Goal: Check status: Check status

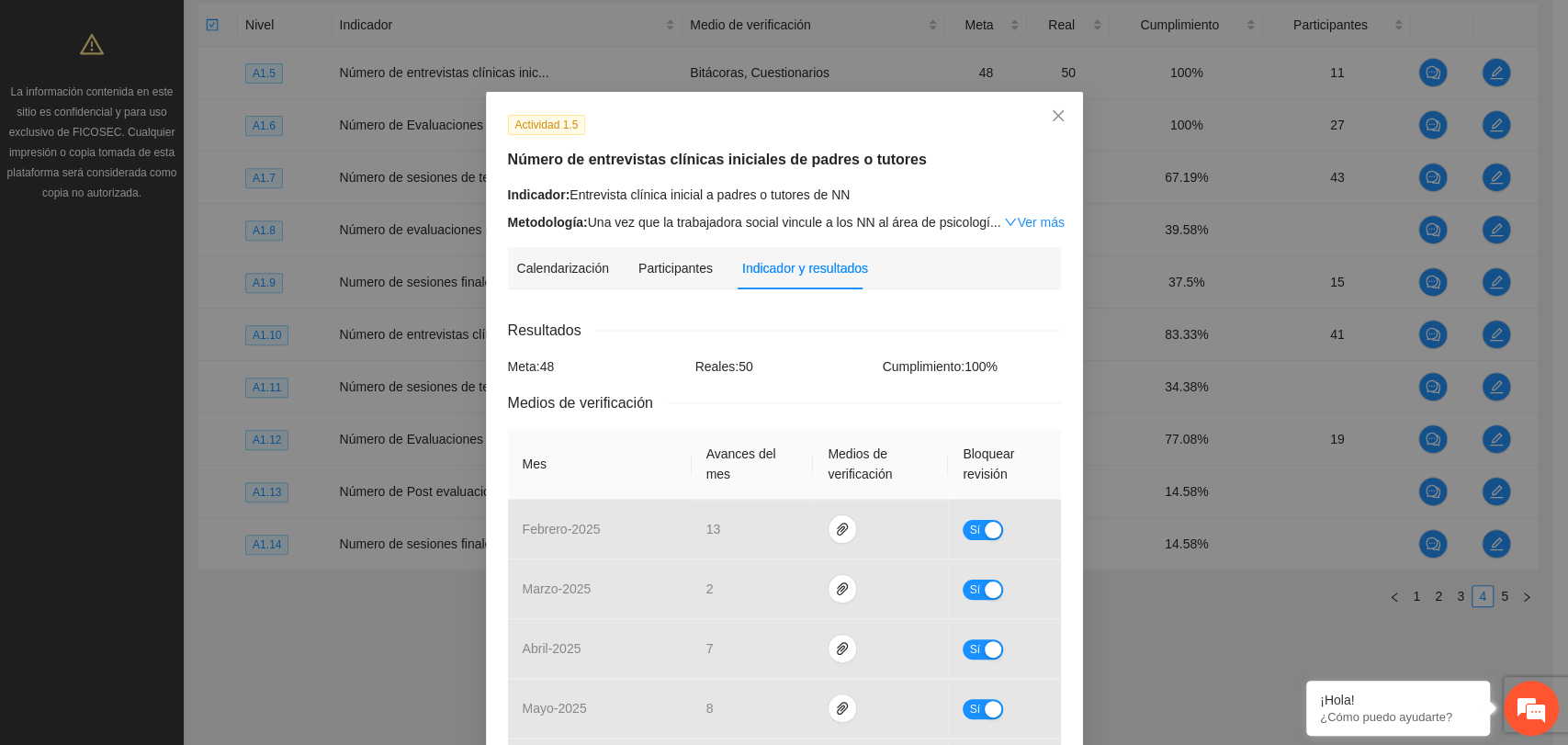
click at [929, 192] on div "Indicador: Entrevista clínica inicial a padres o tutores de NN" at bounding box center [784, 194] width 553 height 21
click at [995, 179] on div "Actividad 1.5 Número de entrevistas clínicas iniciales de padres o tutores Indi…" at bounding box center [784, 173] width 567 height 119
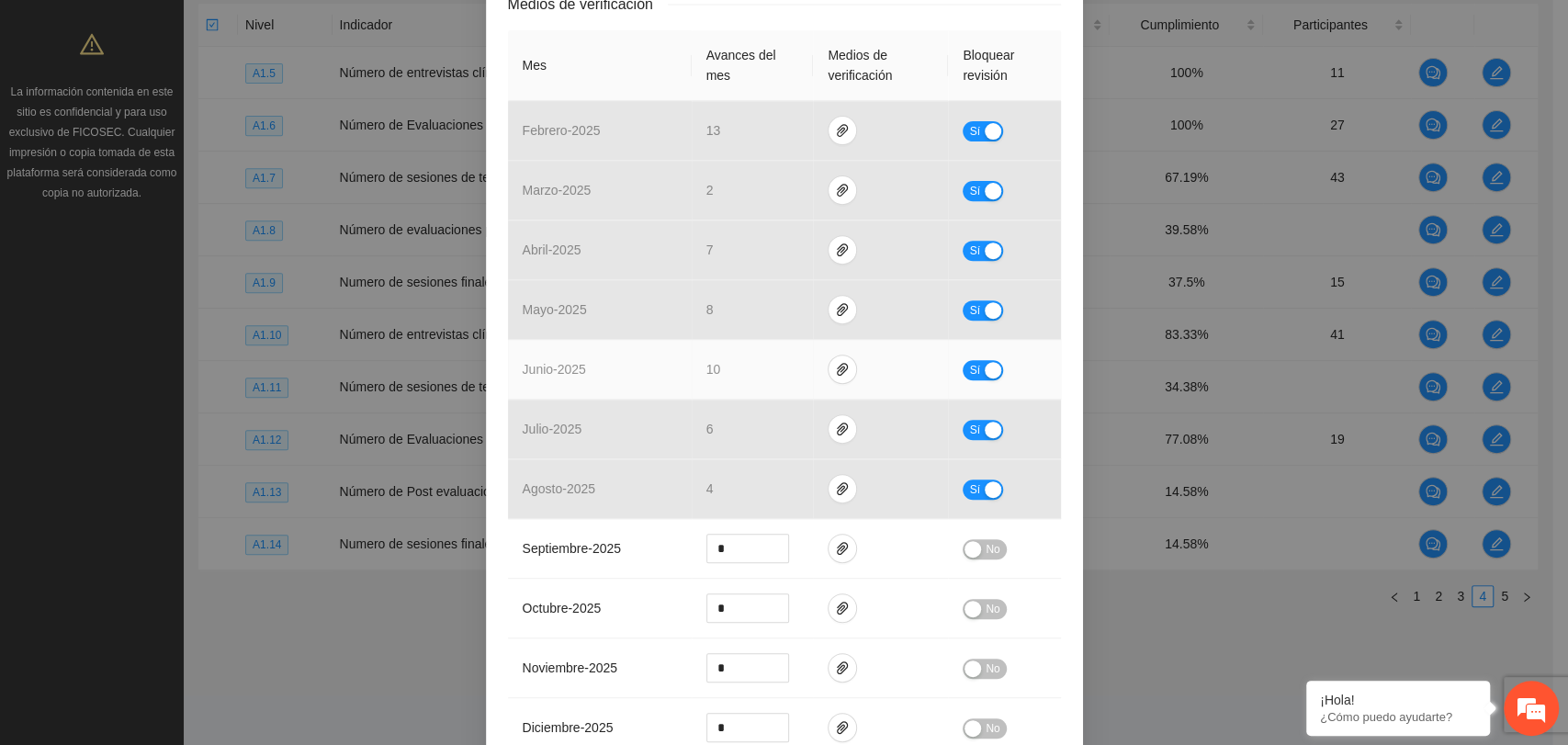
scroll to position [408, 0]
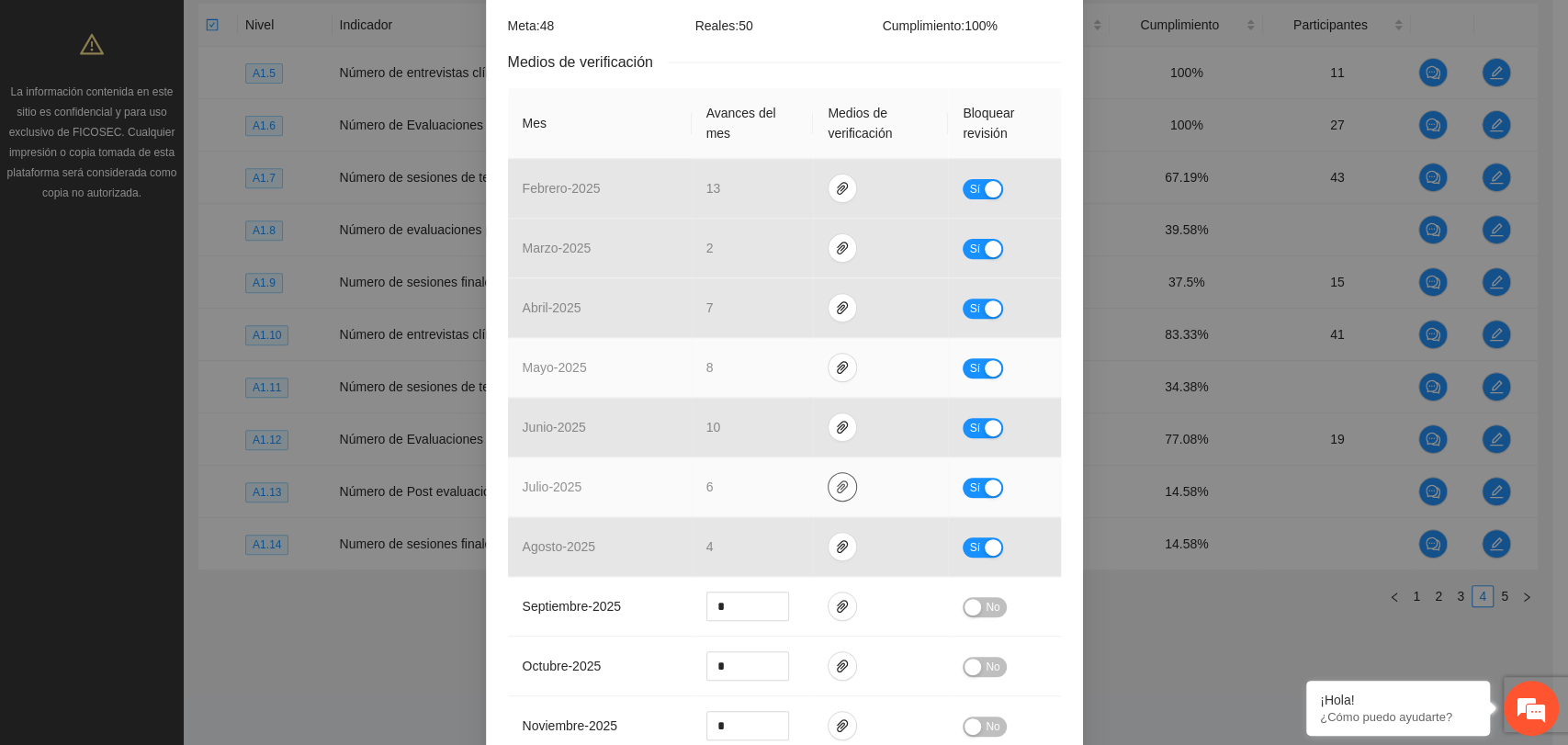
click at [827, 423] on tbody "febrero - 2025 13 Sí marzo - 2025 2 Sí abril - 2025 7 Sí mayo - 2025 8 Sí junio…" at bounding box center [784, 517] width 553 height 716
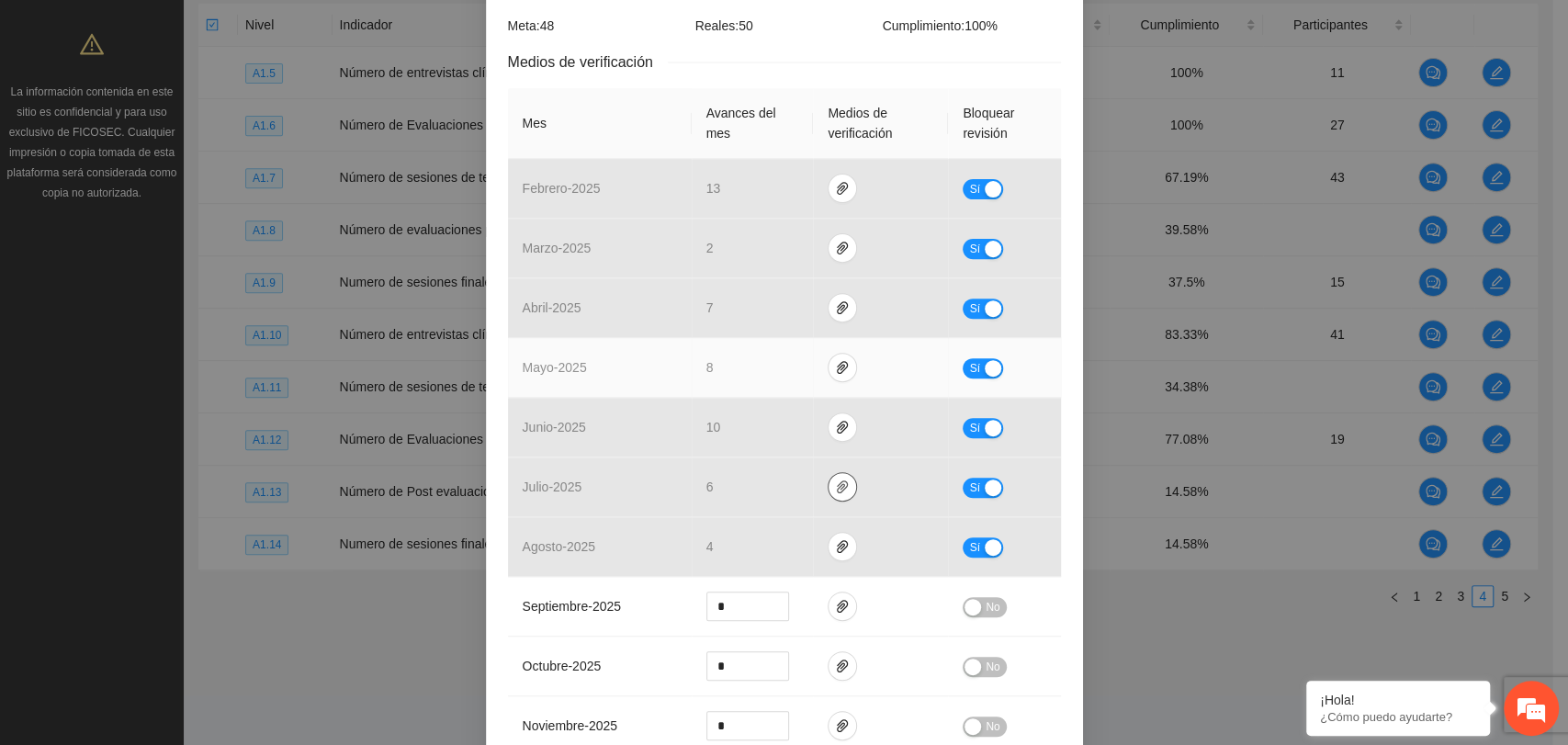
scroll to position [306, 0]
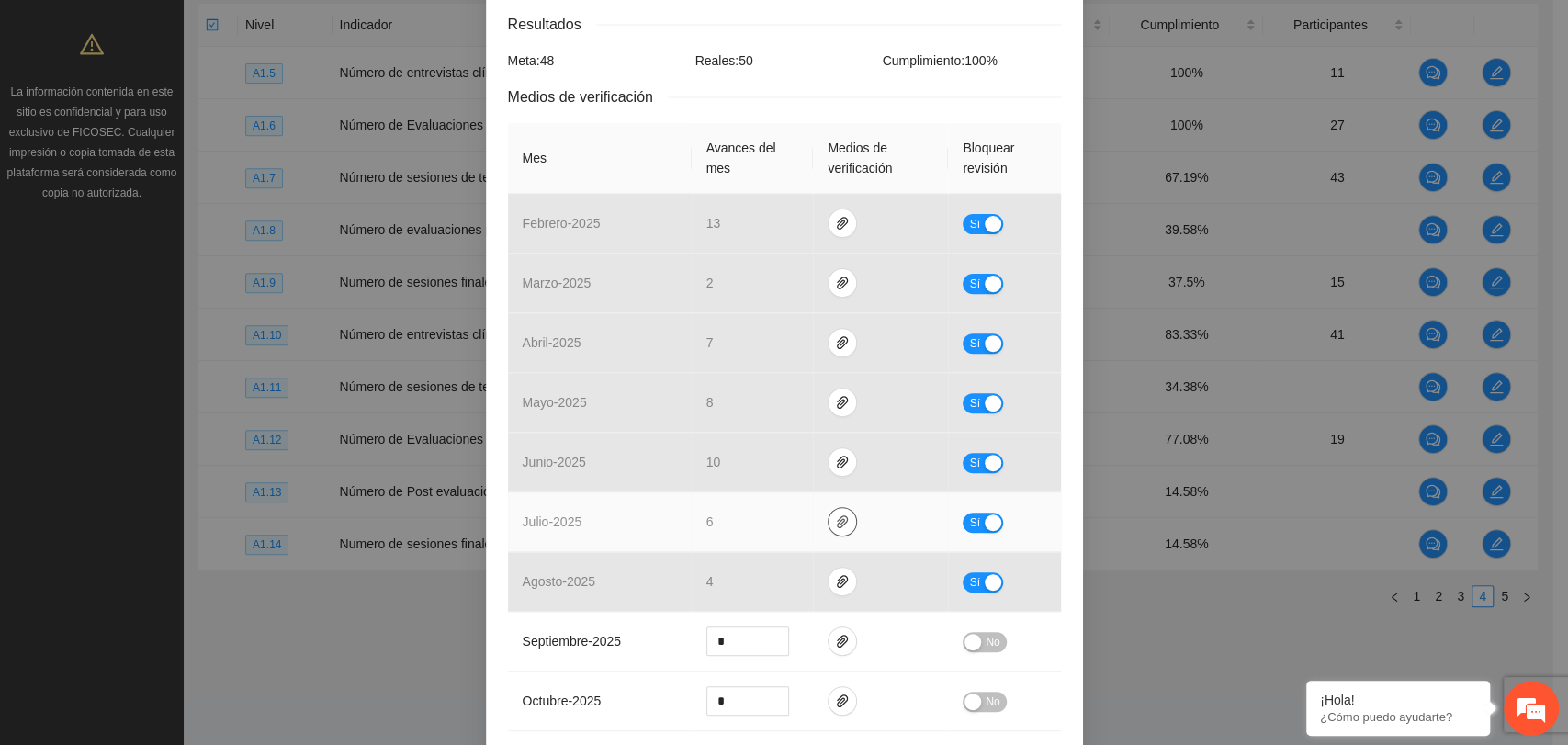
click at [835, 514] on icon "paper-clip" at bounding box center [842, 522] width 15 height 15
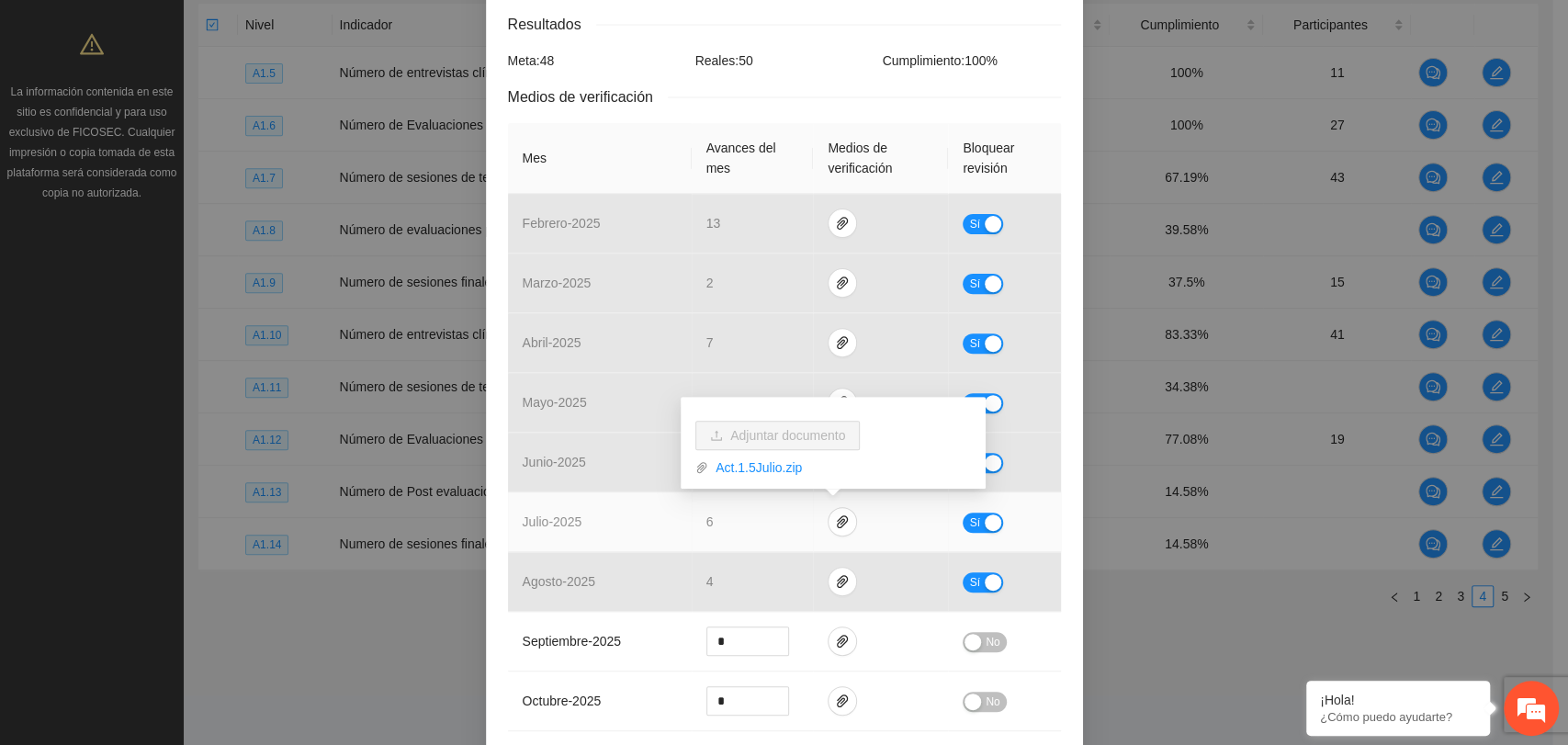
drag, startPoint x: 771, startPoint y: 462, endPoint x: 771, endPoint y: 480, distance: 18.0
click at [772, 463] on link "Act.1.5Julio.zip" at bounding box center [839, 467] width 263 height 21
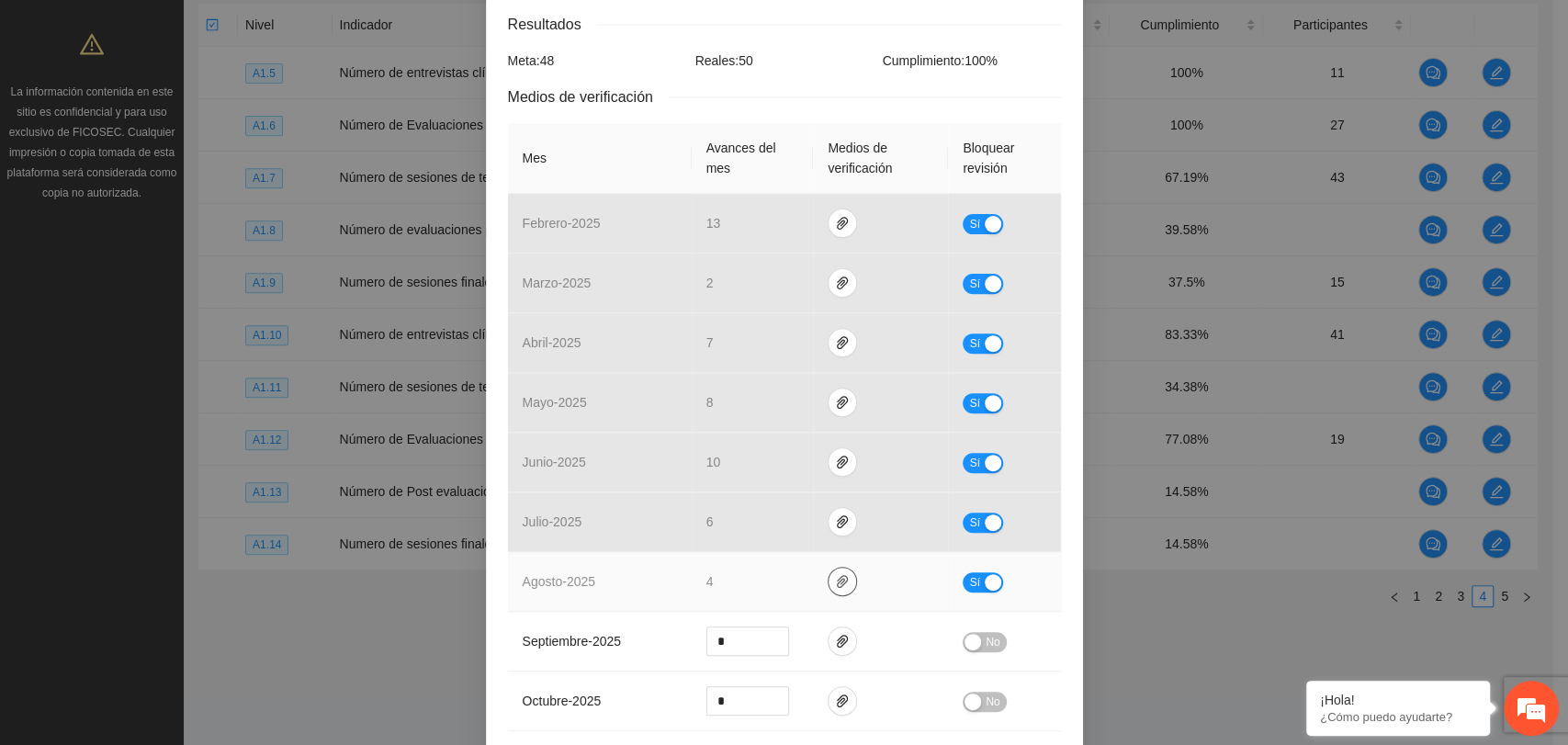
drag, startPoint x: 828, startPoint y: 584, endPoint x: 779, endPoint y: 582, distance: 49.0
click at [837, 584] on icon "paper-clip" at bounding box center [842, 581] width 11 height 13
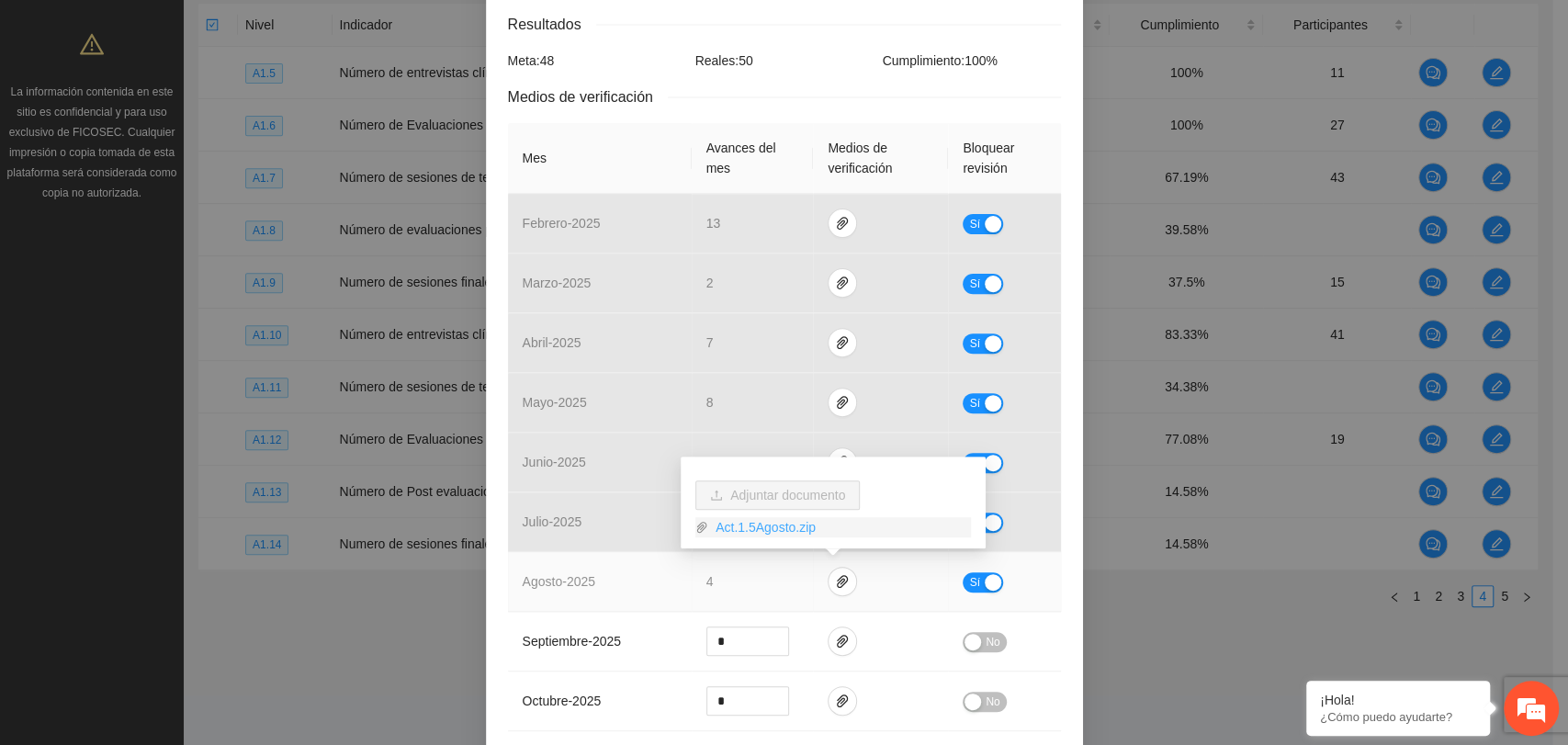
click at [735, 533] on link "Act.1.5Agosto.zip" at bounding box center [839, 527] width 263 height 21
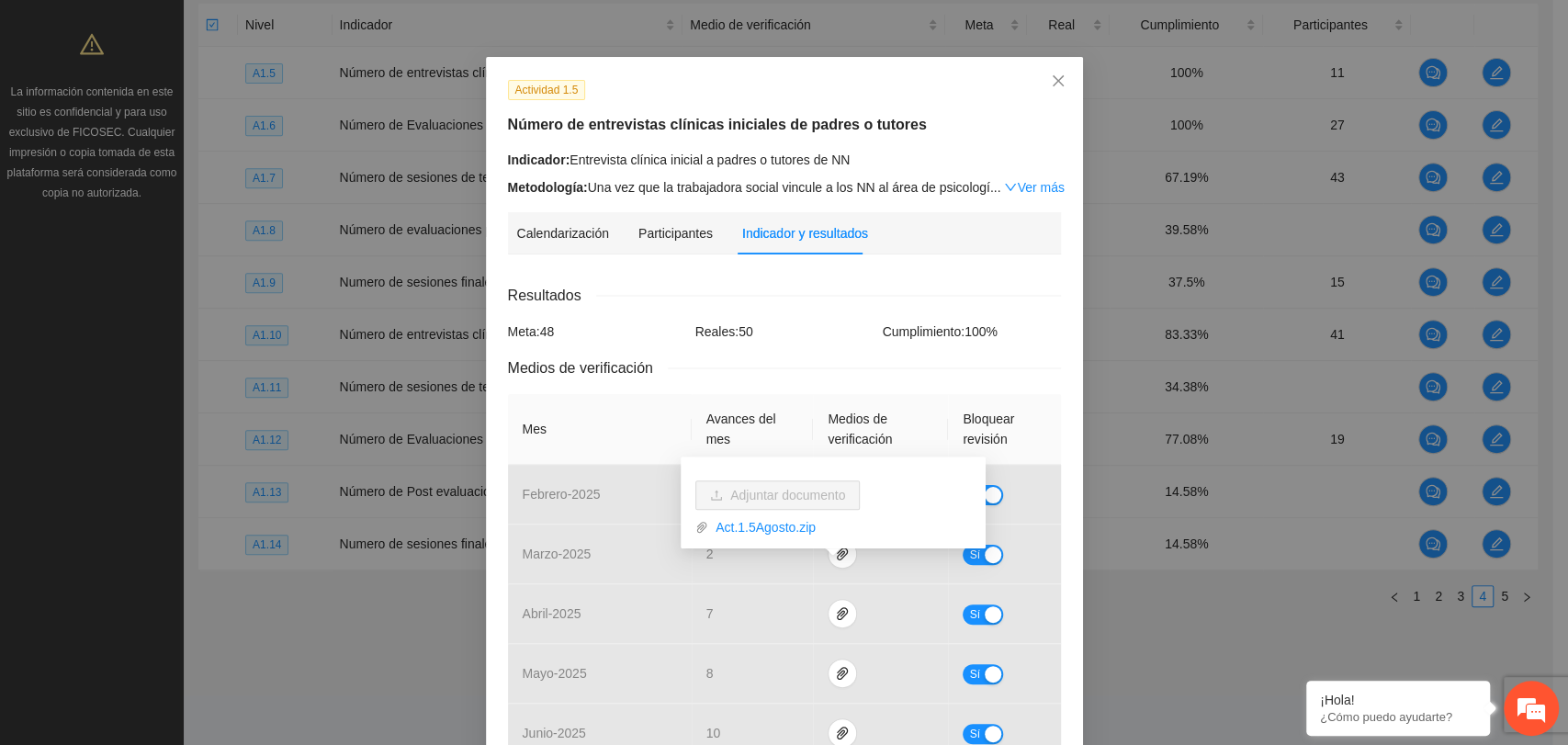
scroll to position [0, 0]
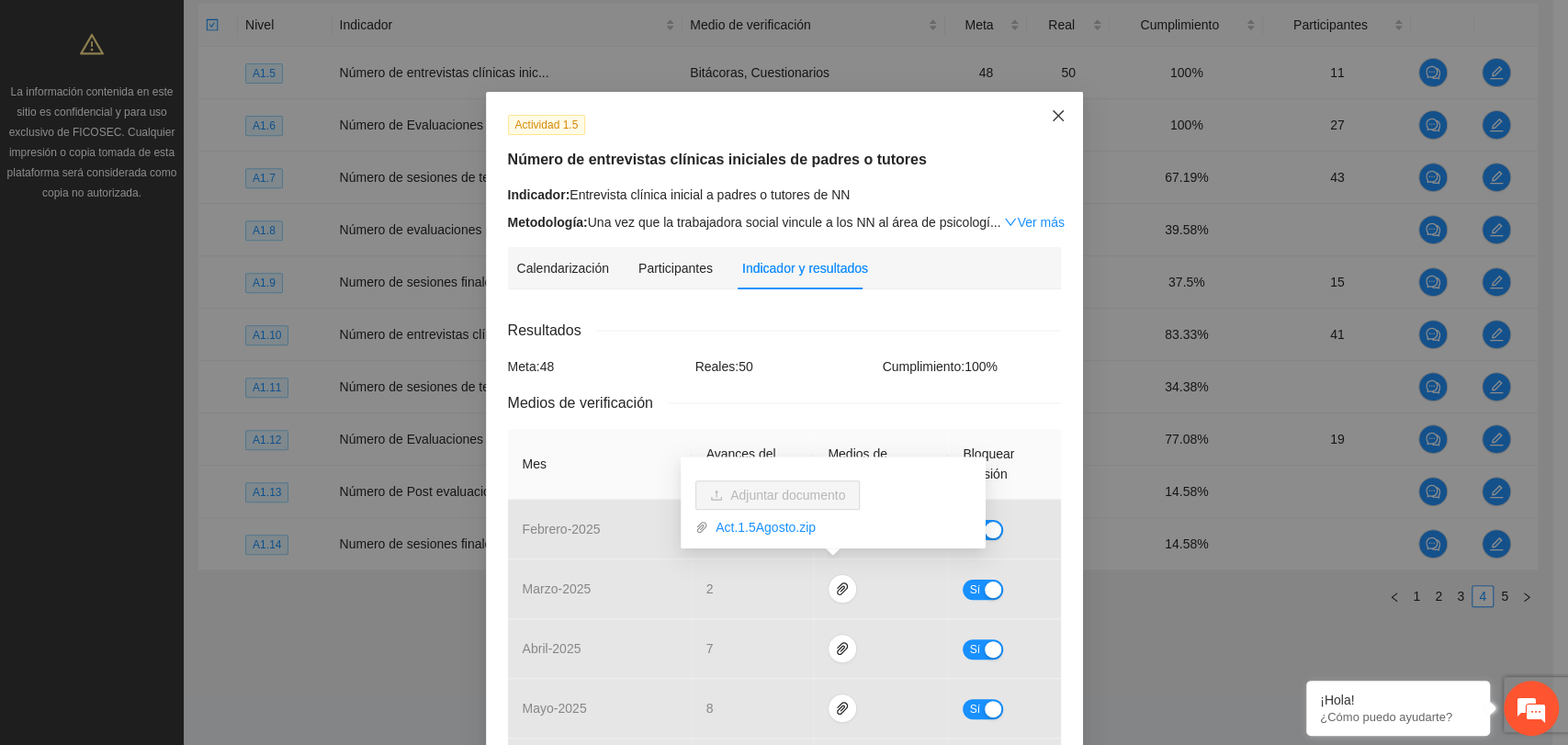
click at [1051, 120] on icon "close" at bounding box center [1058, 116] width 15 height 15
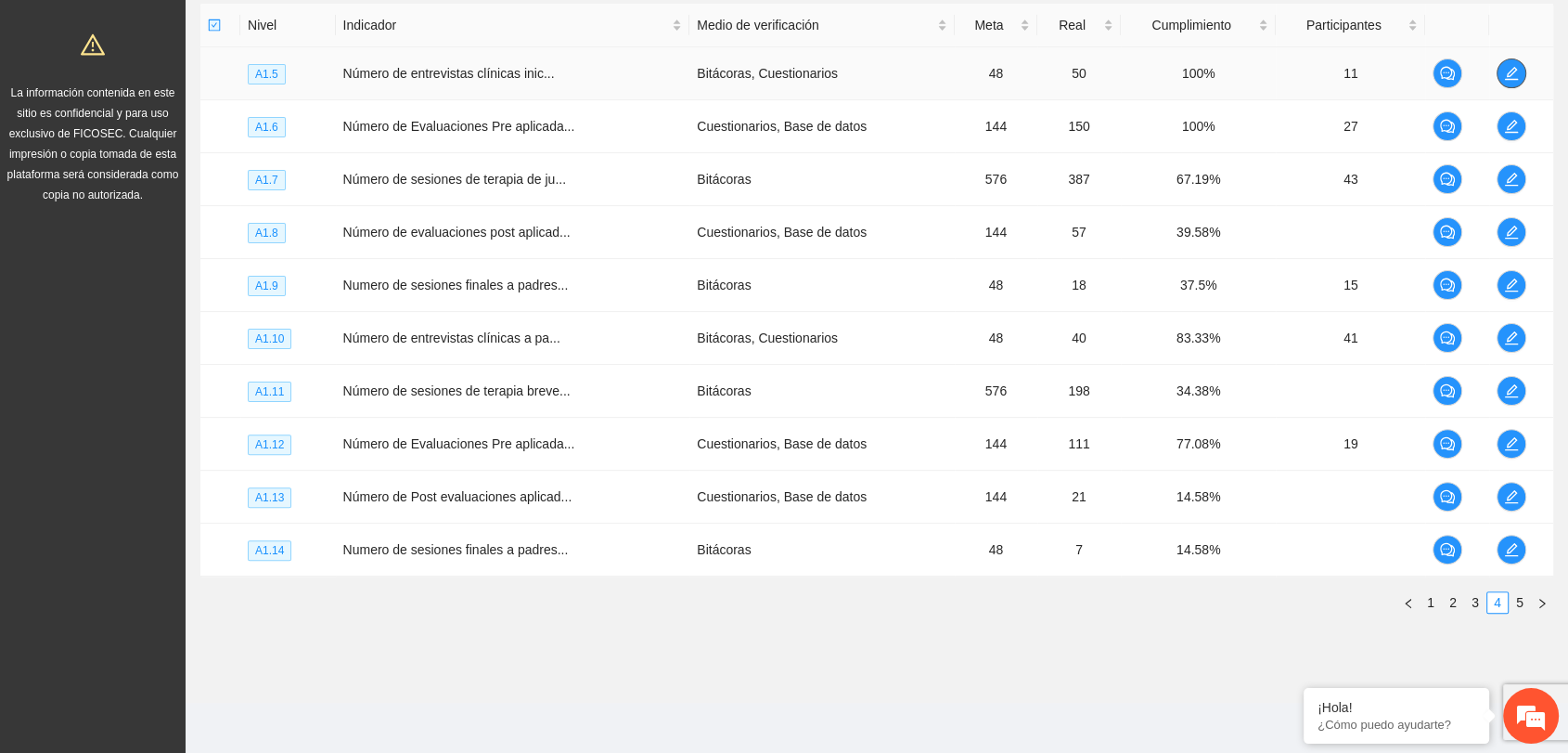
click at [1500, 72] on span "edit" at bounding box center [1510, 74] width 27 height 15
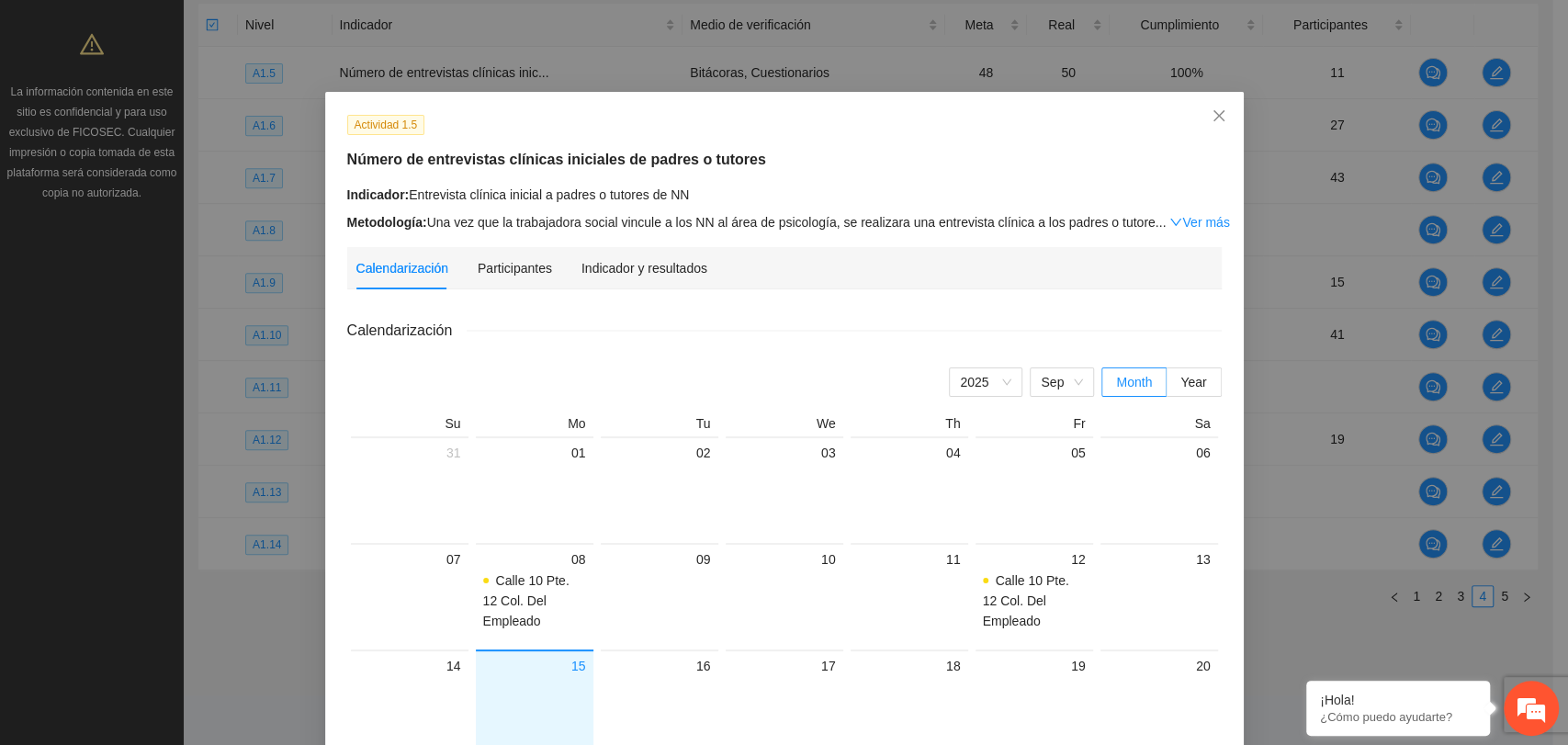
click at [617, 279] on div "Indicador y resultados" at bounding box center [644, 267] width 126 height 42
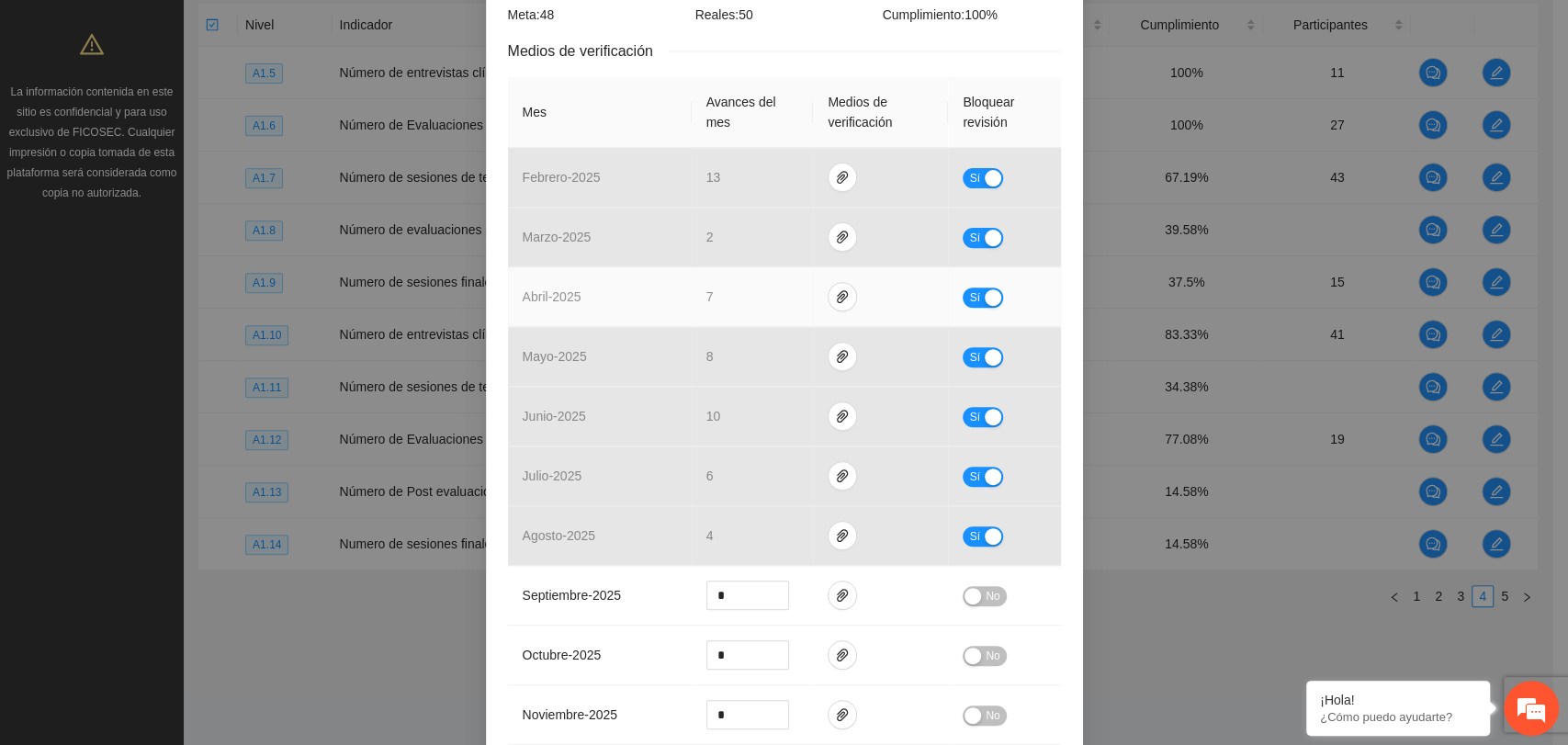
scroll to position [408, 0]
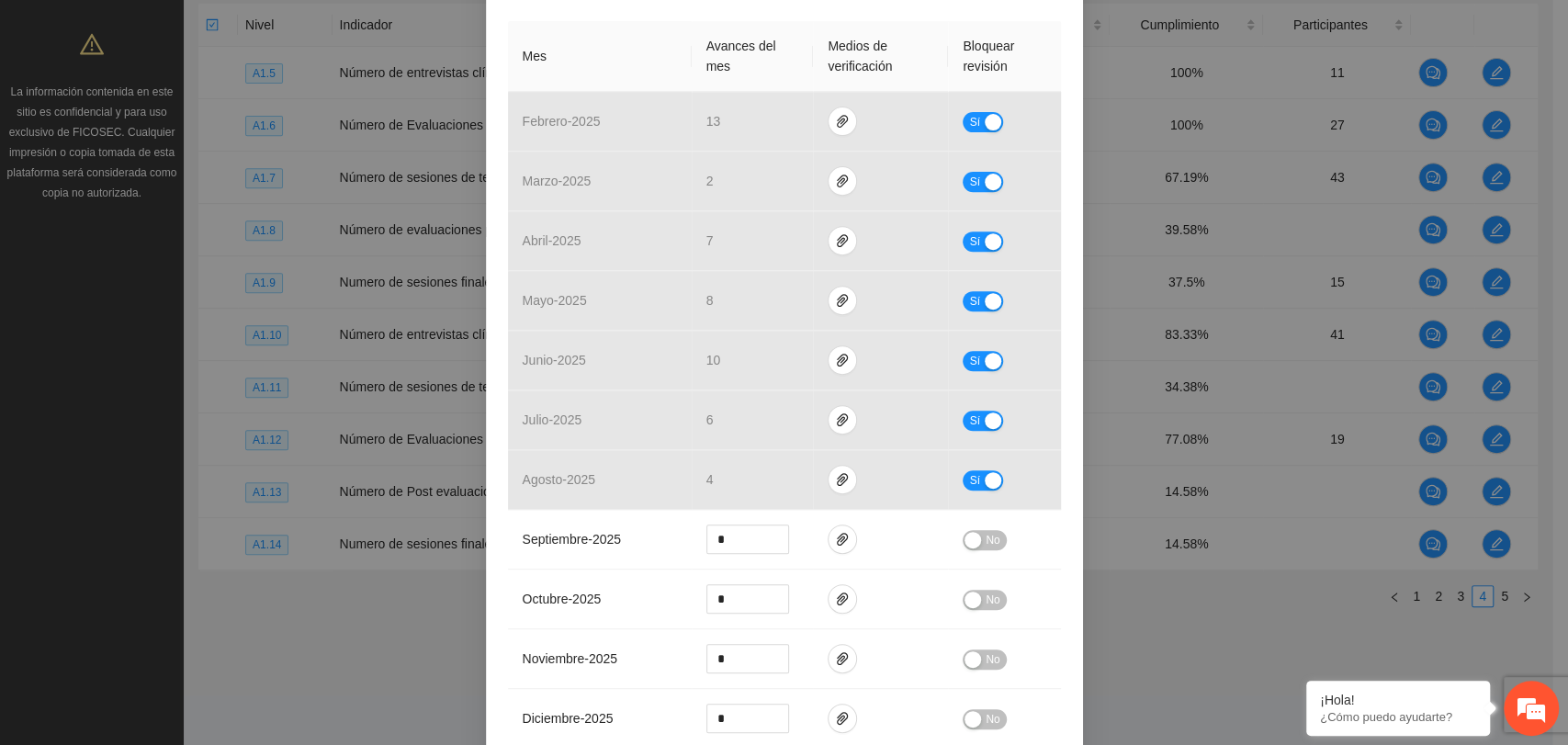
click at [673, 21] on th "Mes" at bounding box center [599, 57] width 183 height 71
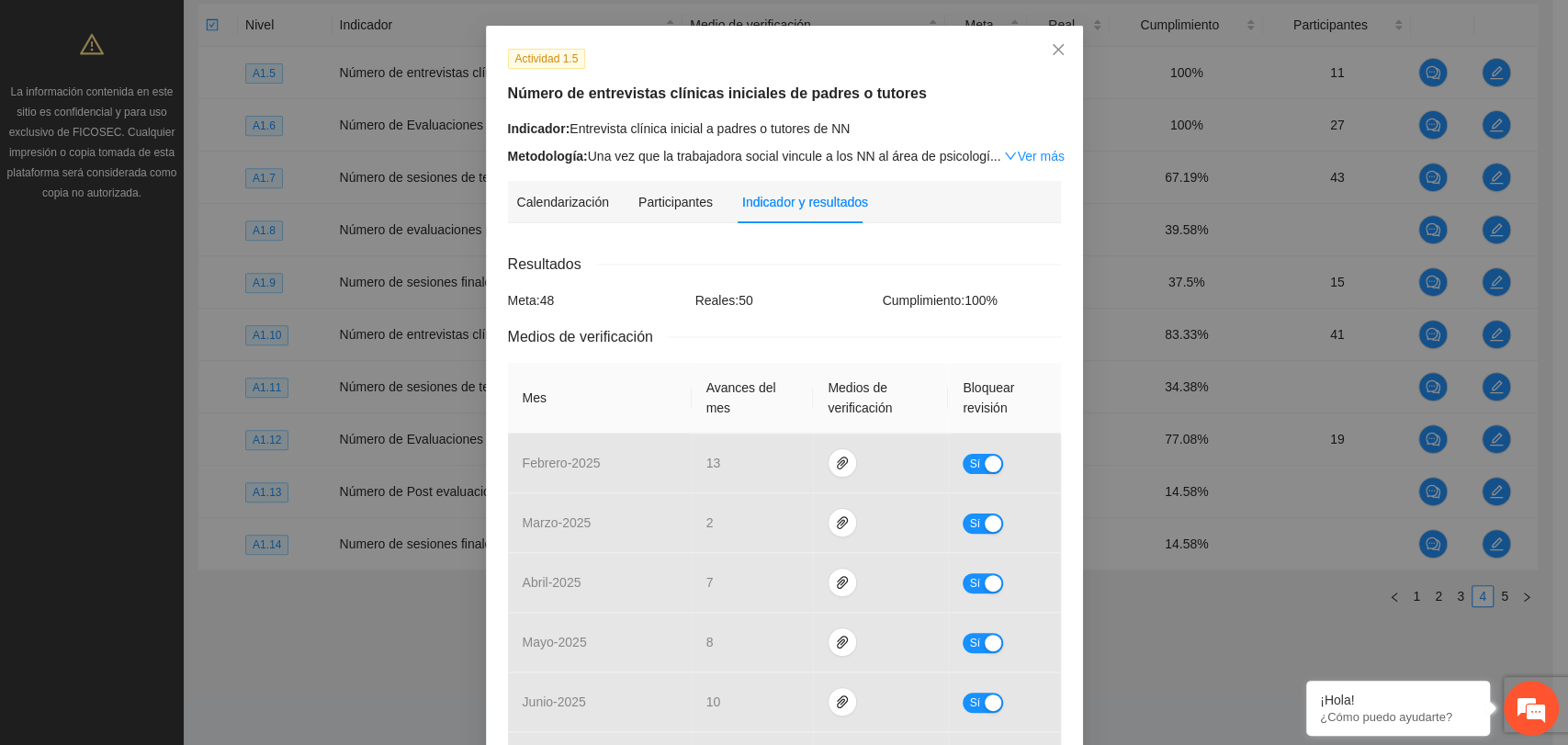
scroll to position [306, 0]
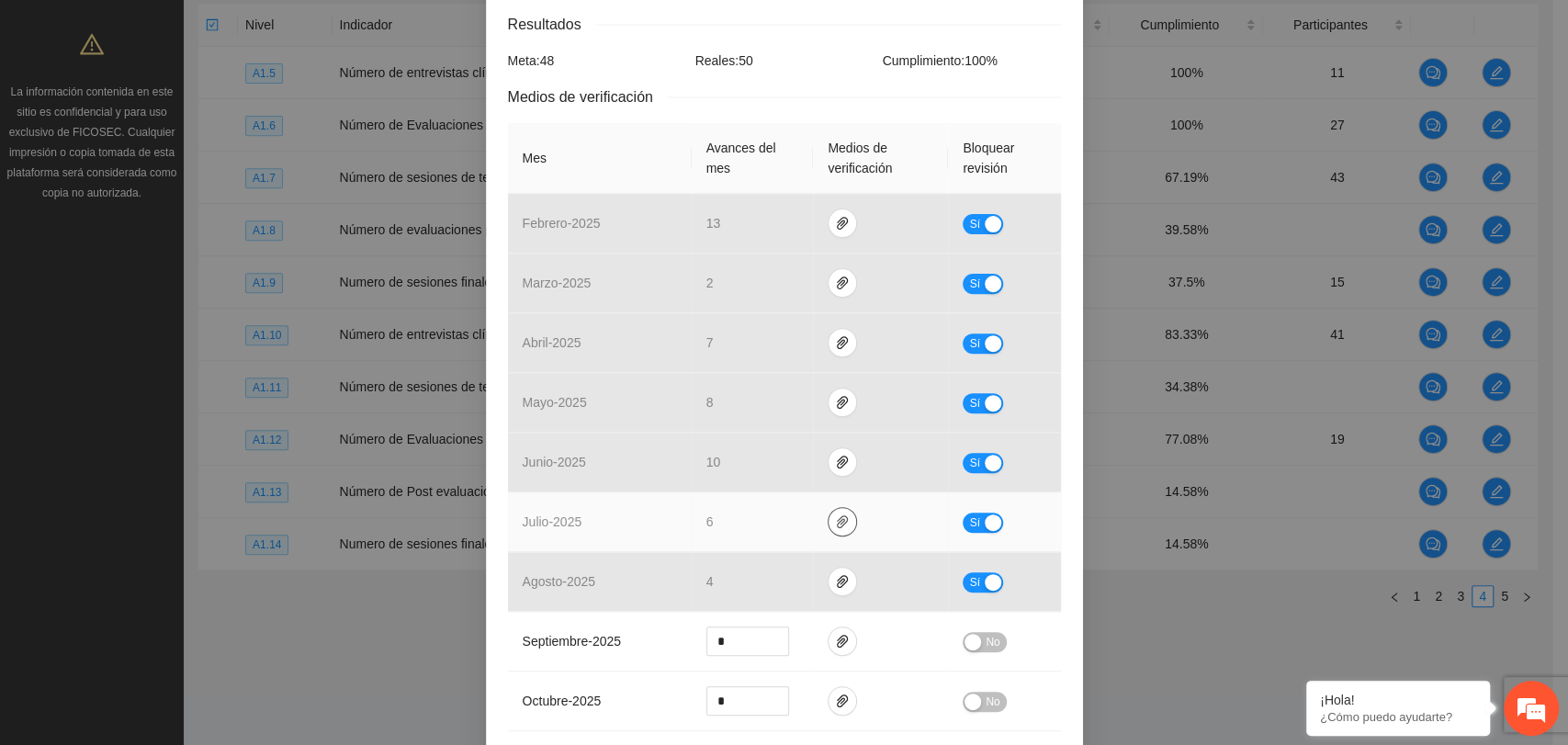
click at [835, 518] on icon "paper-clip" at bounding box center [842, 522] width 15 height 15
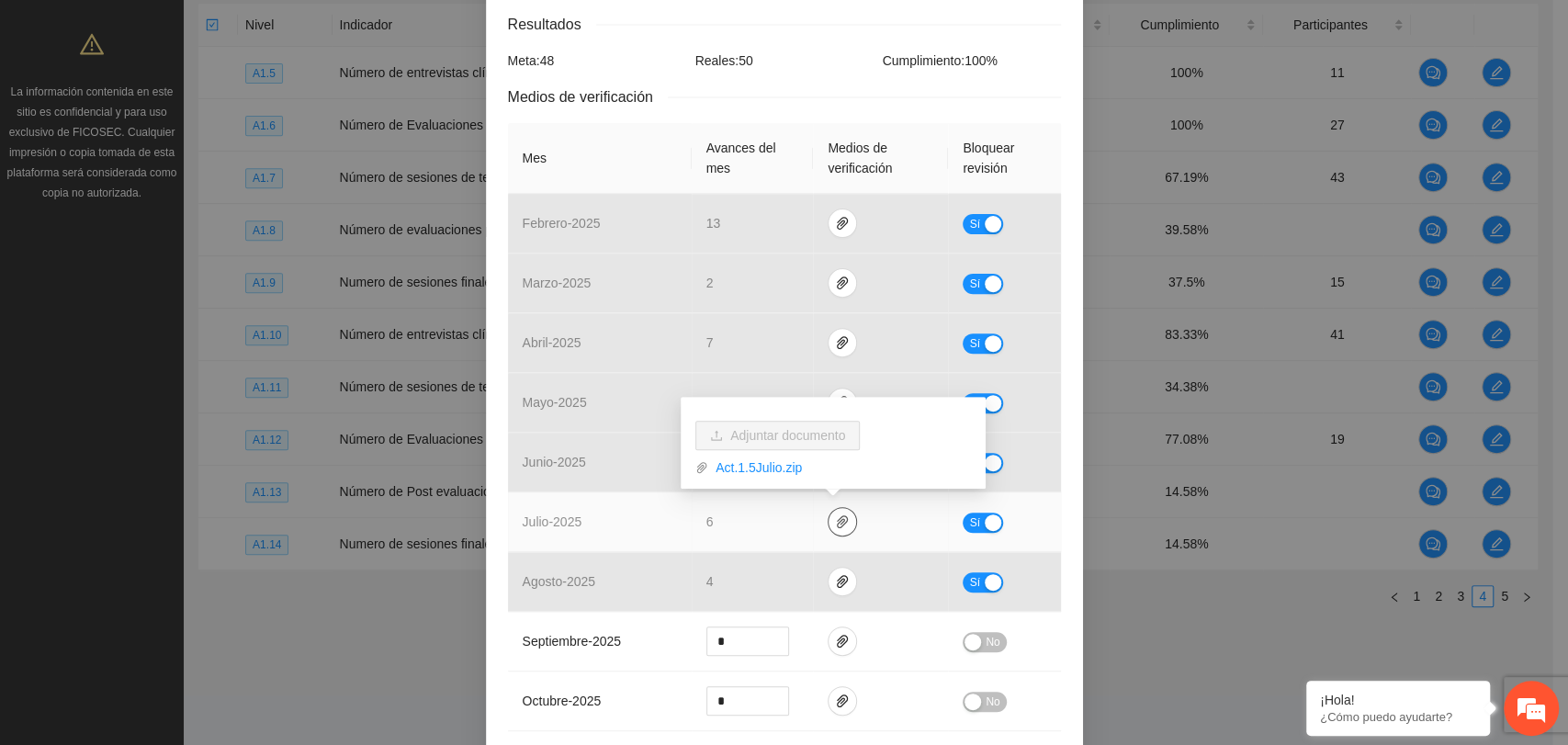
click at [837, 520] on icon "paper-clip" at bounding box center [842, 522] width 11 height 13
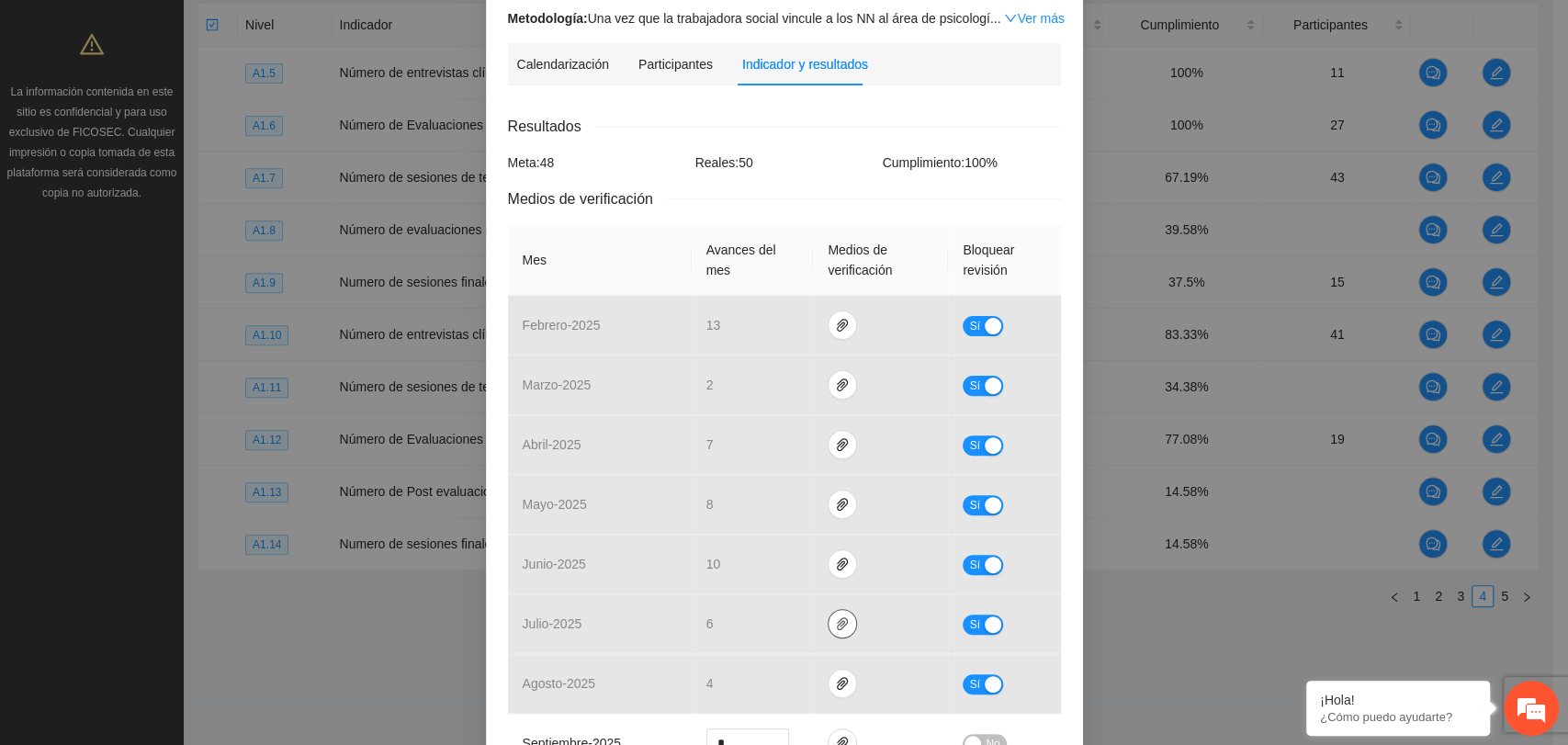
scroll to position [0, 0]
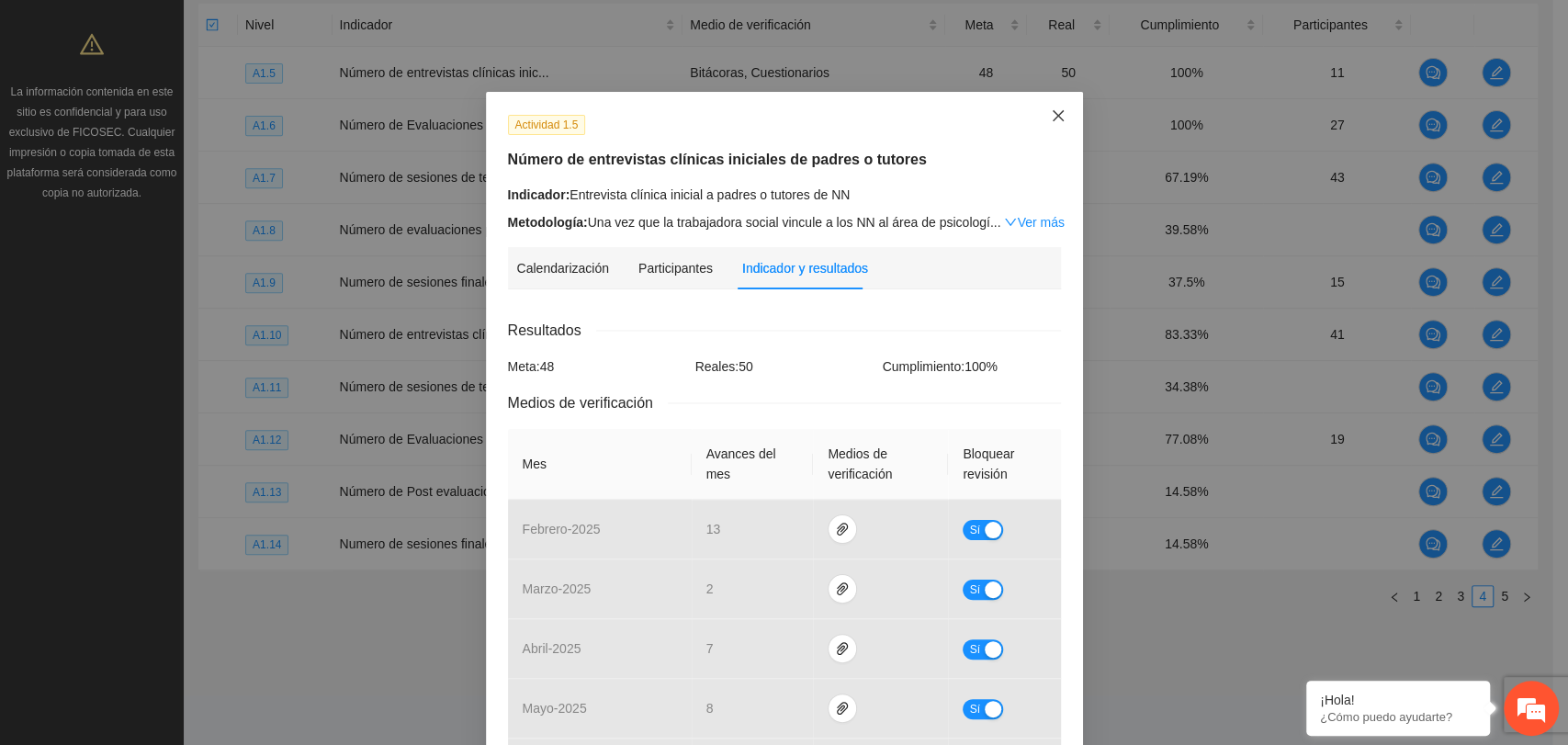
click at [1054, 110] on icon "close" at bounding box center [1058, 116] width 15 height 15
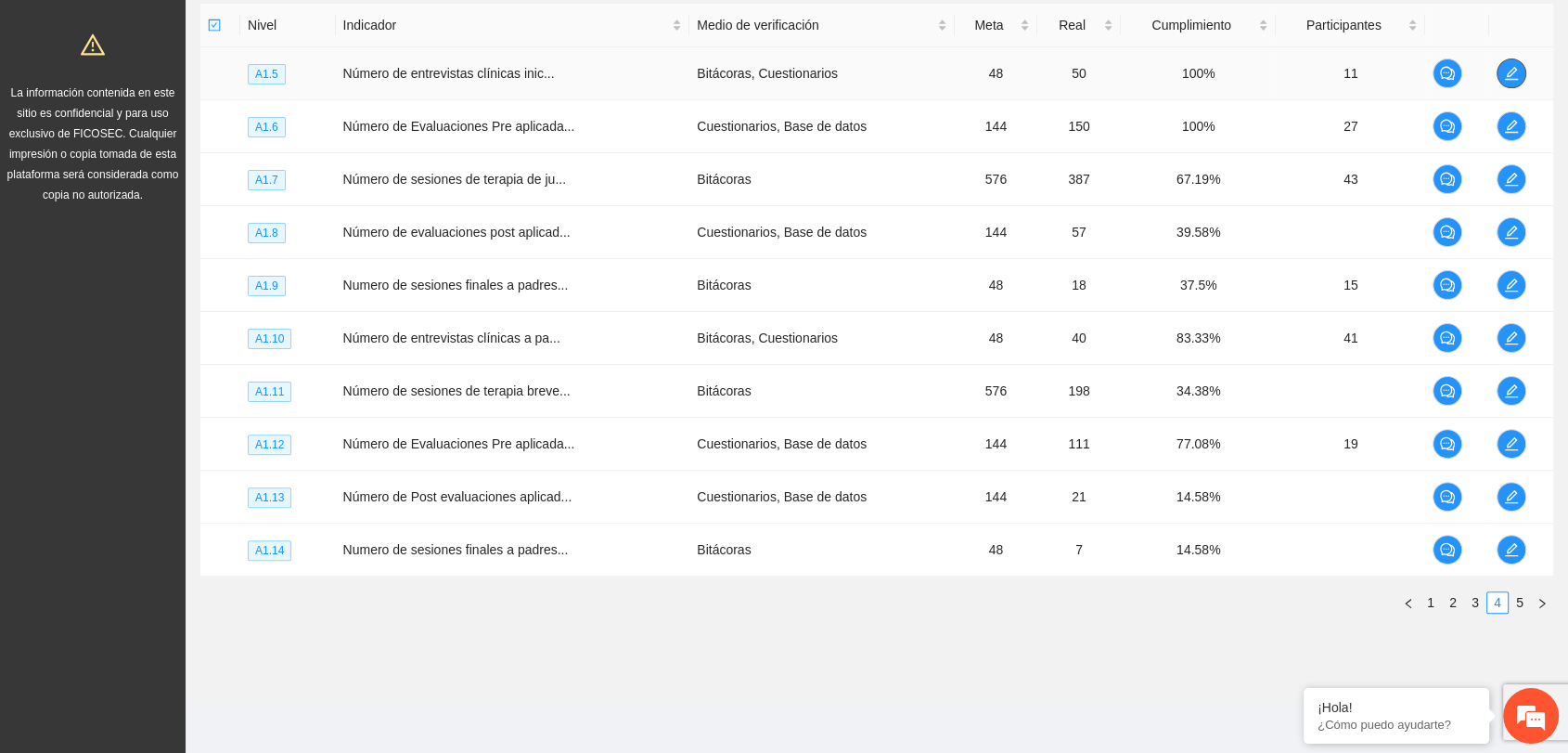
click at [1515, 69] on icon "edit" at bounding box center [1511, 74] width 15 height 15
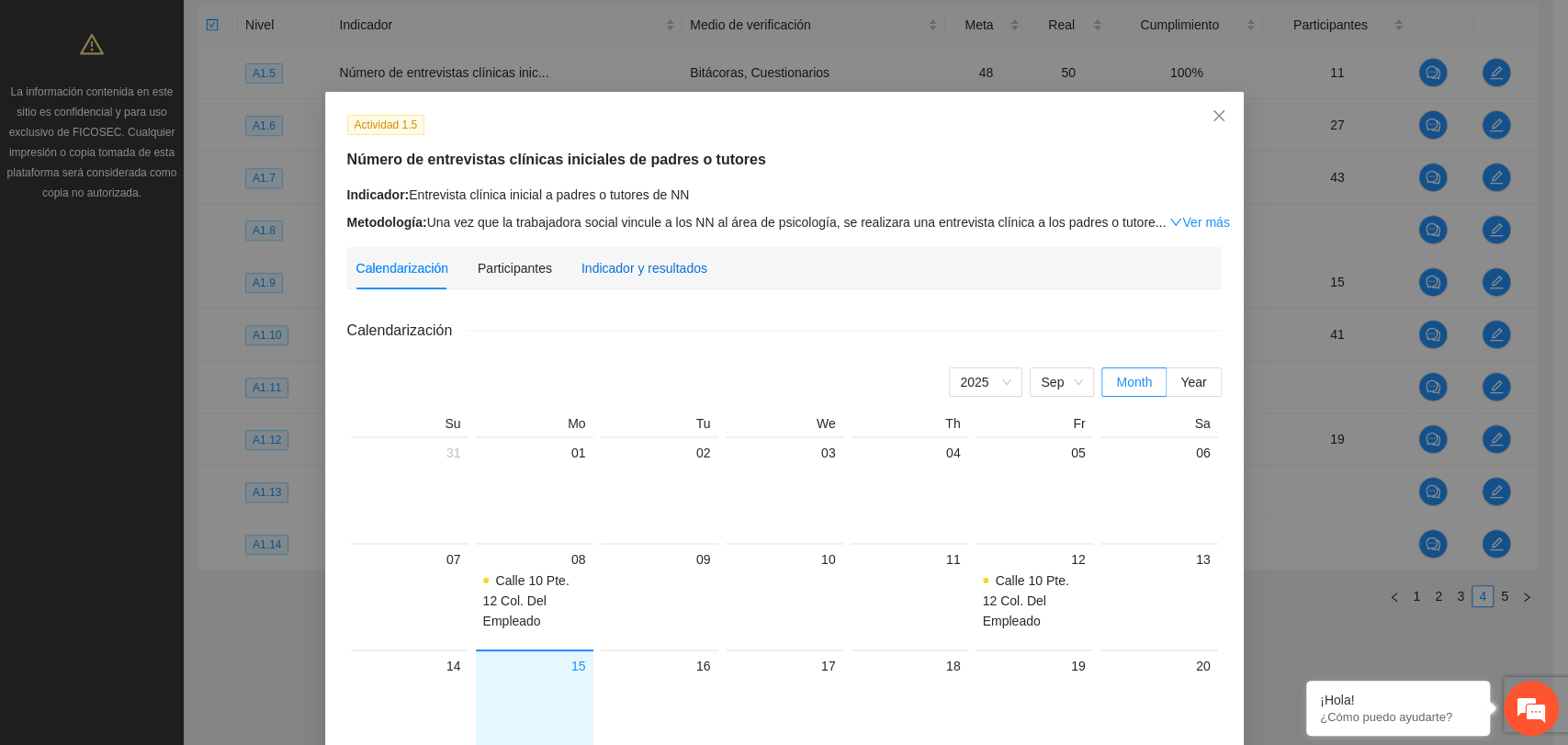
click at [646, 265] on div "Indicador y resultados" at bounding box center [644, 268] width 126 height 21
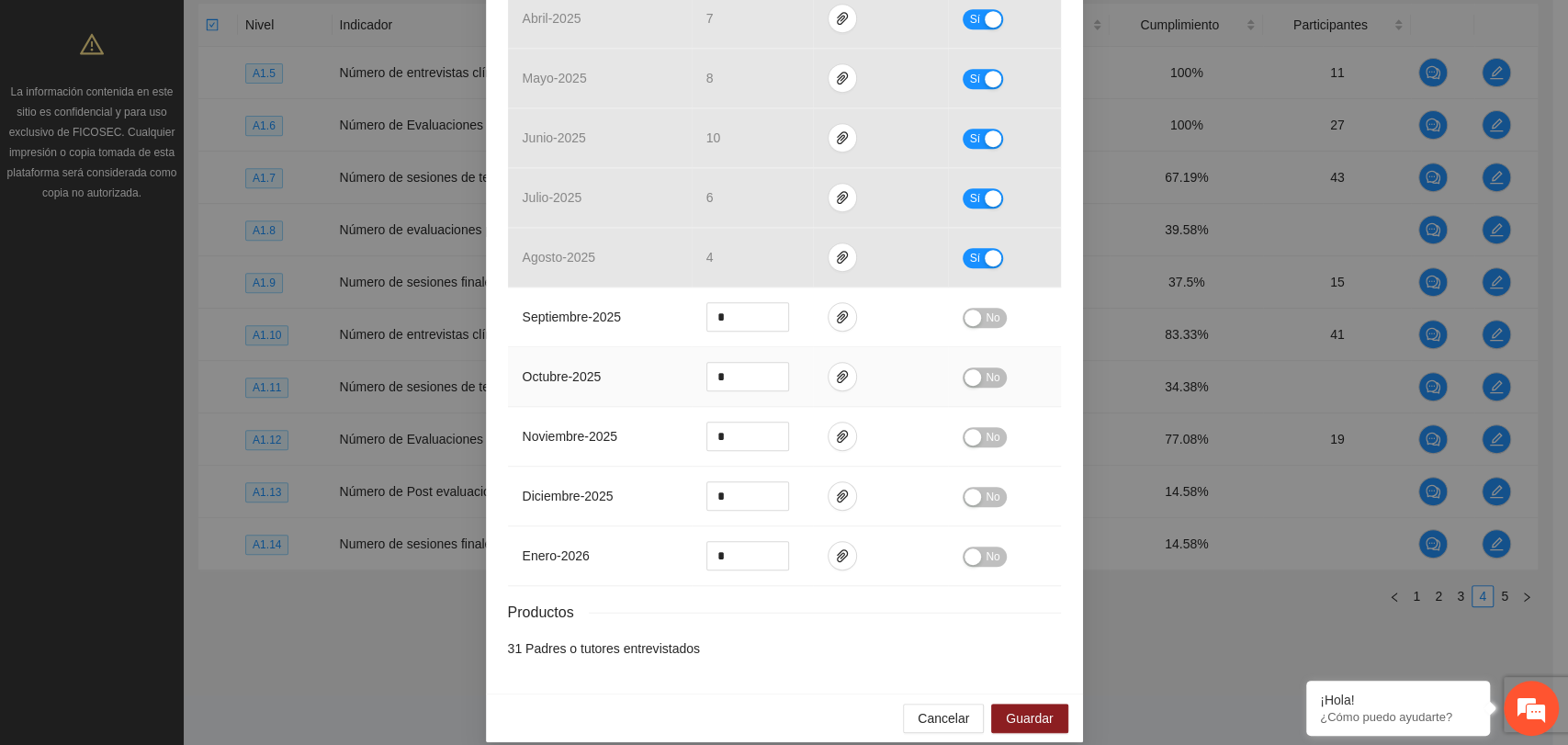
scroll to position [646, 0]
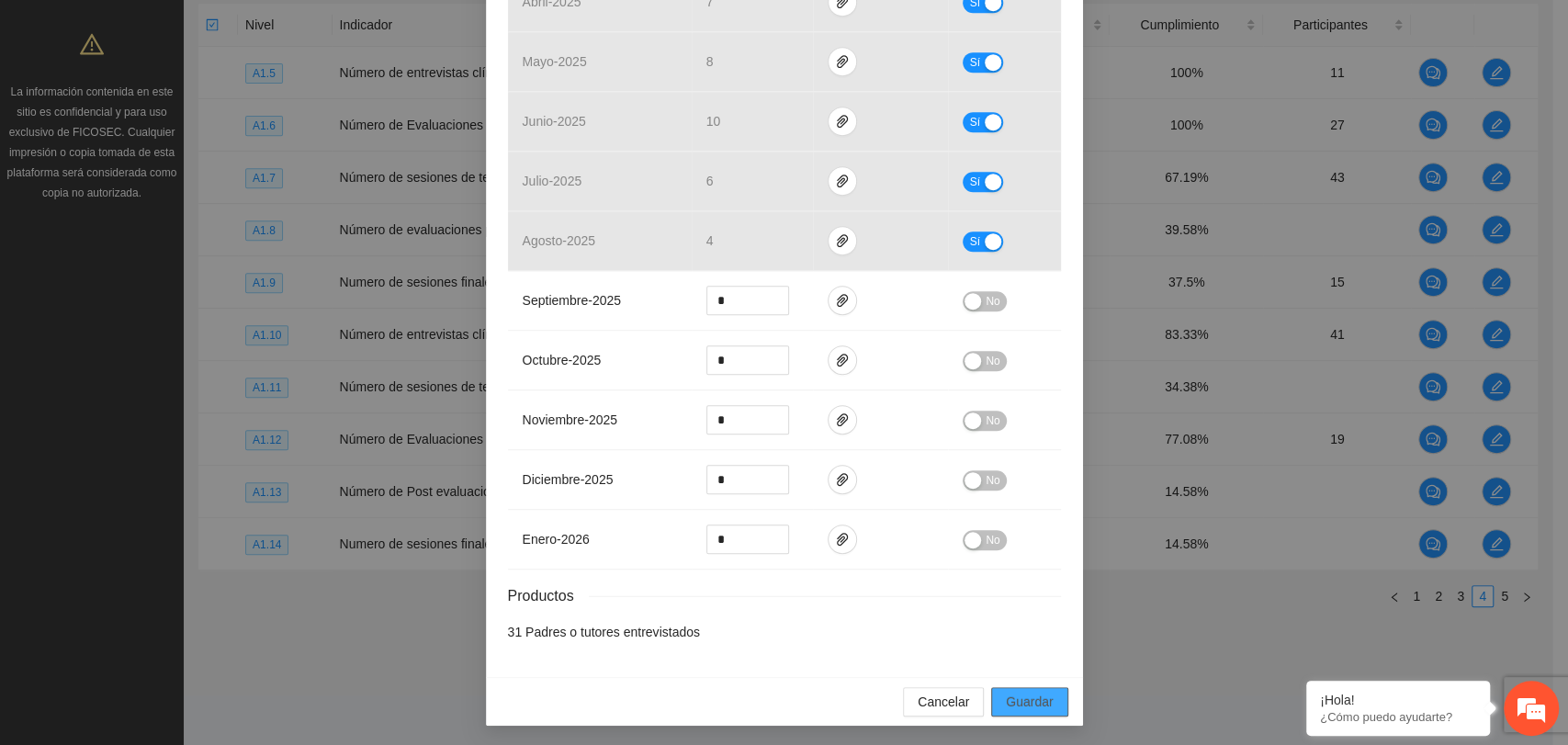
click at [1024, 701] on span "Guardar" at bounding box center [1029, 702] width 47 height 21
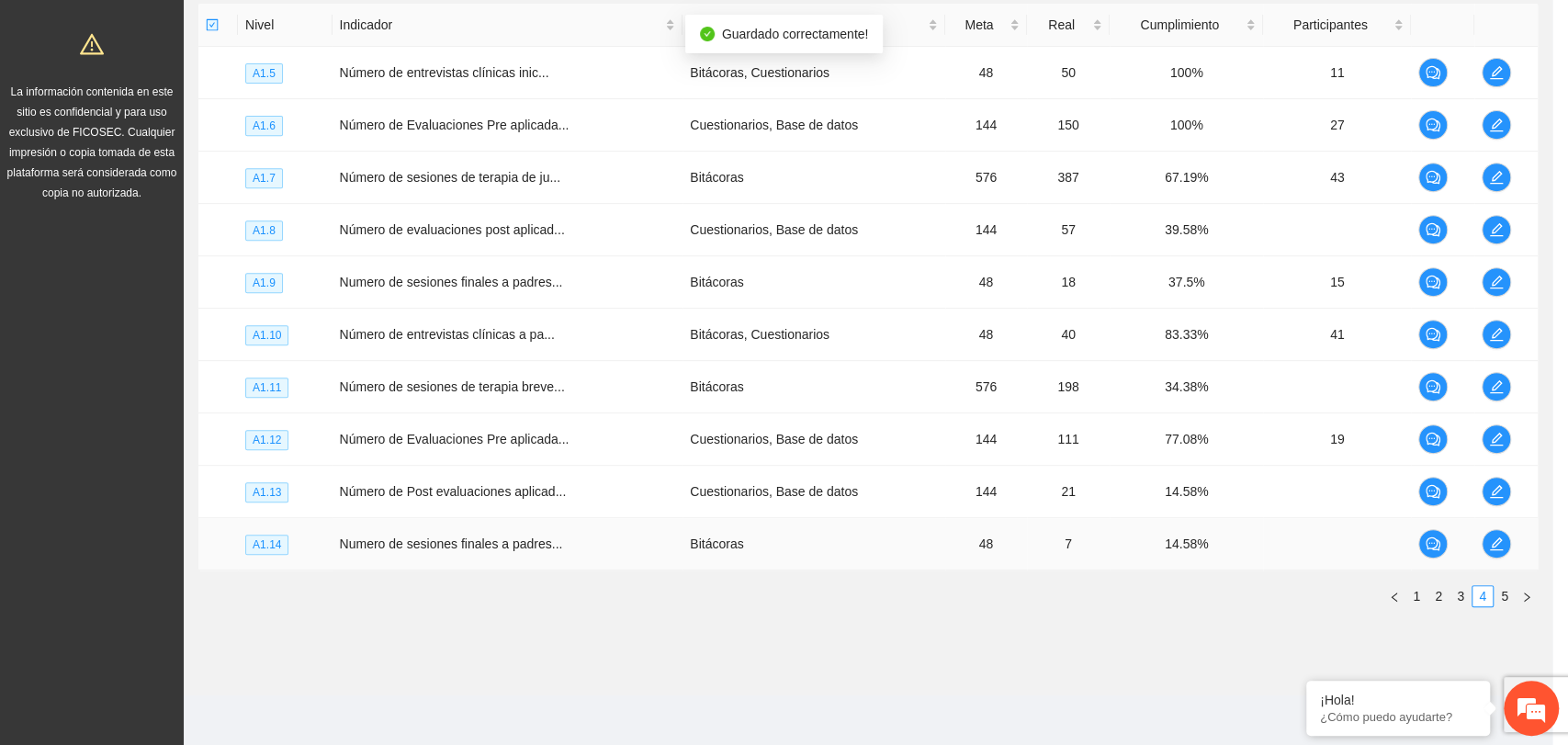
scroll to position [555, 0]
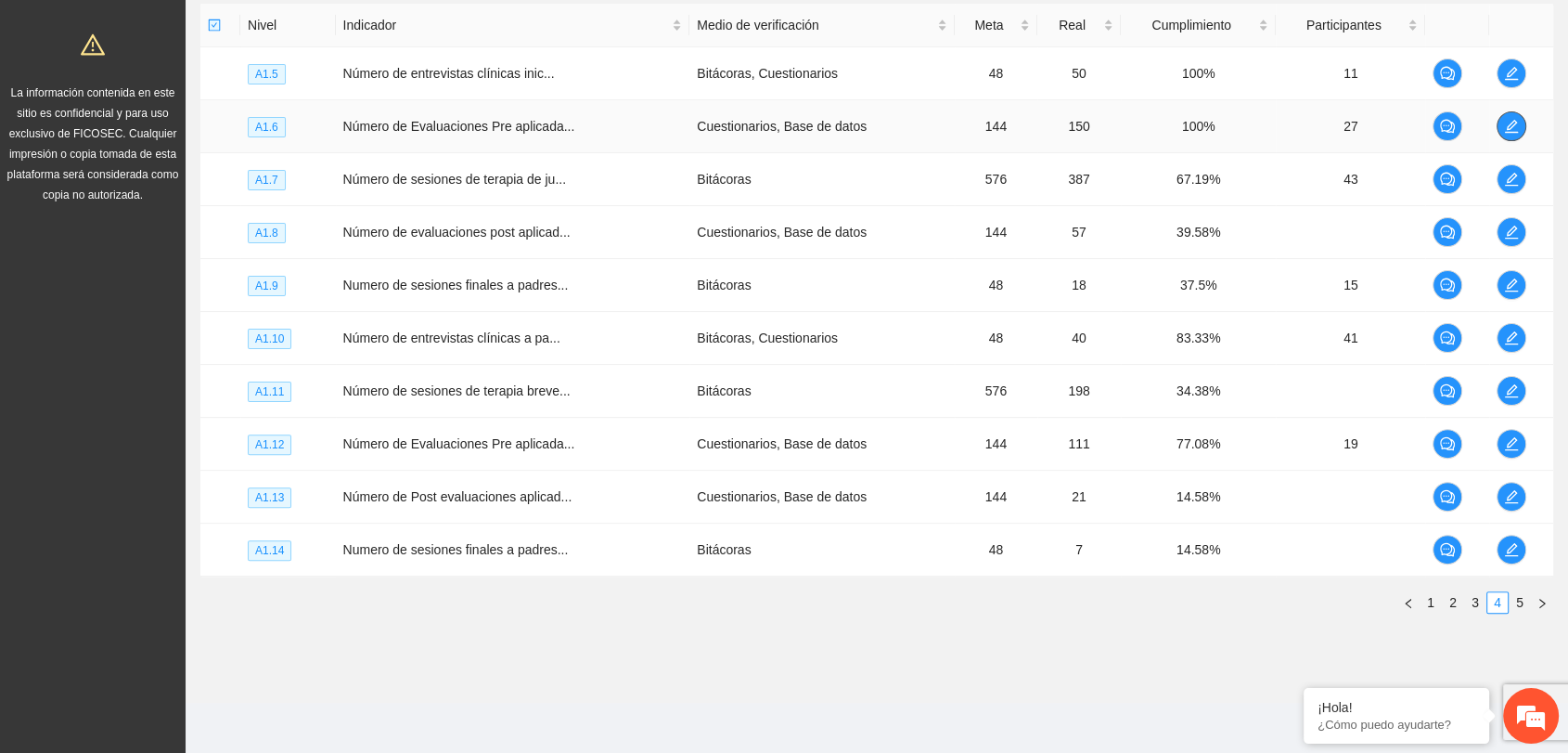
click at [1509, 127] on icon "edit" at bounding box center [1511, 127] width 15 height 15
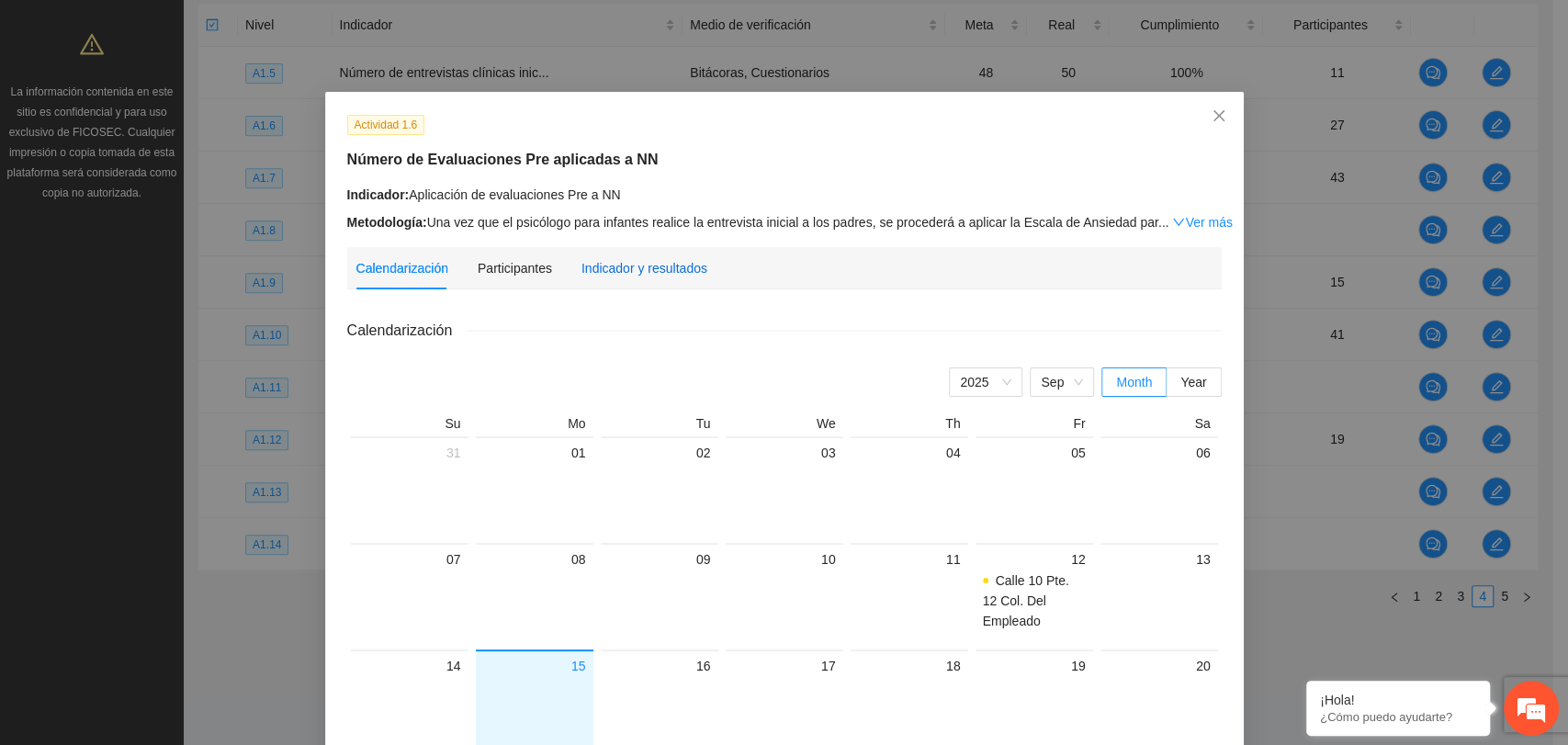
click at [660, 271] on div "Indicador y resultados" at bounding box center [644, 268] width 126 height 21
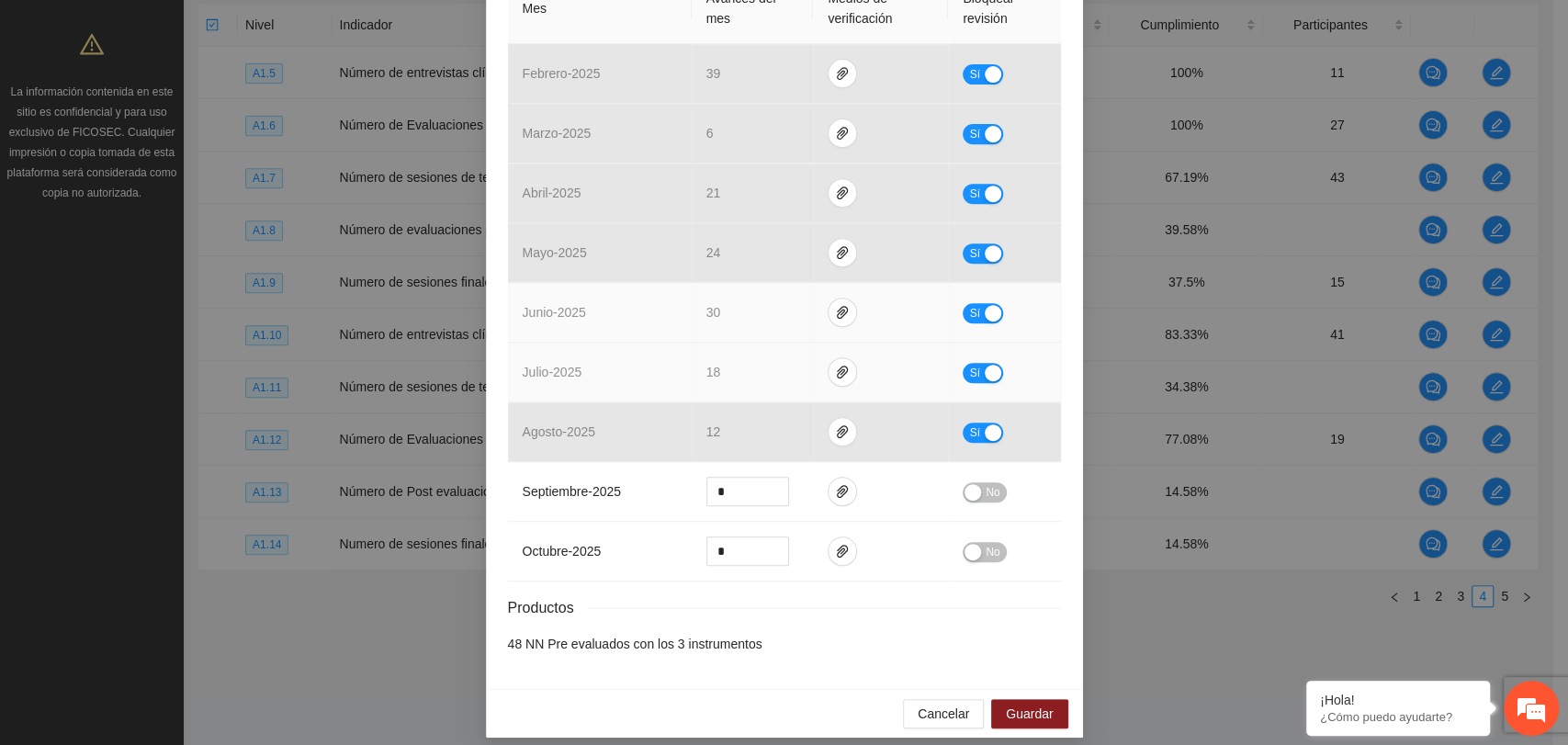
scroll to position [468, 0]
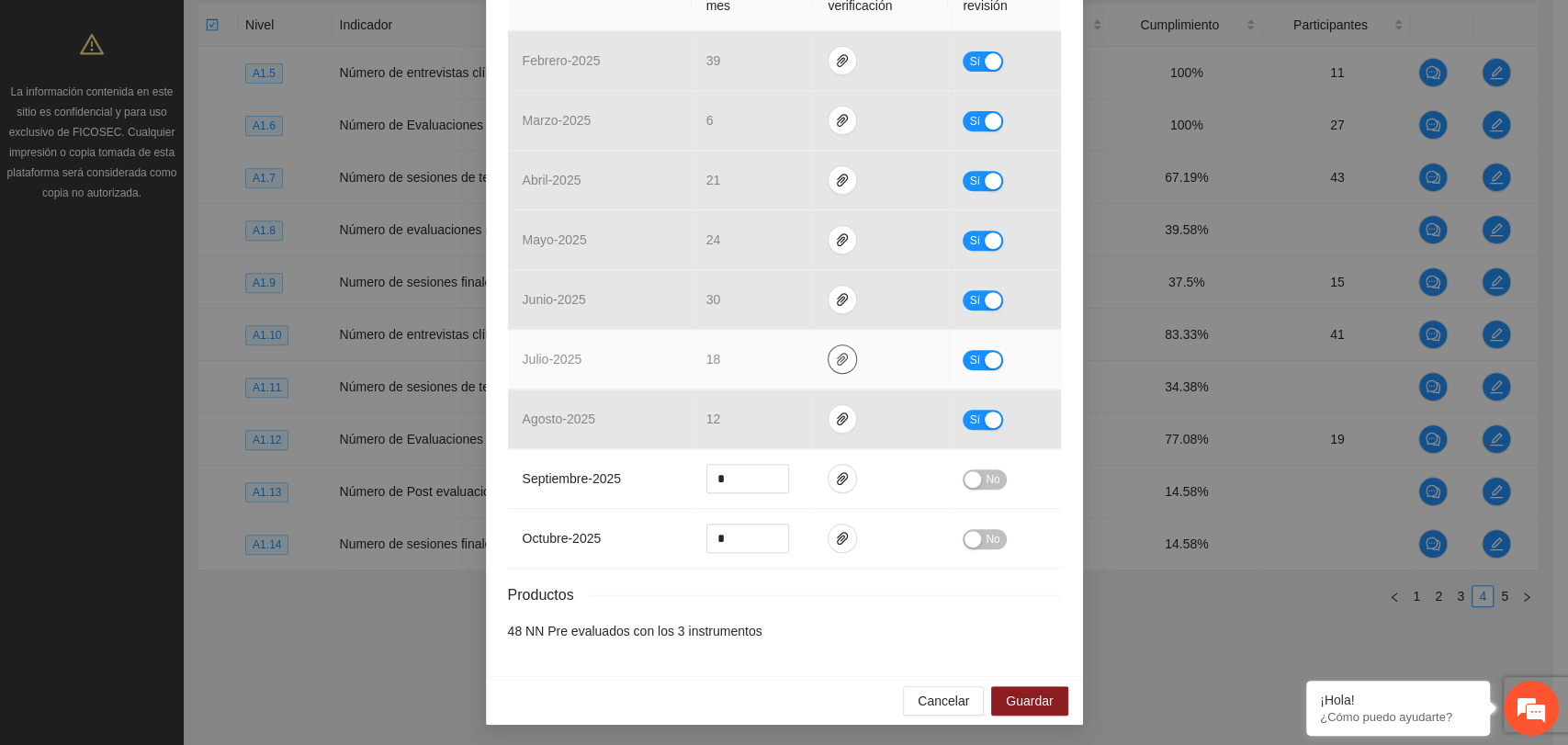
click at [830, 366] on button "button" at bounding box center [842, 358] width 29 height 29
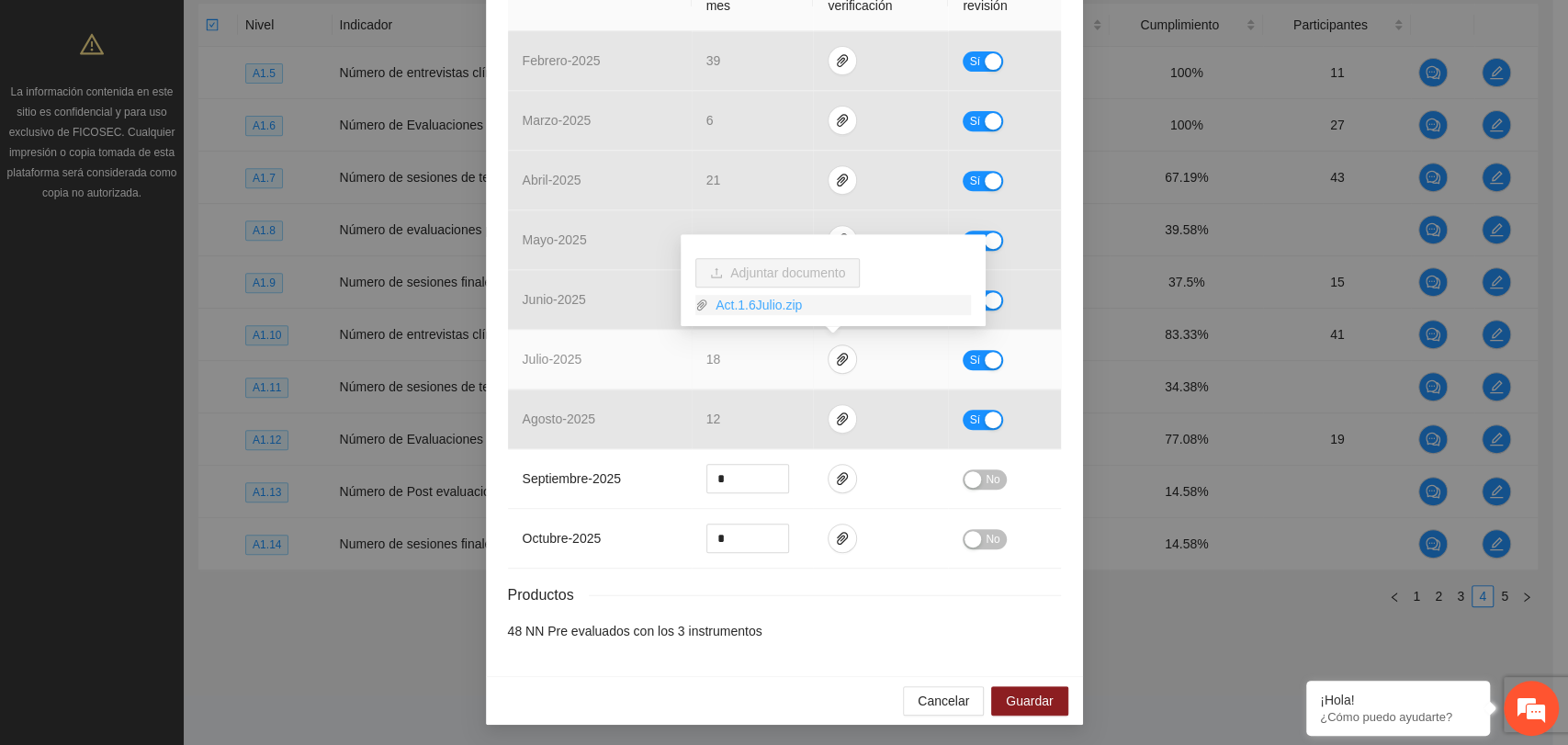
click at [758, 306] on link "Act.1.6Julio.zip" at bounding box center [839, 305] width 263 height 21
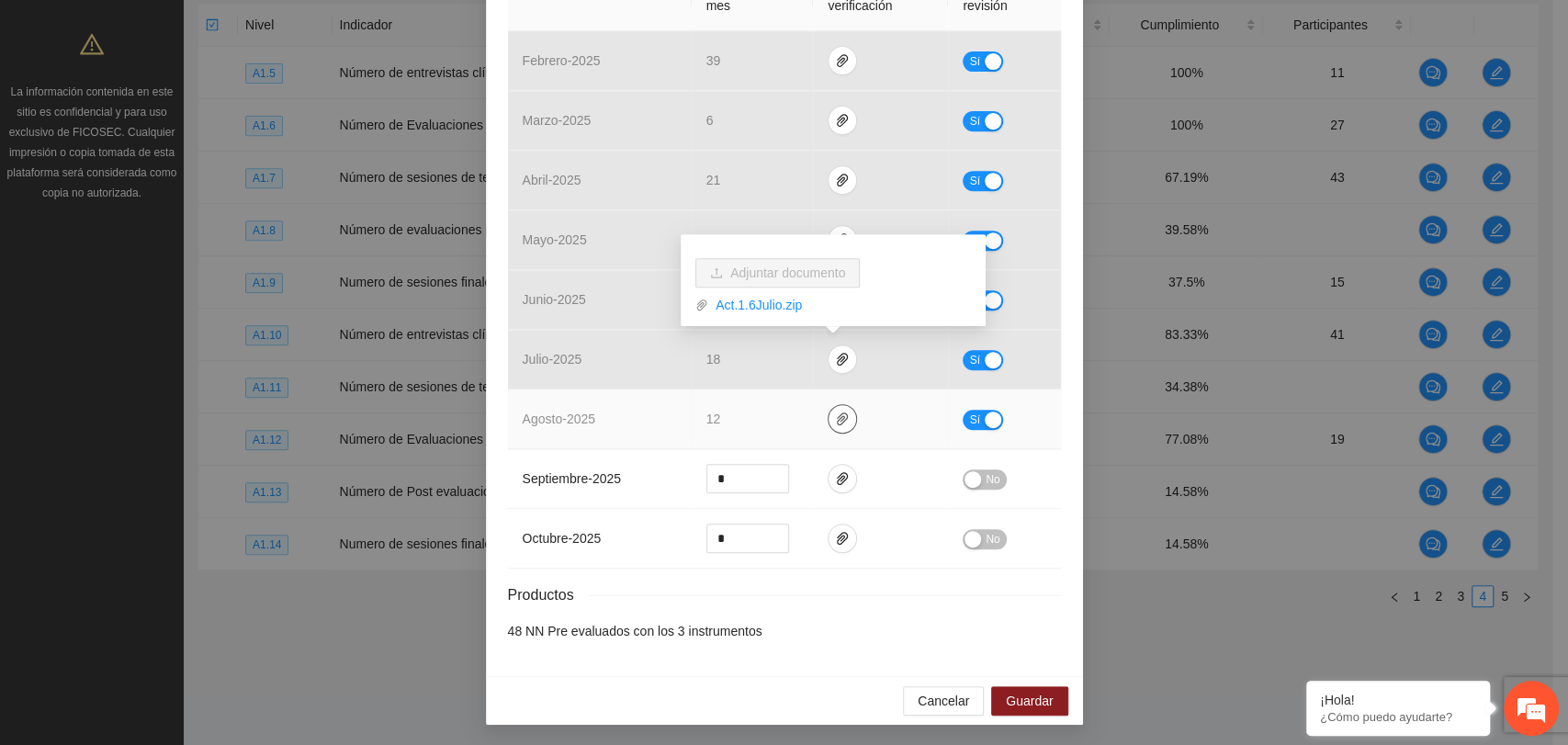
click at [835, 419] on icon "paper-clip" at bounding box center [842, 419] width 15 height 15
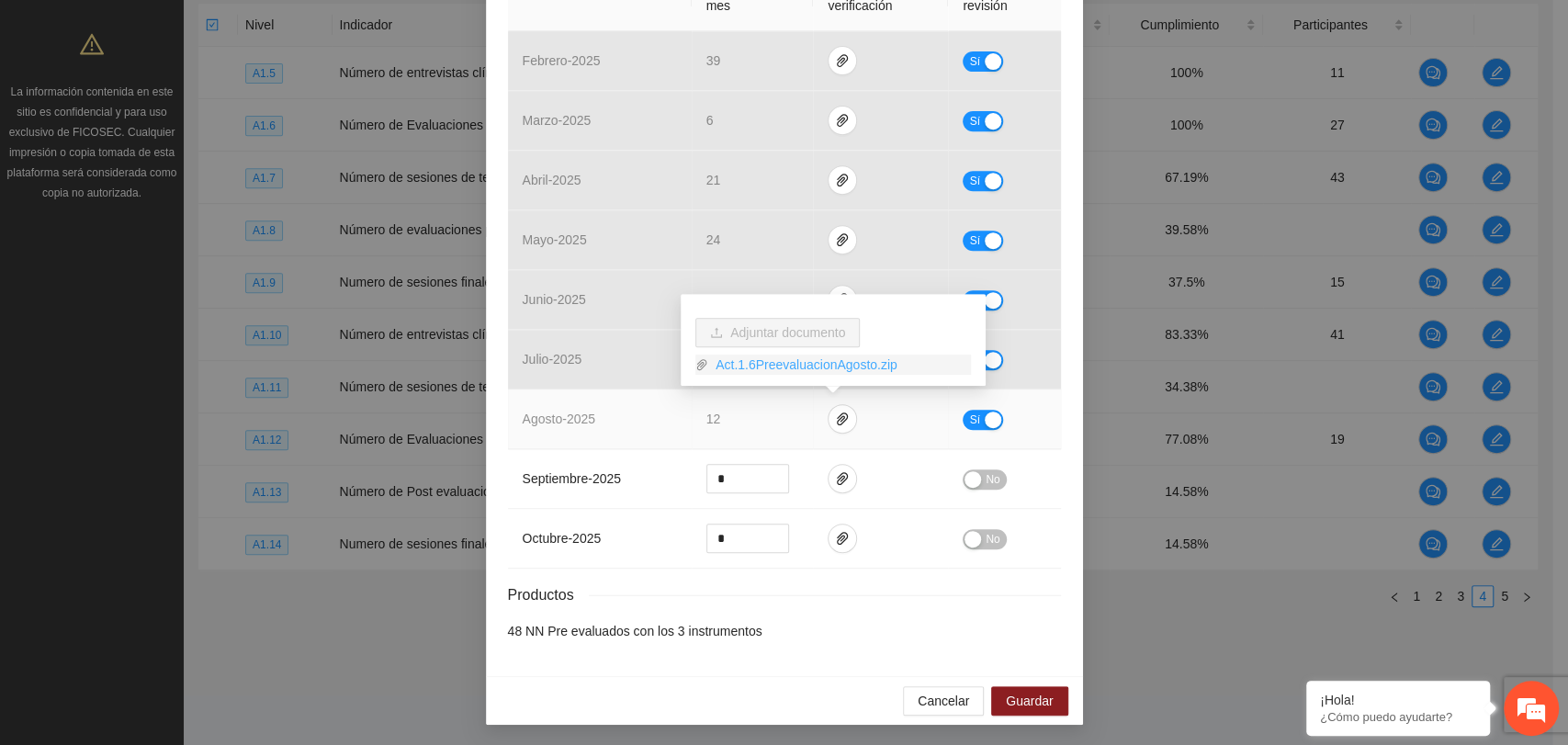
click at [755, 368] on link "Act.1.6PreevaluacionAgosto.zip" at bounding box center [839, 365] width 263 height 21
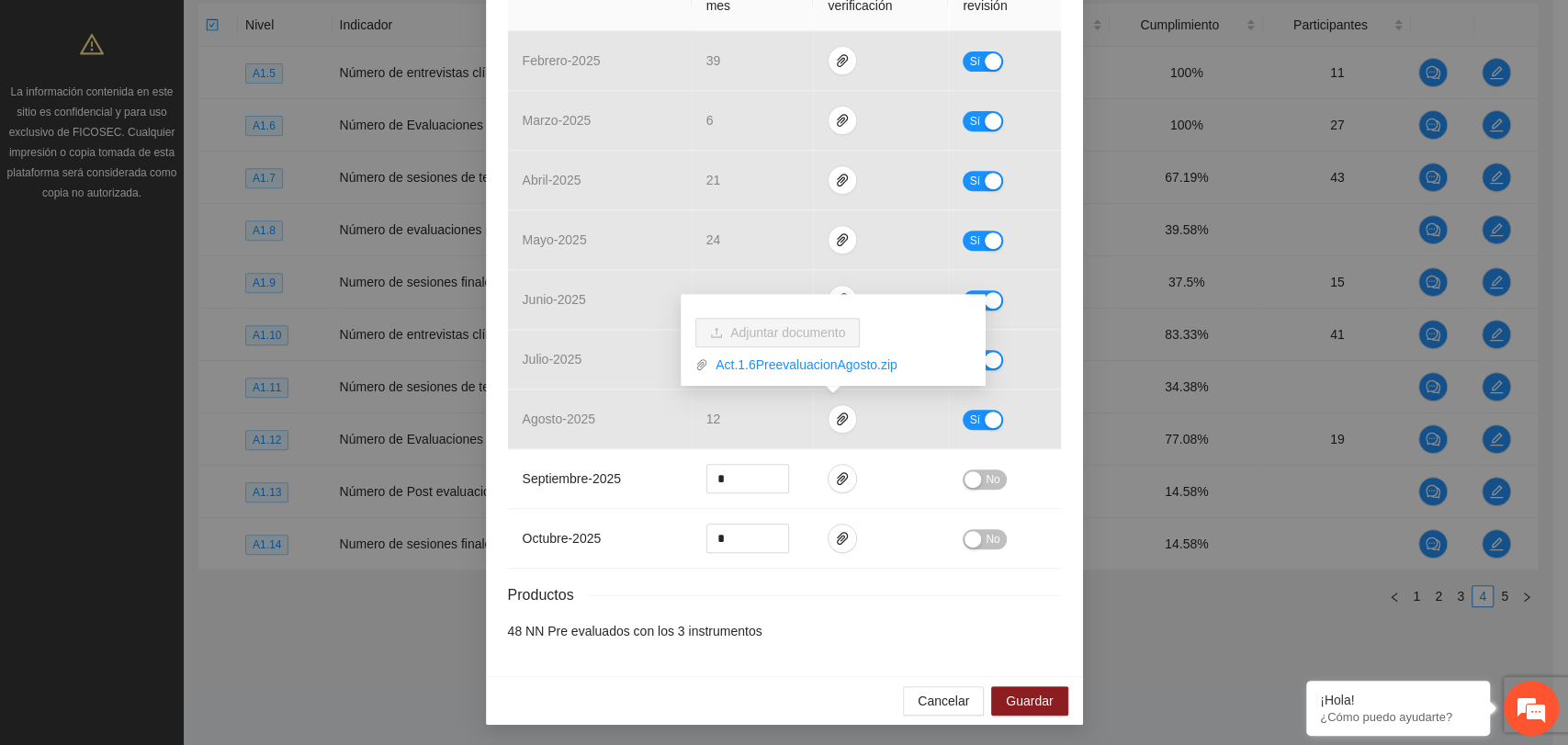
click at [840, 619] on div "Resultados Meta: 144 Reales: 150 Cumplimiento: 100 % Medios de verificación Mes…" at bounding box center [784, 246] width 553 height 791
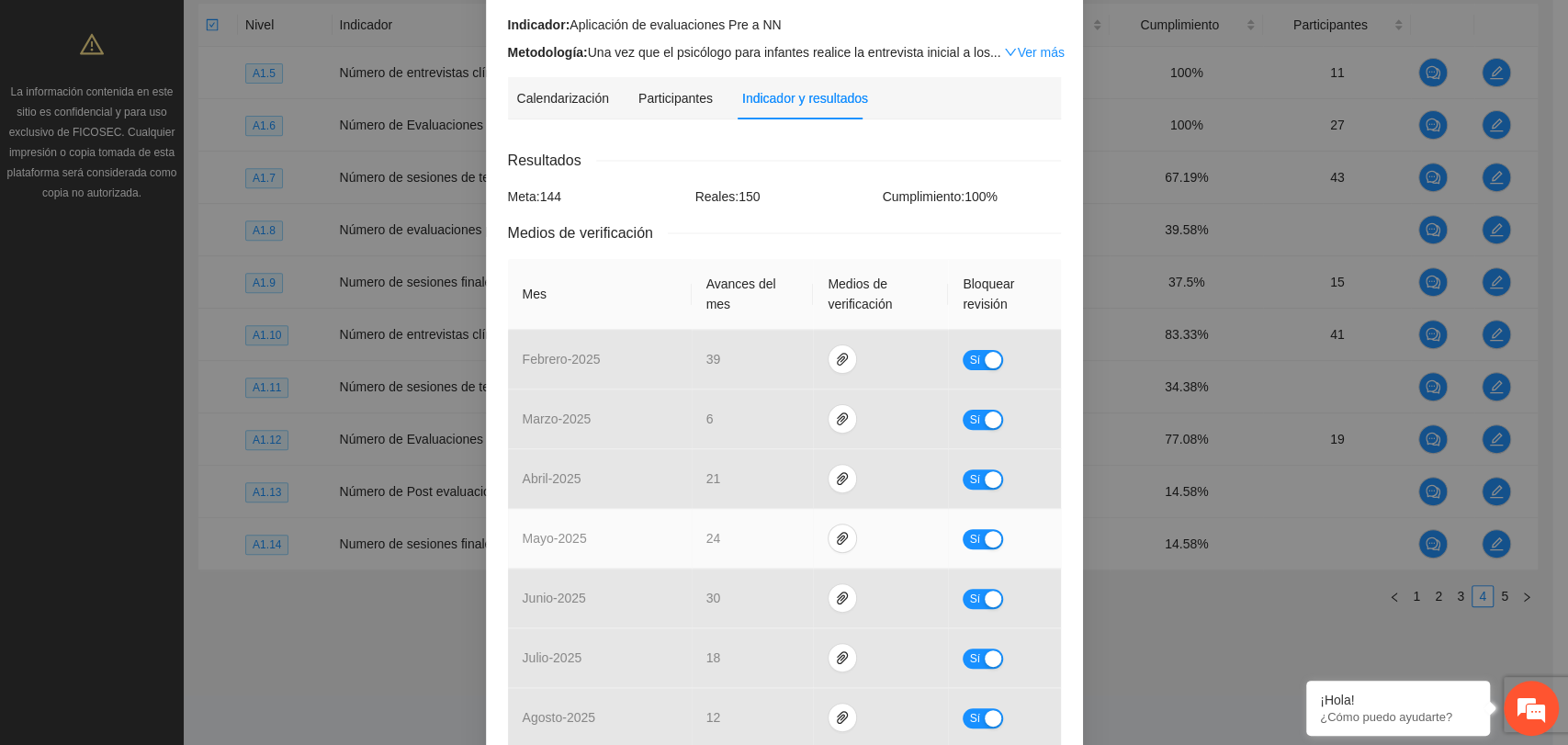
scroll to position [0, 0]
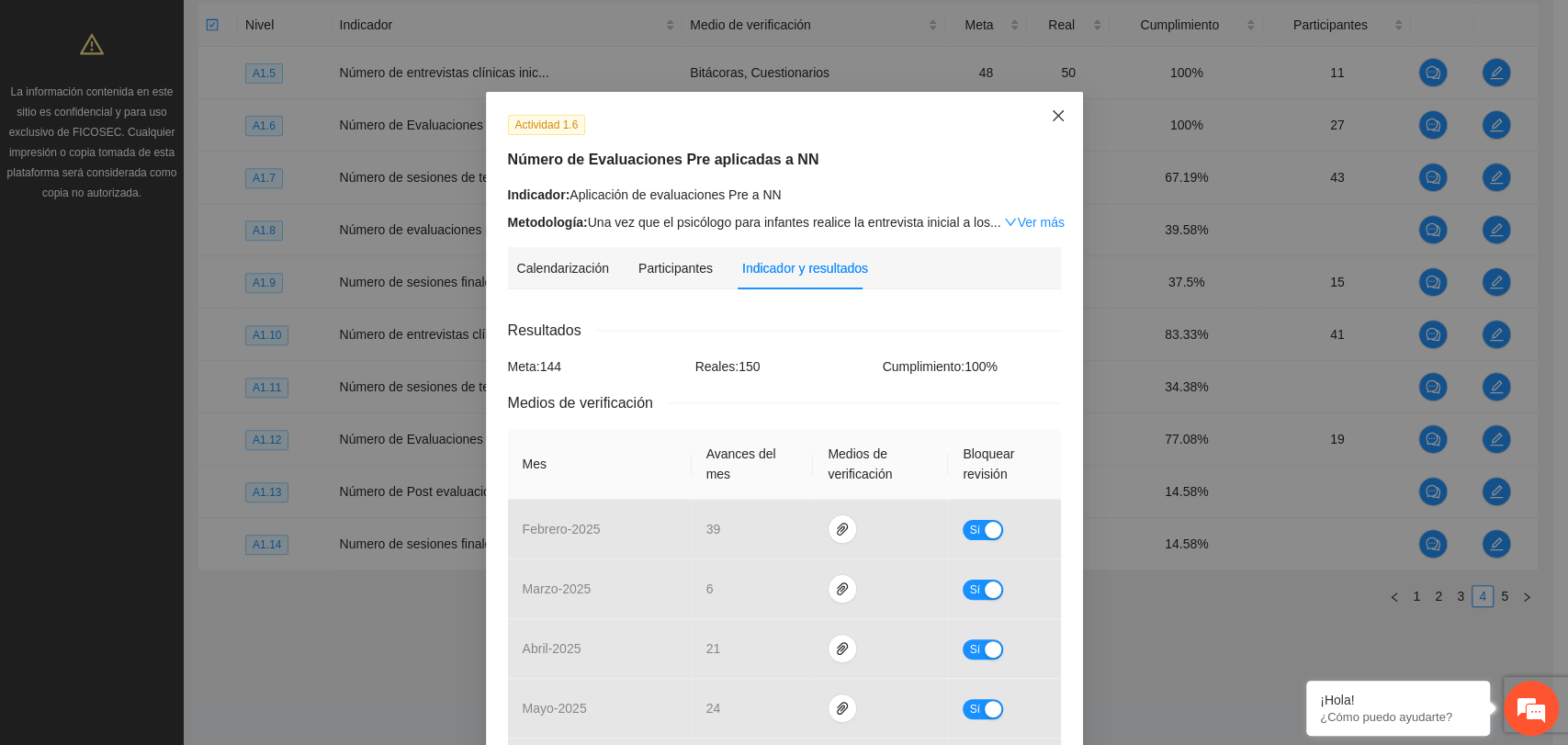
click at [1051, 114] on icon "close" at bounding box center [1058, 116] width 15 height 15
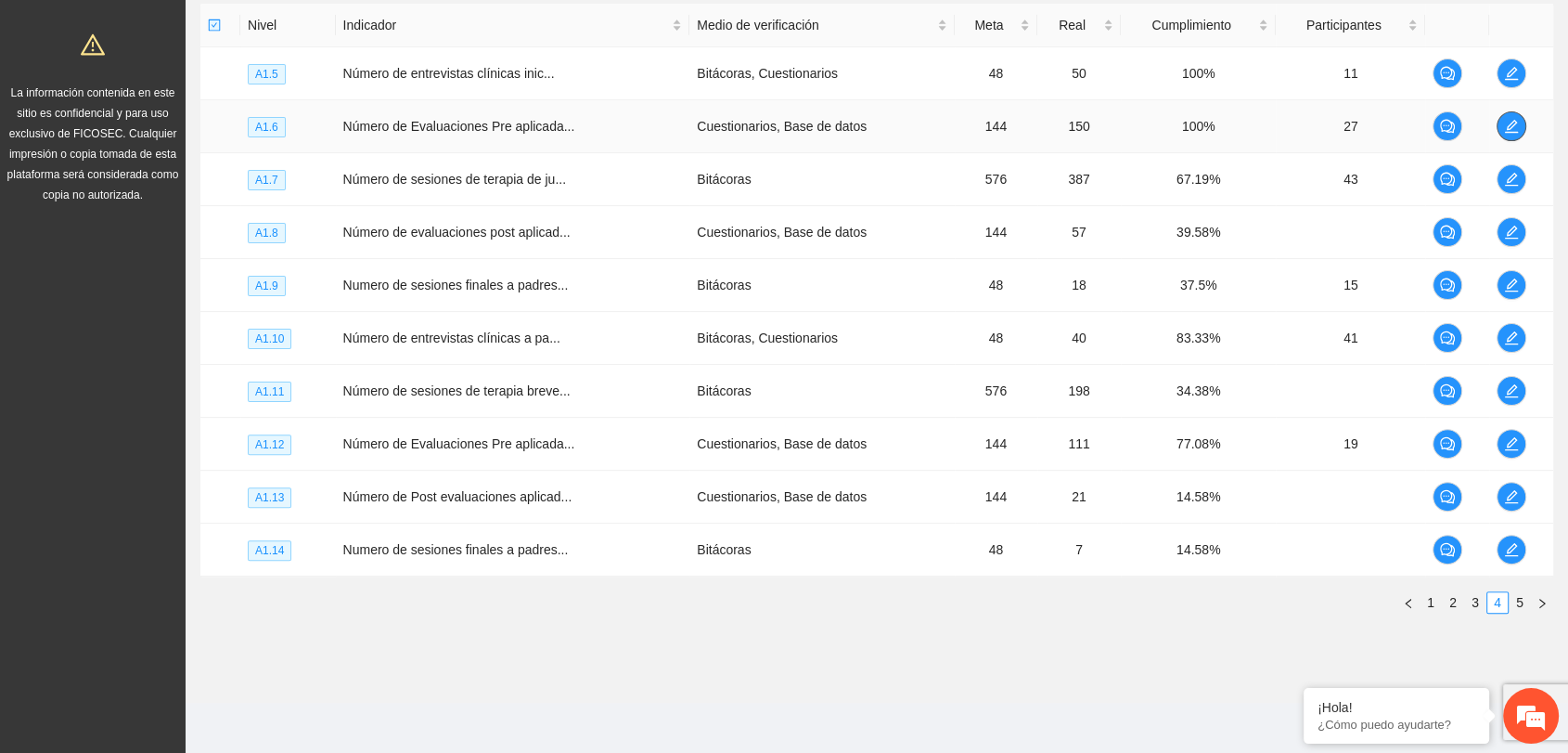
click at [1514, 120] on icon "edit" at bounding box center [1511, 127] width 13 height 13
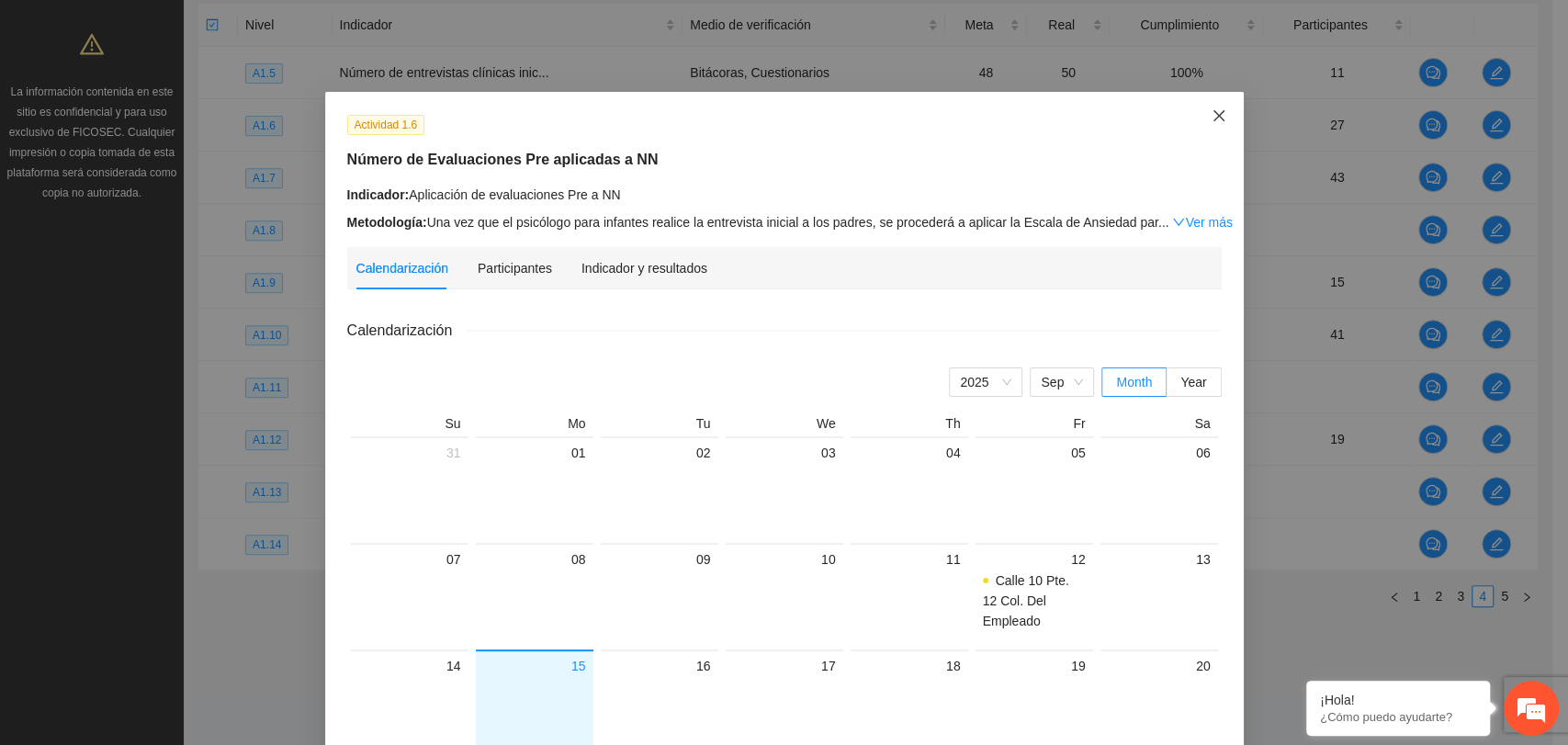
click at [1212, 114] on icon "close" at bounding box center [1219, 116] width 15 height 15
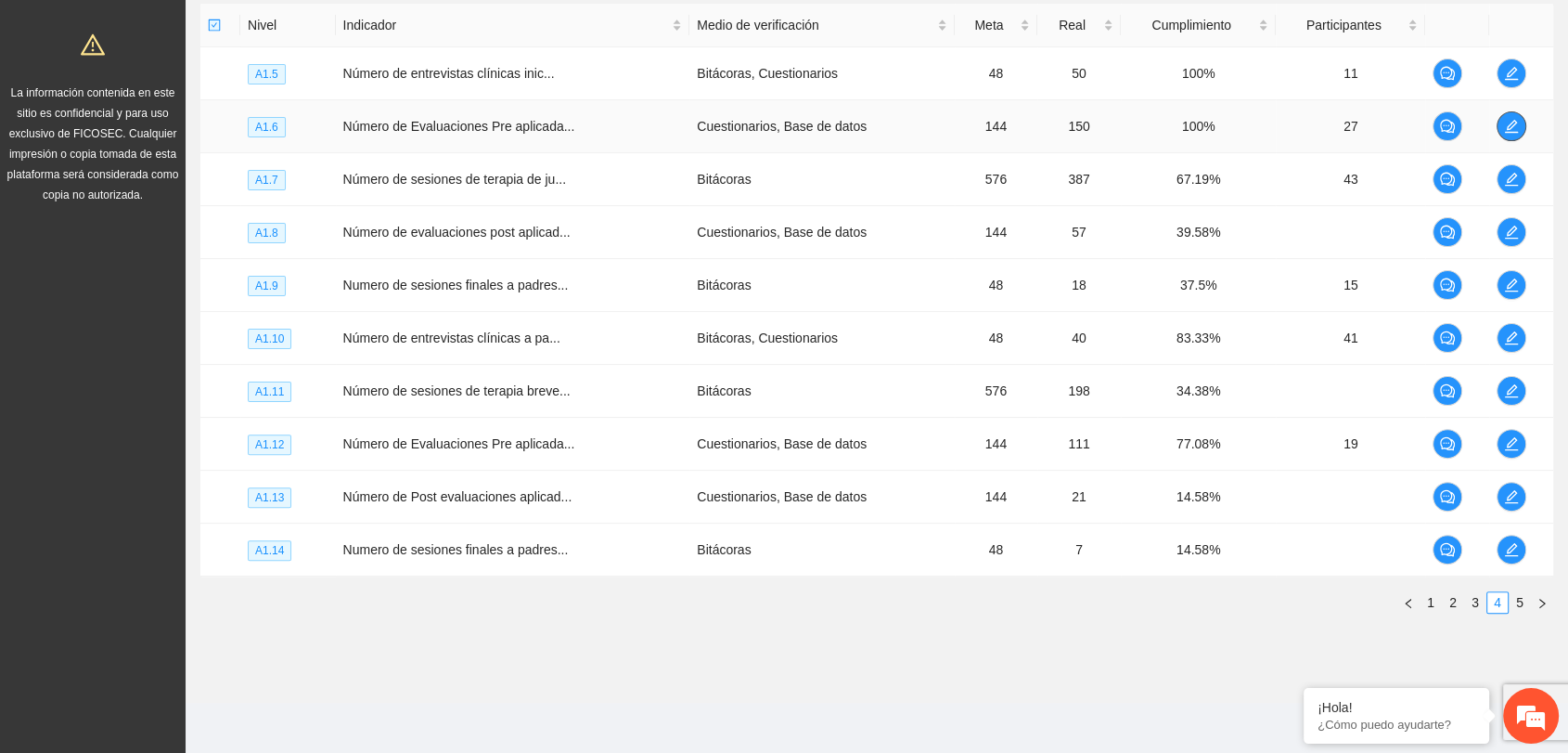
click at [1509, 119] on icon "edit" at bounding box center [1511, 127] width 15 height 15
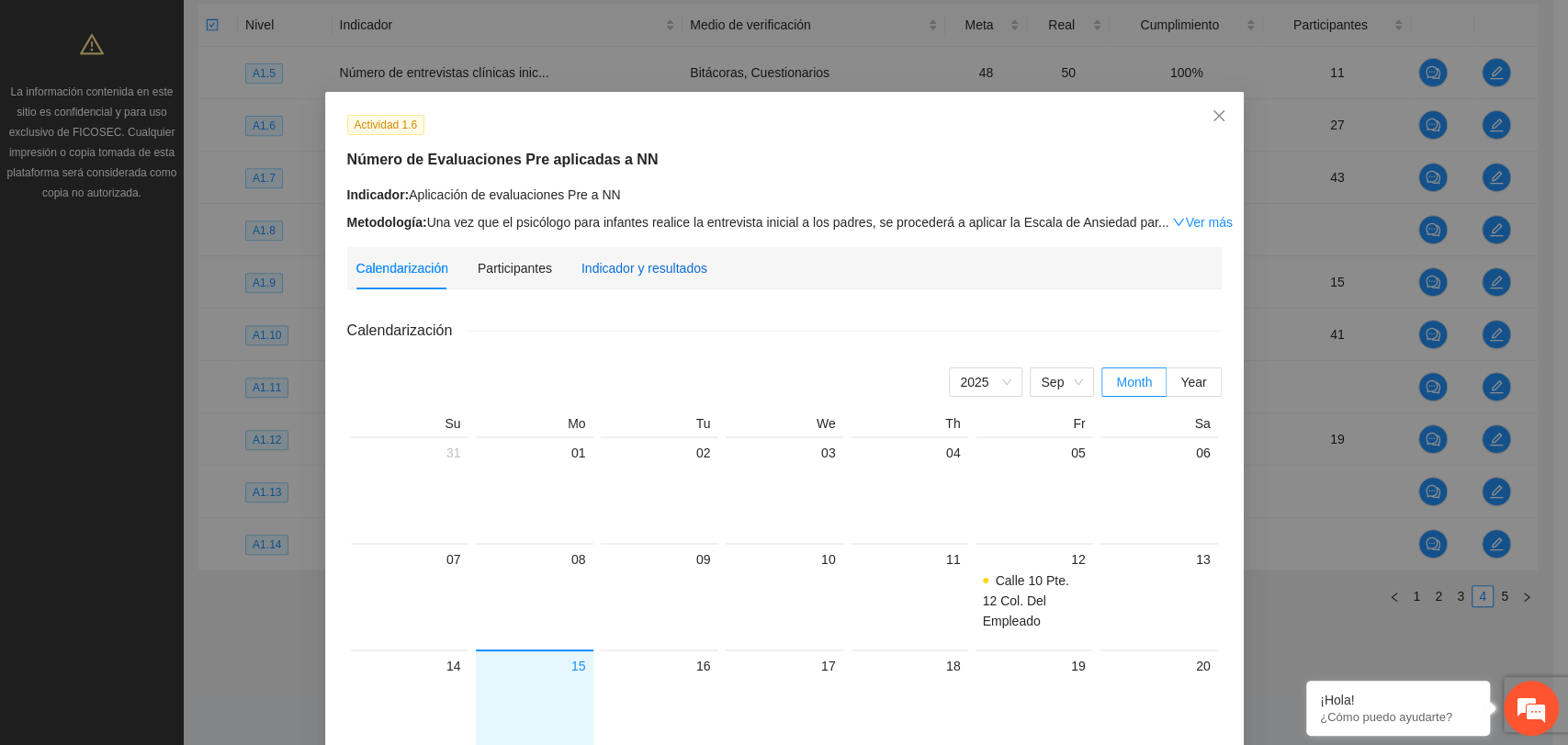
click at [677, 258] on div "Indicador y resultados" at bounding box center [644, 268] width 126 height 21
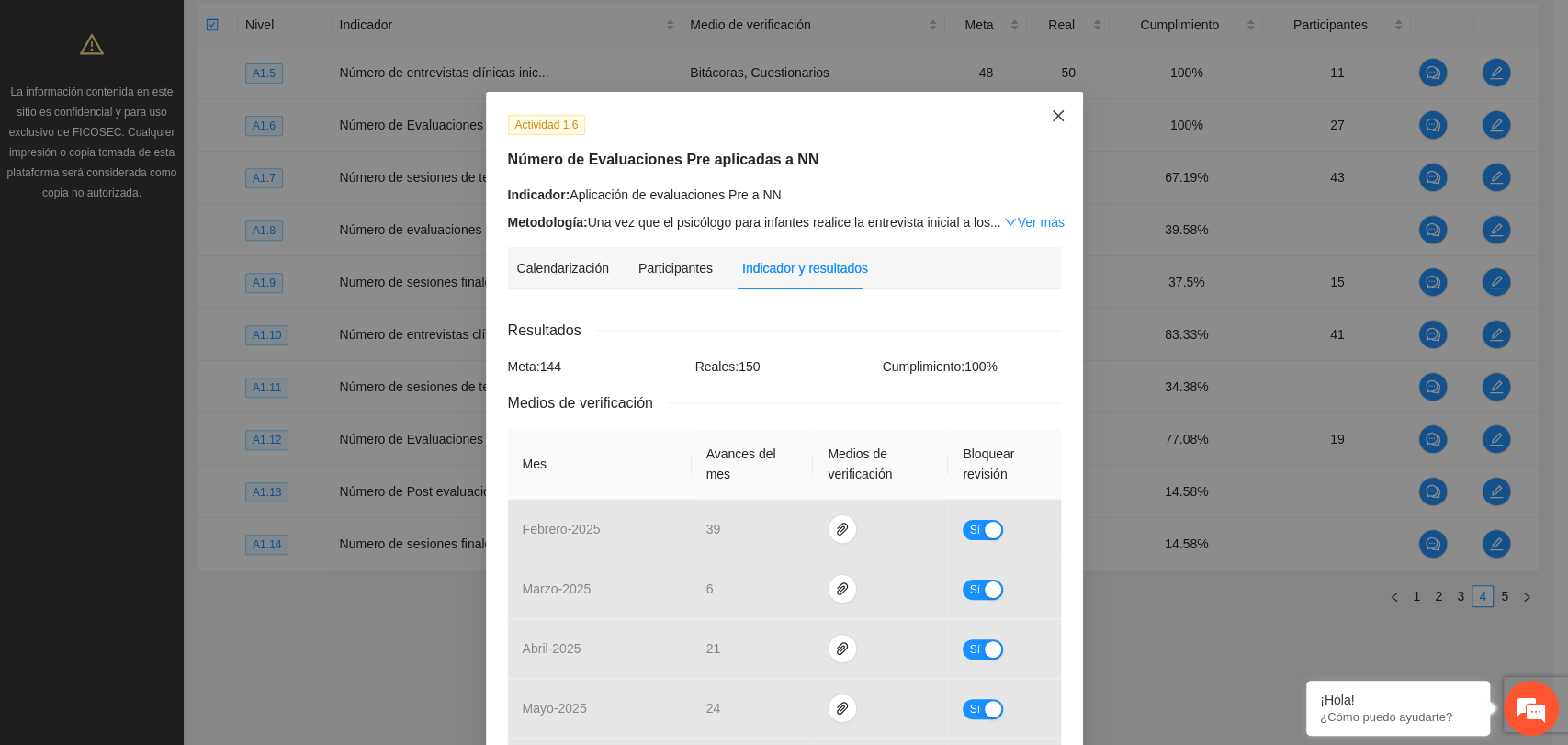
click at [1053, 107] on span "Close" at bounding box center [1057, 116] width 50 height 50
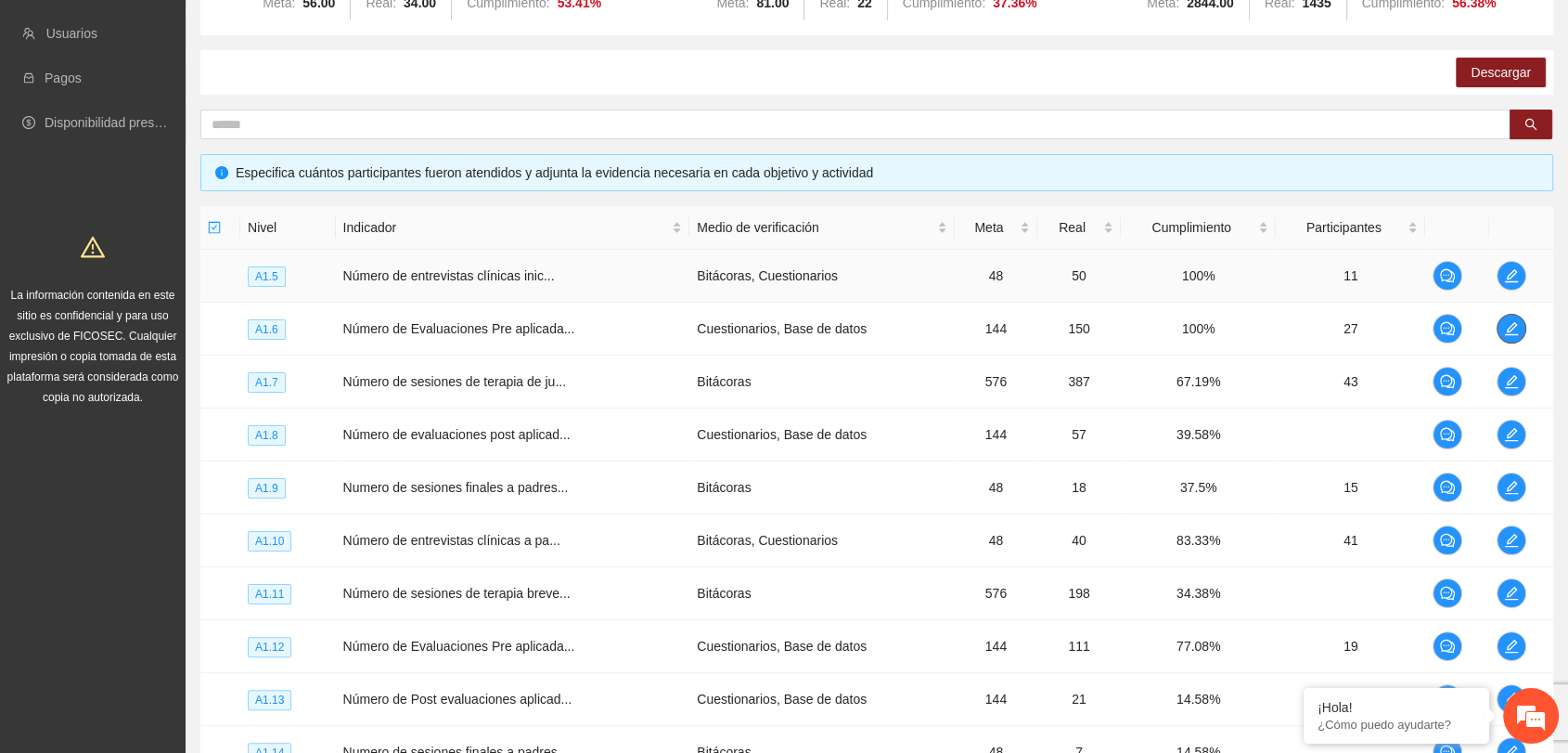
scroll to position [458, 0]
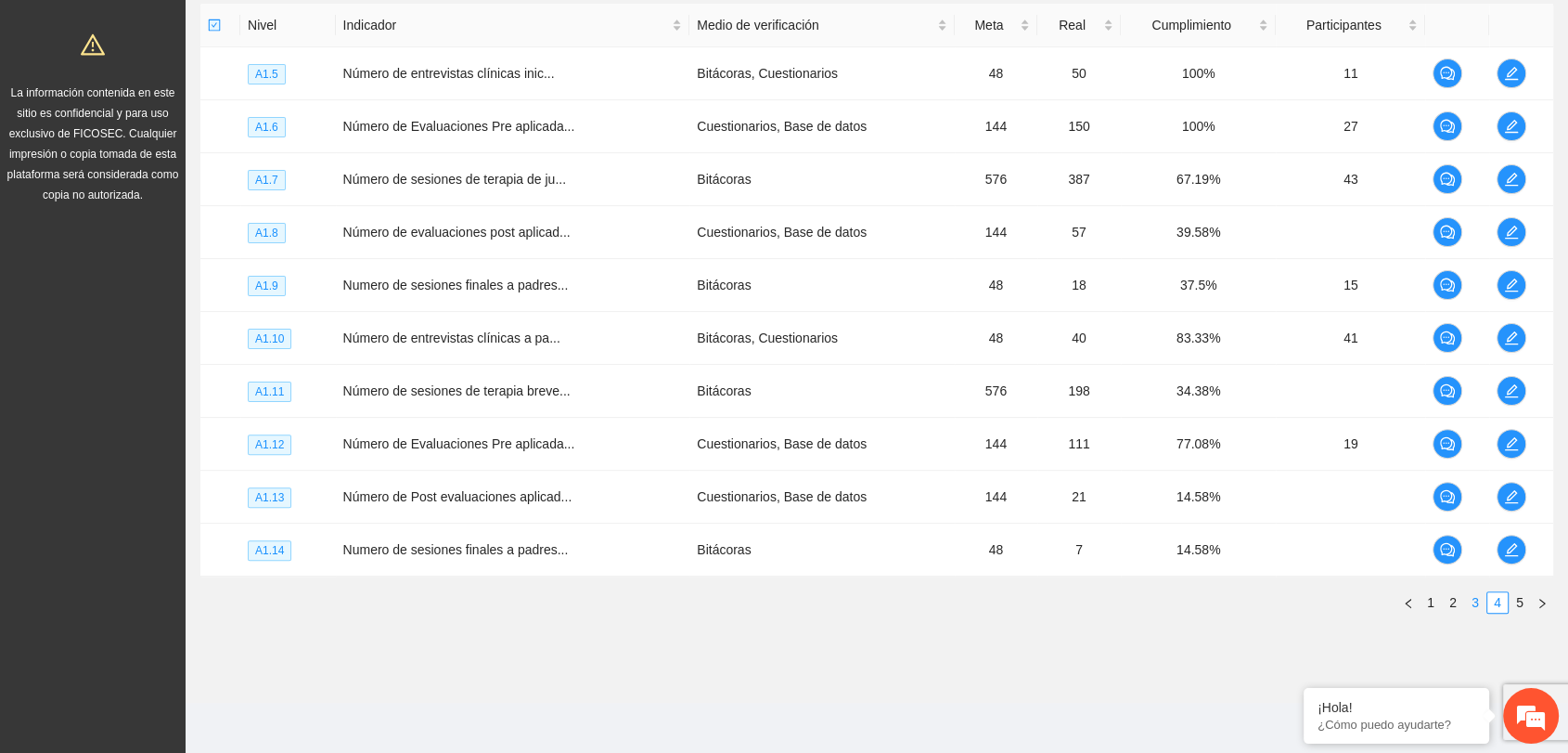
click at [1471, 607] on link "3" at bounding box center [1475, 603] width 21 height 21
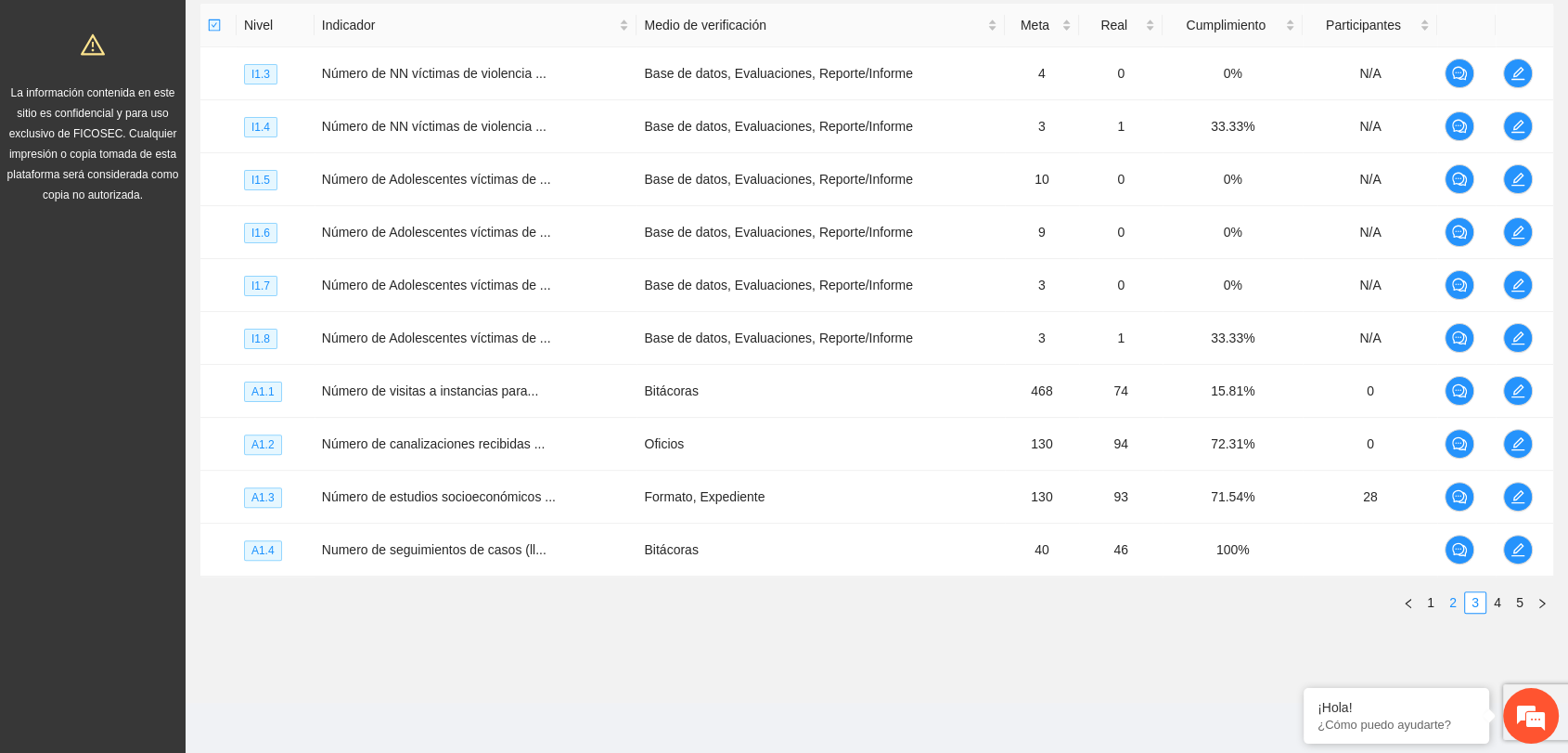
click at [1453, 610] on li "2" at bounding box center [1453, 603] width 23 height 23
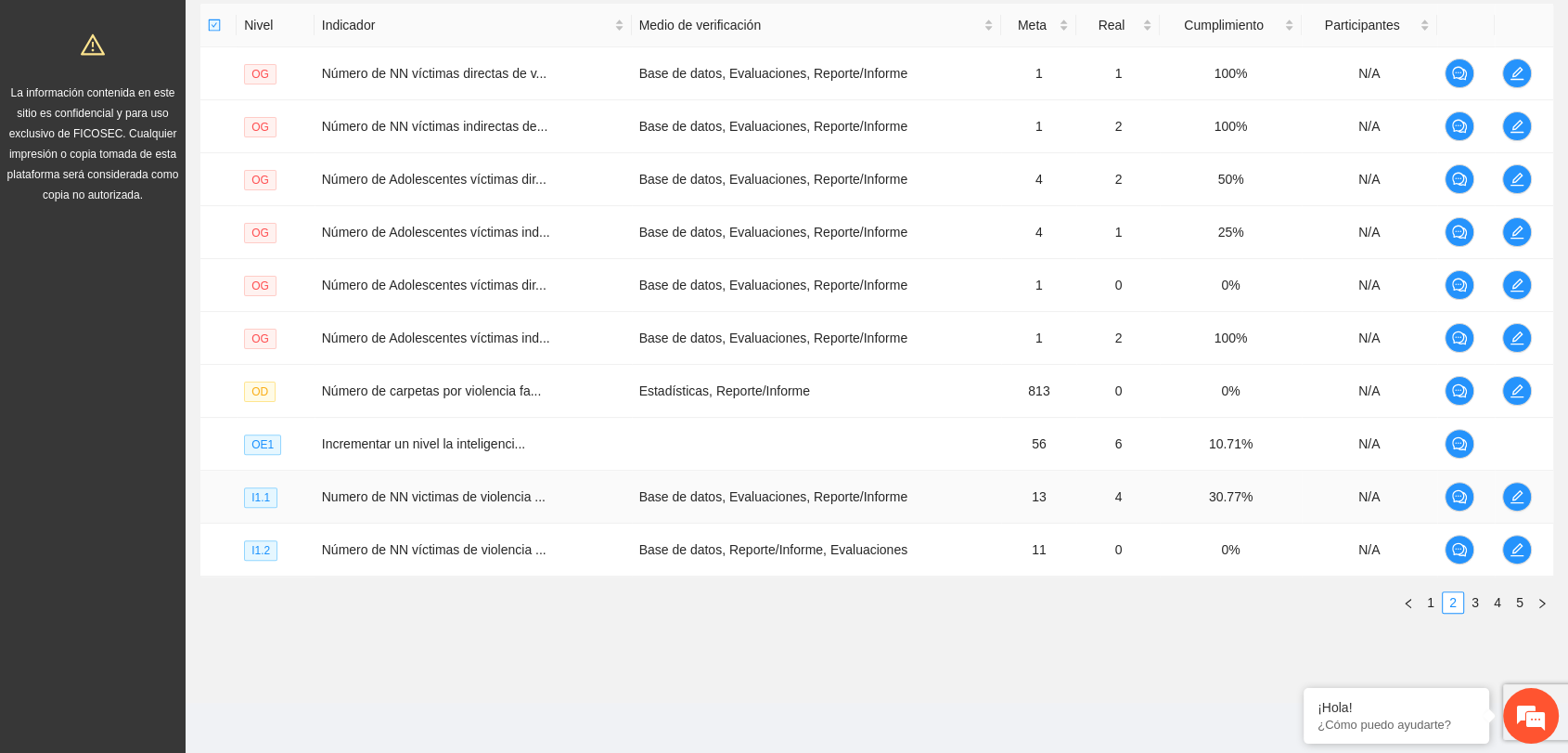
click at [1498, 492] on td at bounding box center [1524, 497] width 59 height 53
click at [1473, 598] on link "3" at bounding box center [1475, 603] width 21 height 21
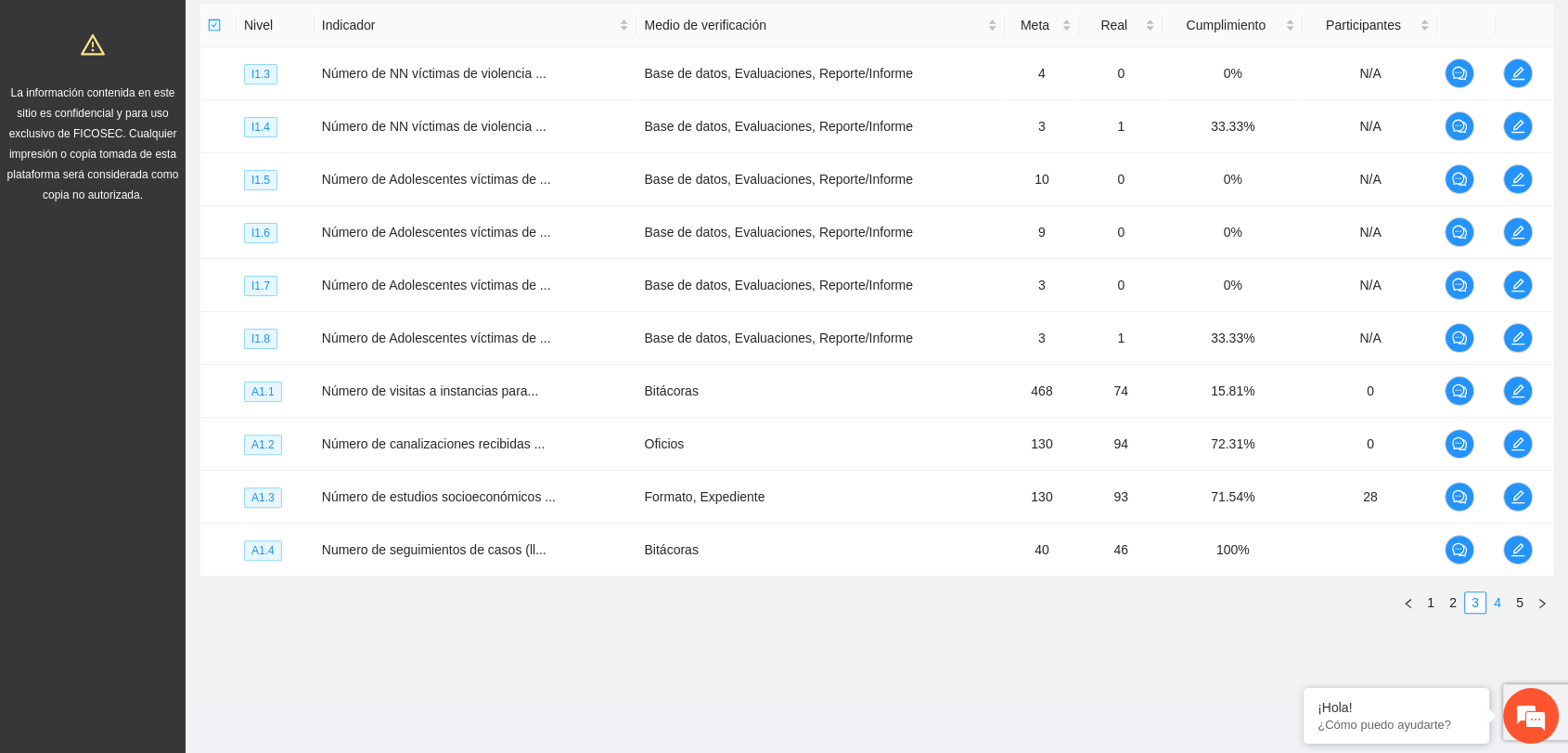
click at [1495, 604] on link "4" at bounding box center [1498, 603] width 21 height 21
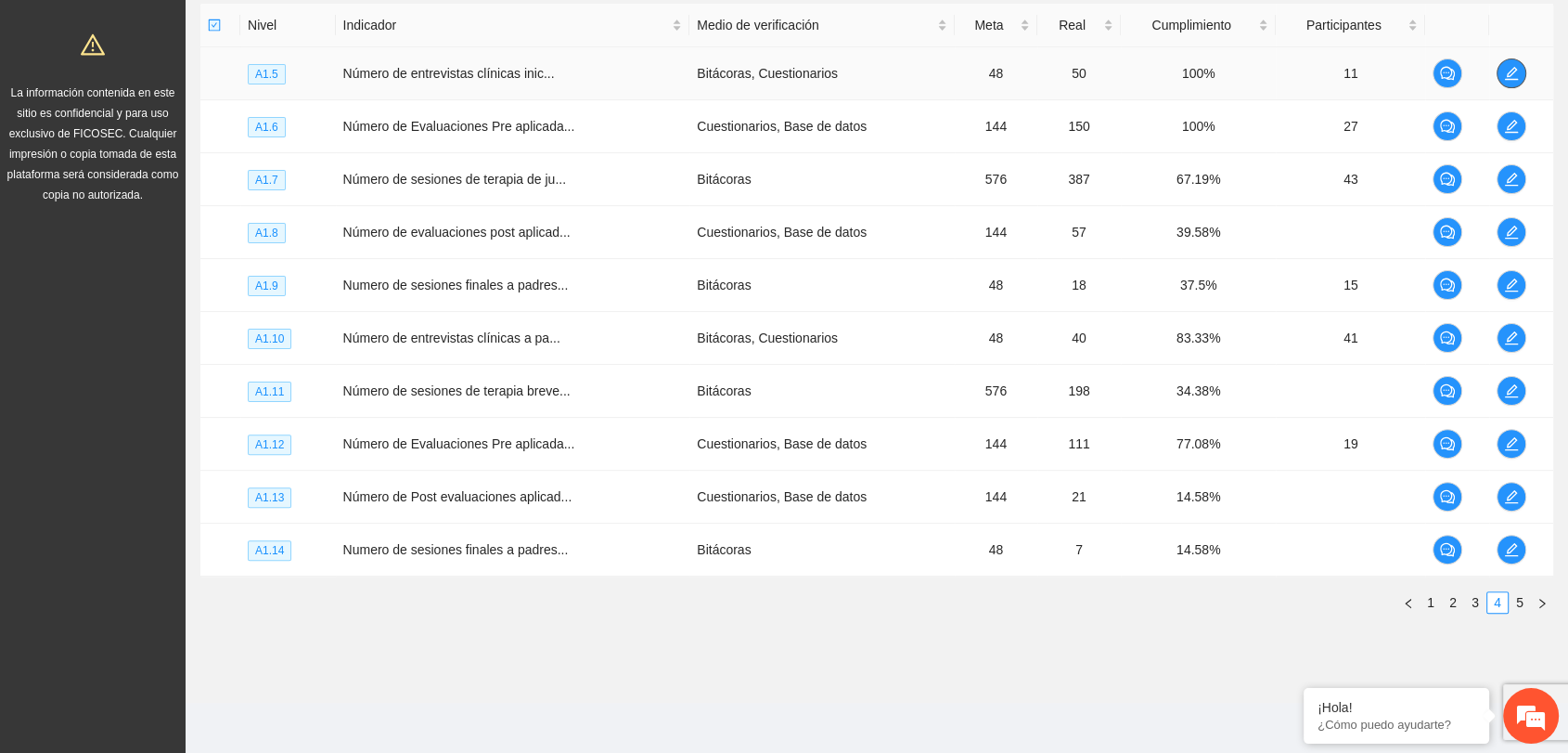
click at [1521, 72] on span "edit" at bounding box center [1510, 74] width 27 height 15
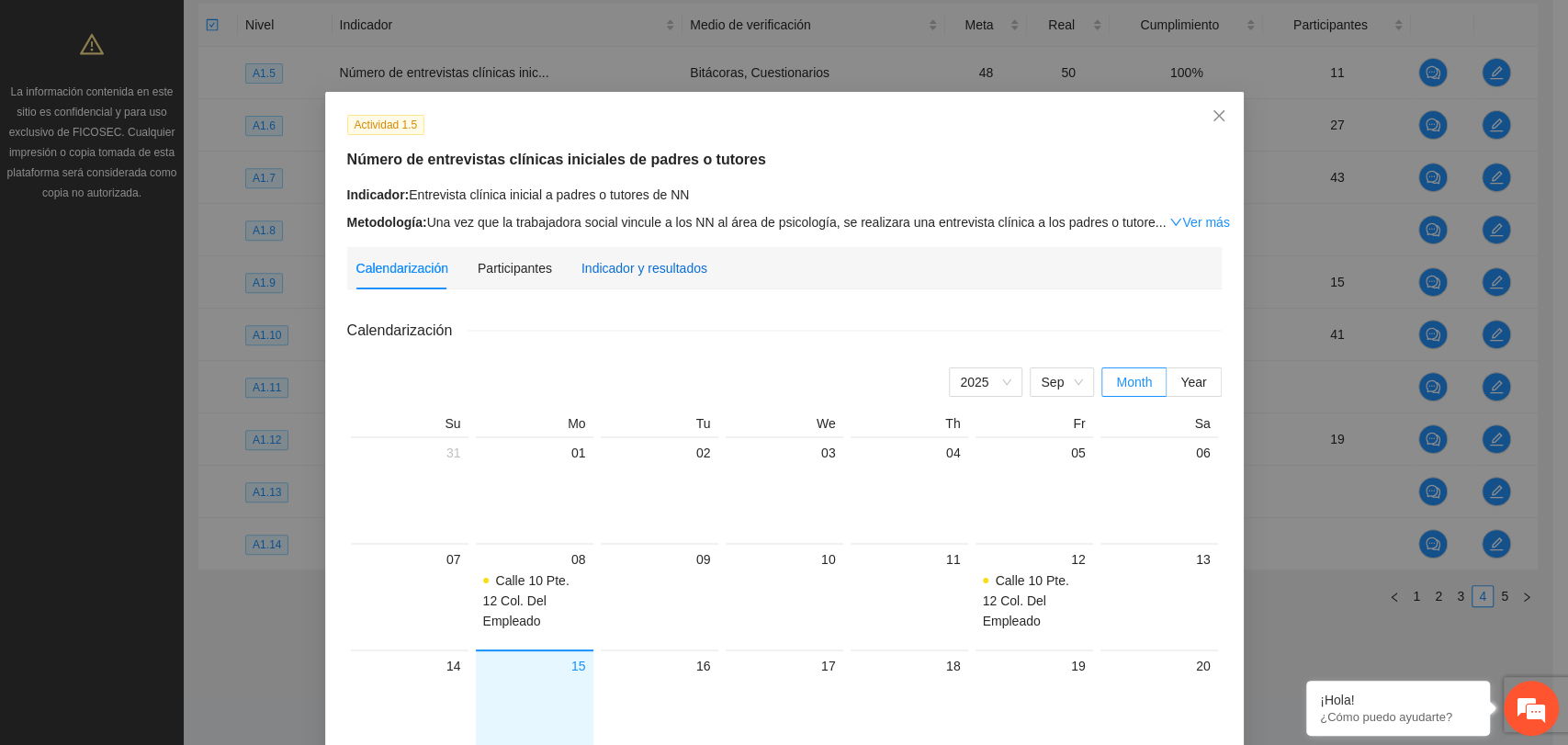
click at [652, 266] on div "Indicador y resultados" at bounding box center [644, 268] width 126 height 21
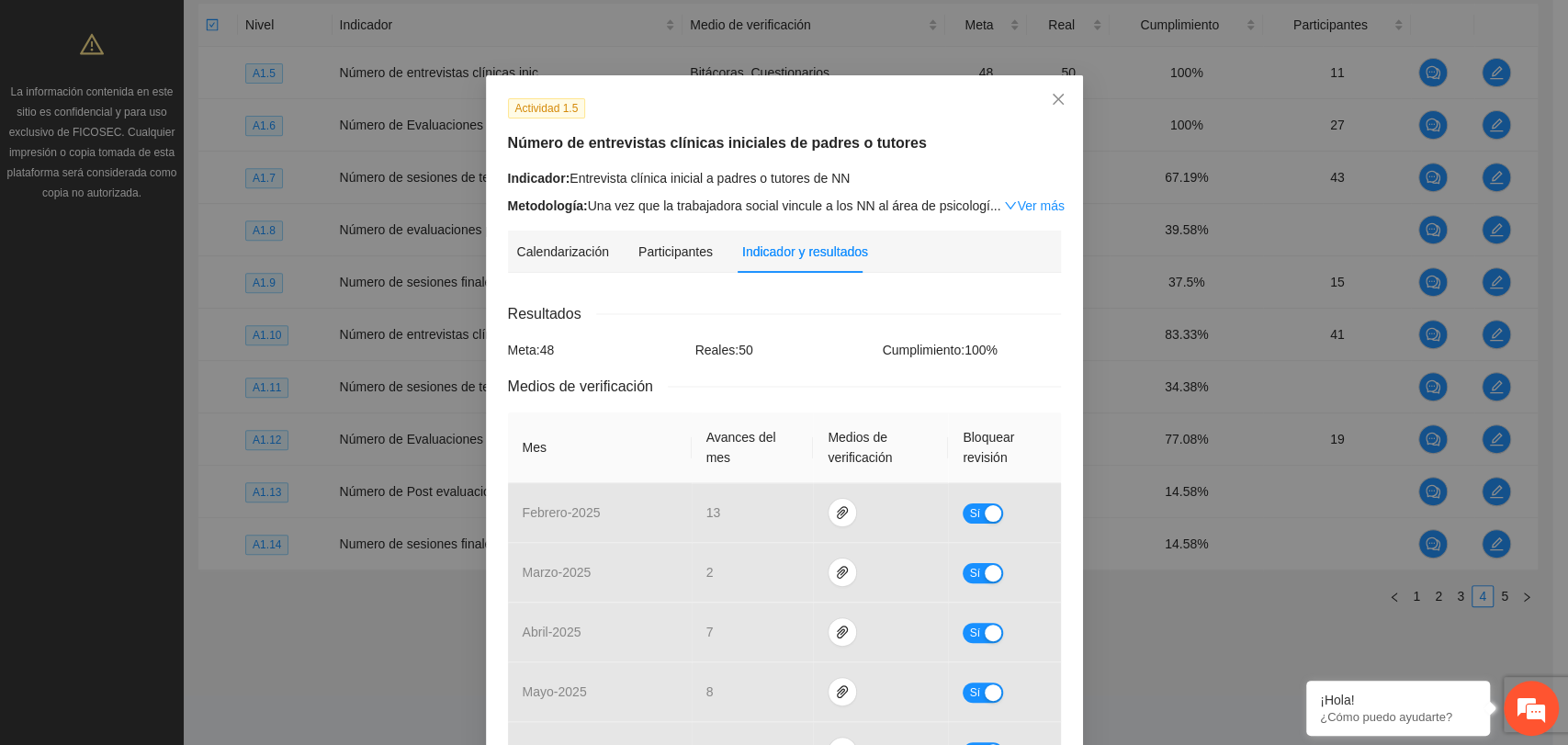
scroll to position [0, 0]
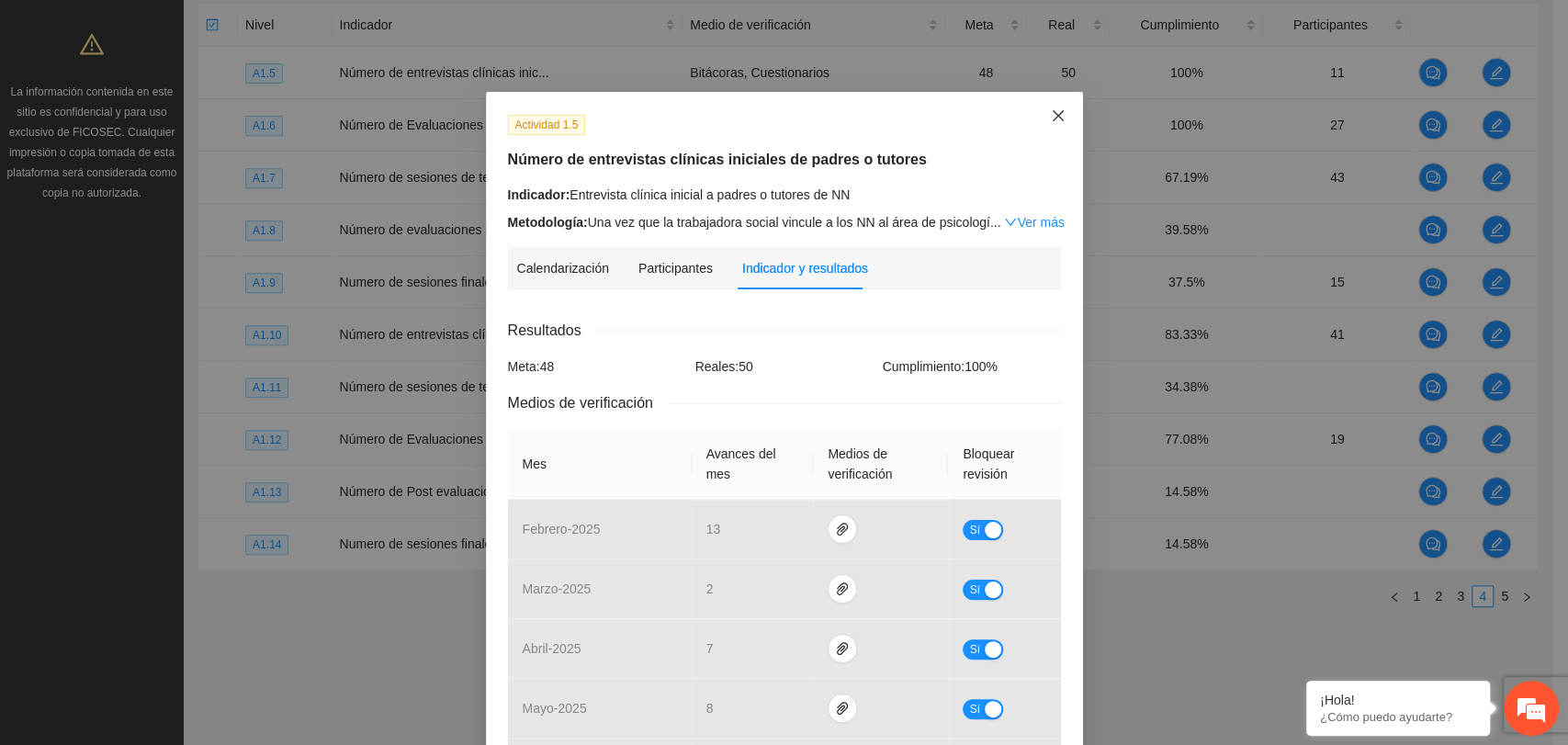
drag, startPoint x: 1050, startPoint y: 122, endPoint x: 1059, endPoint y: 118, distance: 9.8
click at [1051, 122] on icon "close" at bounding box center [1058, 116] width 15 height 15
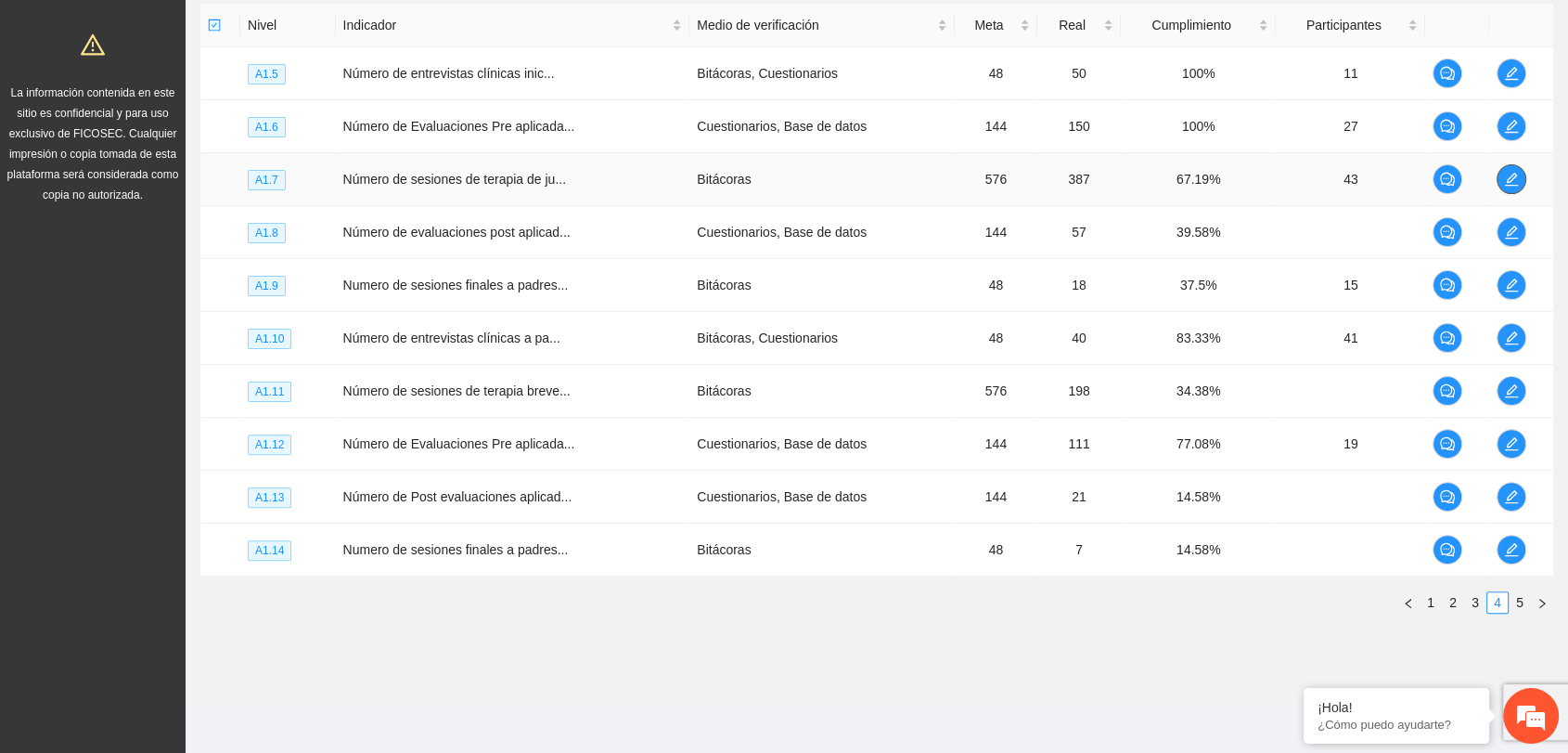
click at [1506, 183] on icon "edit" at bounding box center [1511, 180] width 15 height 15
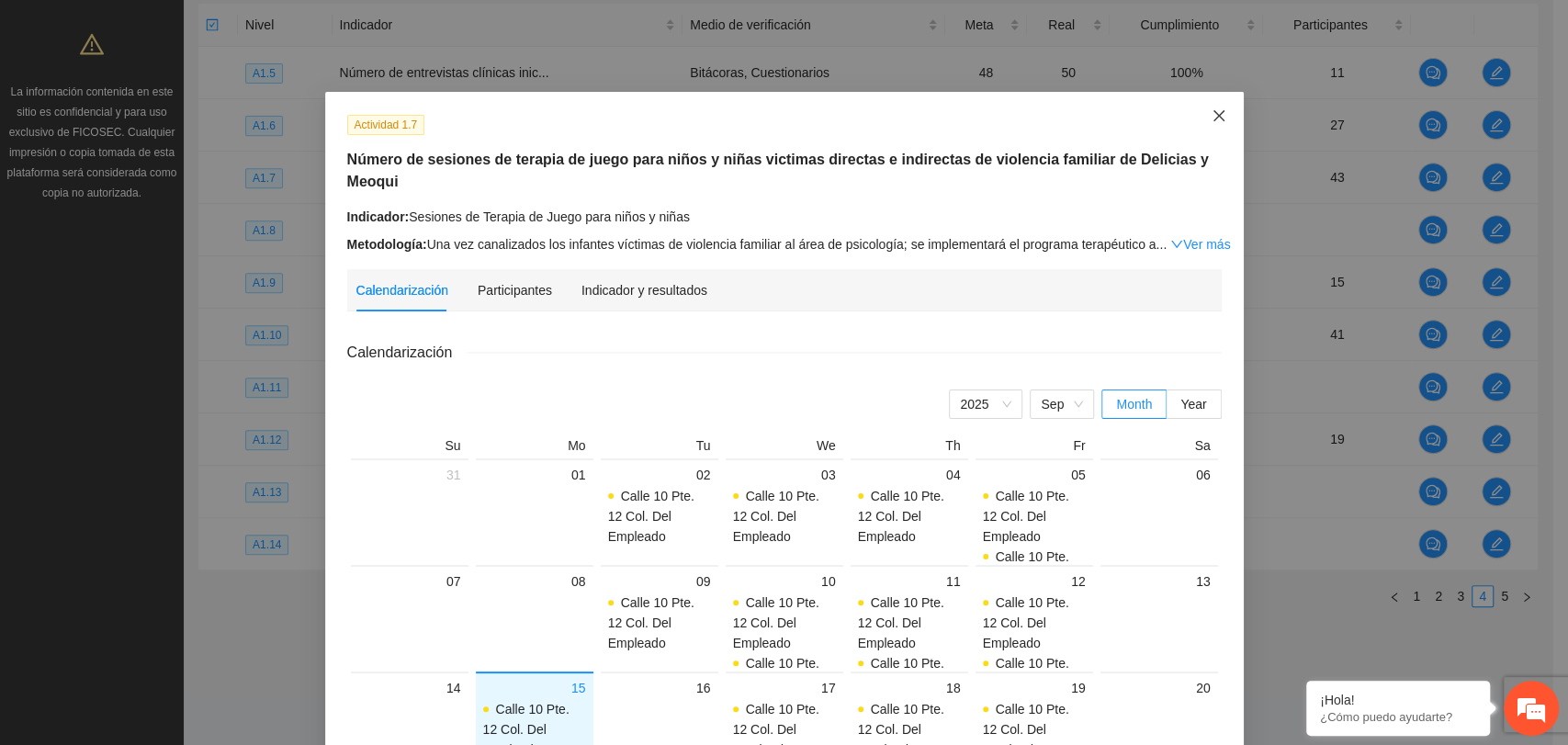
click at [1212, 119] on icon "close" at bounding box center [1219, 116] width 15 height 15
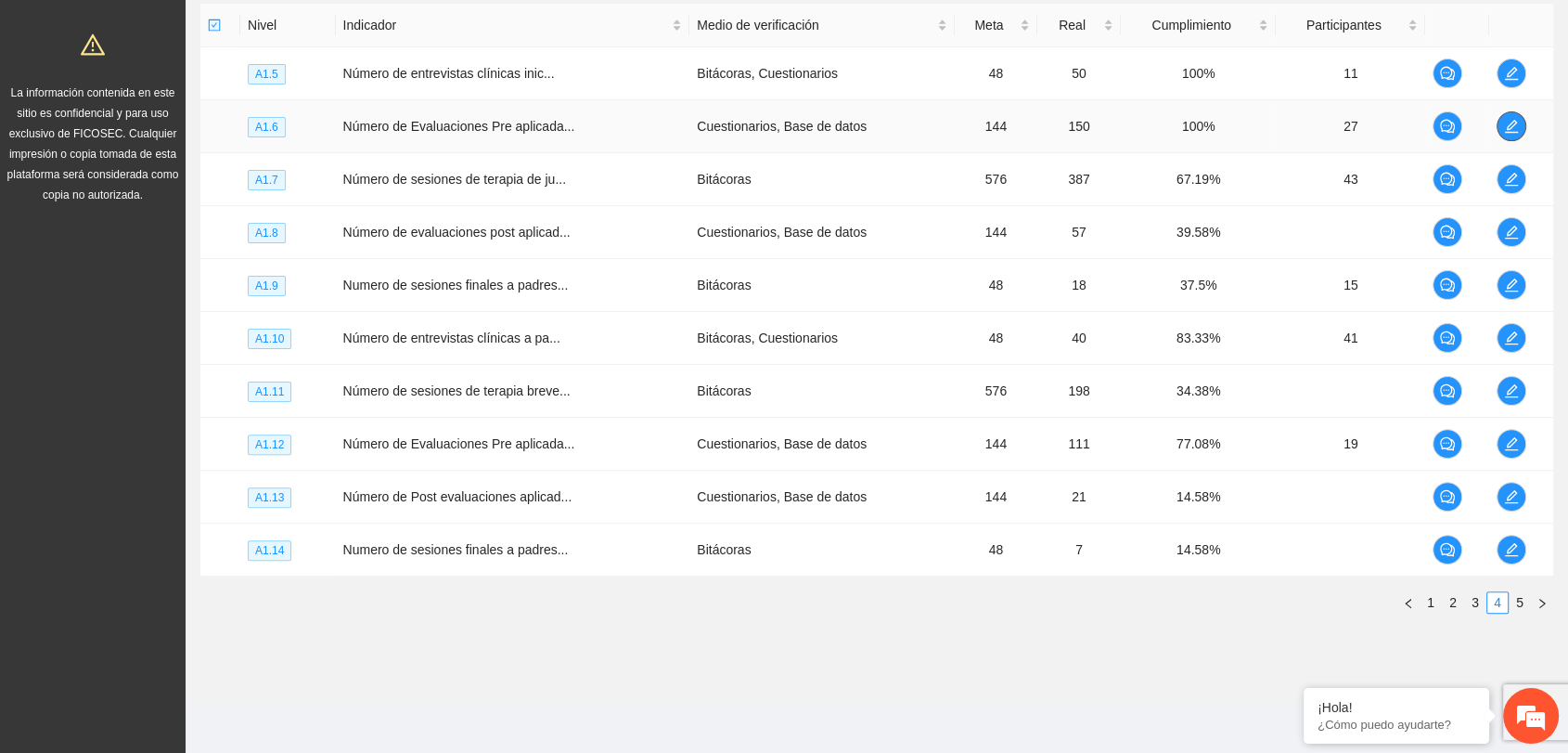
click at [1510, 128] on icon "edit" at bounding box center [1511, 127] width 15 height 15
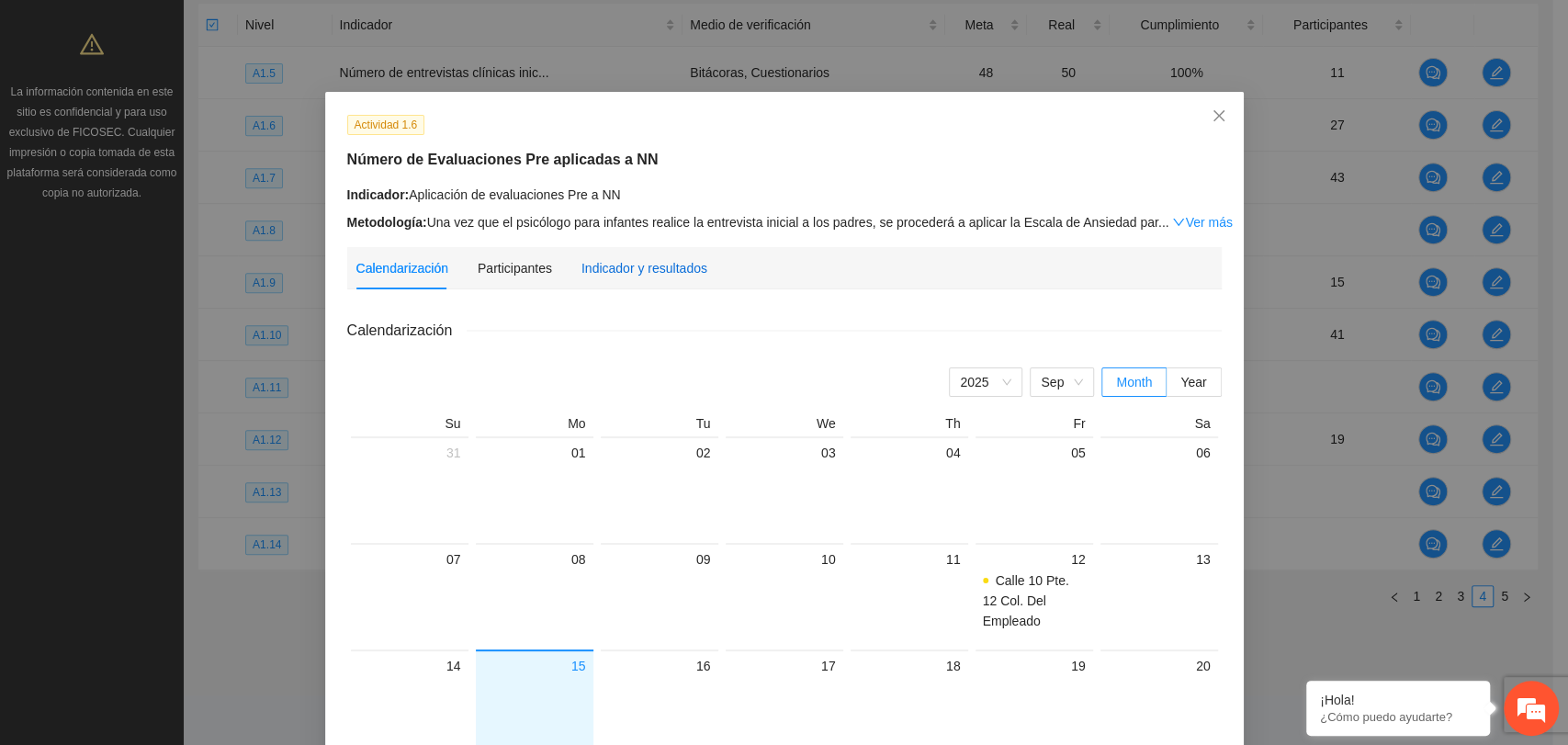
click at [646, 265] on div "Indicador y resultados" at bounding box center [644, 268] width 126 height 21
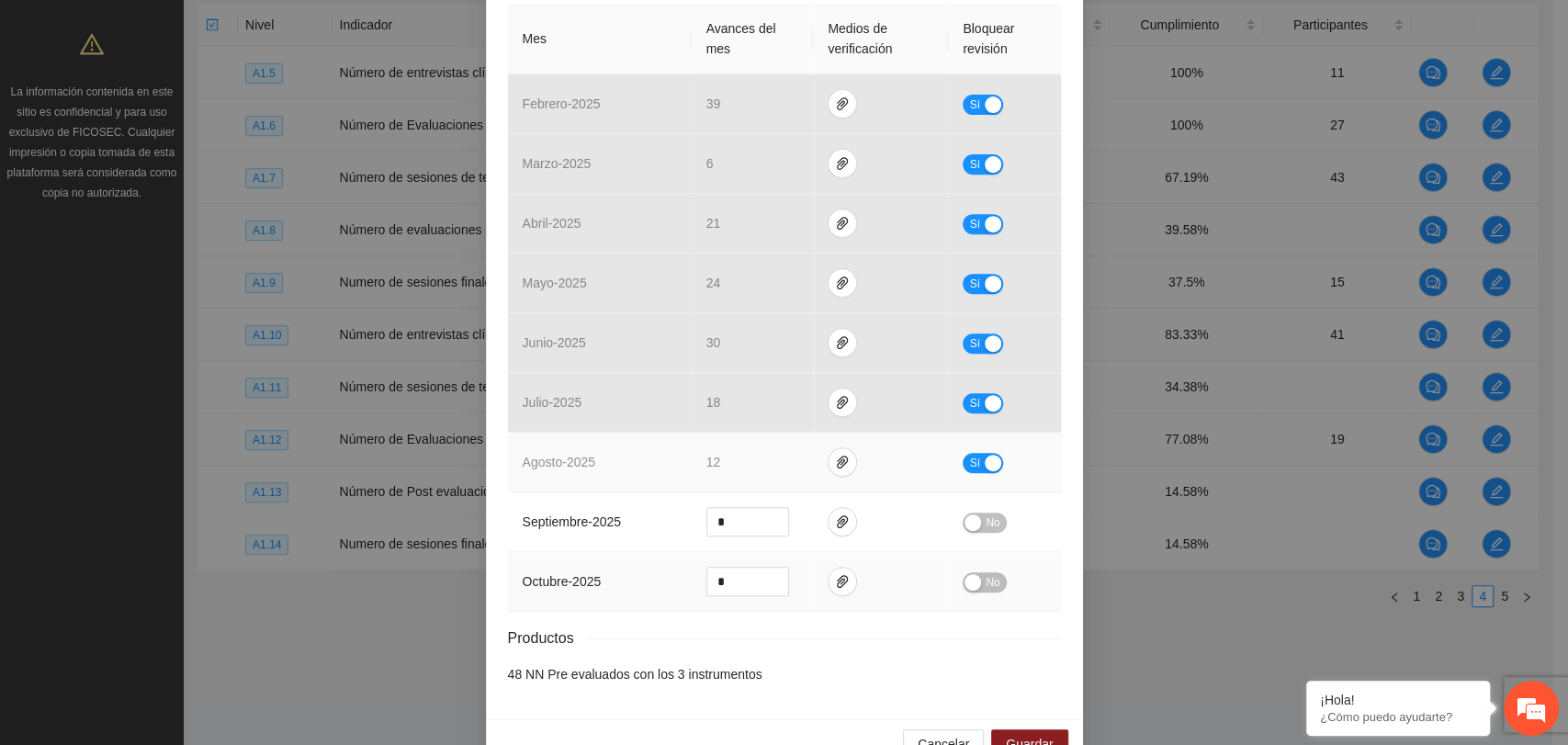
scroll to position [468, 0]
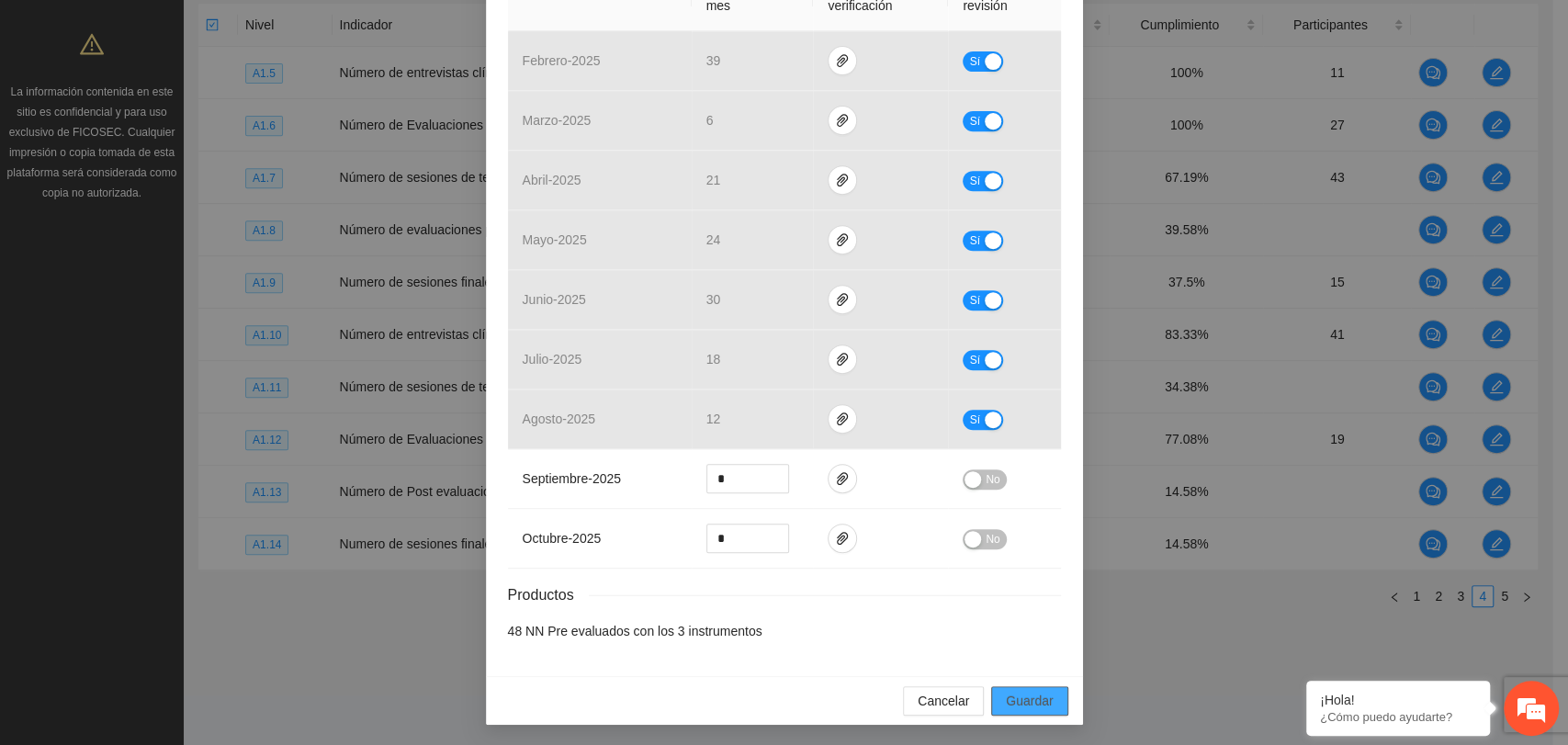
click at [1015, 704] on span "Guardar" at bounding box center [1029, 701] width 47 height 21
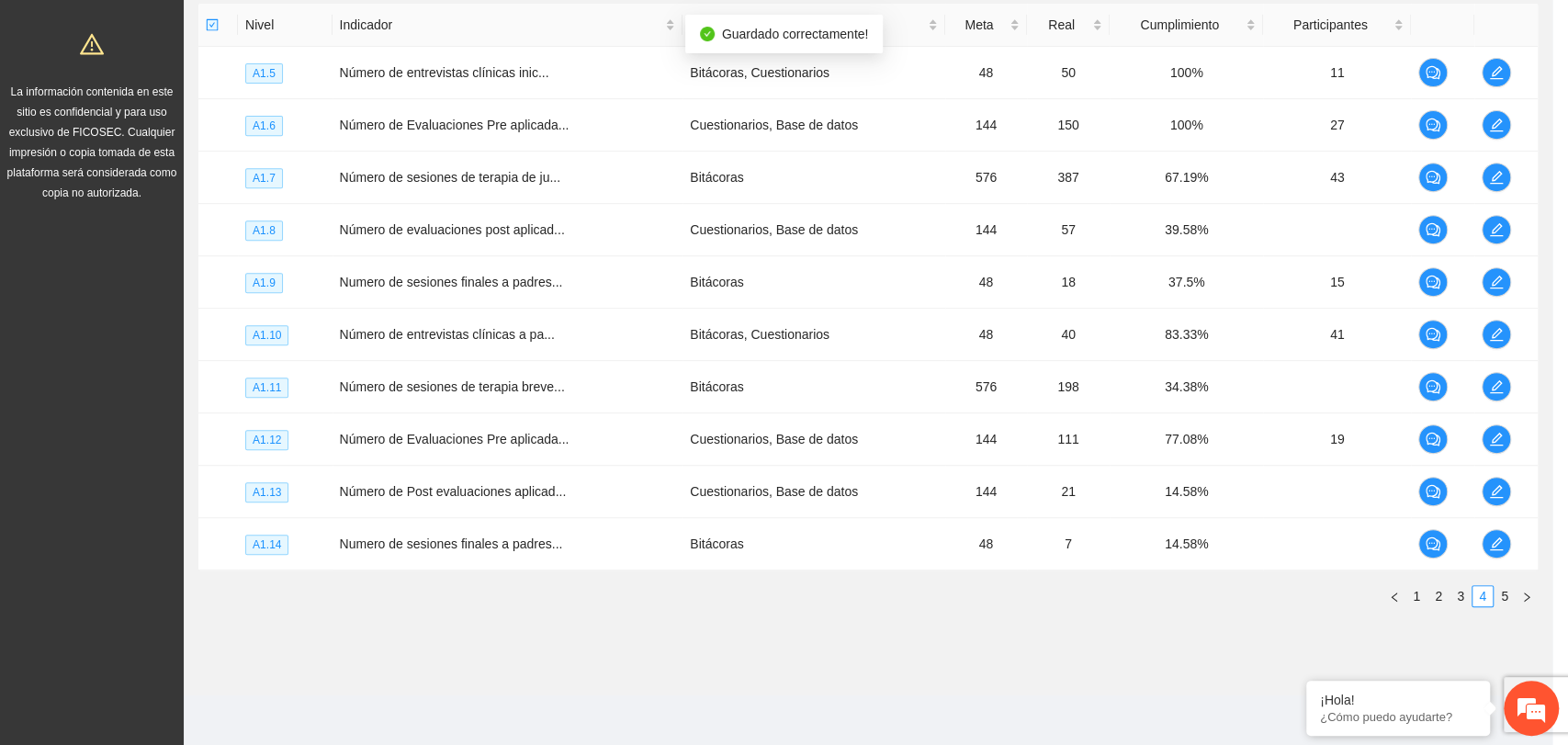
scroll to position [377, 0]
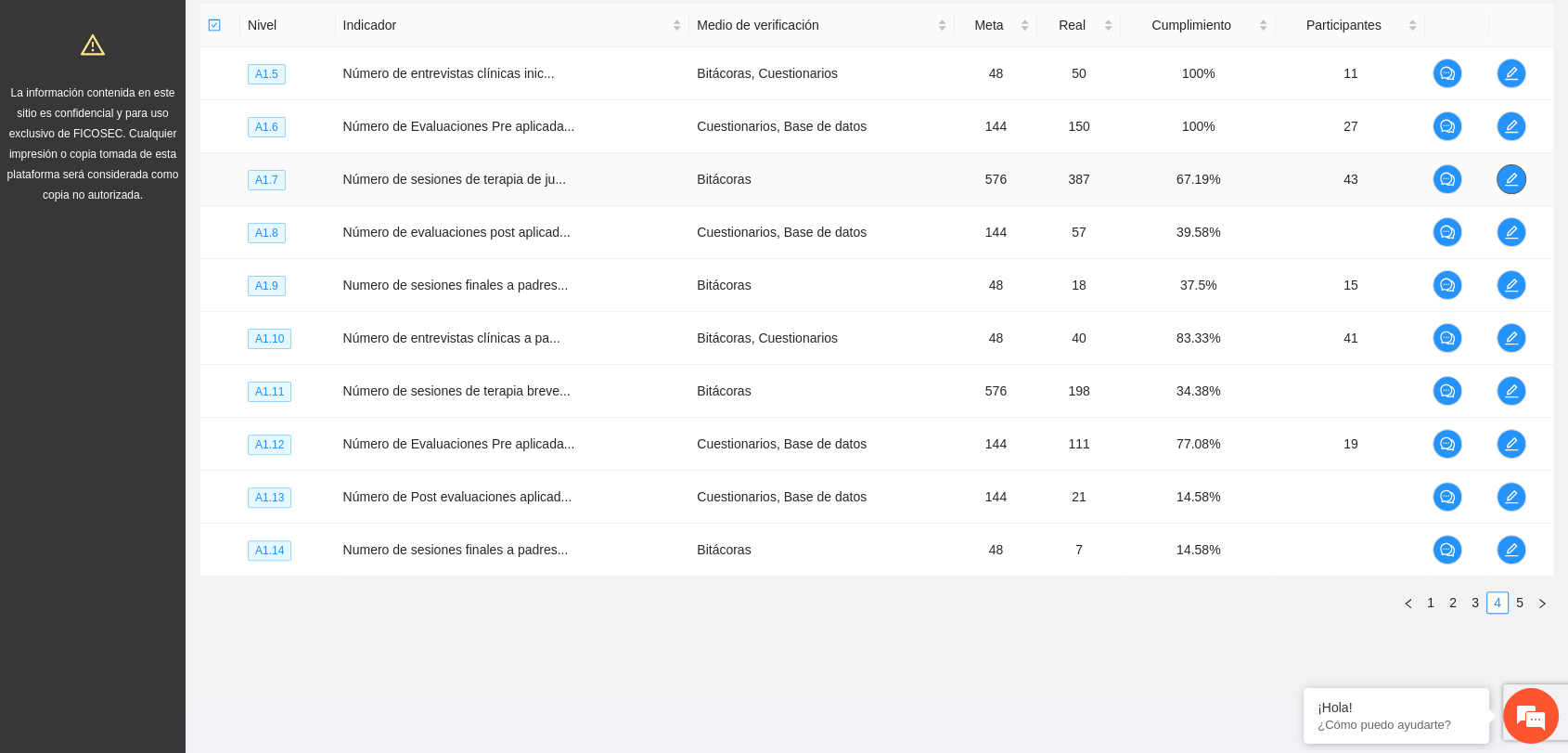
click at [1504, 178] on icon "edit" at bounding box center [1511, 180] width 15 height 15
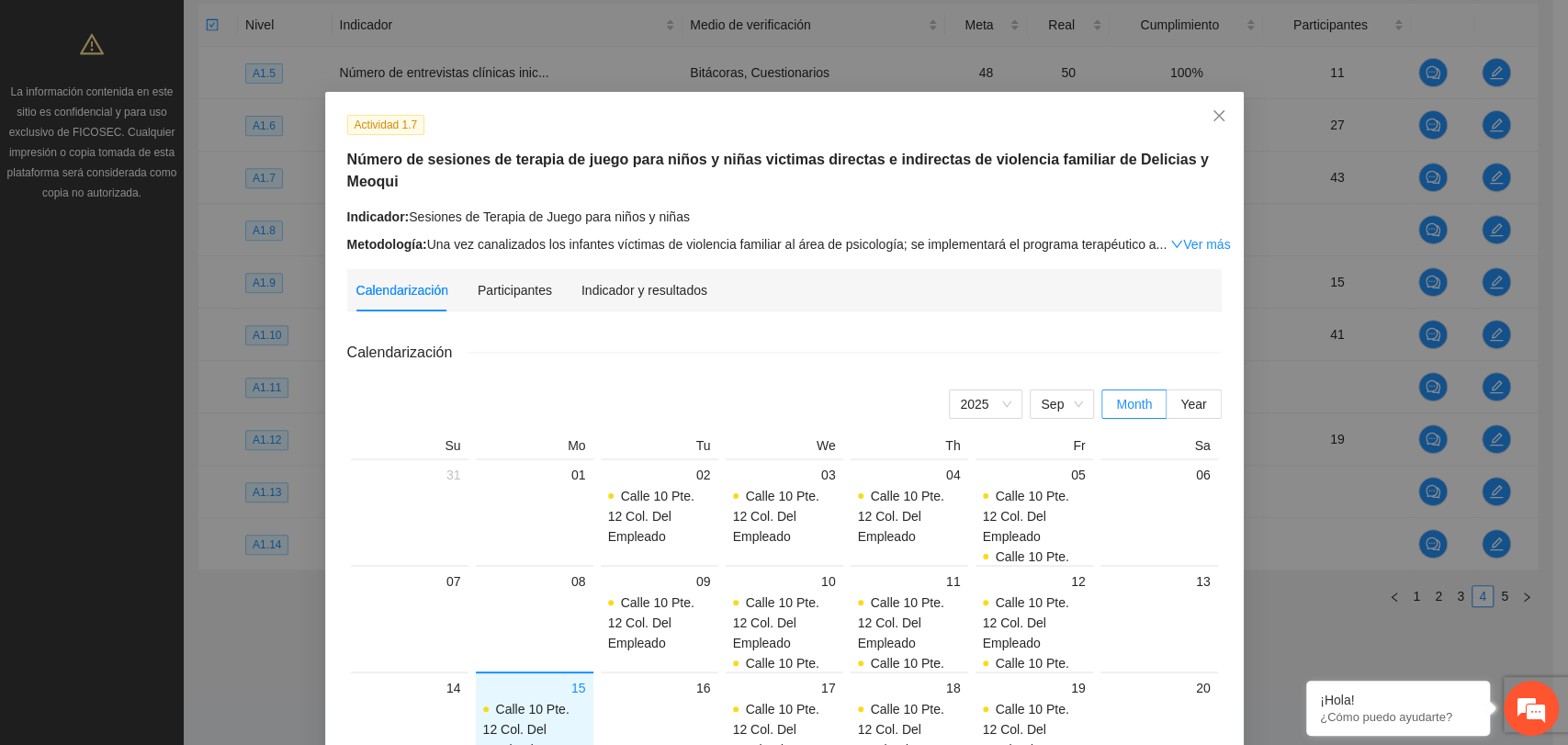
click at [595, 276] on div "Indicador y resultados" at bounding box center [644, 290] width 126 height 42
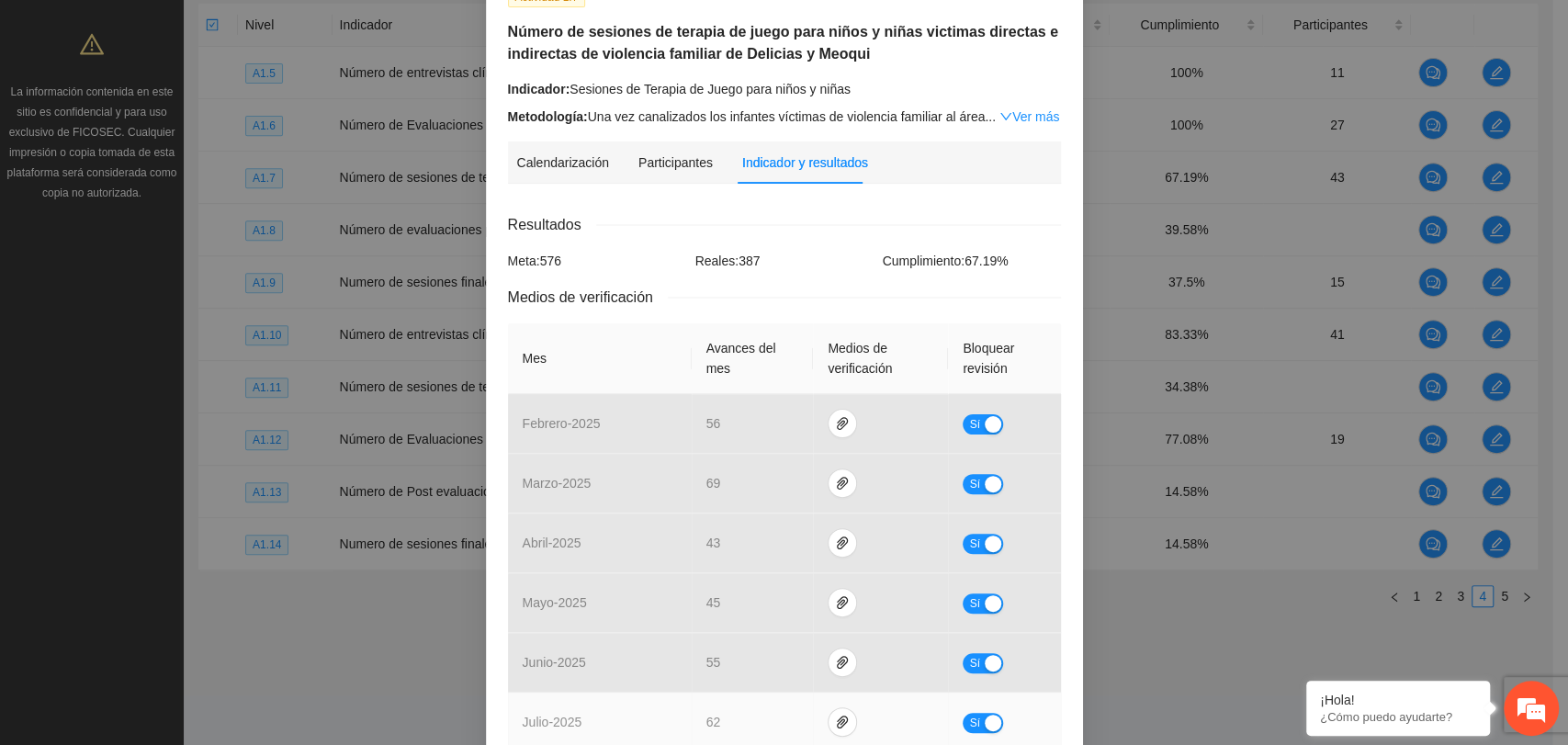
scroll to position [102, 0]
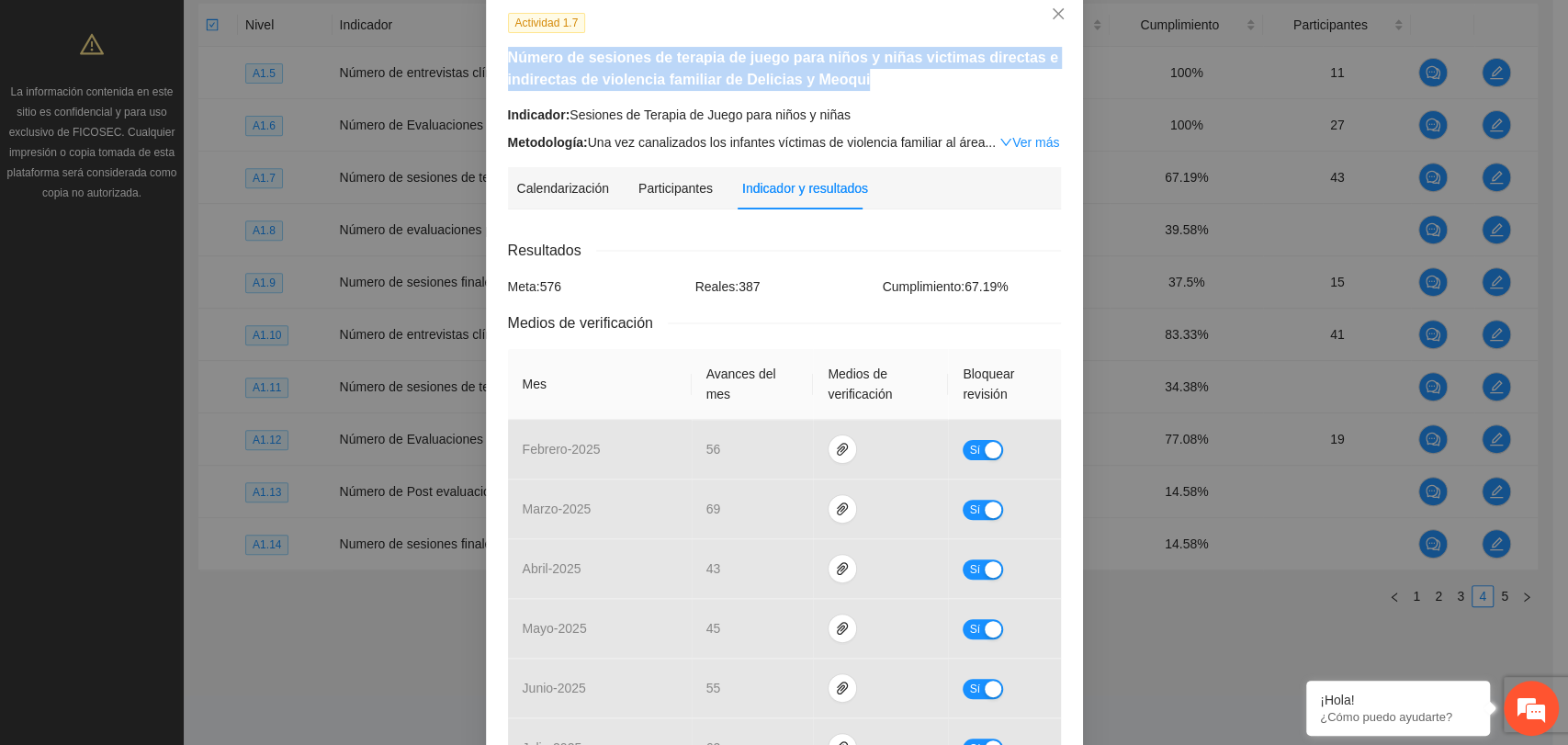
drag, startPoint x: 501, startPoint y: 59, endPoint x: 897, endPoint y: 93, distance: 397.5
click at [897, 93] on div "Actividad 1.7 Número de sesiones de terapia de juego para niños y niñas victima…" at bounding box center [784, 82] width 567 height 140
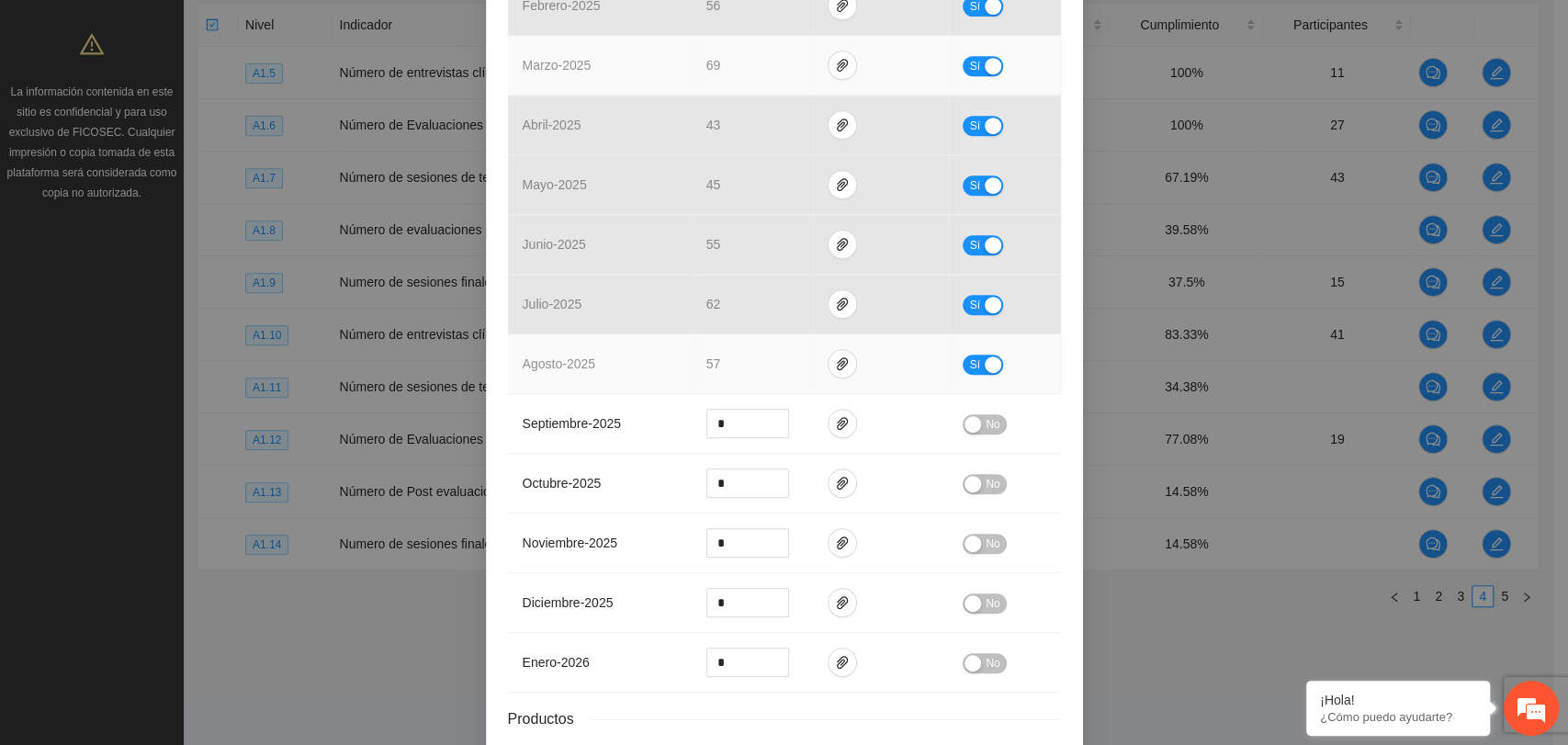
scroll to position [690, 0]
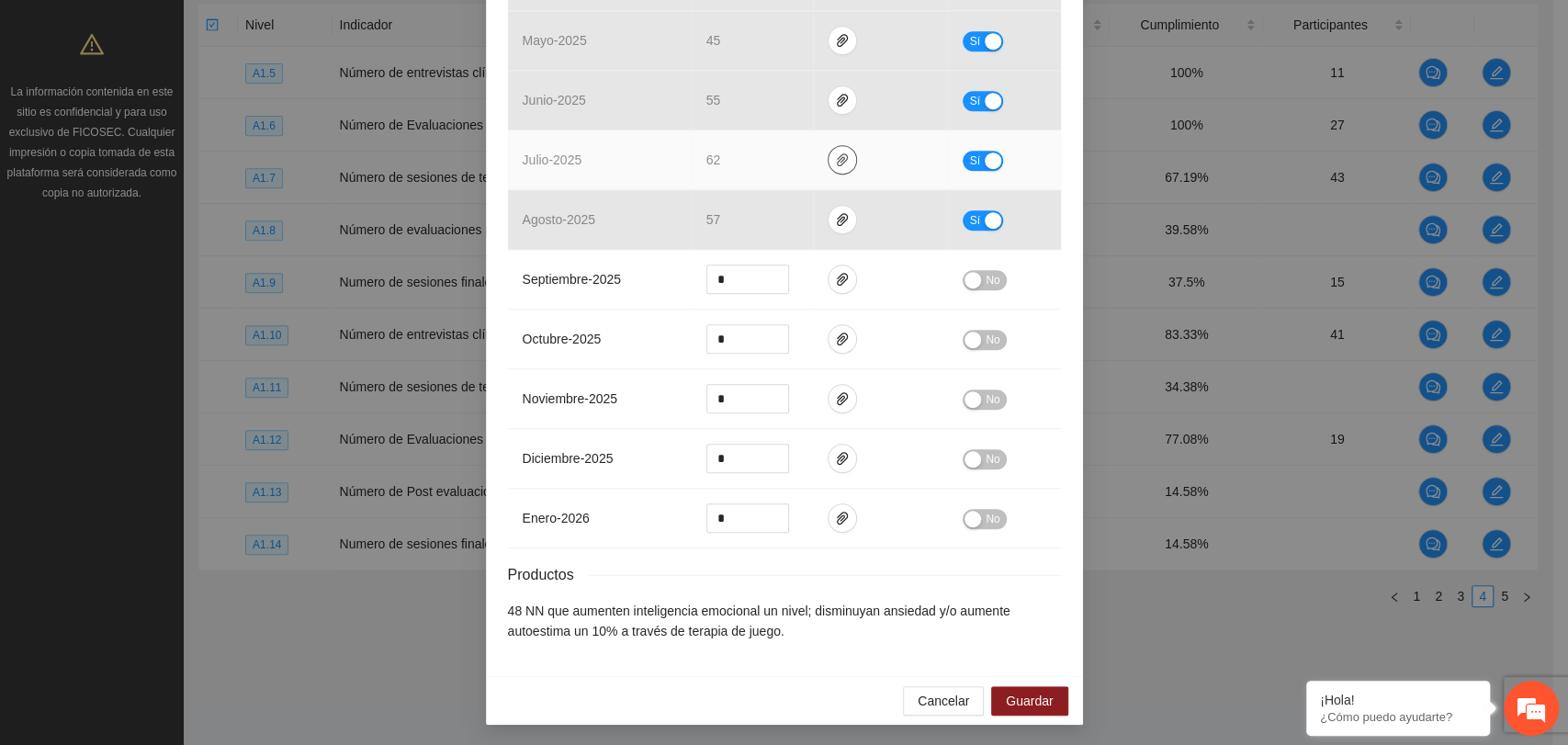
click at [835, 157] on icon "paper-clip" at bounding box center [842, 160] width 15 height 15
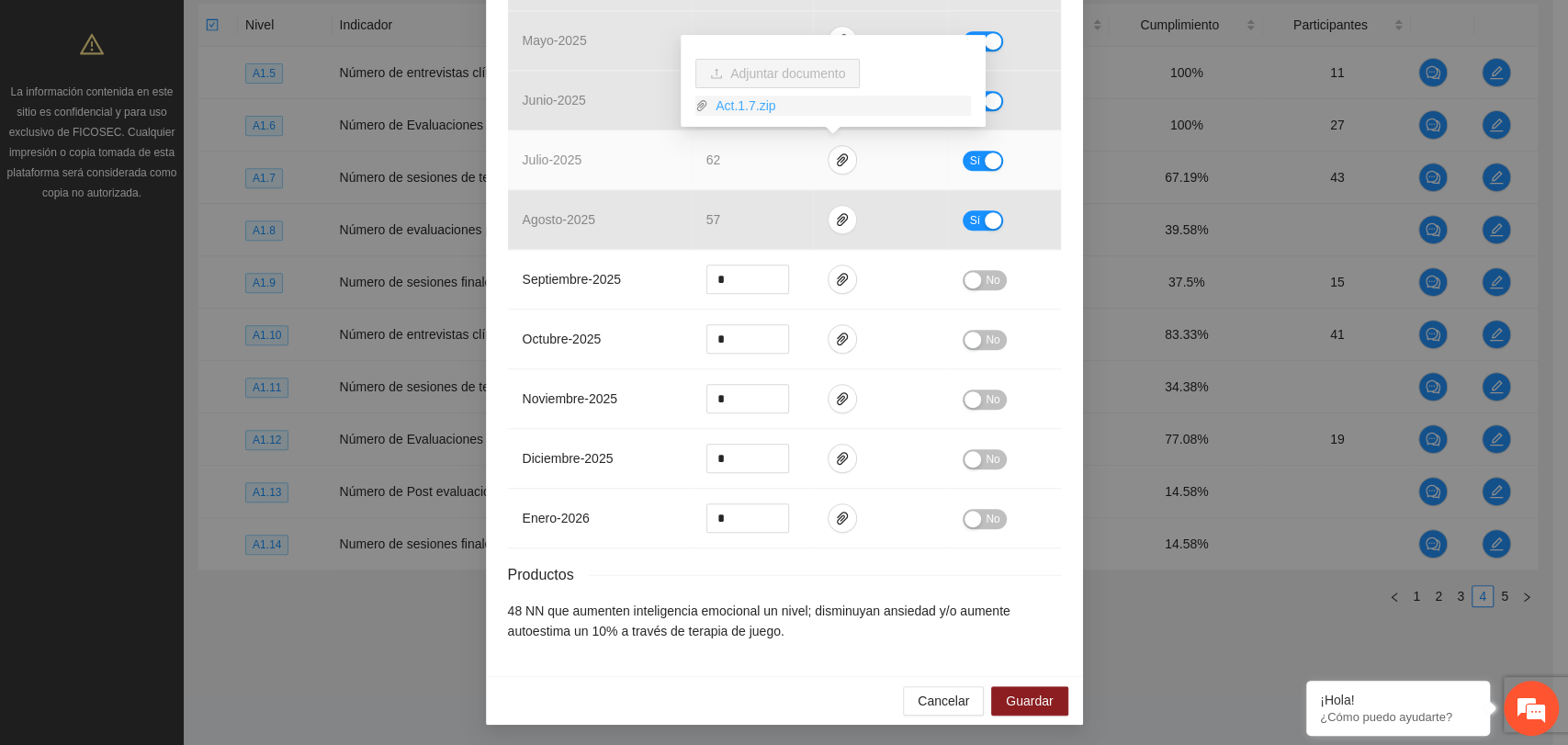
click at [761, 105] on link "Act.1.7.zip" at bounding box center [839, 106] width 263 height 21
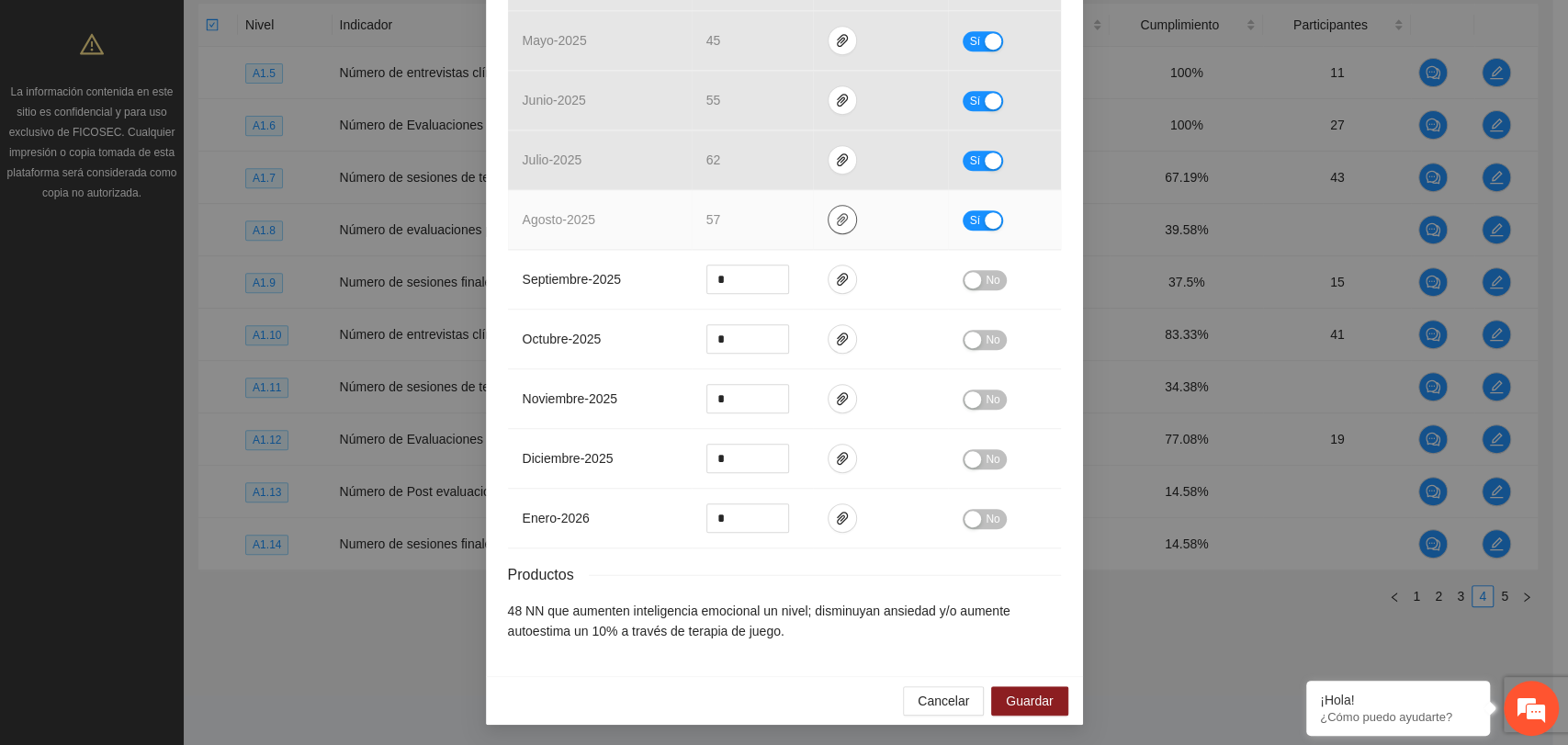
click at [837, 219] on icon "paper-clip" at bounding box center [842, 220] width 11 height 13
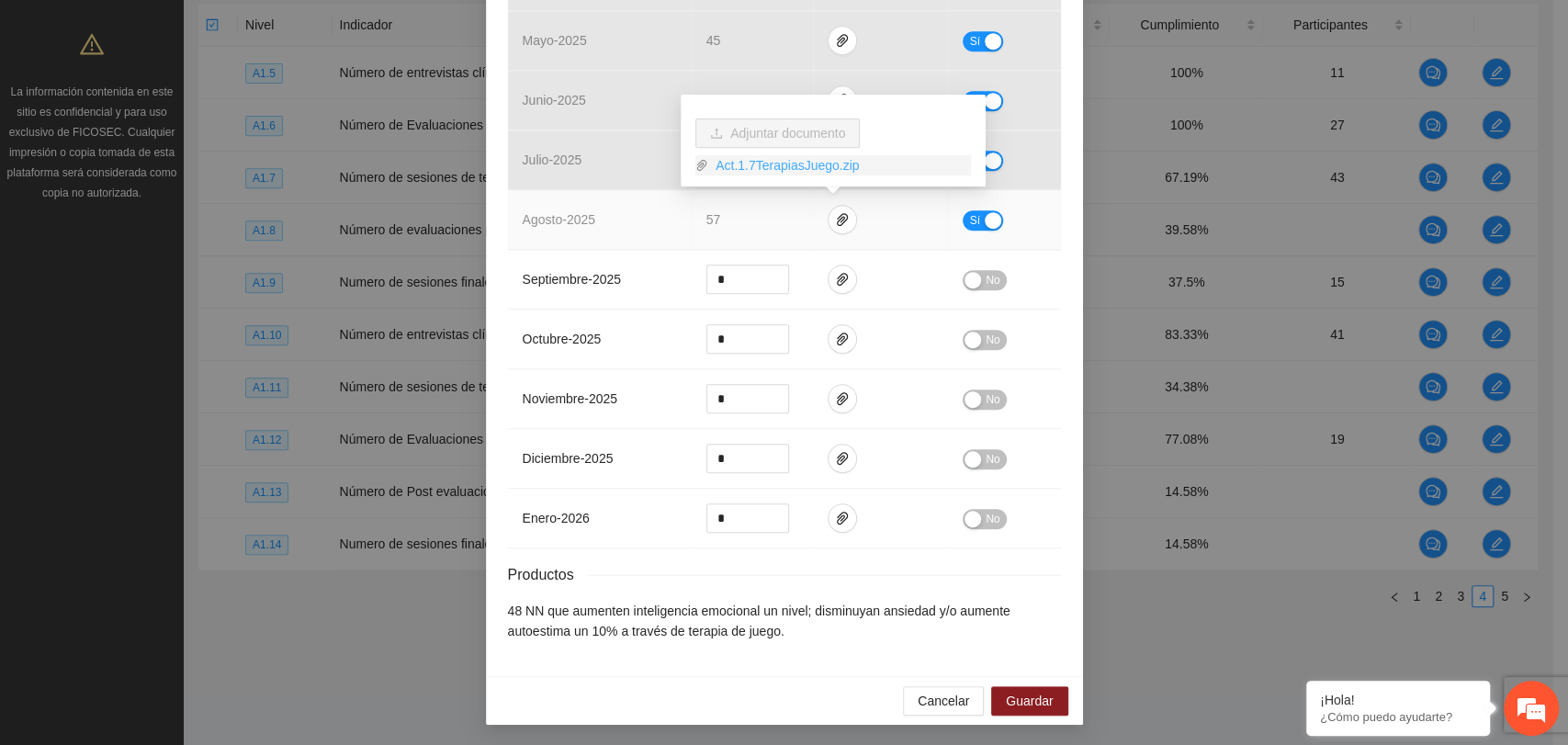
click at [756, 161] on link "Act.1.7TerapiasJuego.zip" at bounding box center [839, 165] width 263 height 21
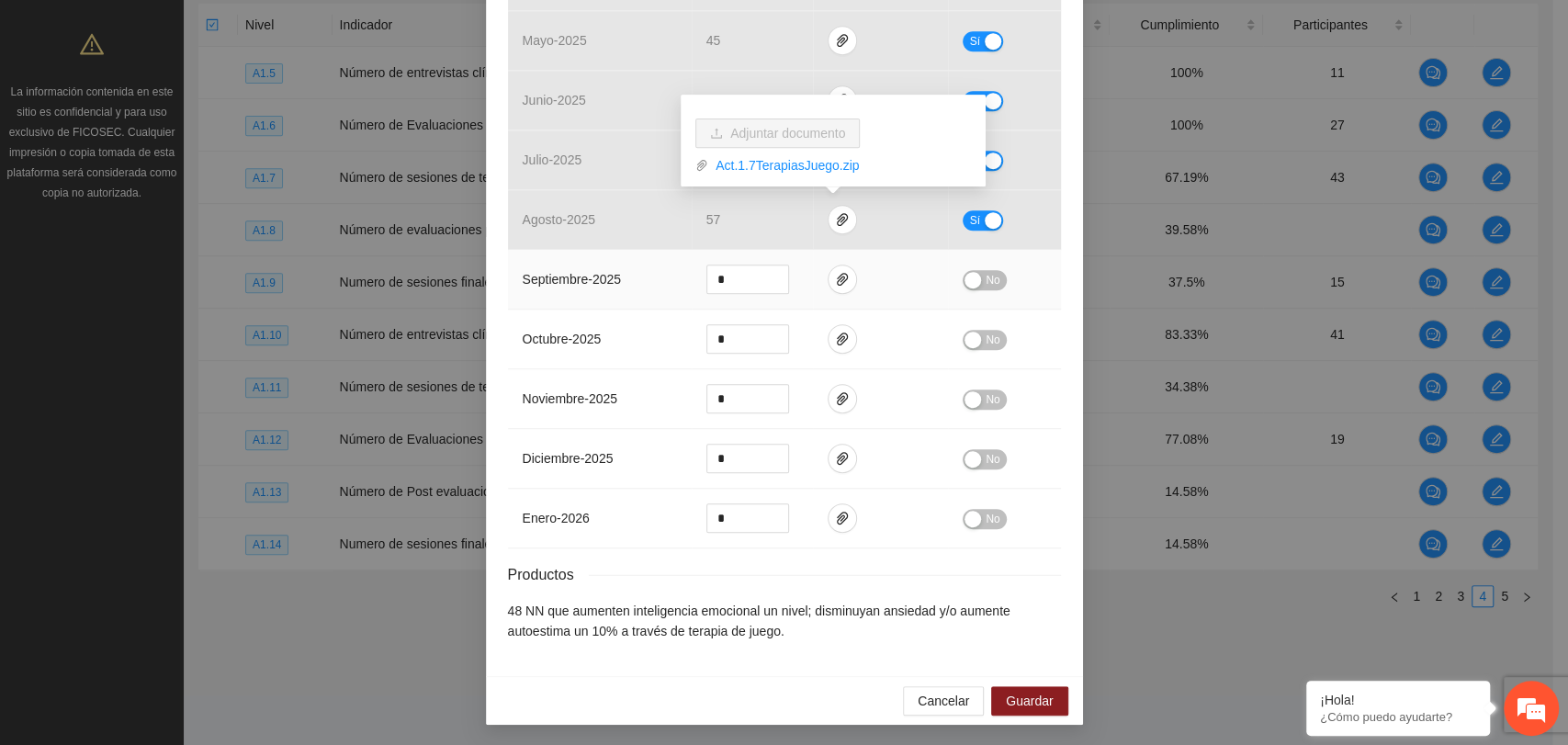
click at [817, 267] on td at bounding box center [880, 279] width 135 height 60
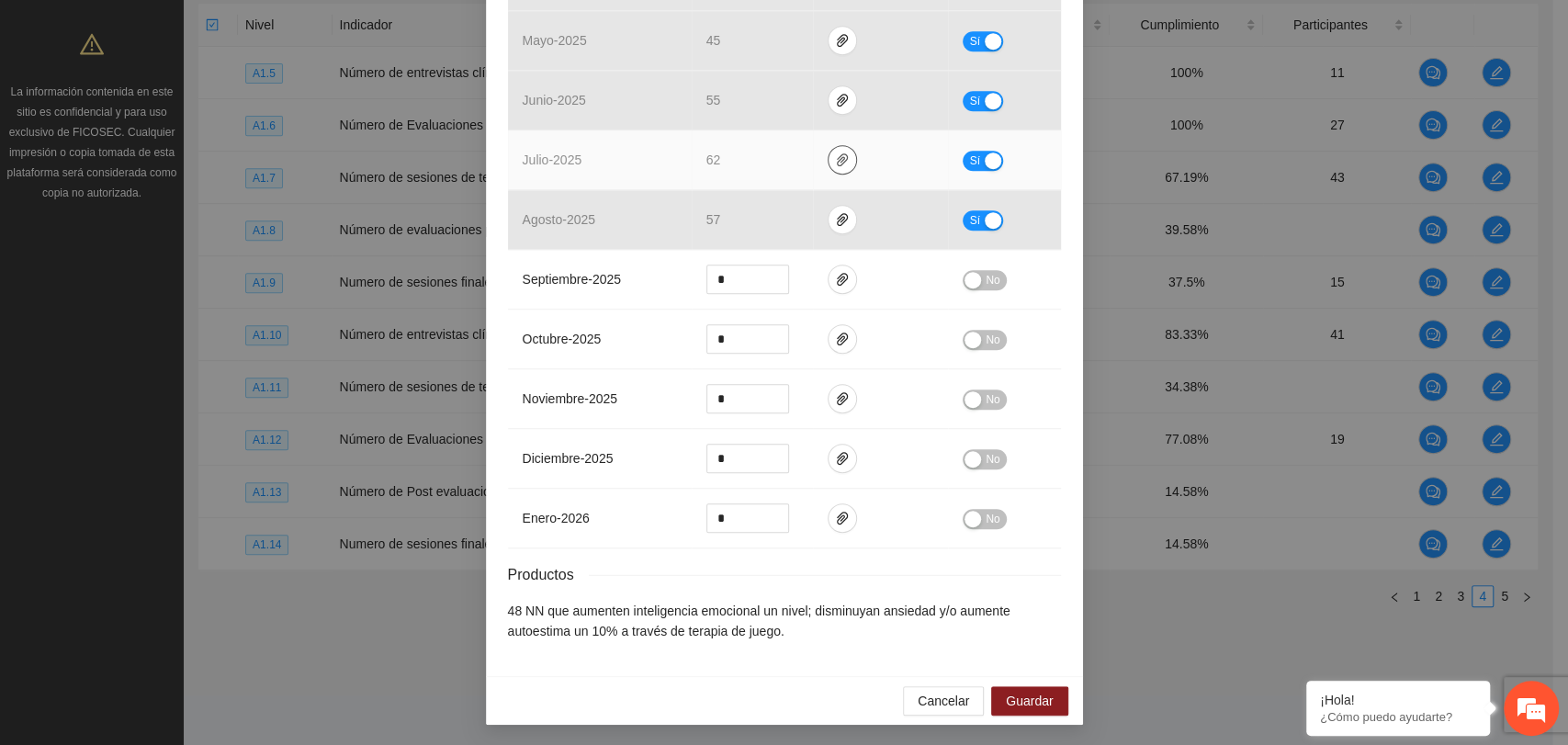
click at [839, 152] on icon "paper-clip" at bounding box center [842, 160] width 15 height 15
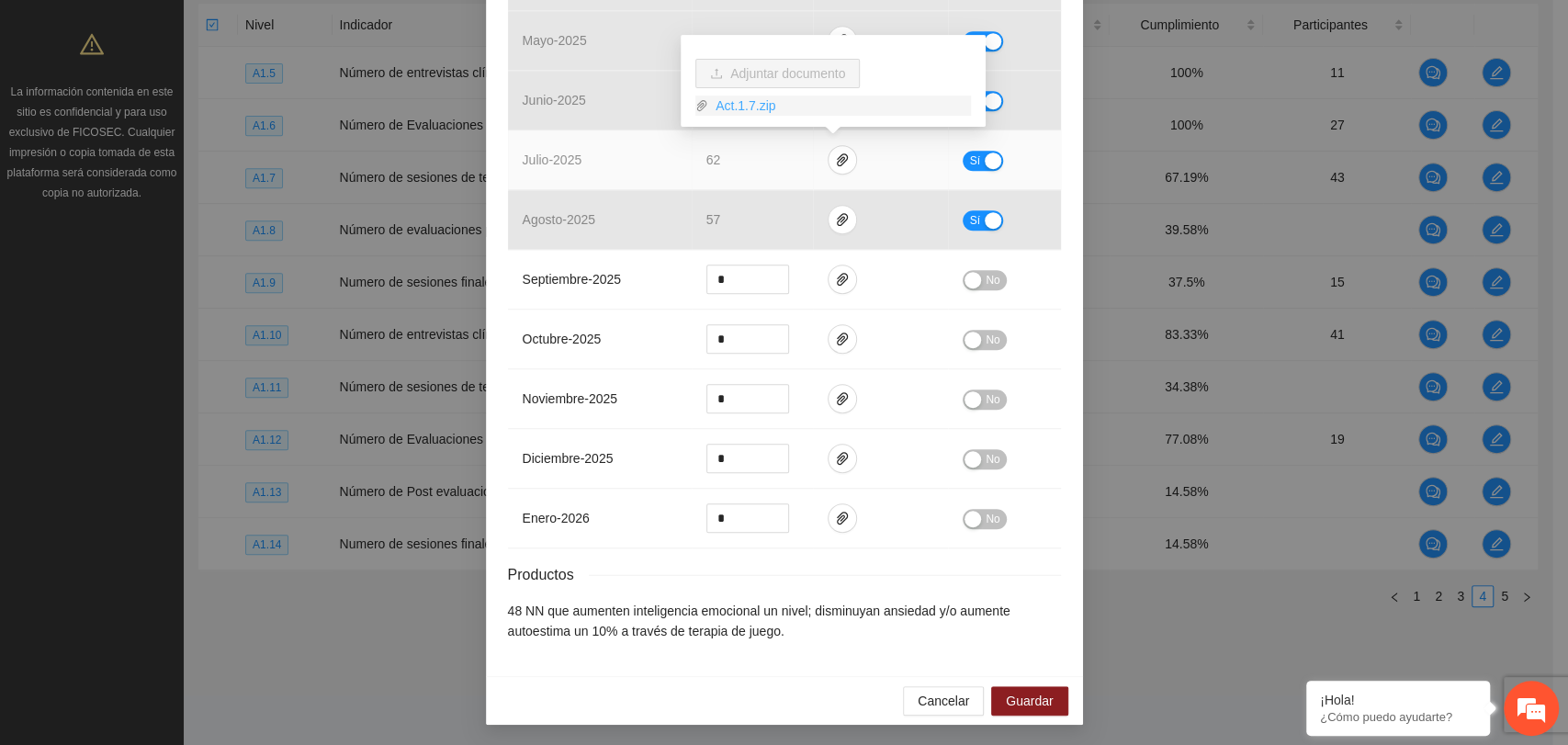
click at [728, 100] on link "Act.1.7.zip" at bounding box center [839, 106] width 263 height 21
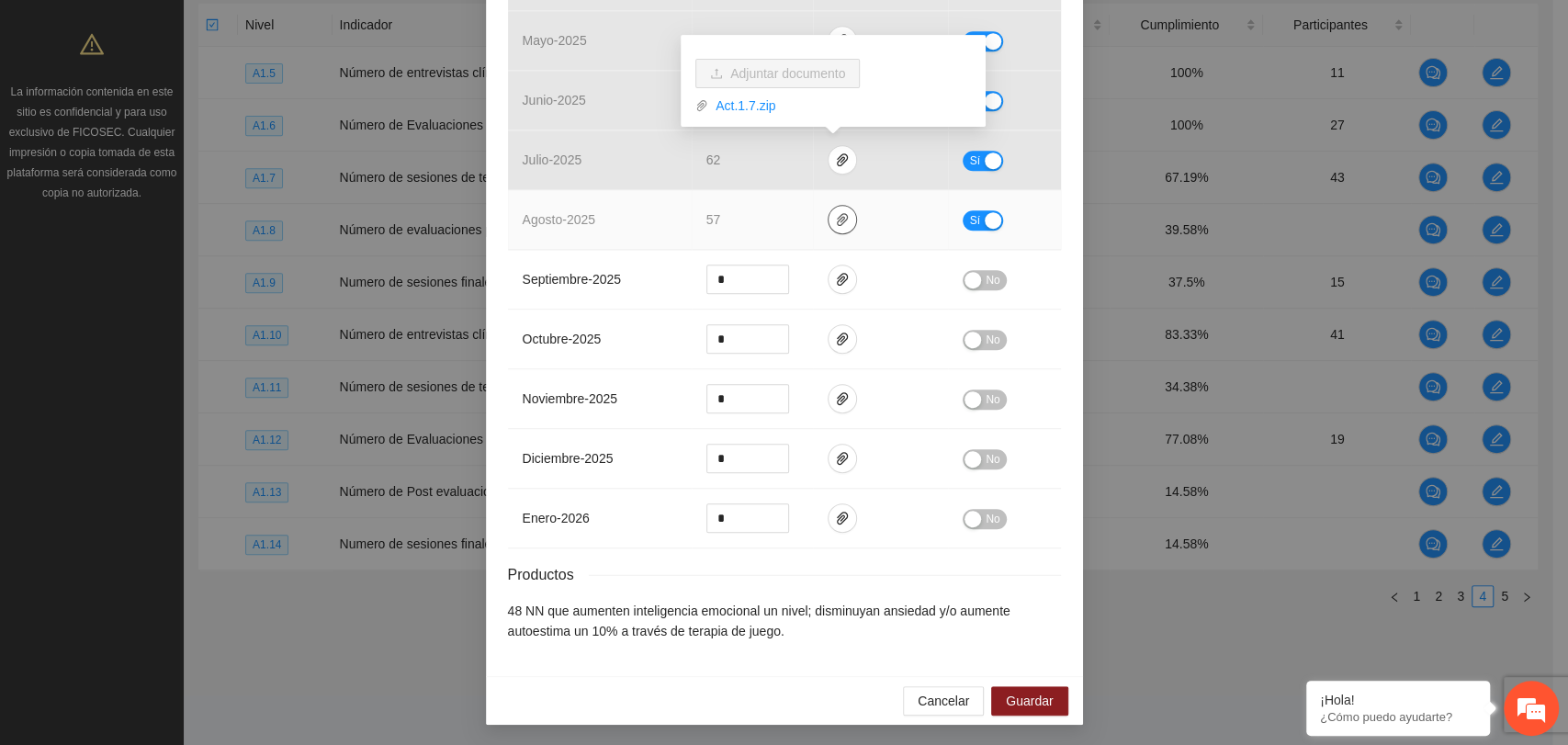
click at [835, 218] on icon "paper-clip" at bounding box center [842, 220] width 15 height 15
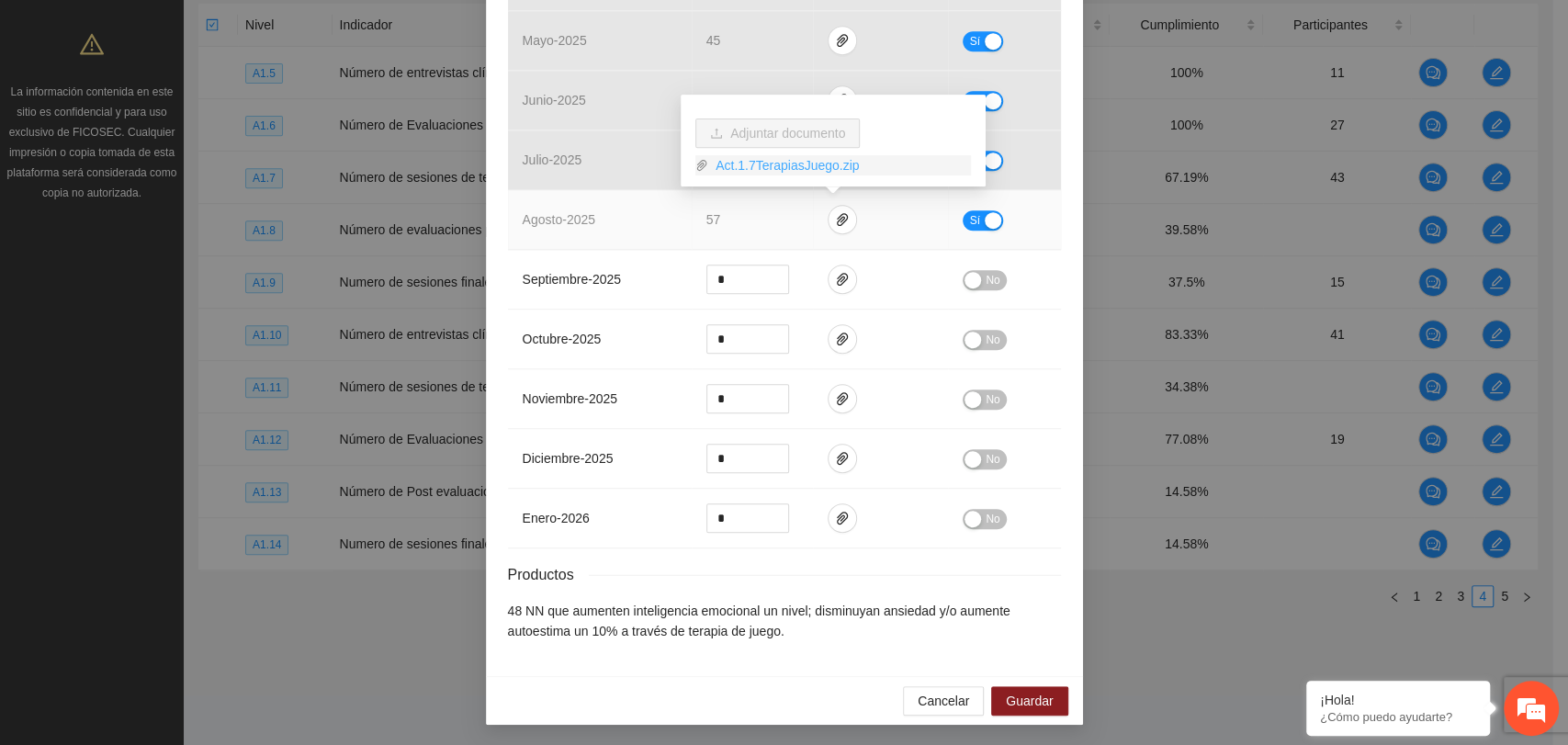
click at [784, 167] on link "Act.1.7TerapiasJuego.zip" at bounding box center [839, 165] width 263 height 21
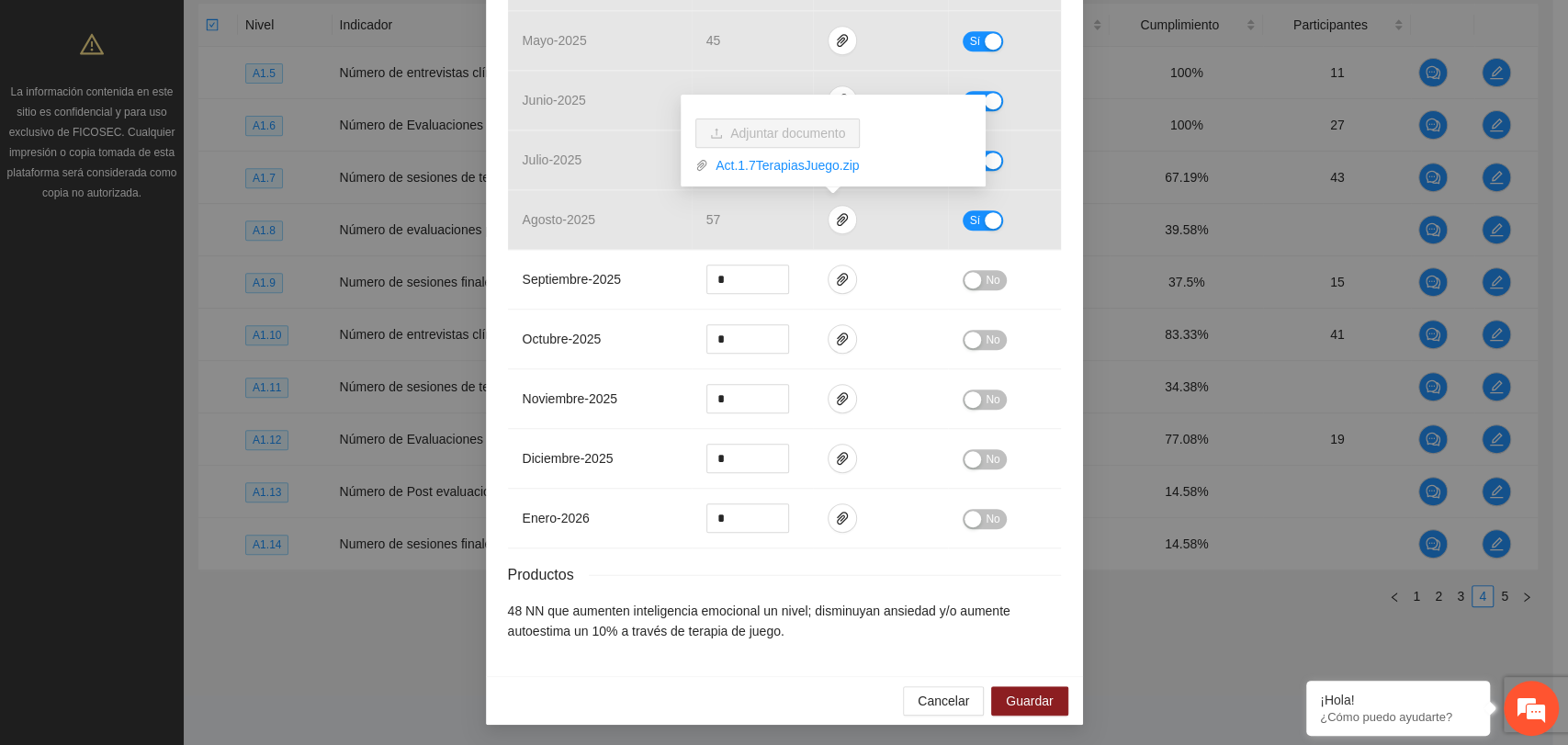
click at [1062, 280] on div "Actividad 1.7 Número de sesiones de terapia de juego para niños y niñas victima…" at bounding box center [784, 39] width 597 height 1273
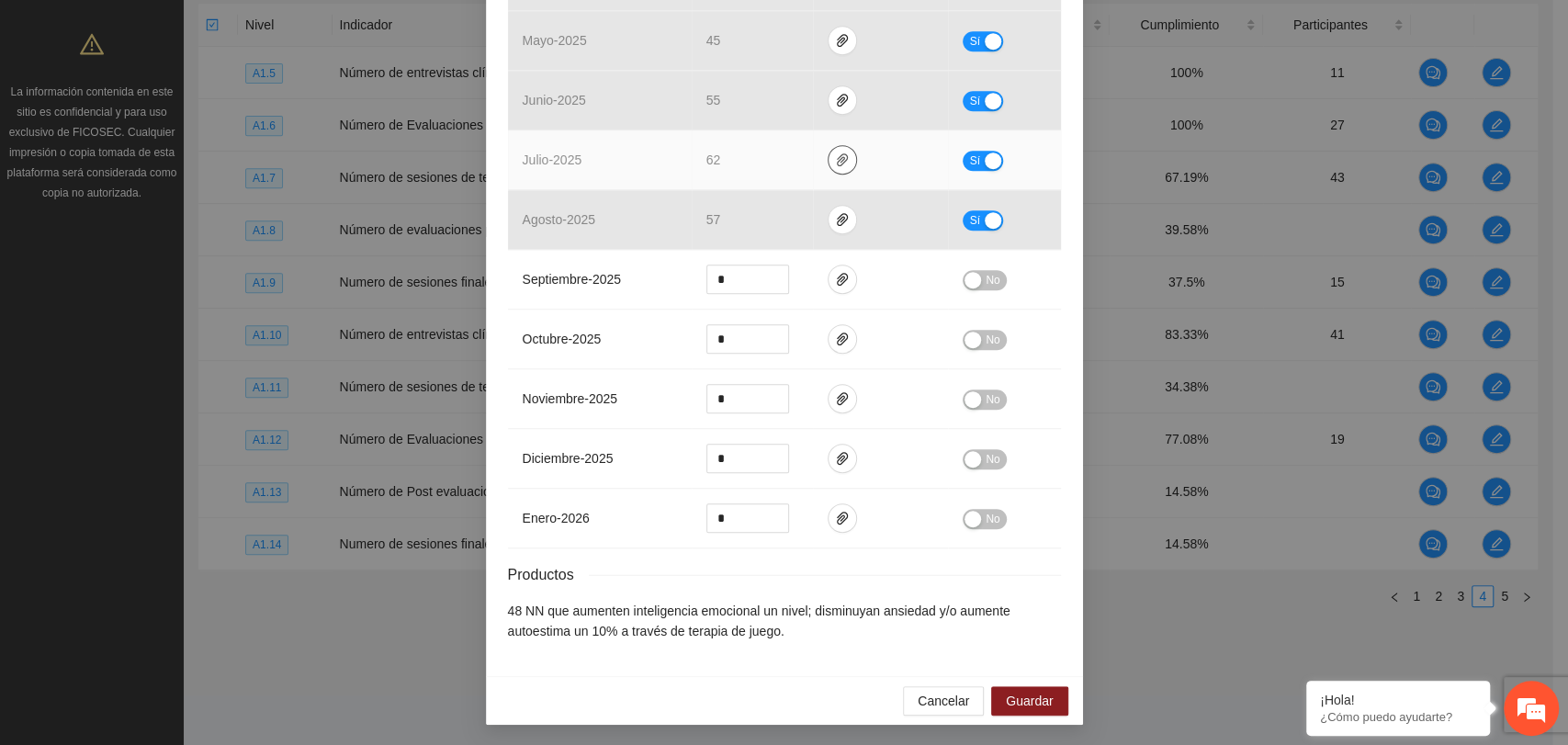
click at [835, 157] on icon "paper-clip" at bounding box center [842, 160] width 15 height 15
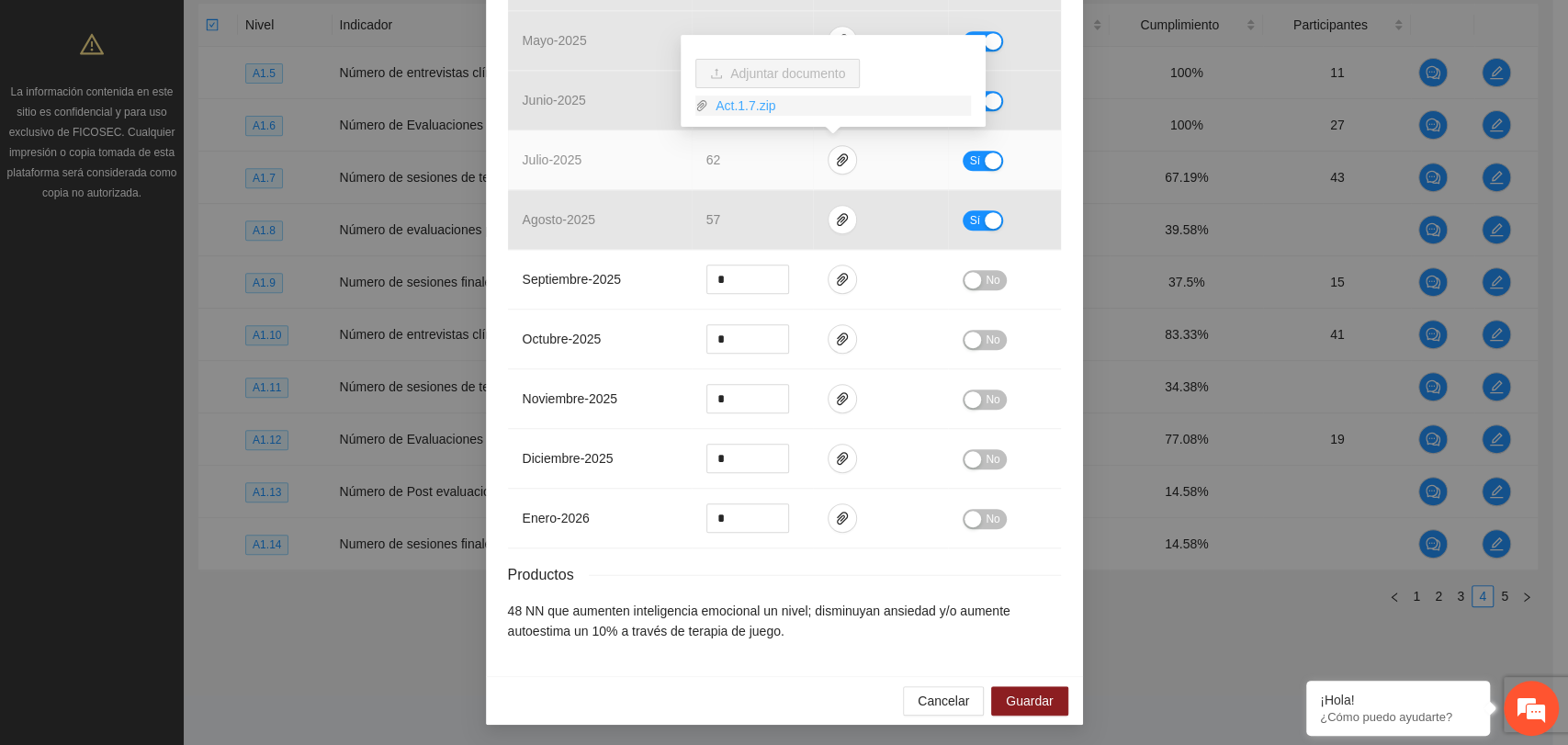
click at [751, 104] on link "Act.1.7.zip" at bounding box center [839, 106] width 263 height 21
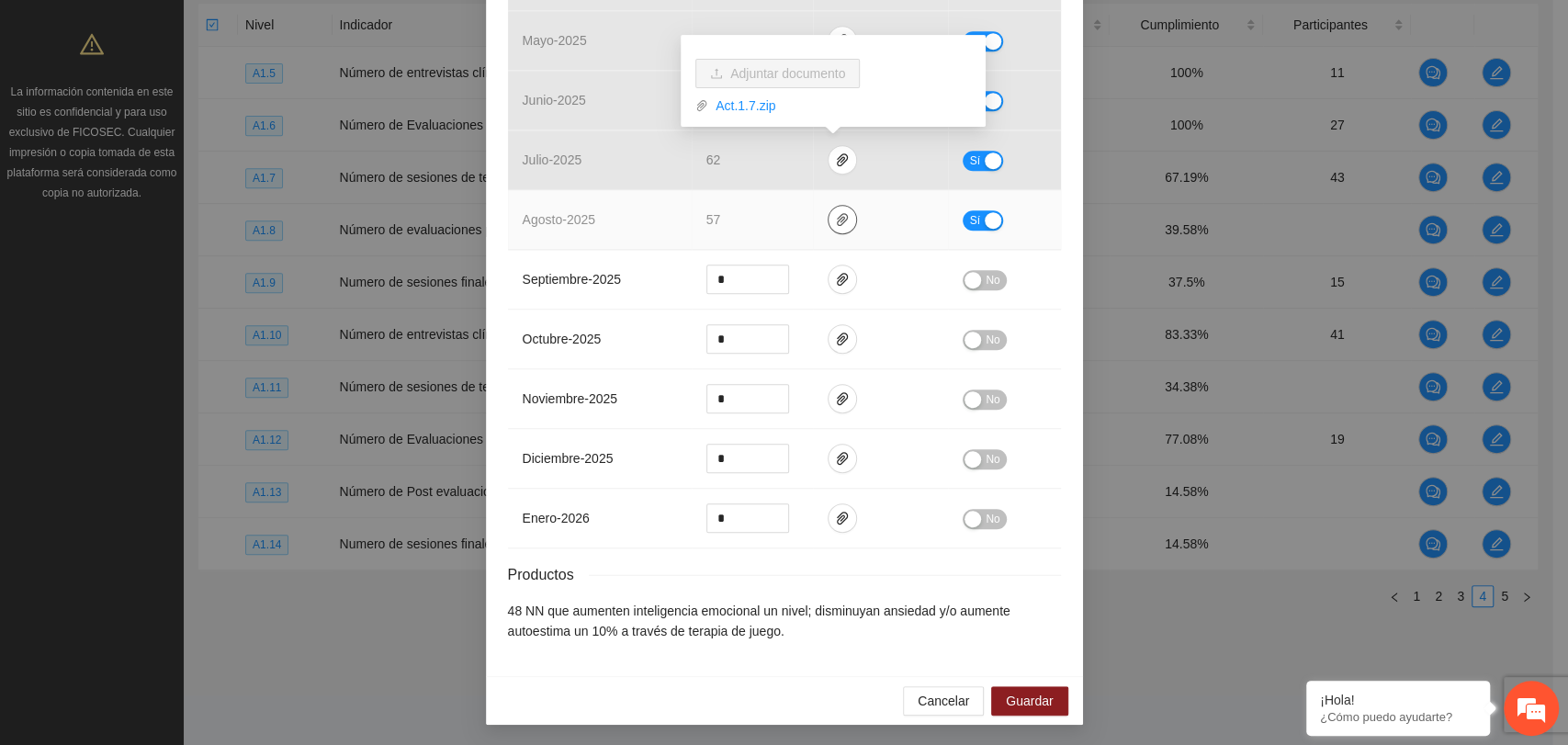
click at [835, 215] on icon "paper-clip" at bounding box center [842, 220] width 15 height 15
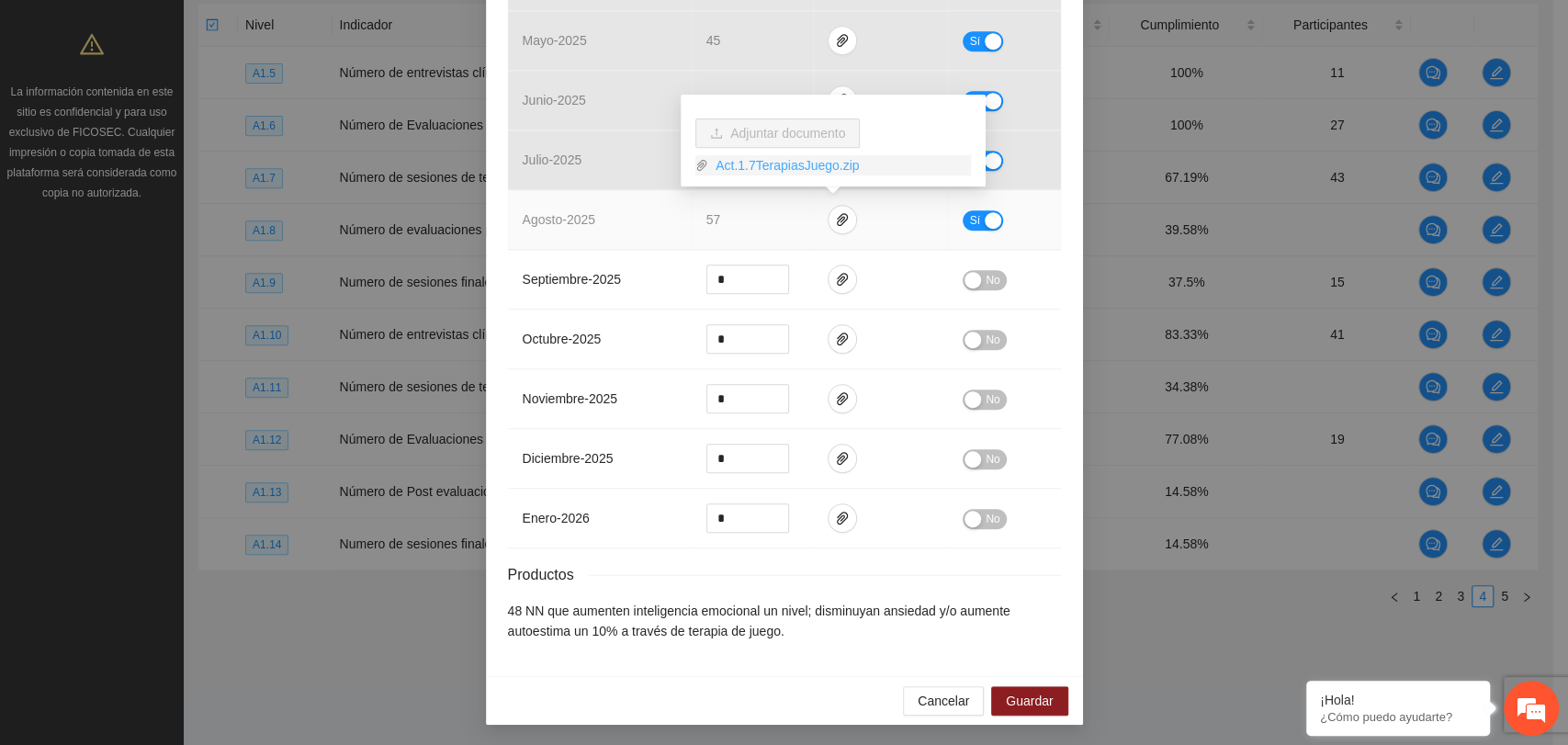
click at [786, 164] on link "Act.1.7TerapiasJuego.zip" at bounding box center [839, 165] width 263 height 21
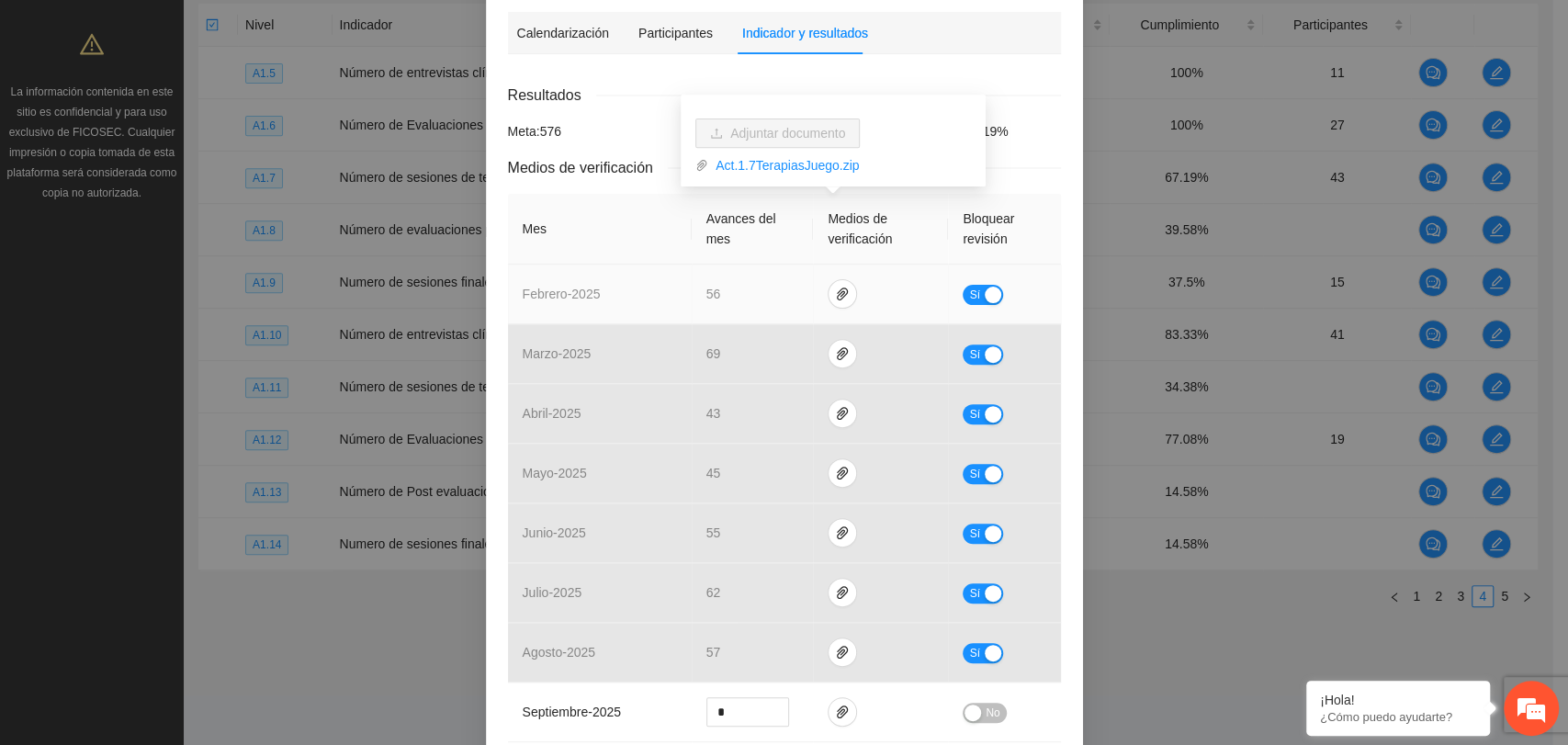
scroll to position [0, 0]
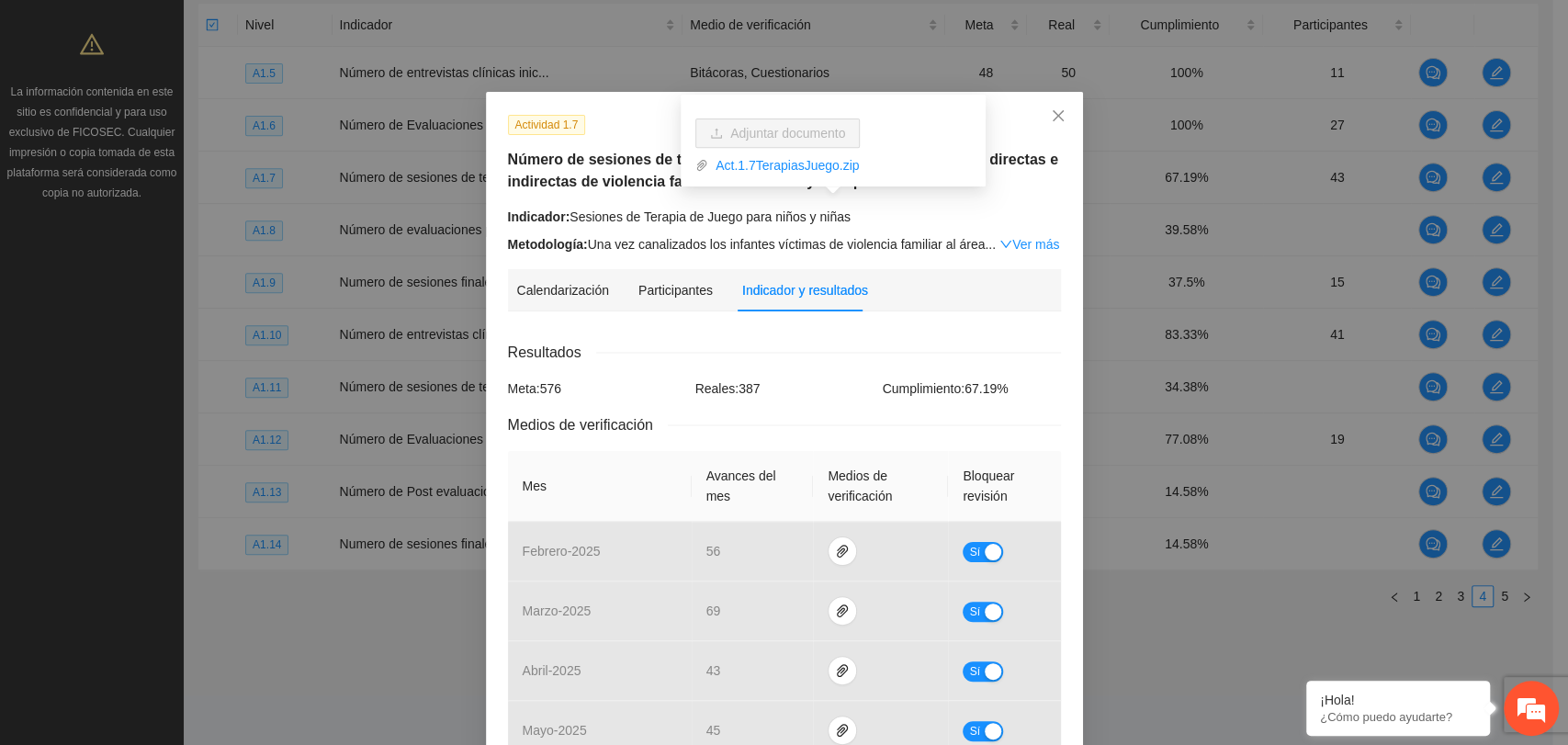
click at [1036, 216] on div "Indicador: Sesiones de Terapia de Juego para niños y niñas" at bounding box center [784, 217] width 553 height 21
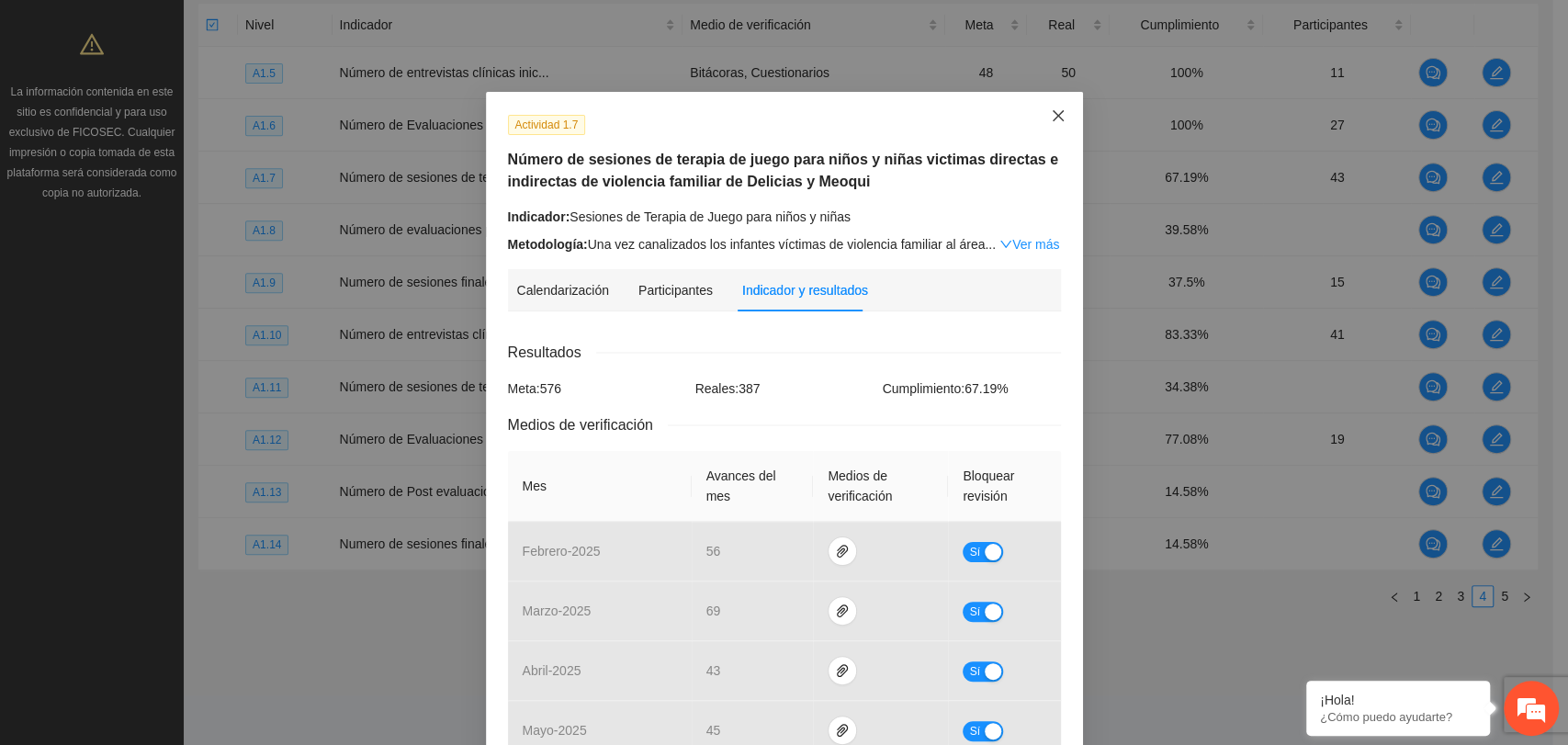
click at [1055, 121] on icon "close" at bounding box center [1058, 116] width 15 height 15
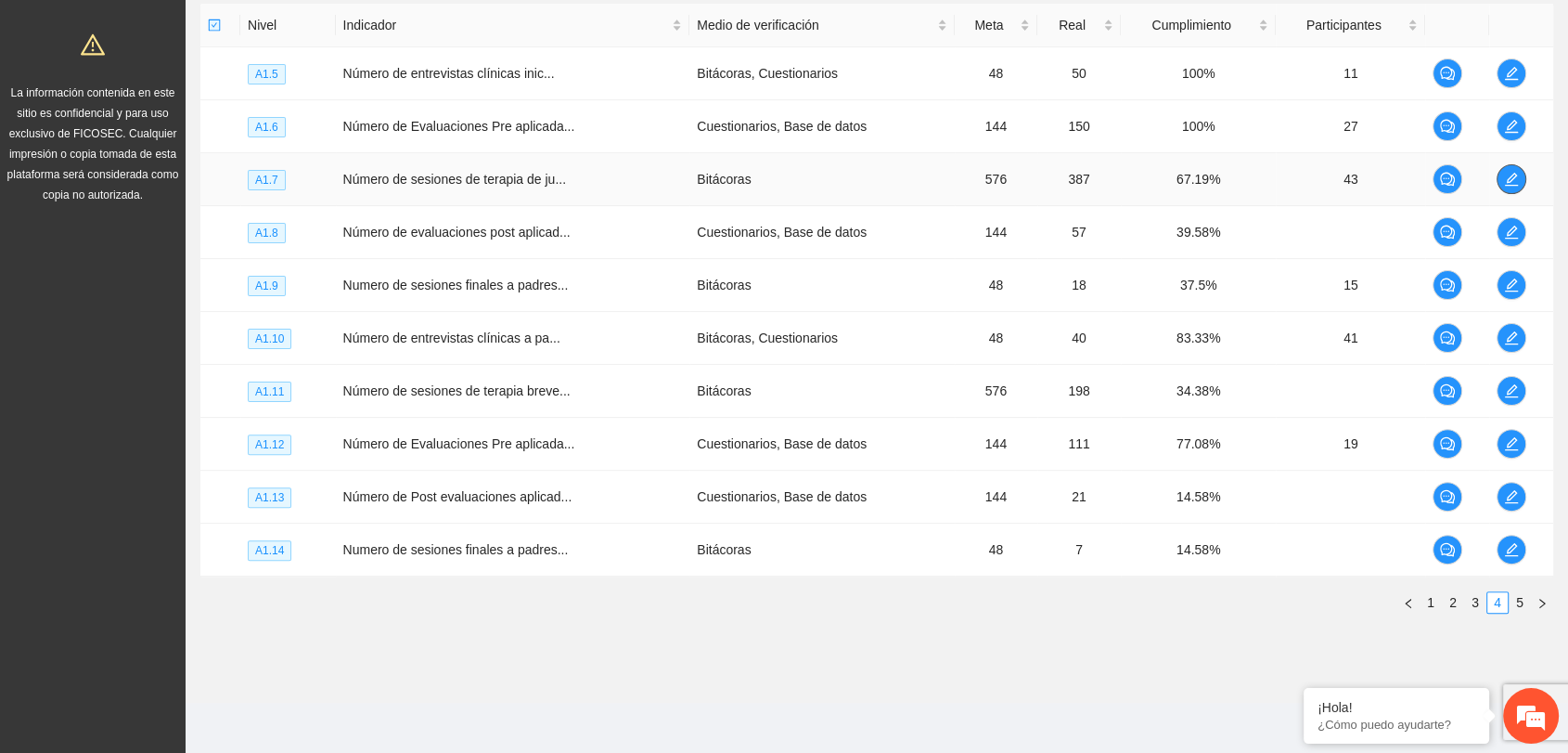
click at [1507, 177] on icon "edit" at bounding box center [1511, 180] width 15 height 15
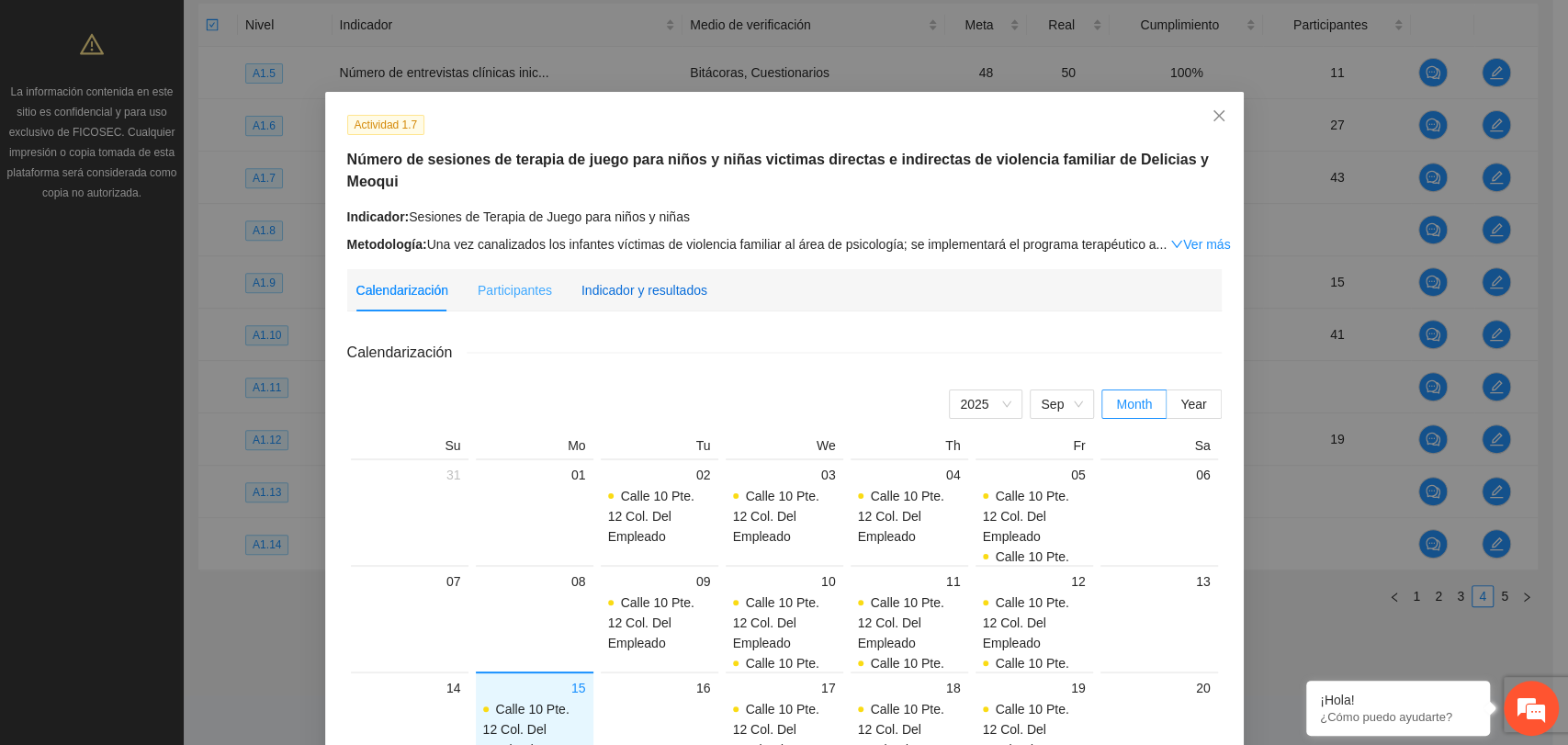
drag, startPoint x: 640, startPoint y: 267, endPoint x: 669, endPoint y: 286, distance: 34.7
click at [640, 280] on div "Indicador y resultados" at bounding box center [644, 291] width 126 height 21
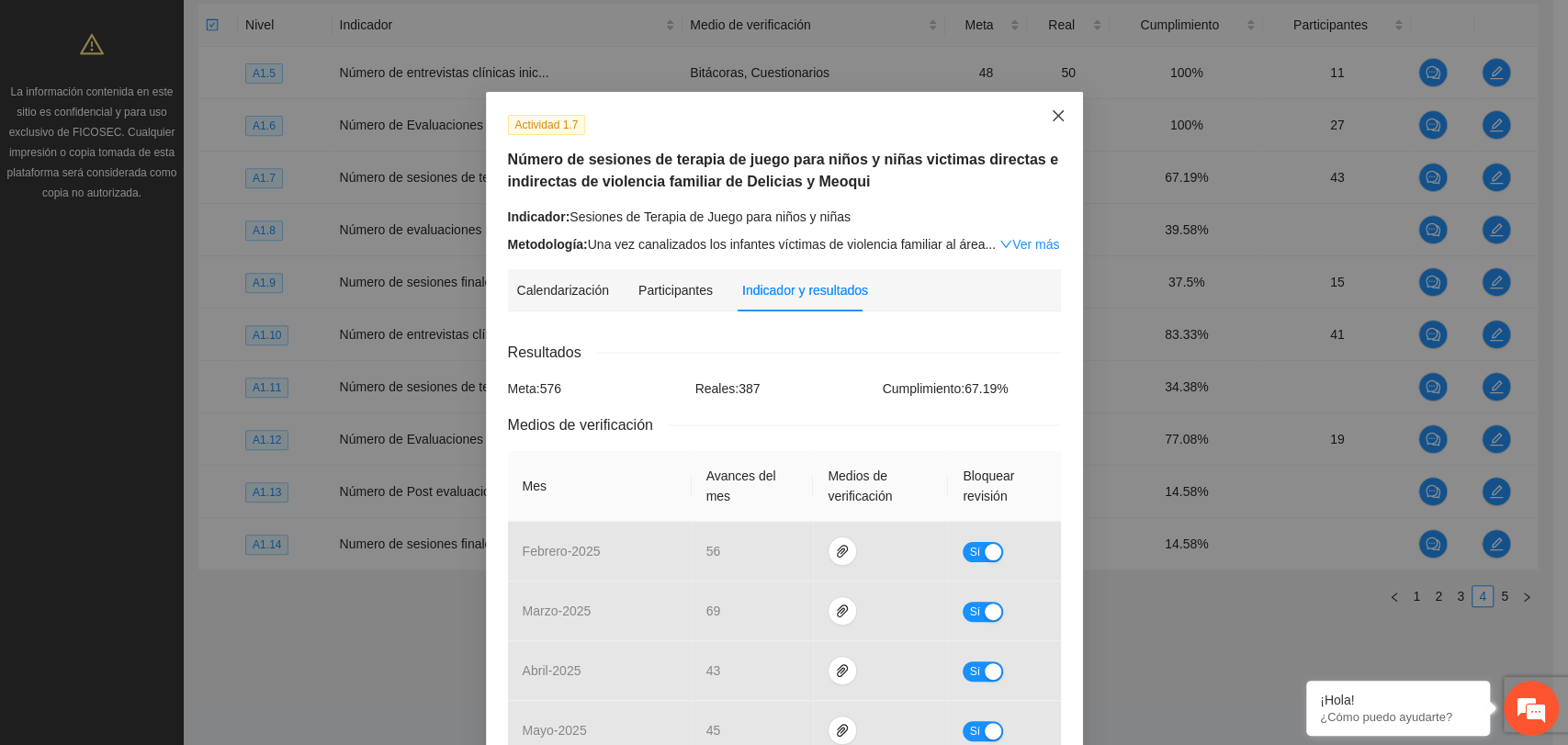
click at [1051, 121] on icon "close" at bounding box center [1058, 116] width 15 height 15
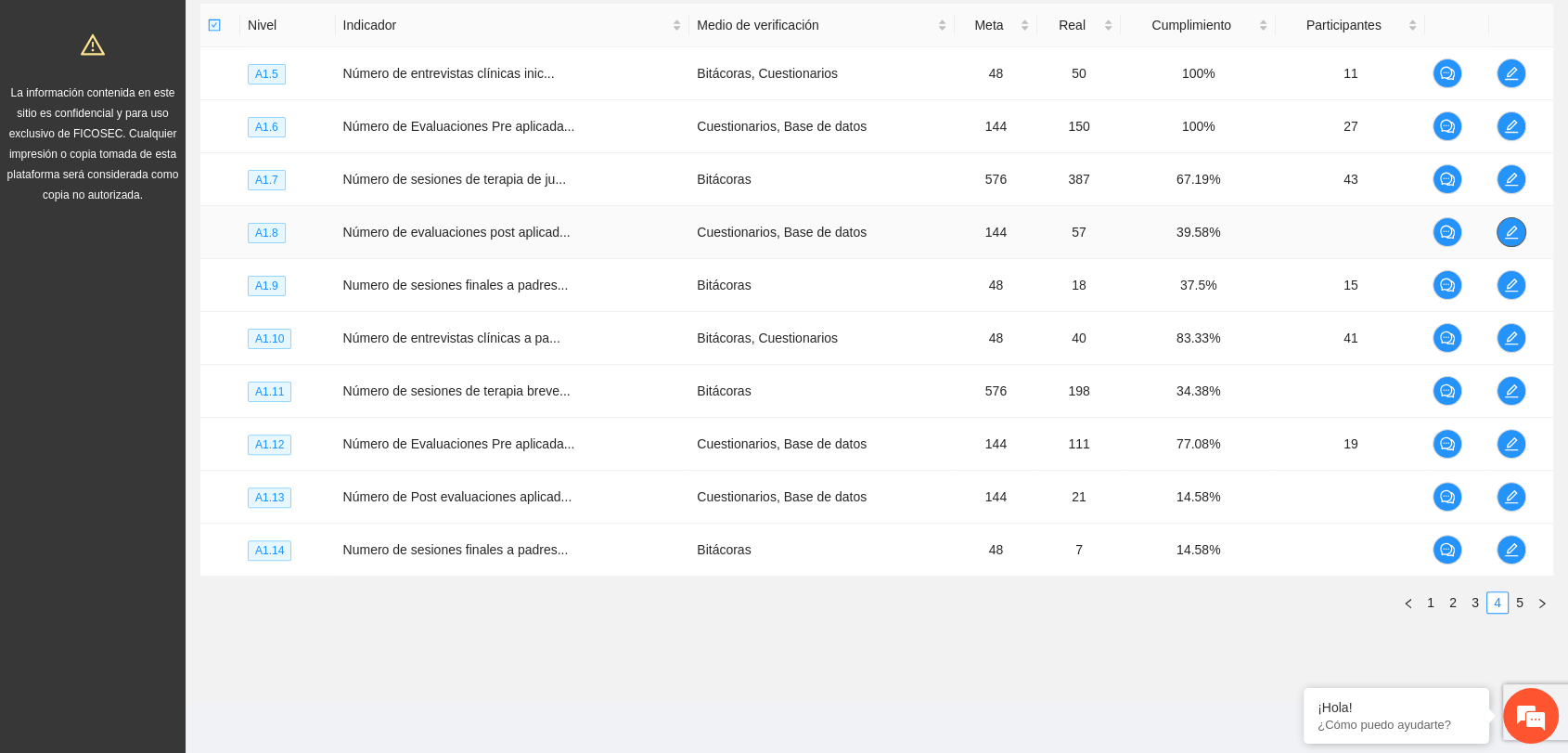
click at [1510, 225] on icon "edit" at bounding box center [1511, 232] width 15 height 15
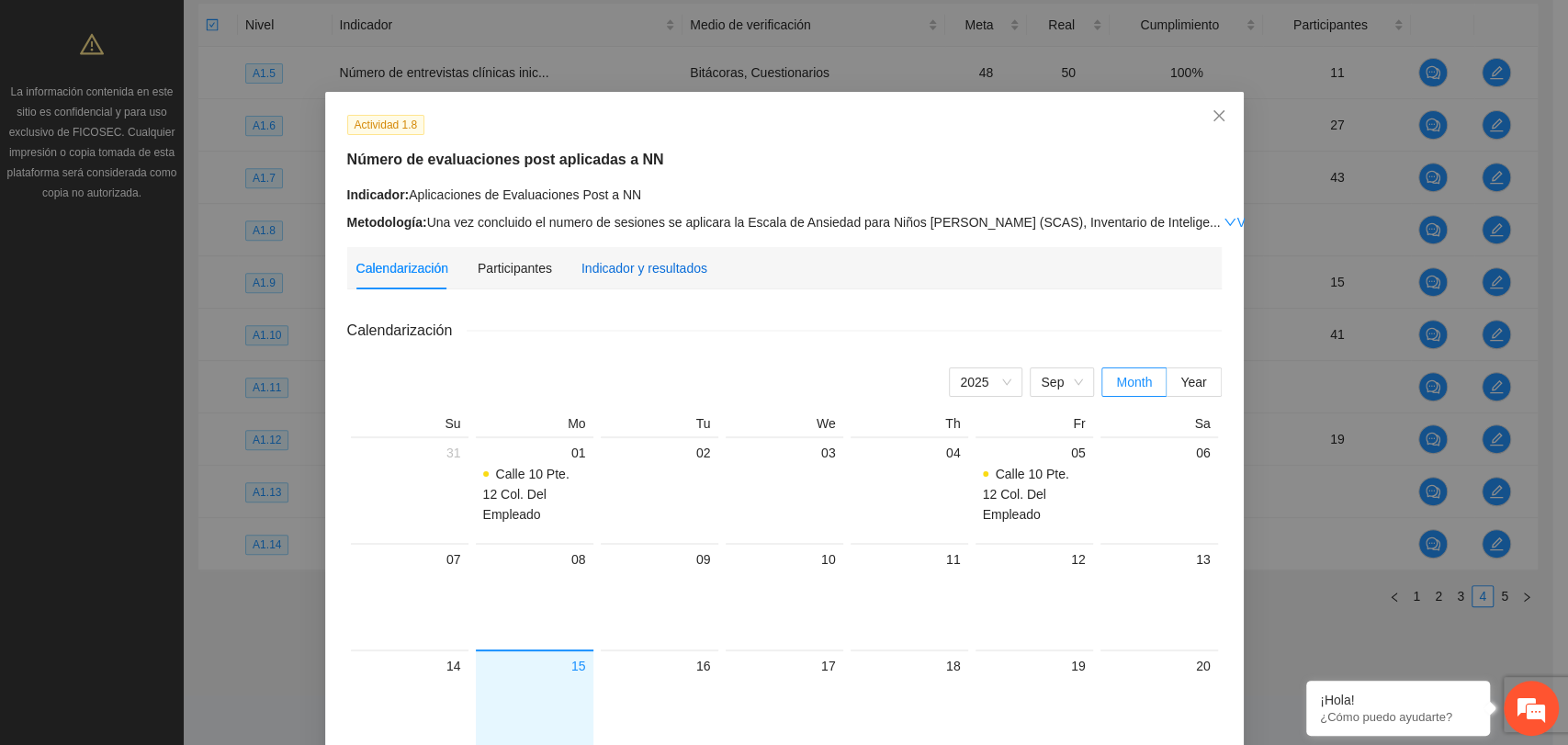
click at [611, 264] on div "Indicador y resultados" at bounding box center [644, 268] width 126 height 21
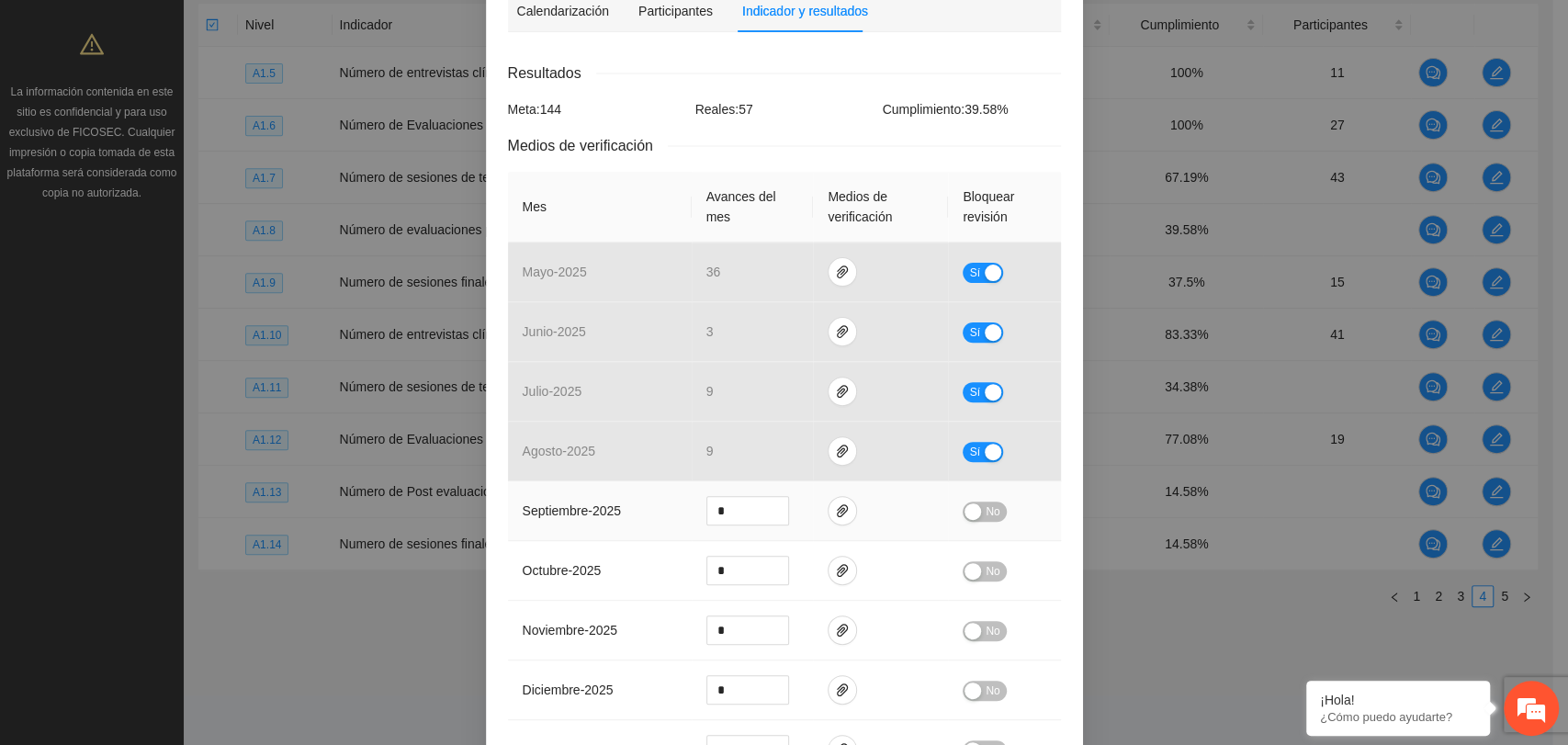
scroll to position [306, 0]
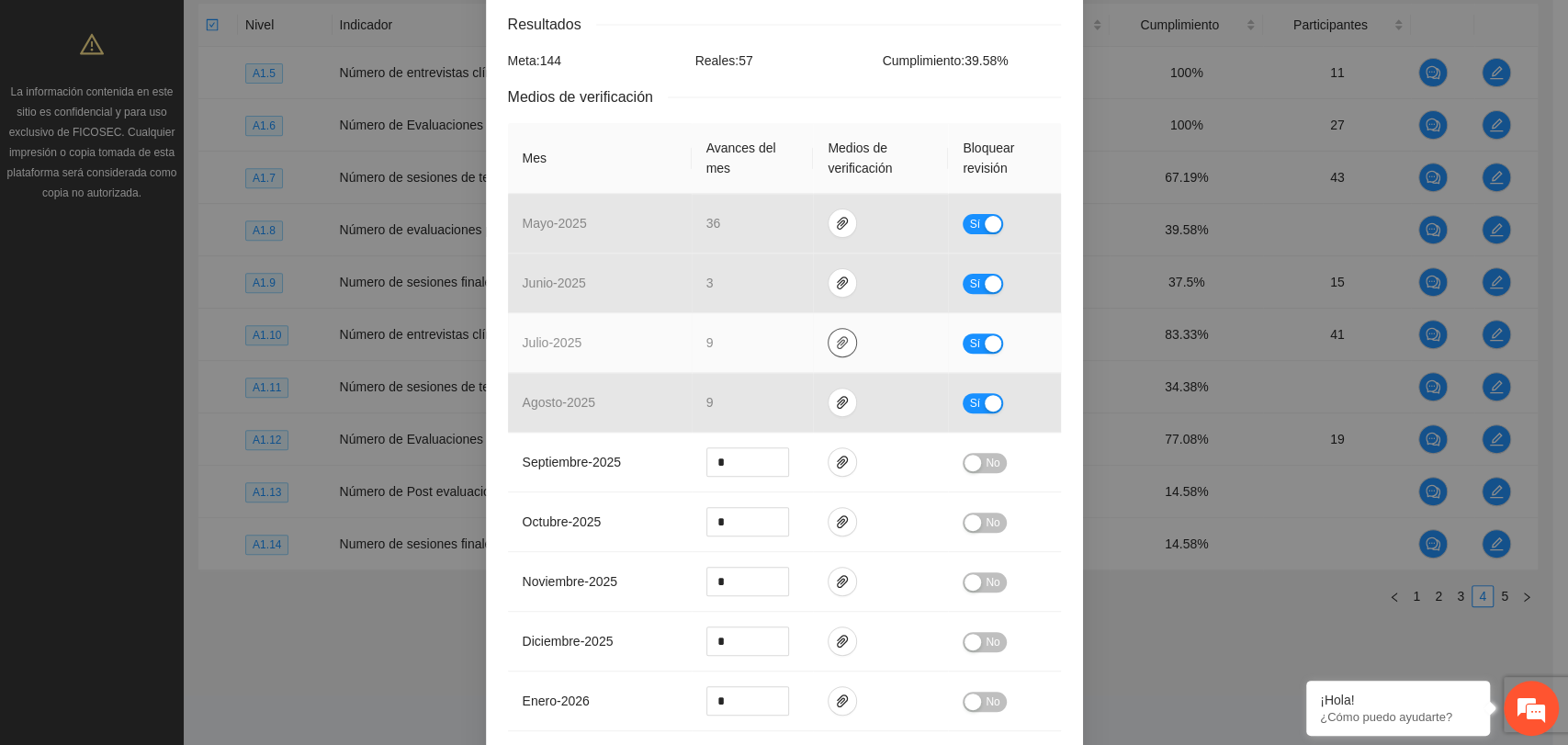
click at [829, 351] on button "button" at bounding box center [842, 342] width 29 height 29
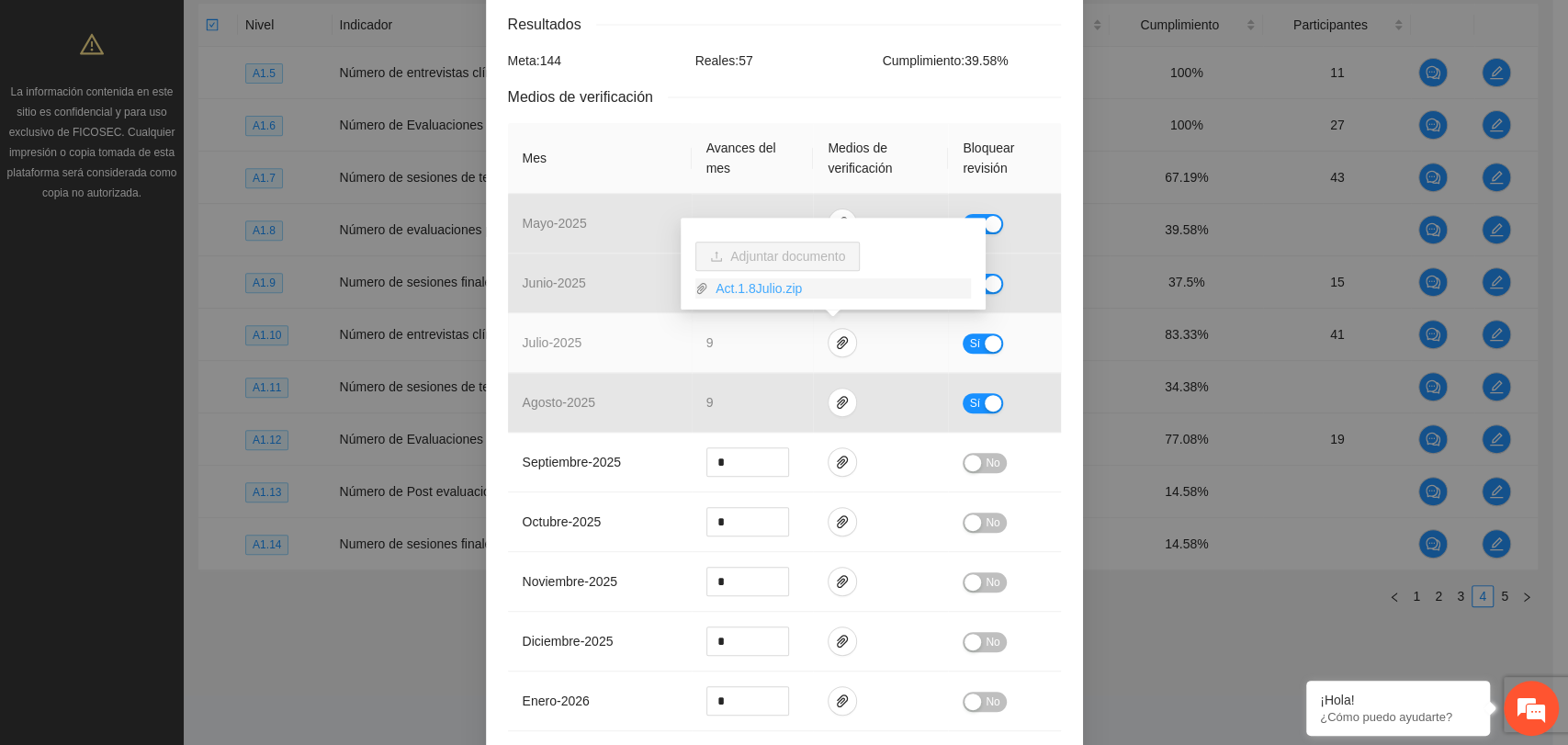
click at [748, 279] on link "Act.1.8Julio.zip" at bounding box center [839, 289] width 263 height 21
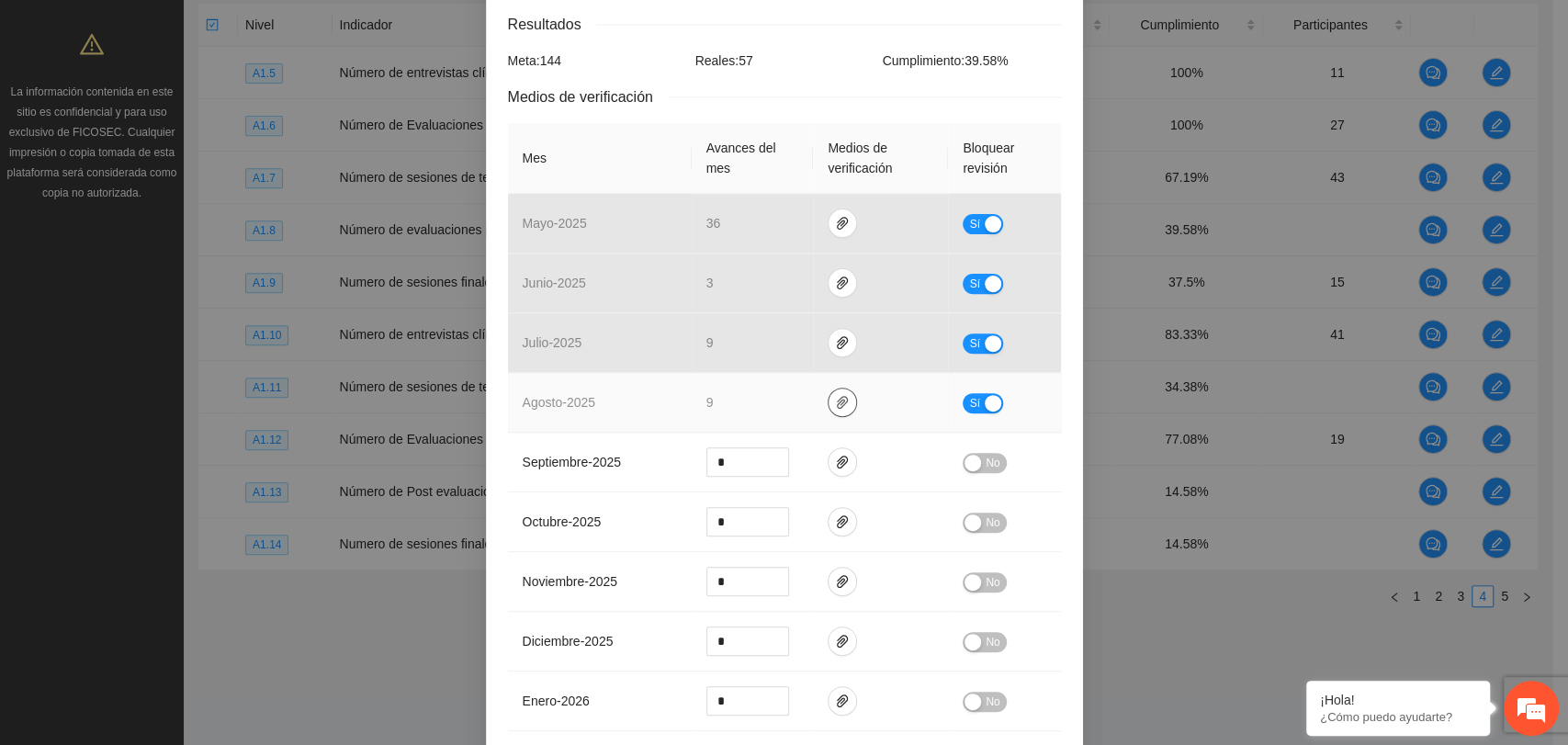
drag, startPoint x: 838, startPoint y: 388, endPoint x: 815, endPoint y: 384, distance: 23.3
click at [838, 390] on button "button" at bounding box center [842, 402] width 29 height 29
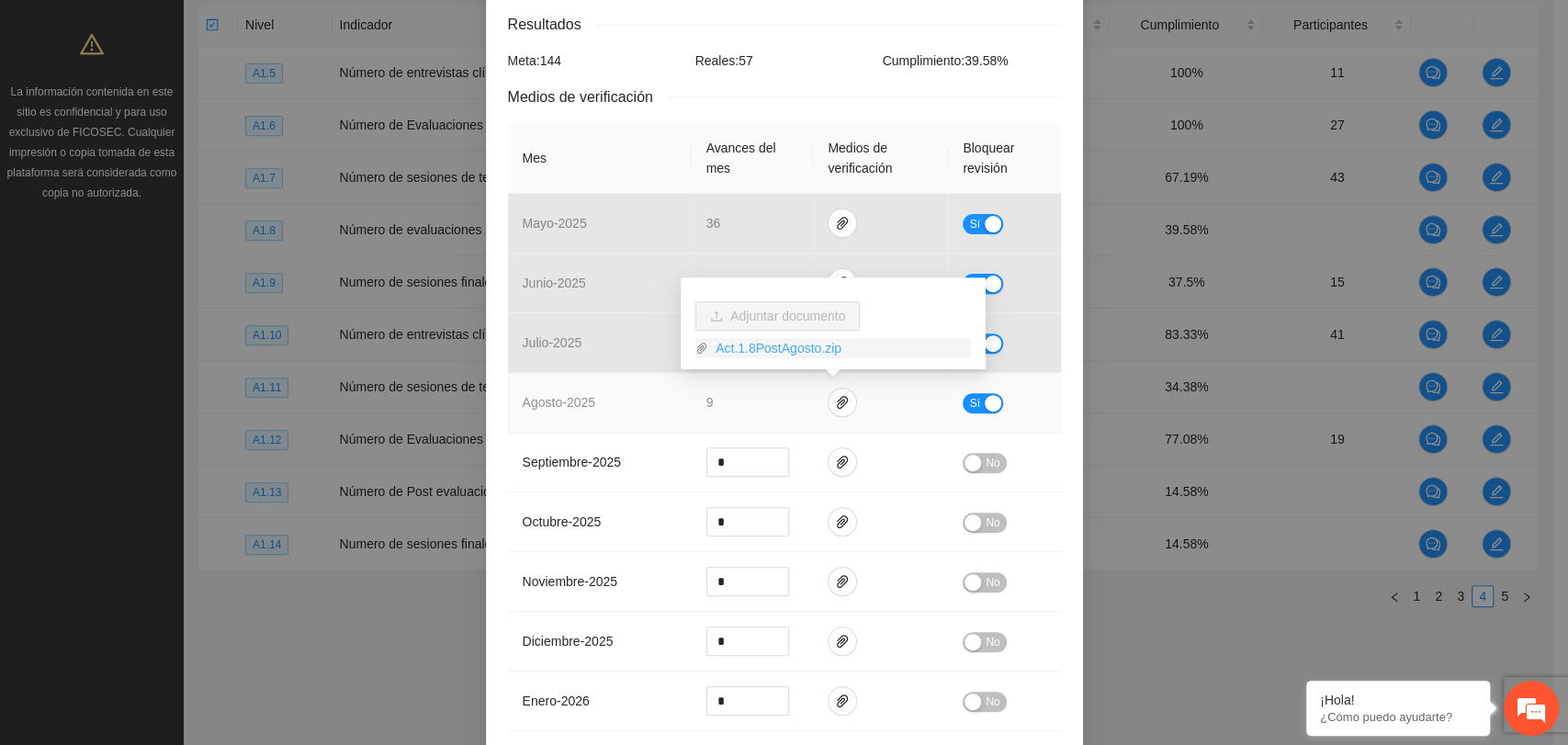
click at [771, 347] on link "Act.1.8PostAgosto.zip" at bounding box center [839, 348] width 263 height 21
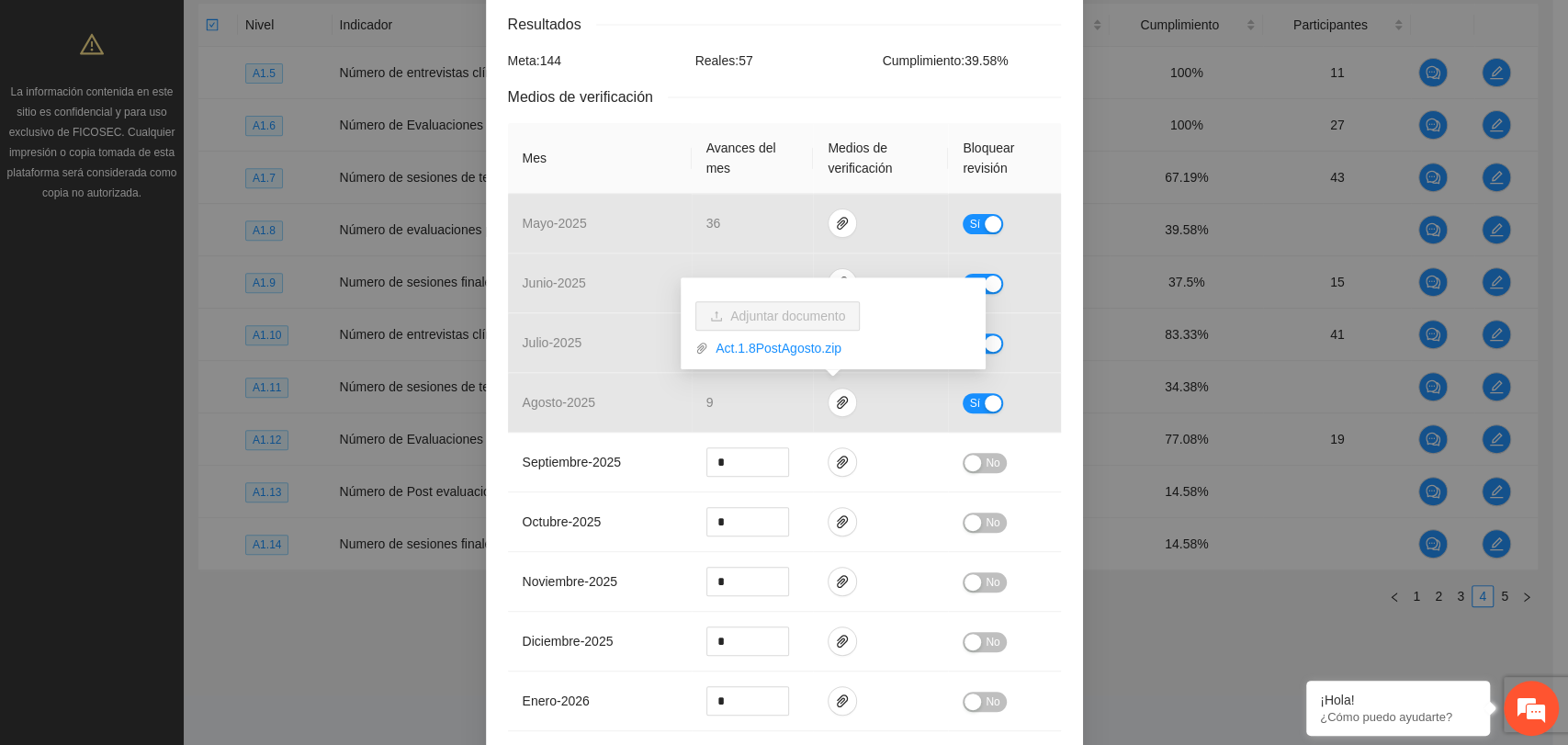
click at [870, 102] on div "Medios de verificación" at bounding box center [784, 96] width 553 height 23
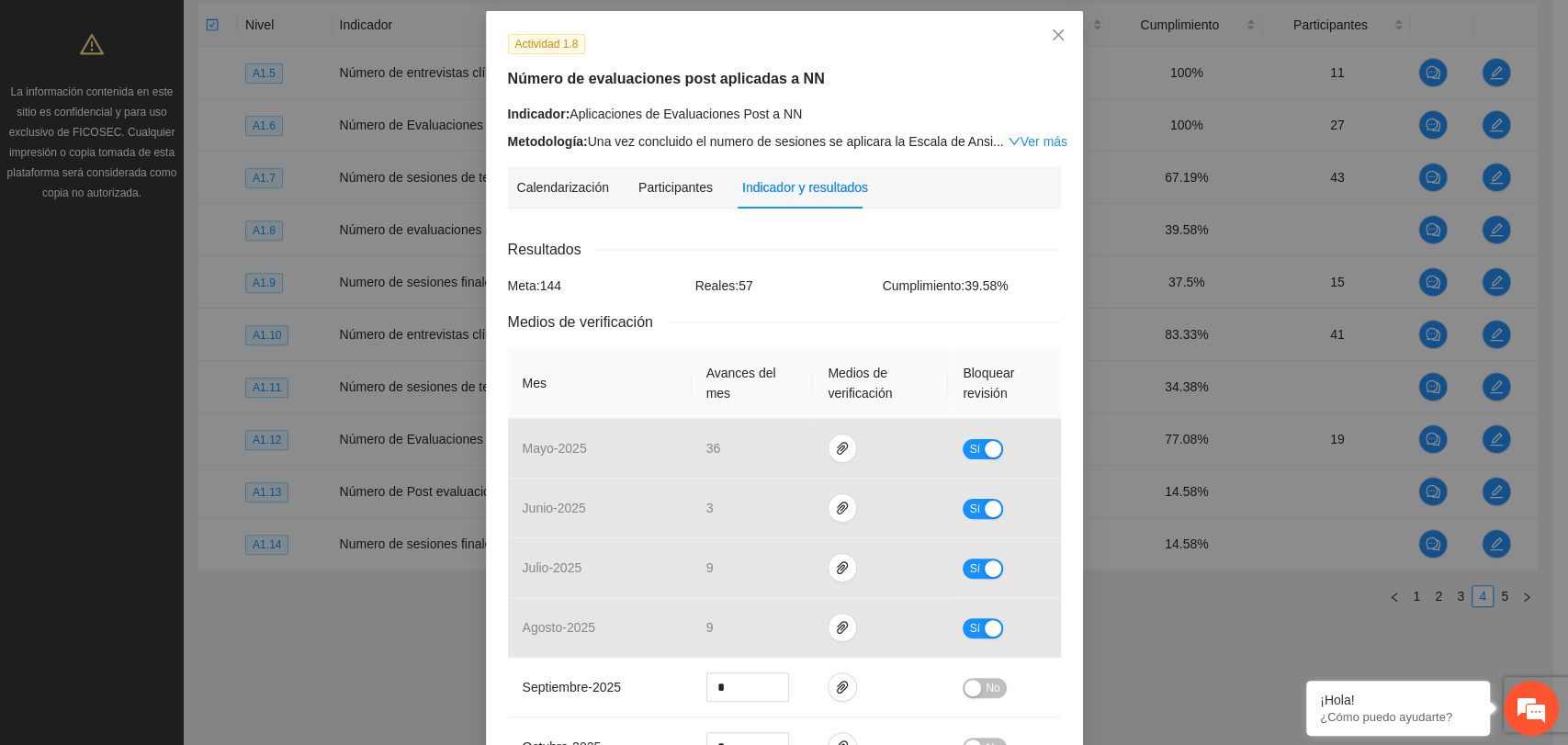
scroll to position [0, 0]
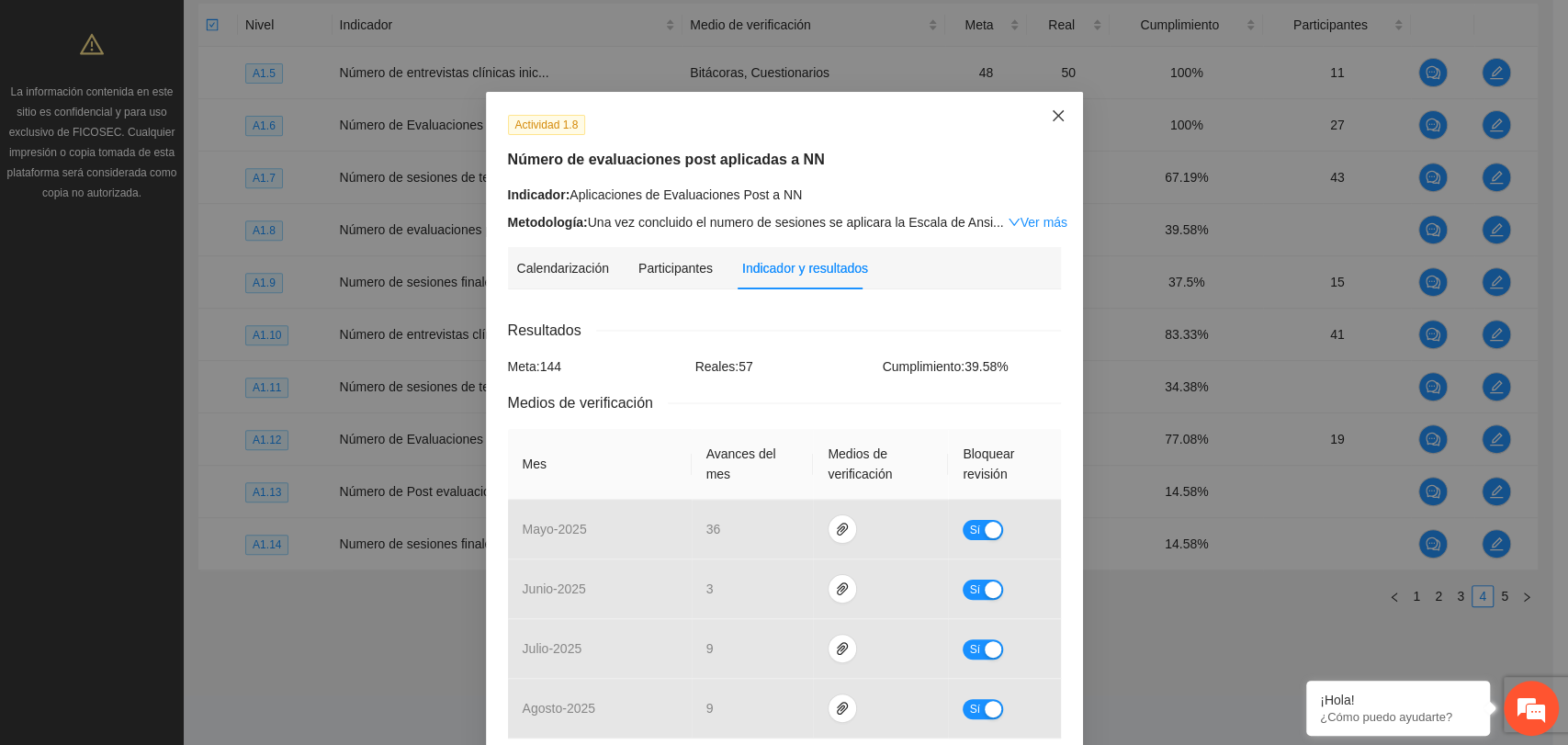
click at [1051, 113] on icon "close" at bounding box center [1058, 116] width 15 height 15
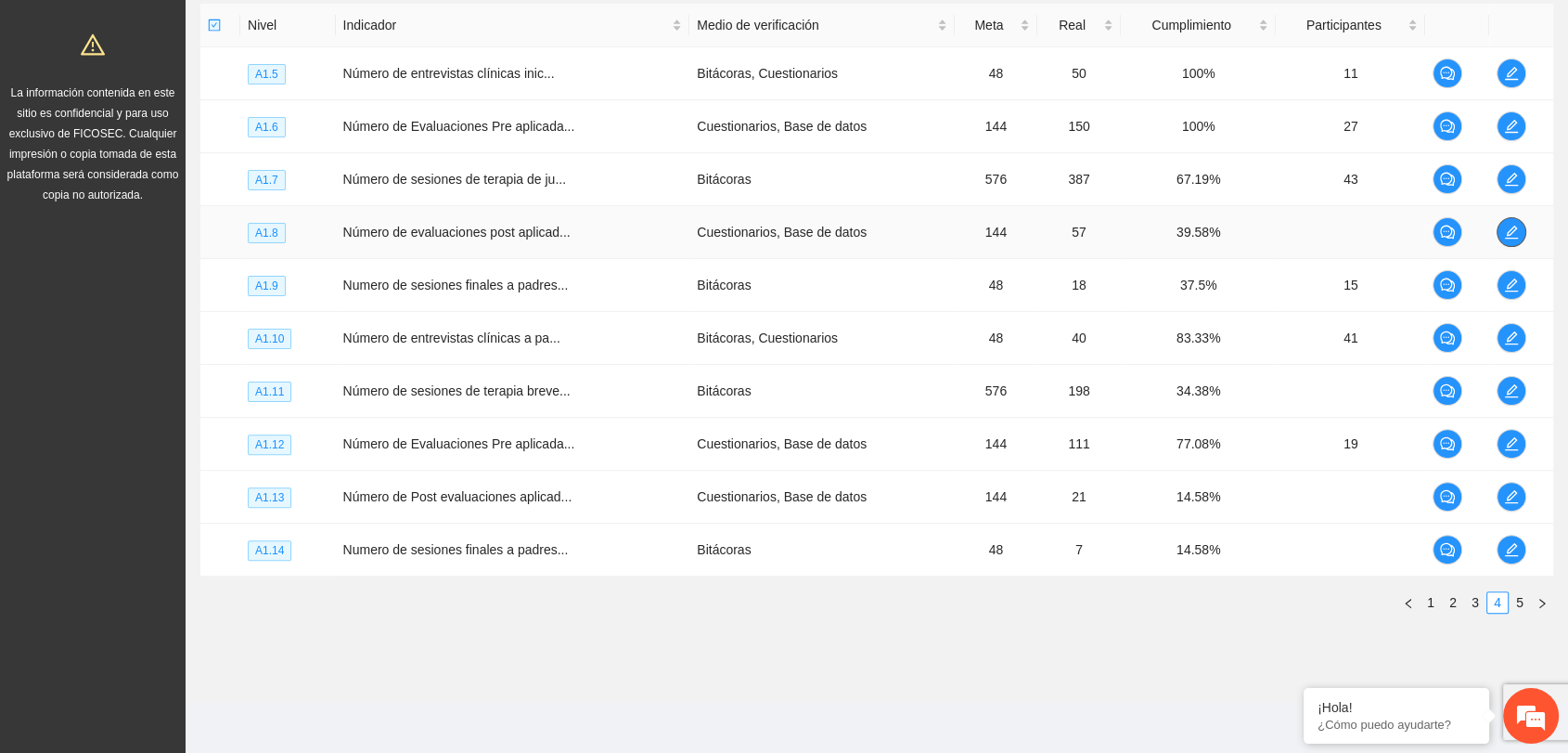
click at [1517, 232] on icon "edit" at bounding box center [1511, 232] width 15 height 15
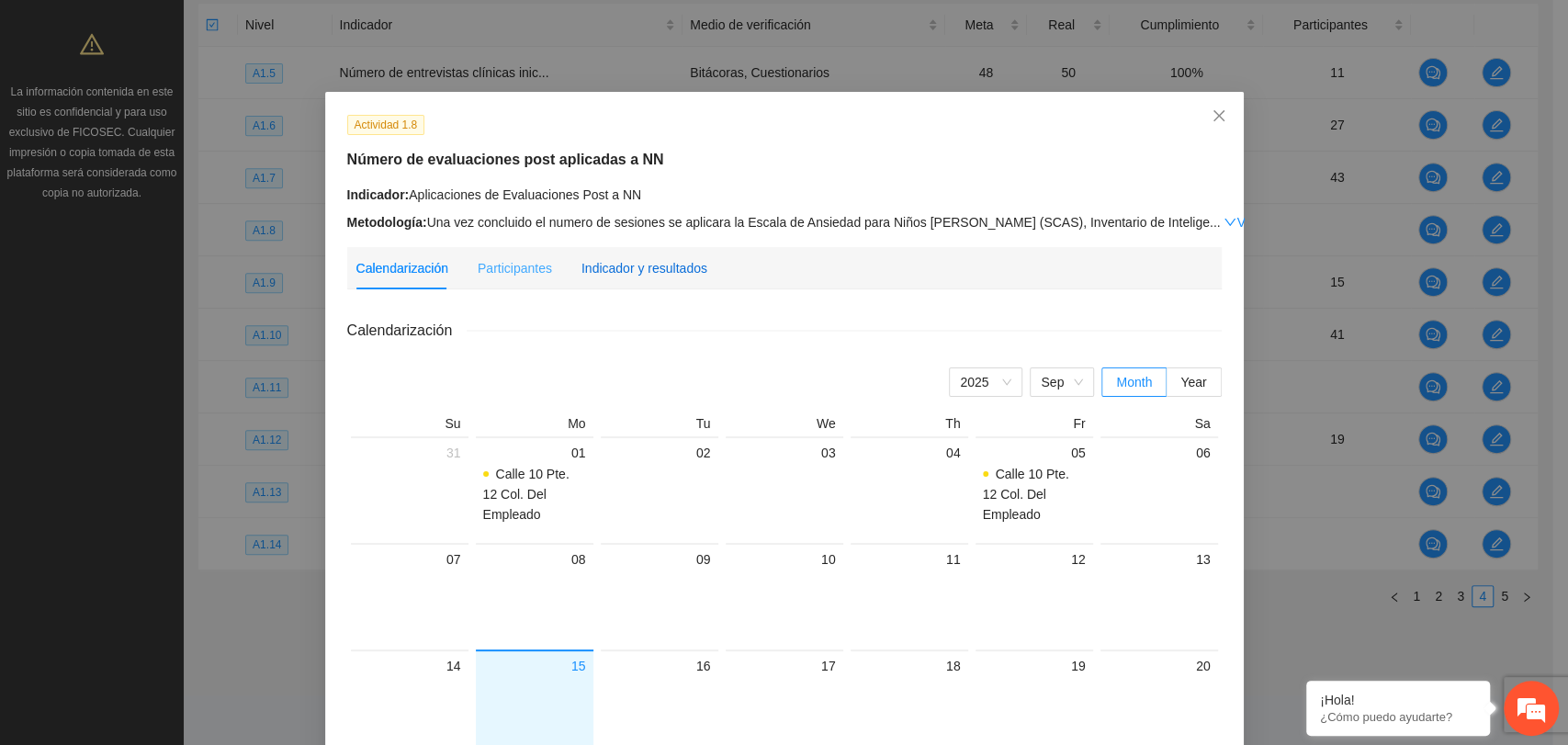
click at [661, 264] on div "Indicador y resultados" at bounding box center [644, 268] width 126 height 21
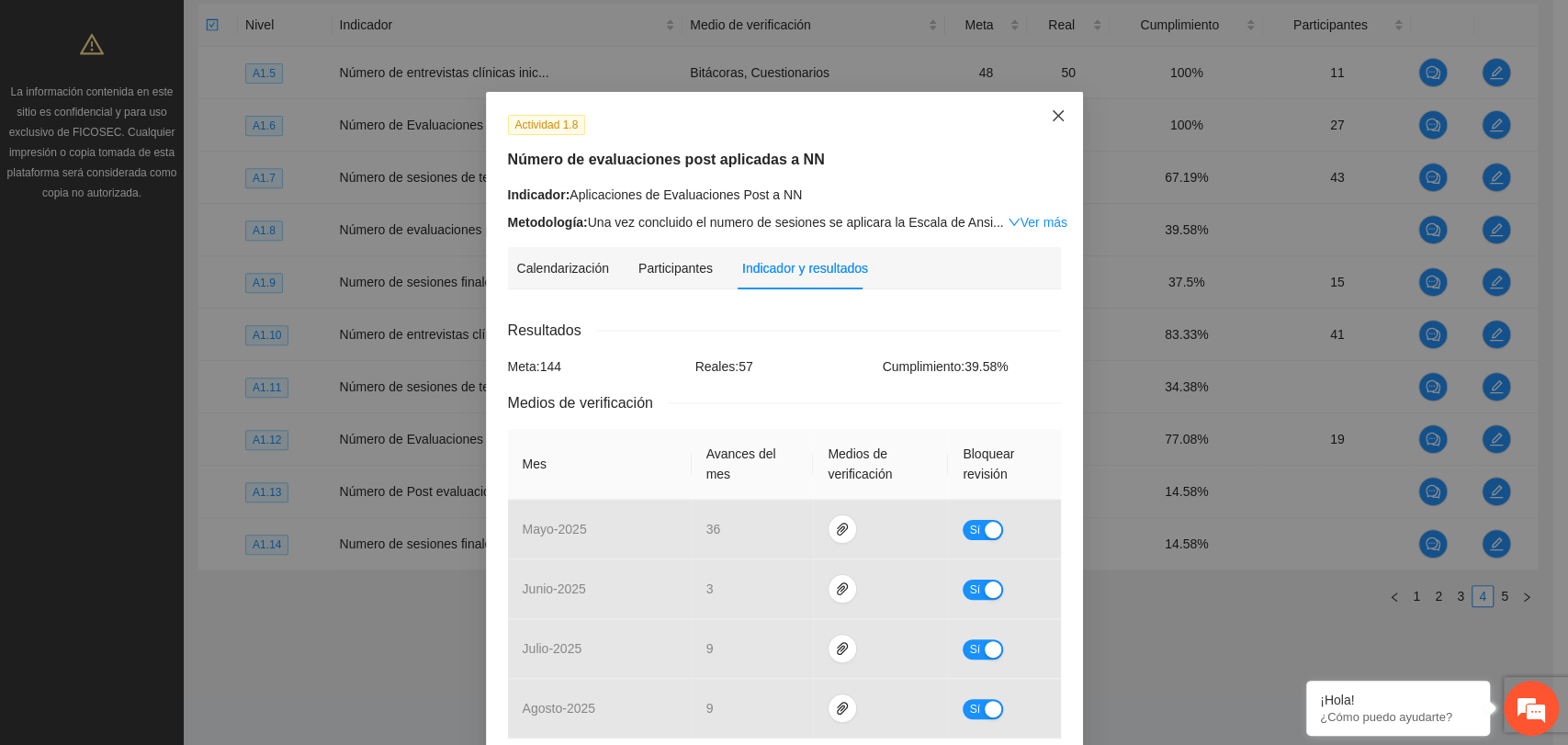
drag, startPoint x: 1054, startPoint y: 114, endPoint x: 1053, endPoint y: 125, distance: 11.0
click at [1053, 115] on icon "close" at bounding box center [1058, 116] width 15 height 15
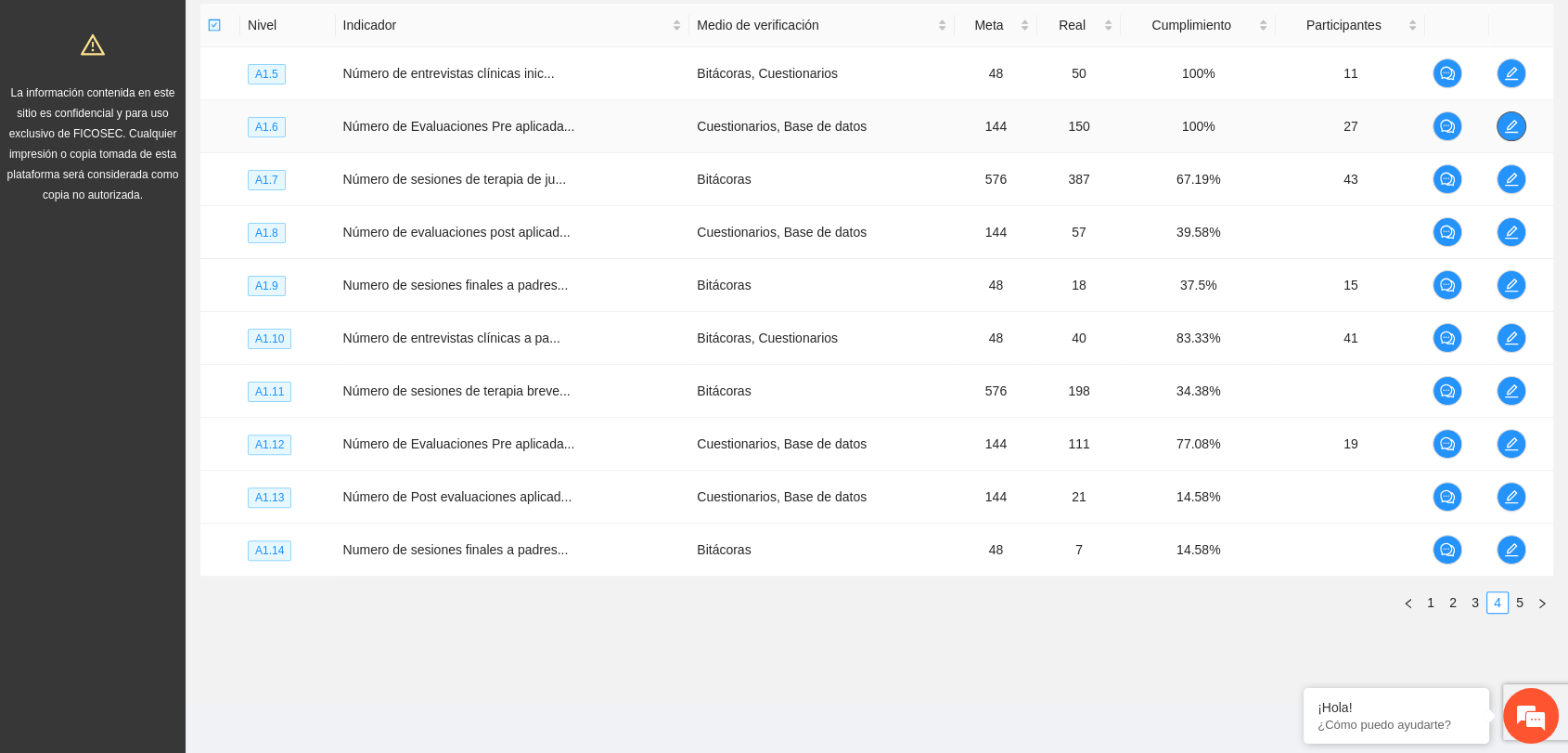
click at [1510, 128] on icon "edit" at bounding box center [1511, 127] width 15 height 15
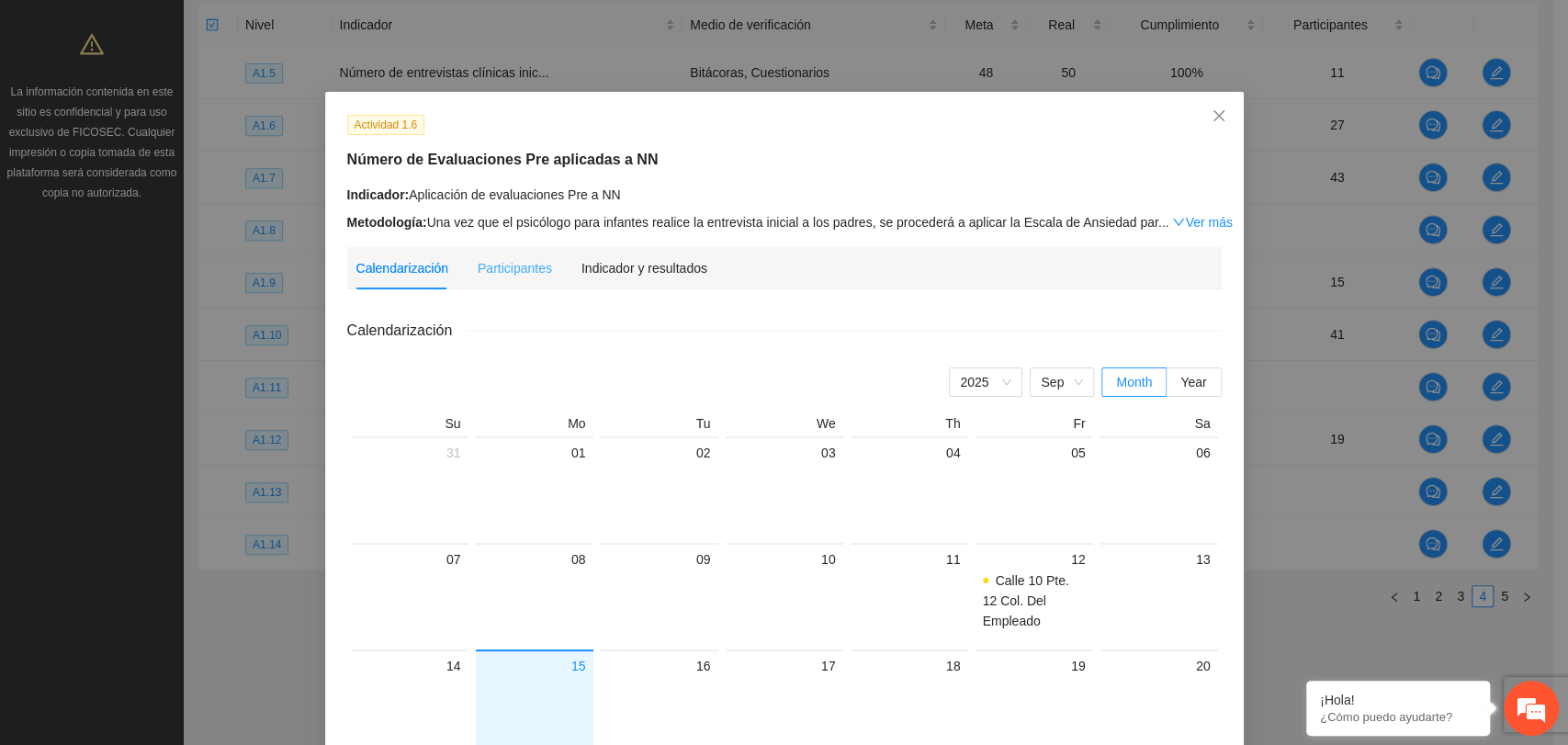
click at [640, 278] on div "Indicador y resultados" at bounding box center [644, 267] width 126 height 42
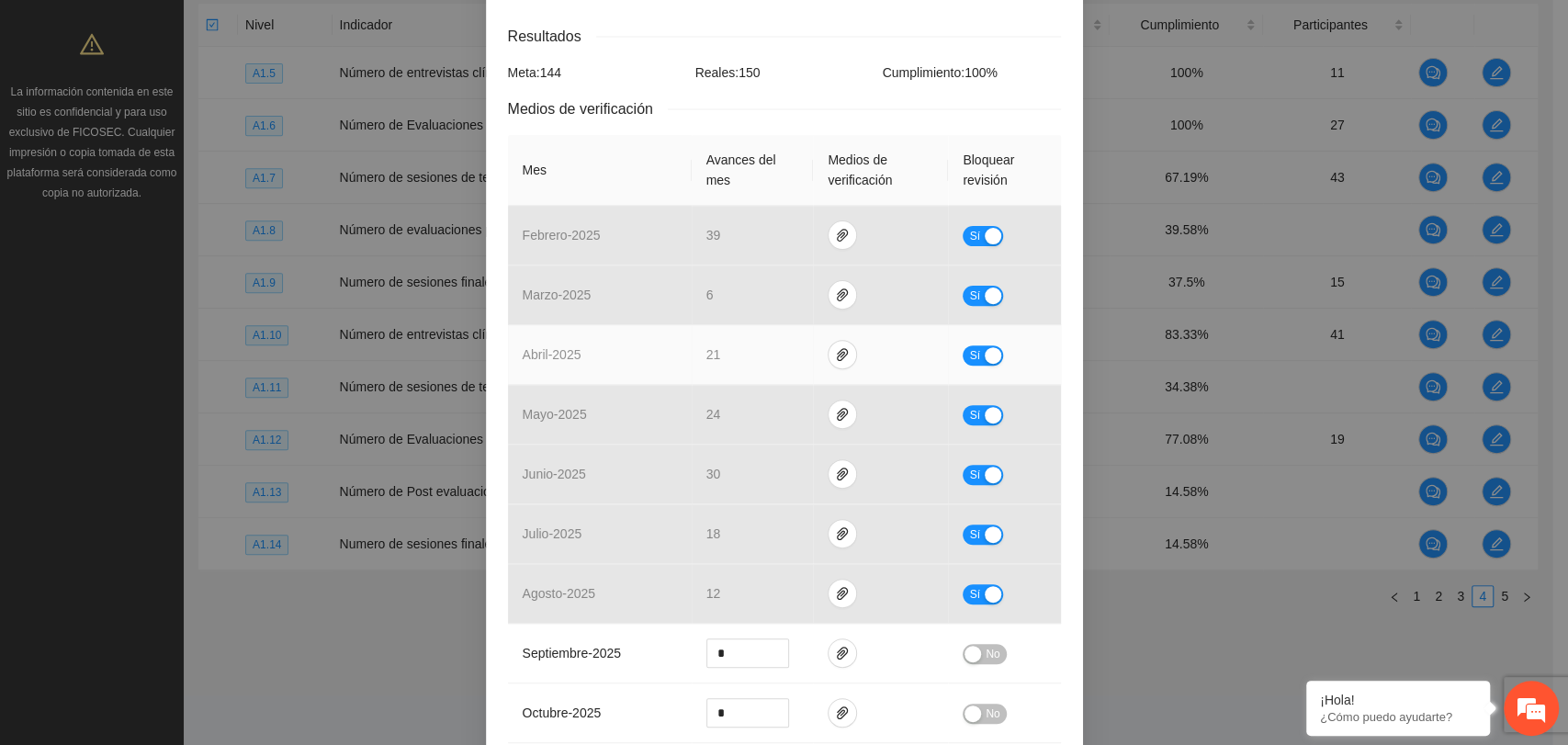
scroll to position [265, 0]
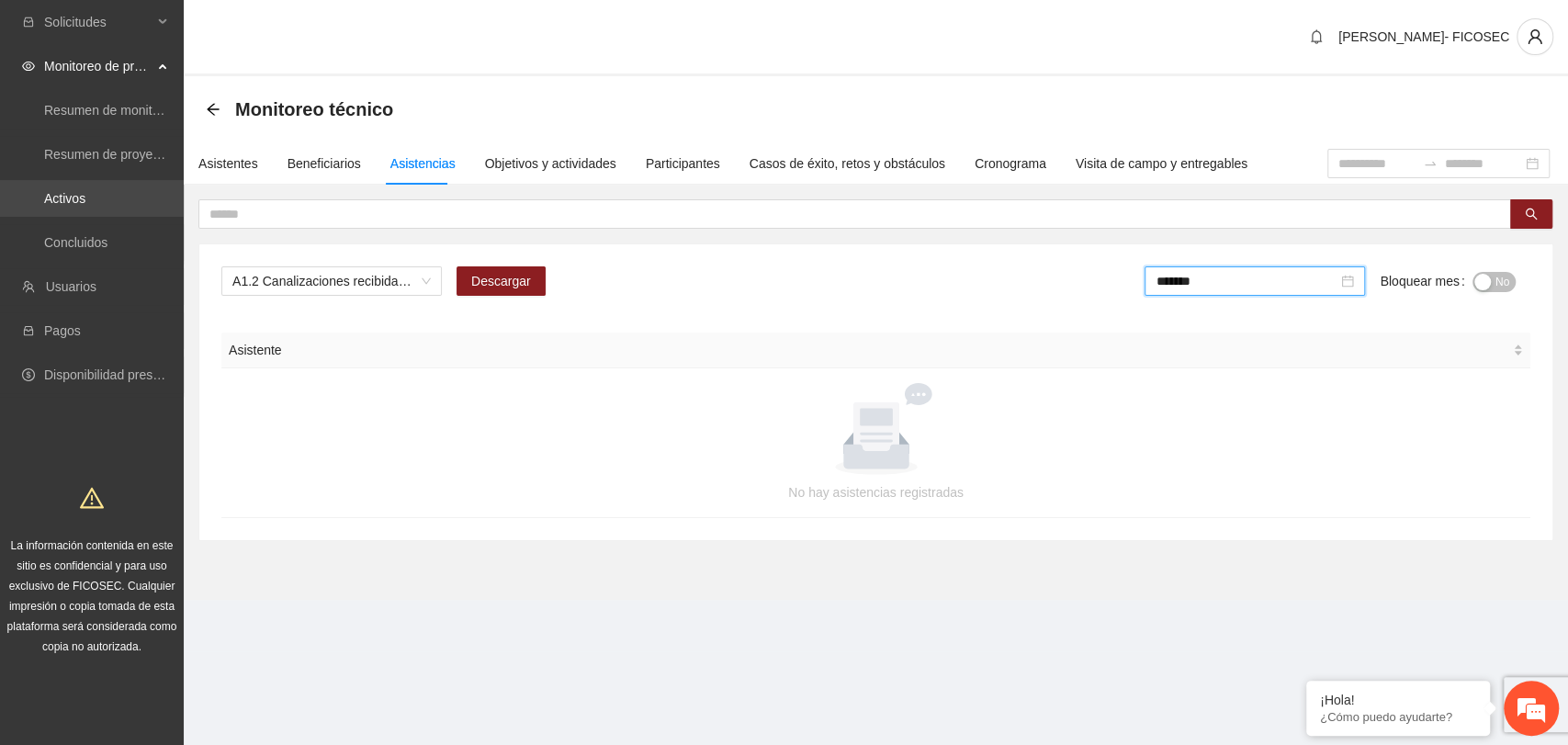
click at [85, 192] on link "Activos" at bounding box center [65, 198] width 41 height 15
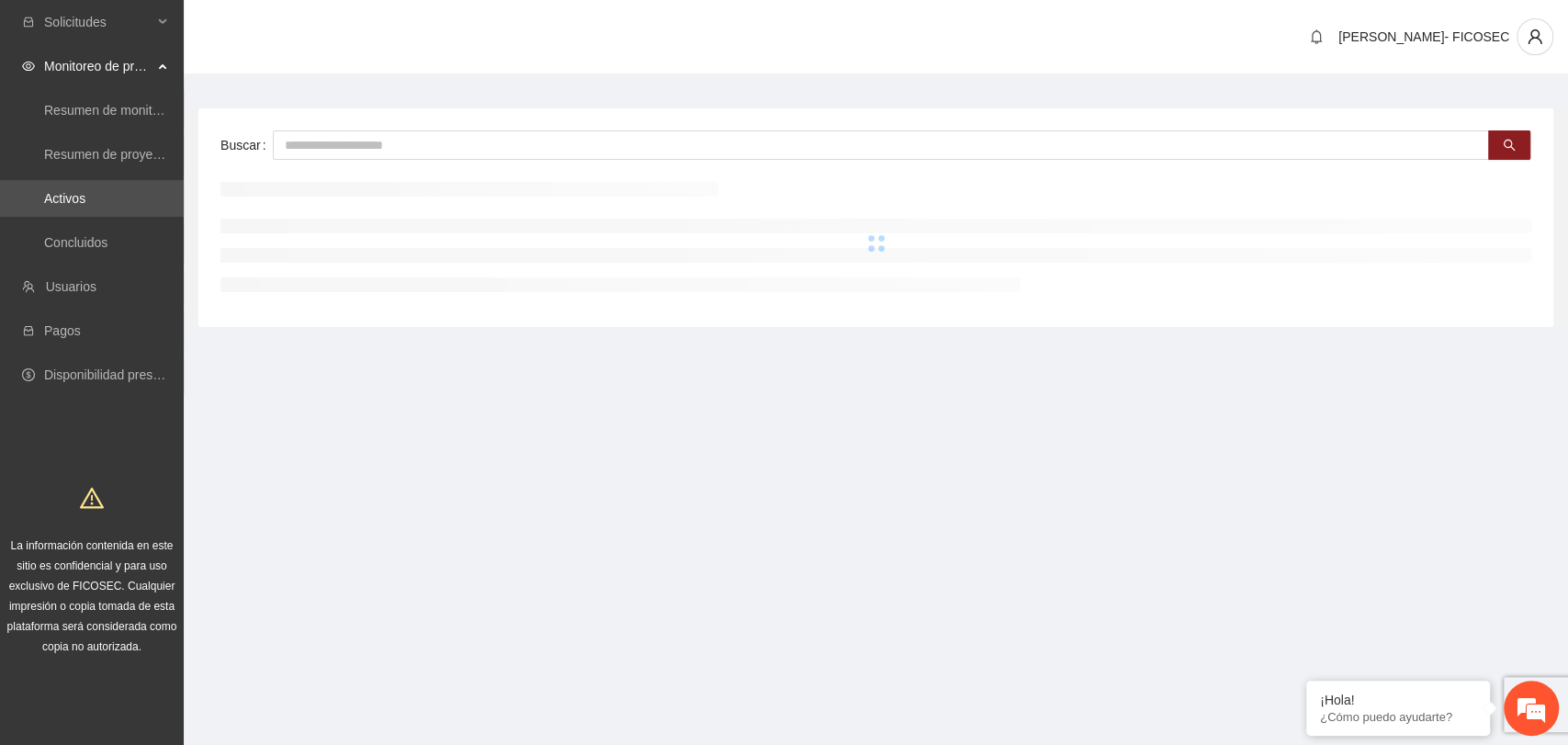
drag, startPoint x: 517, startPoint y: 89, endPoint x: 524, endPoint y: 97, distance: 10.6
click at [521, 91] on main "Buscar" at bounding box center [875, 211] width 1384 height 269
click at [560, 146] on input "text" at bounding box center [881, 144] width 1216 height 29
type input "******"
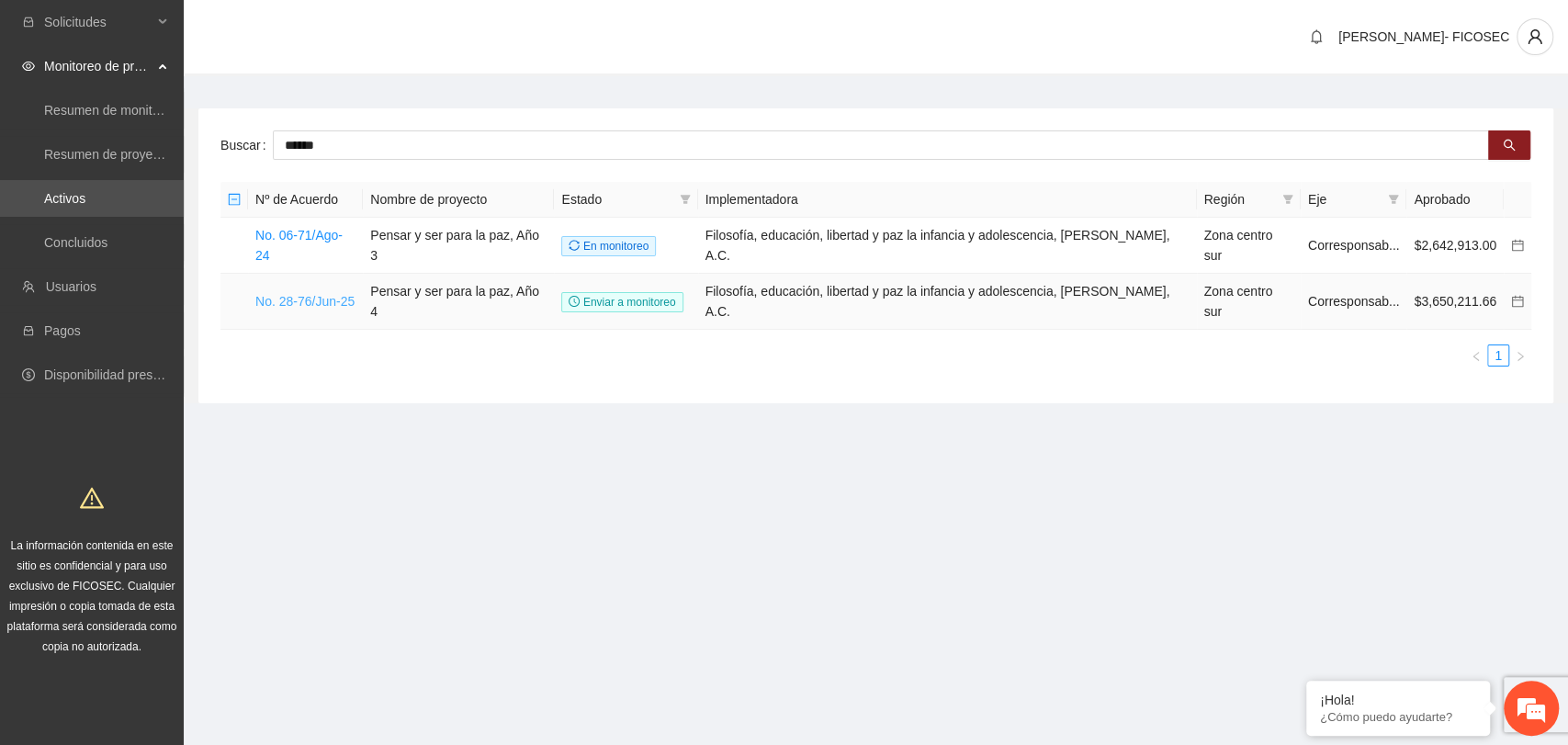
click at [344, 294] on link "No. 28-76/Jun-25" at bounding box center [305, 301] width 99 height 15
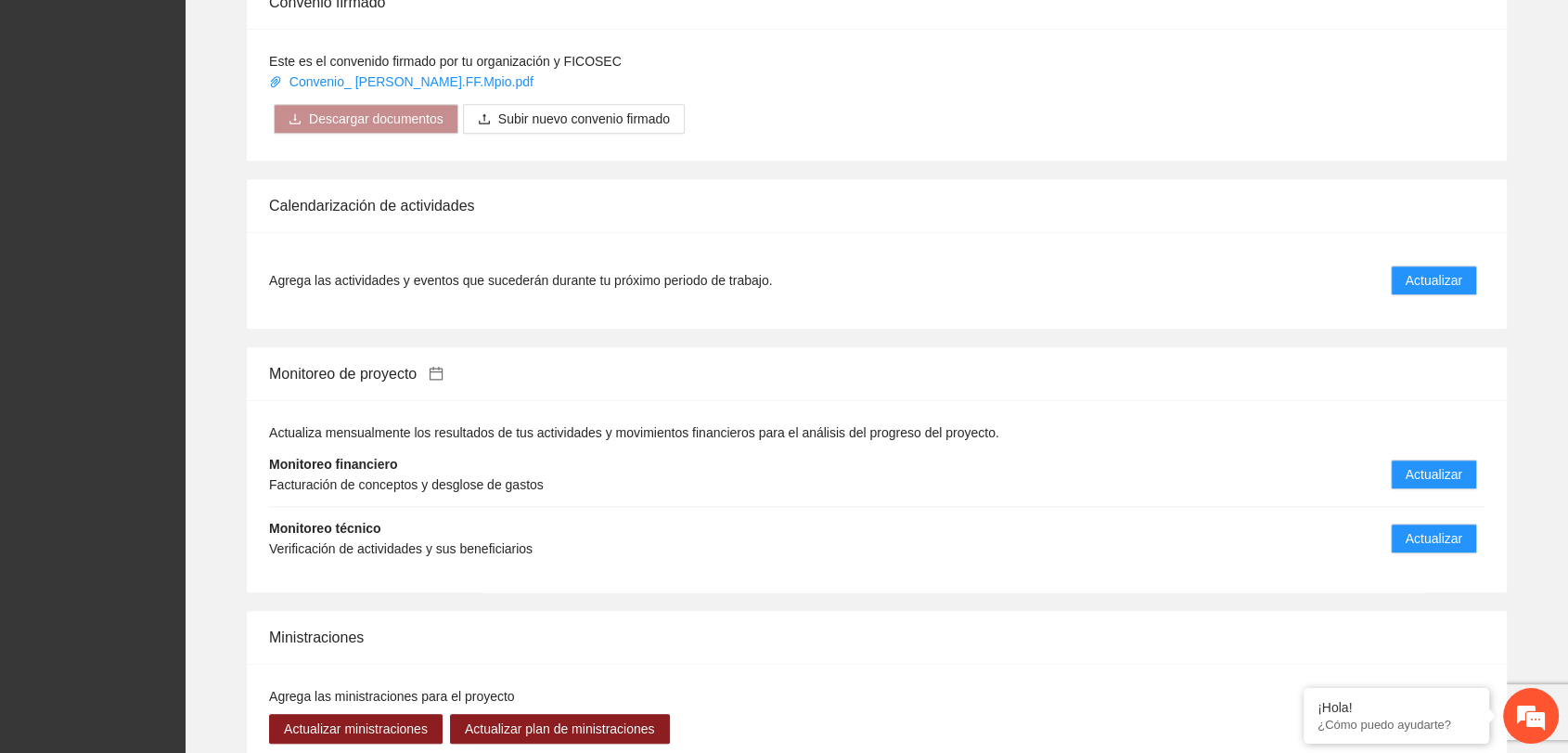
scroll to position [1546, 0]
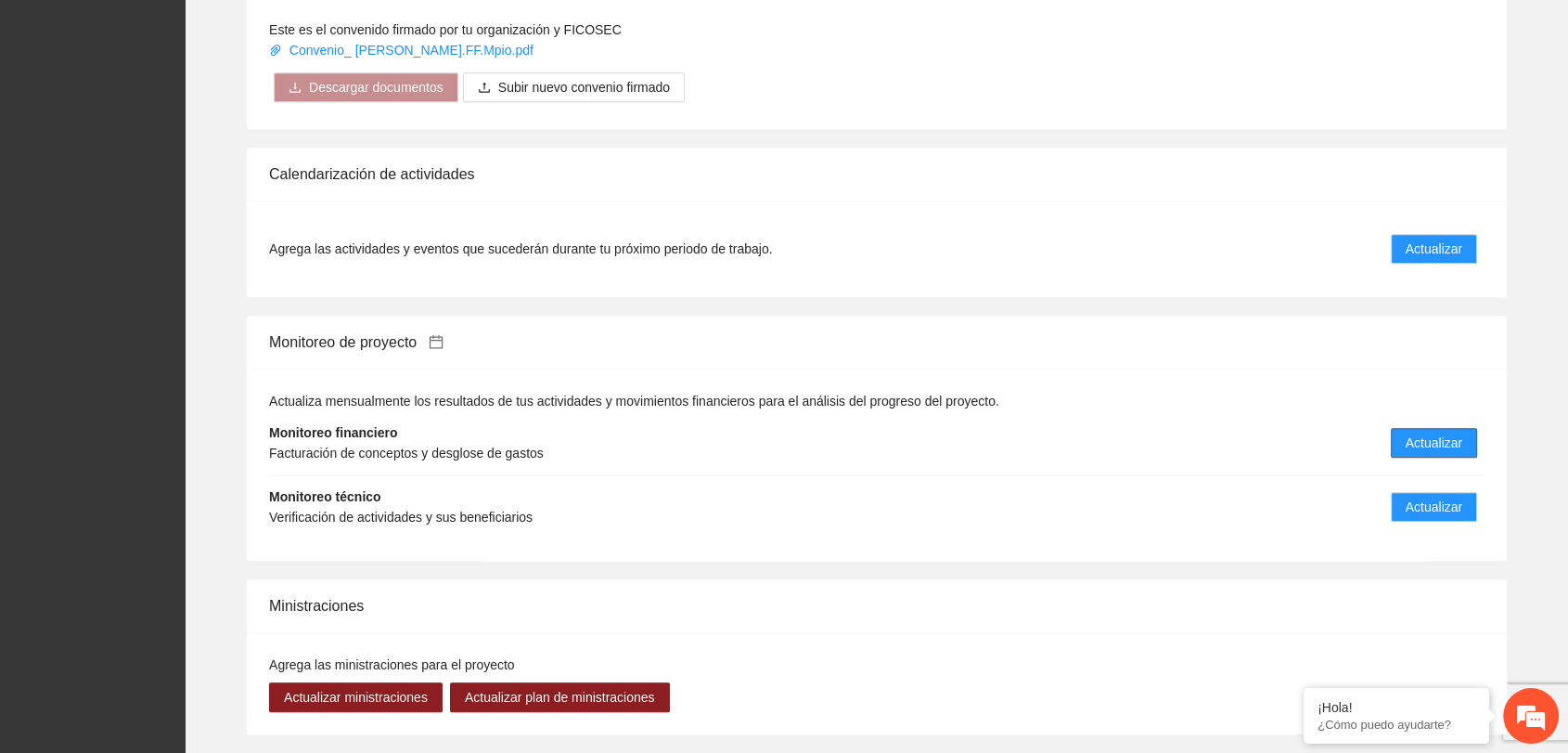
click at [1443, 437] on span "Actualizar" at bounding box center [1434, 443] width 57 height 21
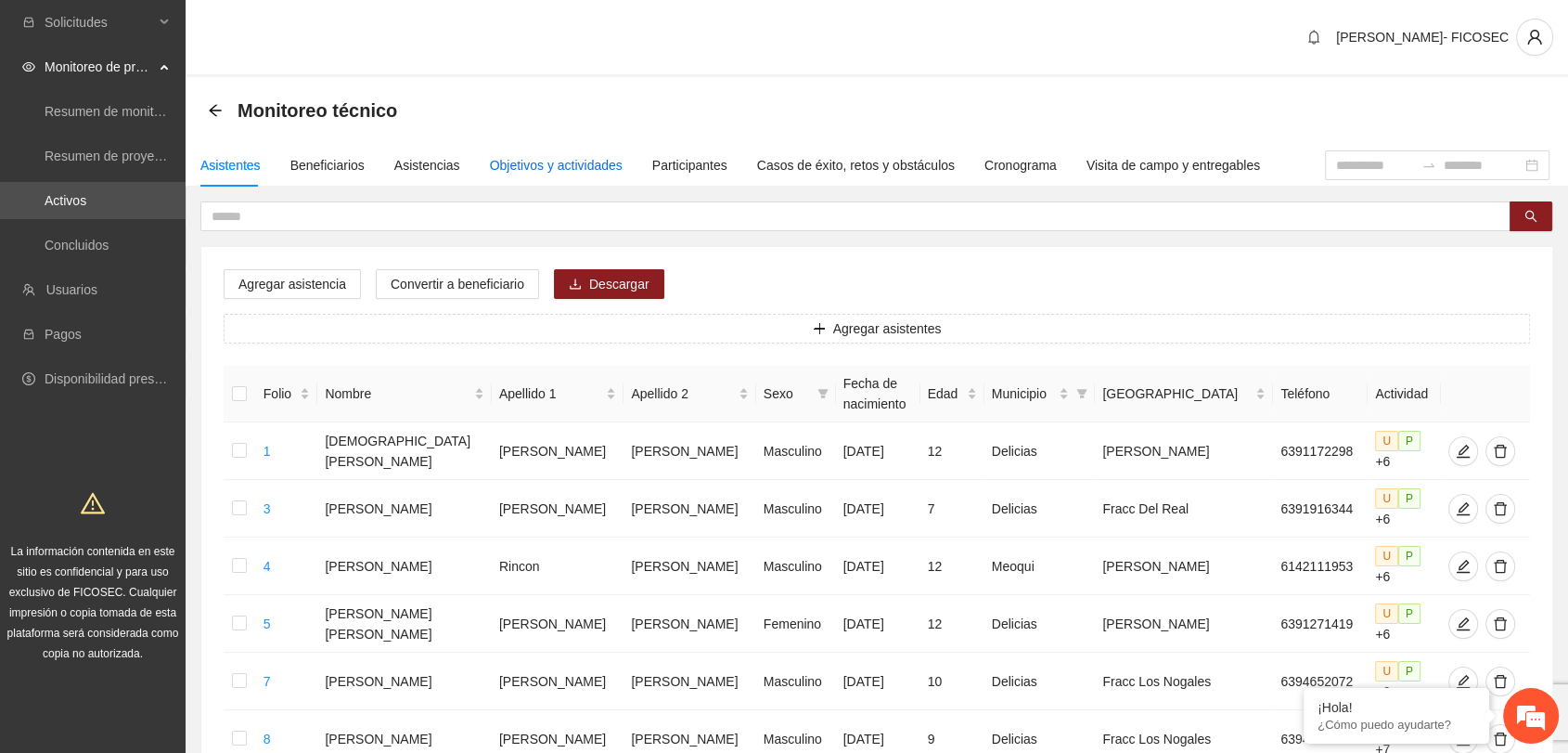
click at [528, 163] on div "Objetivos y actividades" at bounding box center [556, 165] width 132 height 21
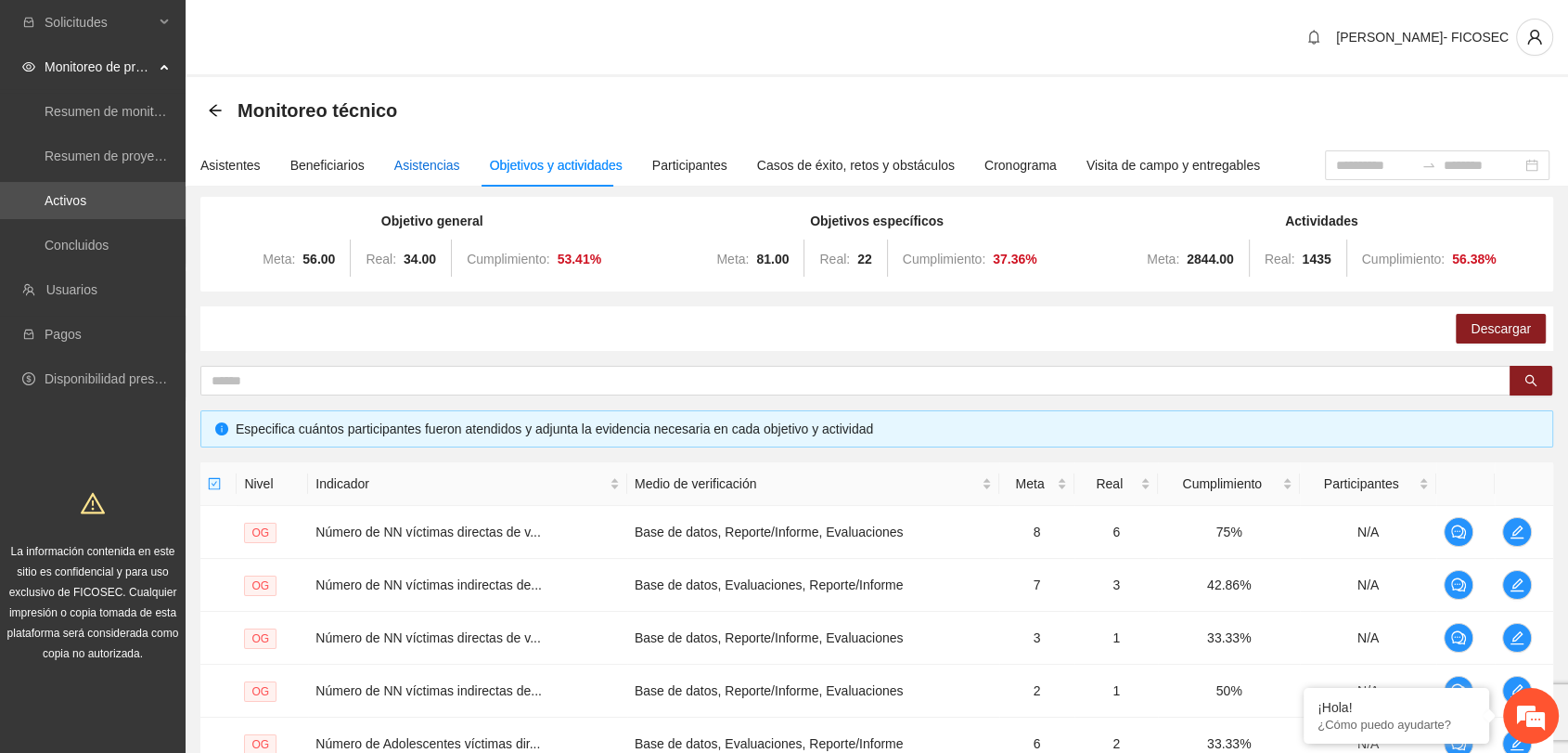
click at [435, 166] on div "Asistencias" at bounding box center [427, 165] width 66 height 21
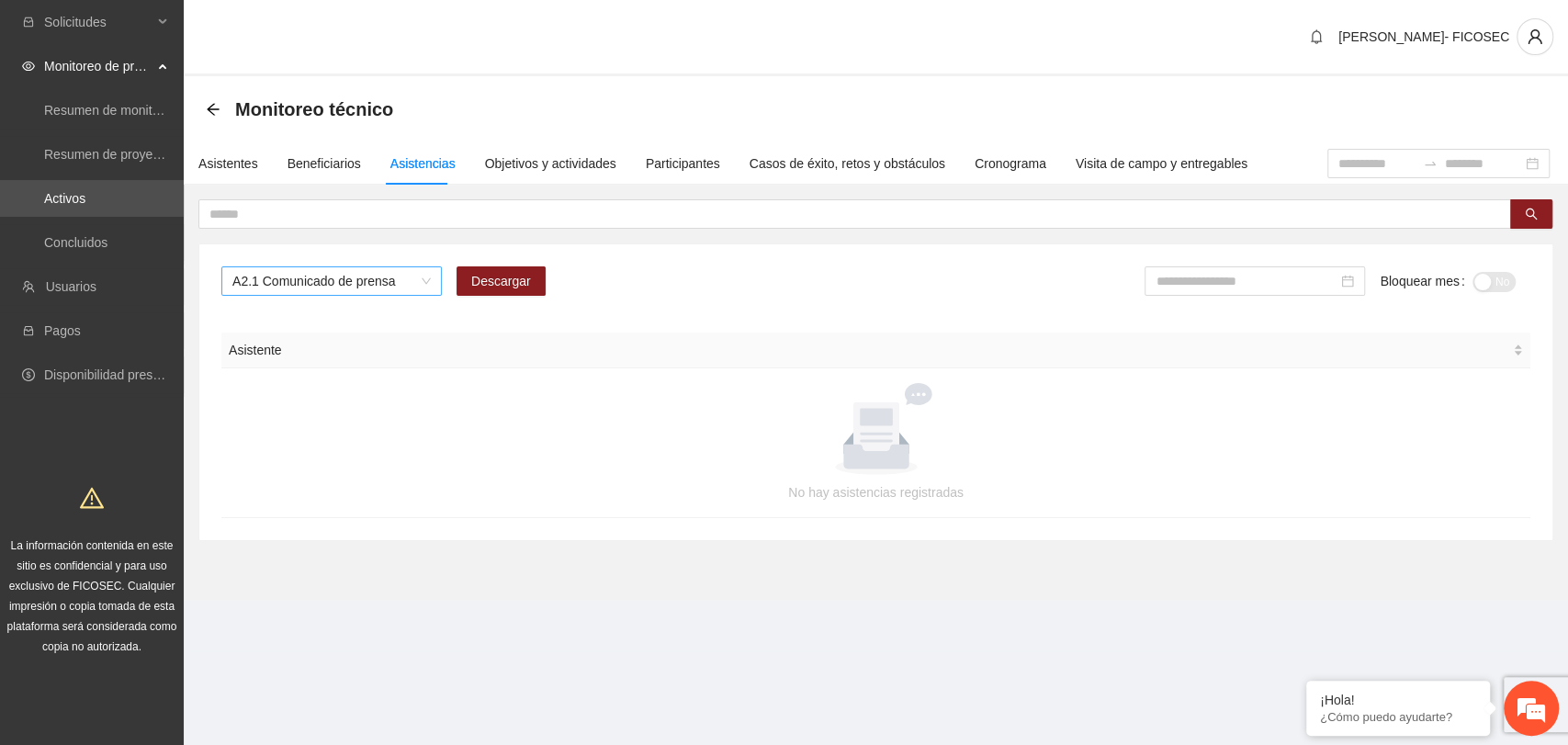
click at [345, 276] on span "A2.1 Comunicado de prensa" at bounding box center [332, 280] width 198 height 27
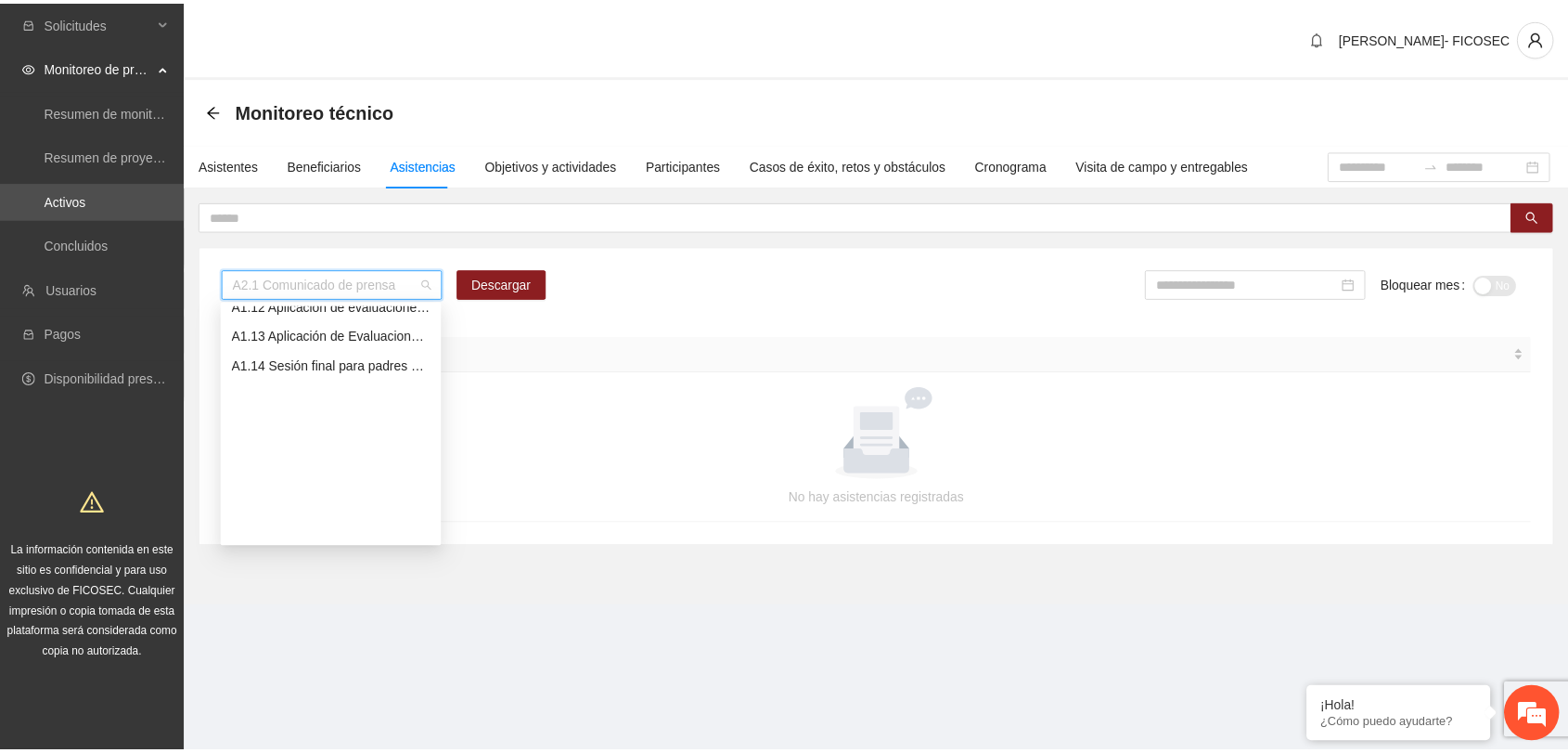
scroll to position [133, 0]
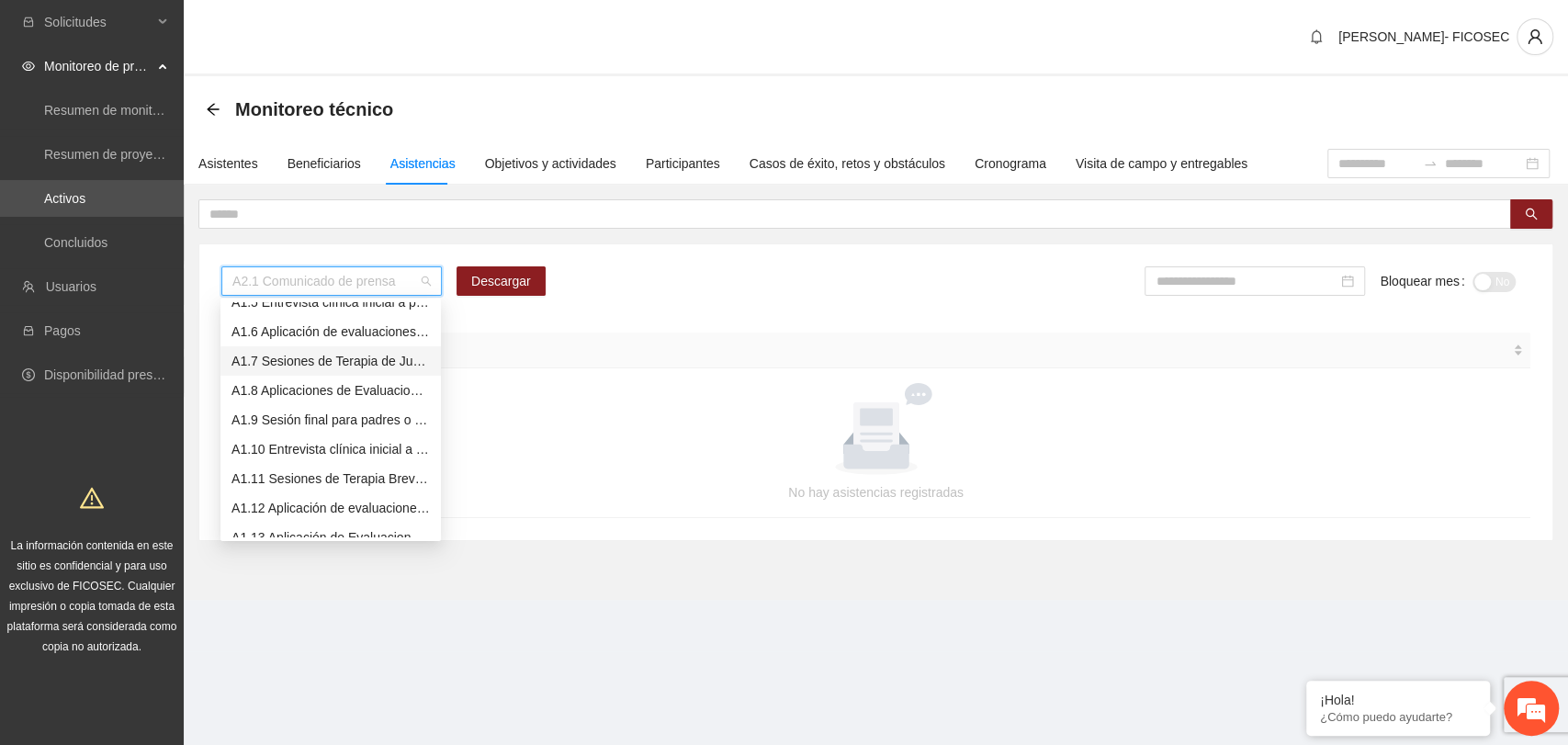
click at [316, 355] on div "A1.7 Sesiones de Terapia de Juego para niños y niñas" at bounding box center [331, 361] width 198 height 21
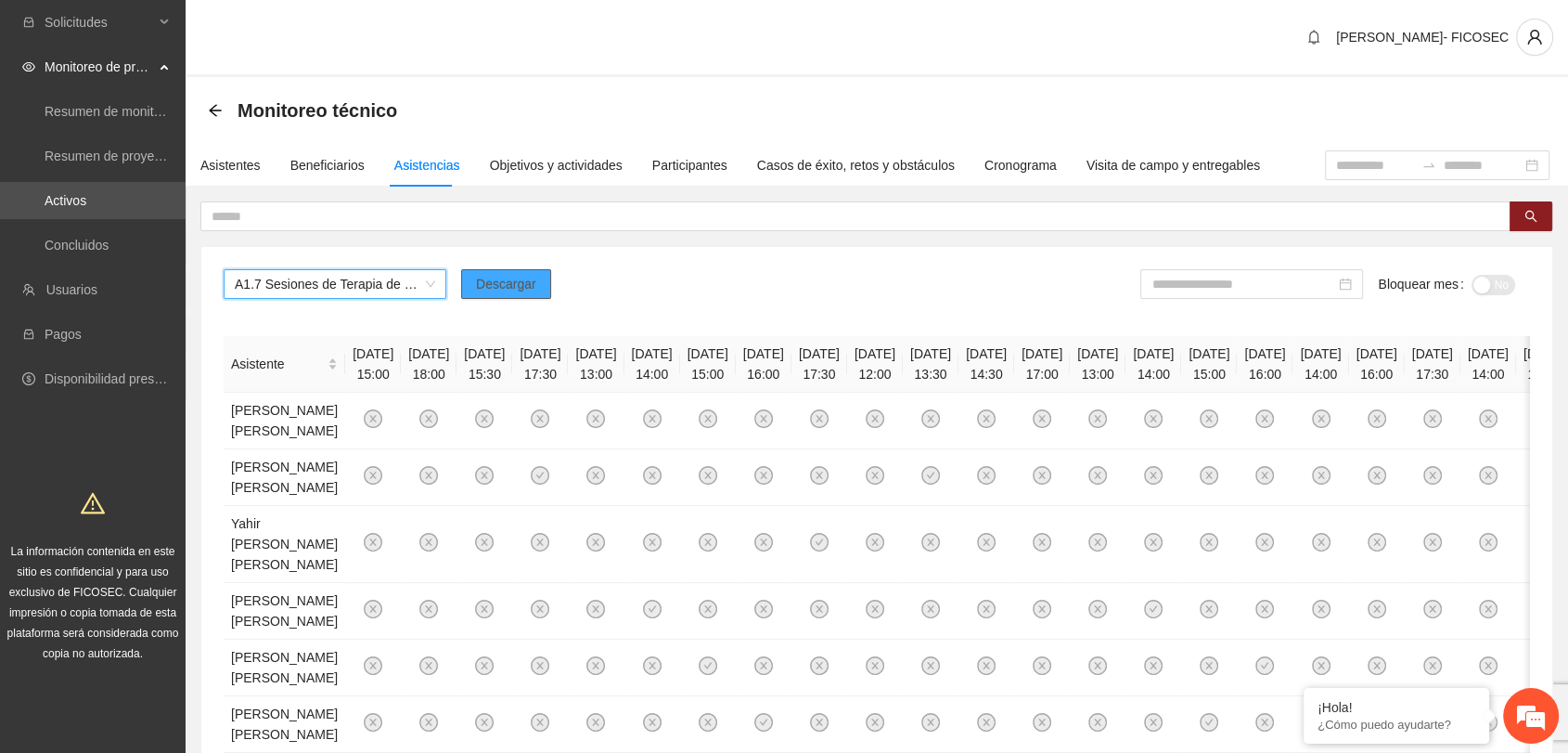
click at [520, 277] on span "Descargar" at bounding box center [506, 284] width 60 height 21
click at [1233, 284] on input at bounding box center [1243, 284] width 183 height 21
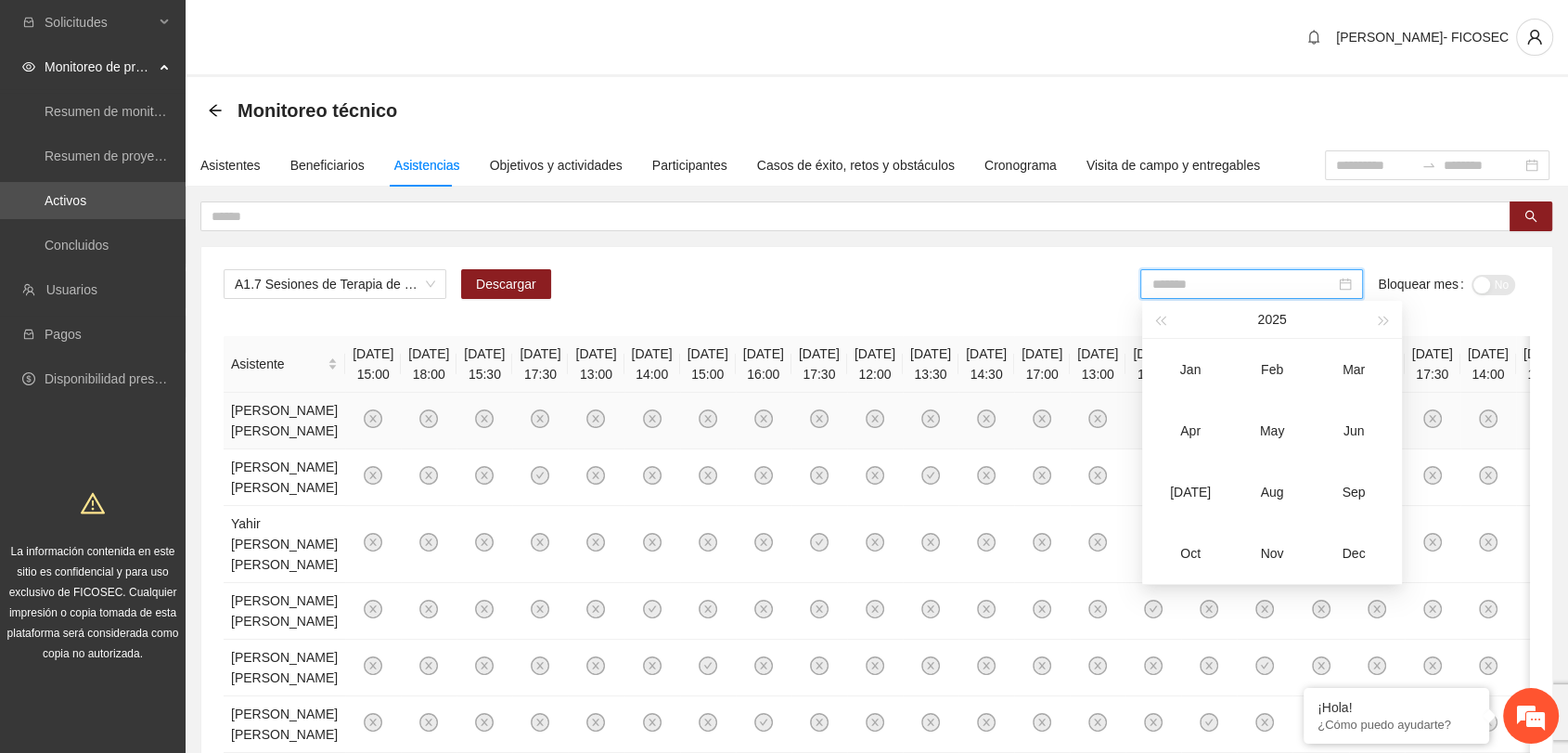
drag, startPoint x: 1189, startPoint y: 492, endPoint x: 1270, endPoint y: 434, distance: 99.6
click at [1190, 492] on div "Jul" at bounding box center [1190, 492] width 56 height 23
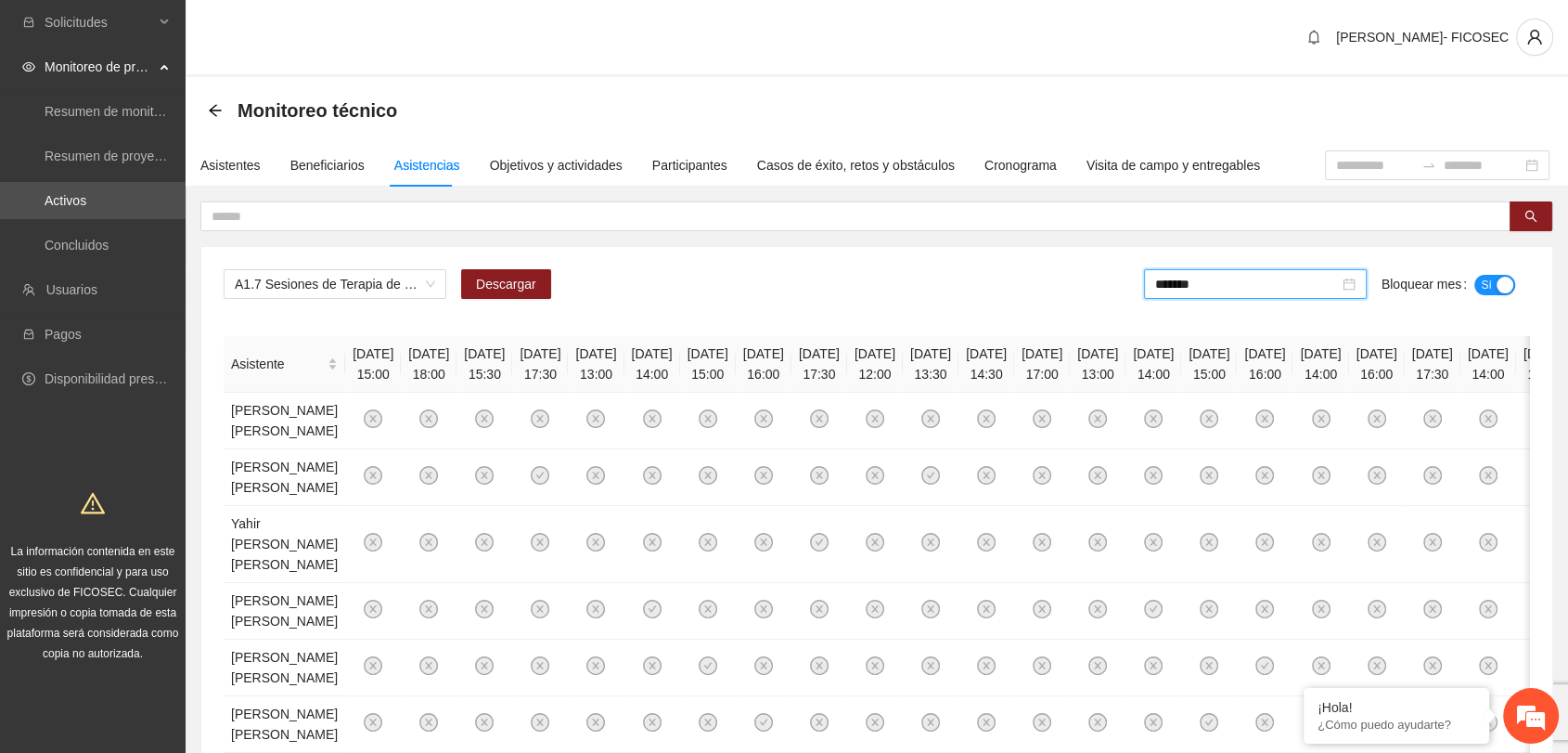
drag, startPoint x: 1481, startPoint y: 275, endPoint x: 1321, endPoint y: 281, distance: 160.1
click at [1481, 275] on span "Sí" at bounding box center [1487, 285] width 11 height 21
click at [1216, 288] on input "*******" at bounding box center [1243, 284] width 183 height 21
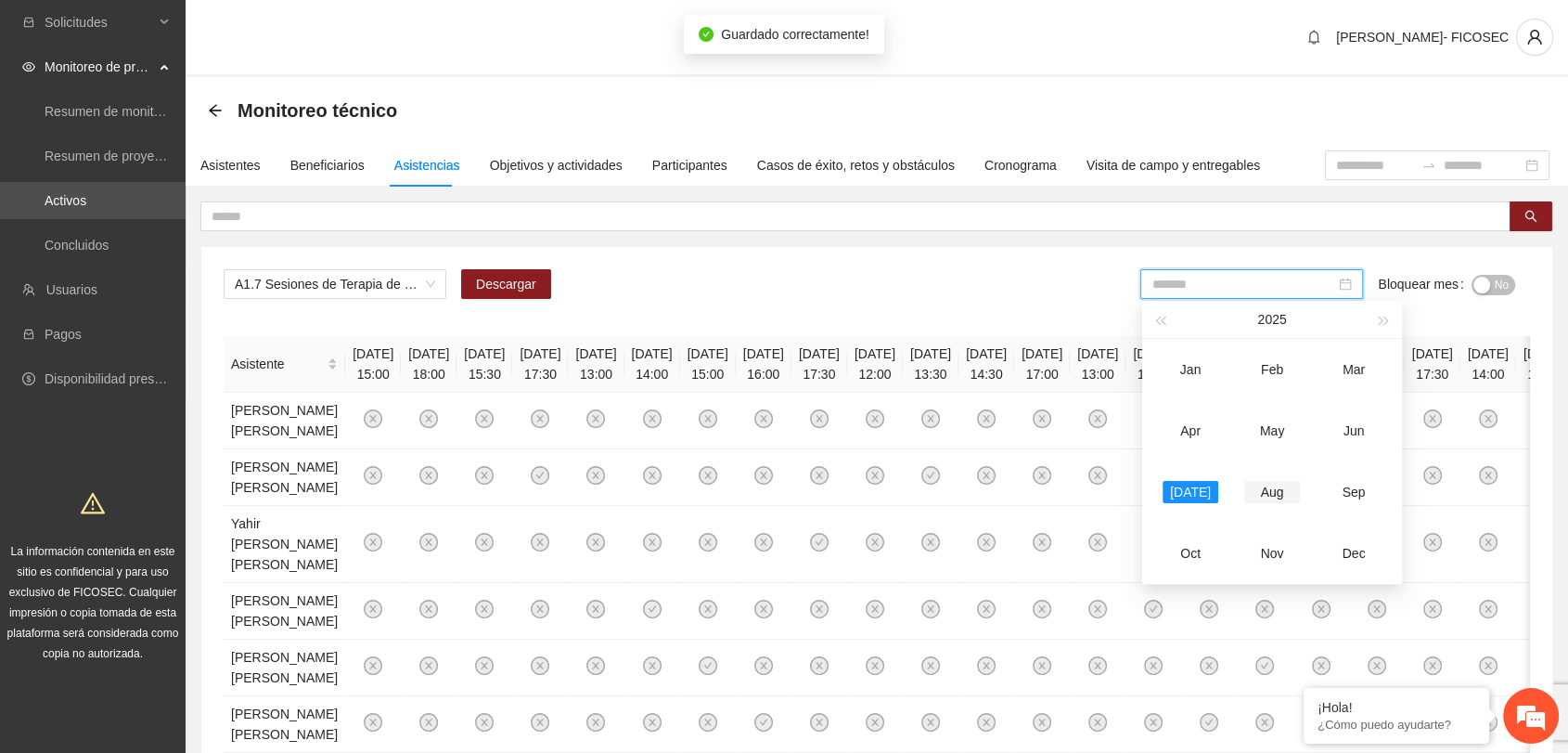
click at [1280, 495] on div "Aug" at bounding box center [1271, 492] width 56 height 23
type input "*******"
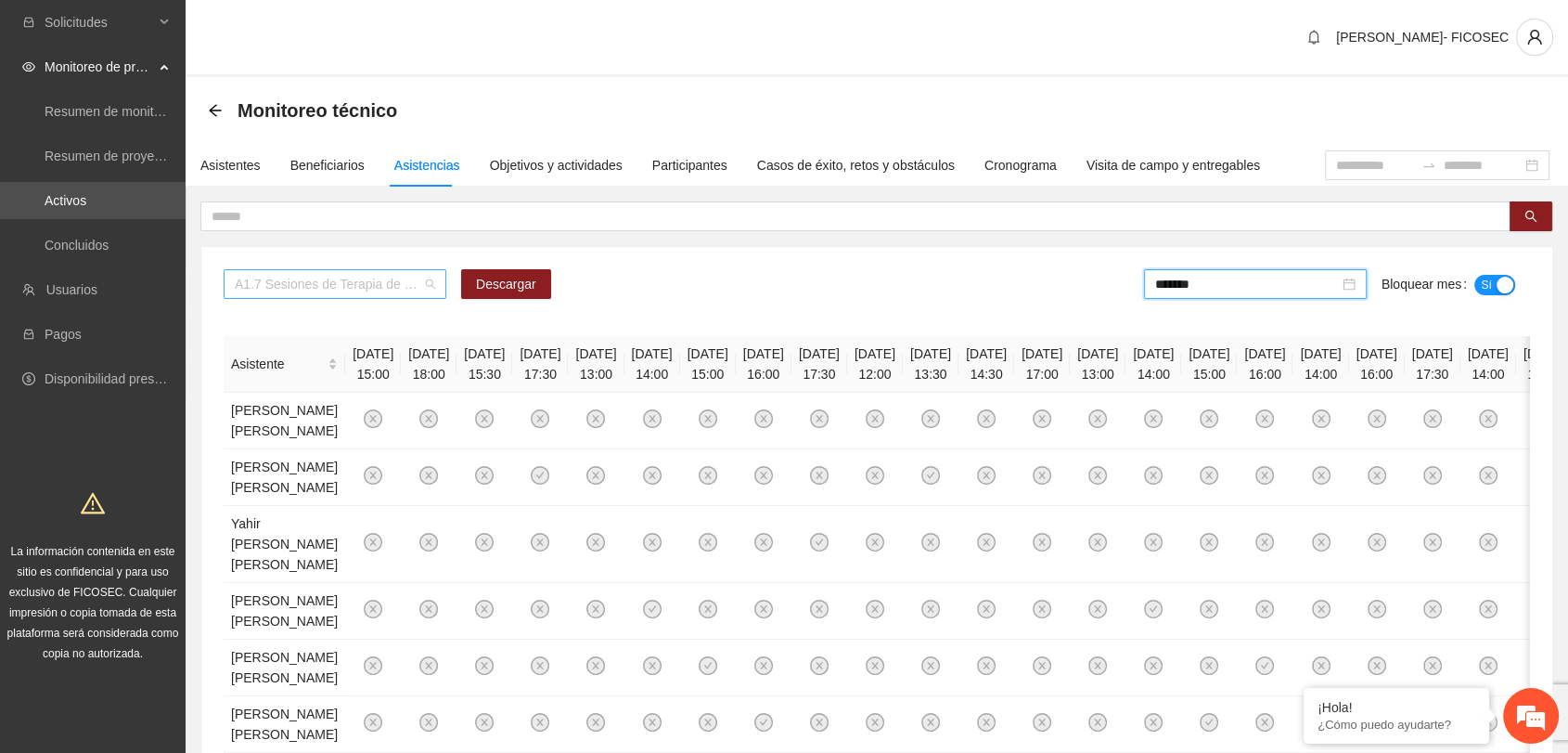
click at [409, 280] on span "A1.7 Sesiones de Terapia de Juego para niños y niñas" at bounding box center [335, 283] width 200 height 27
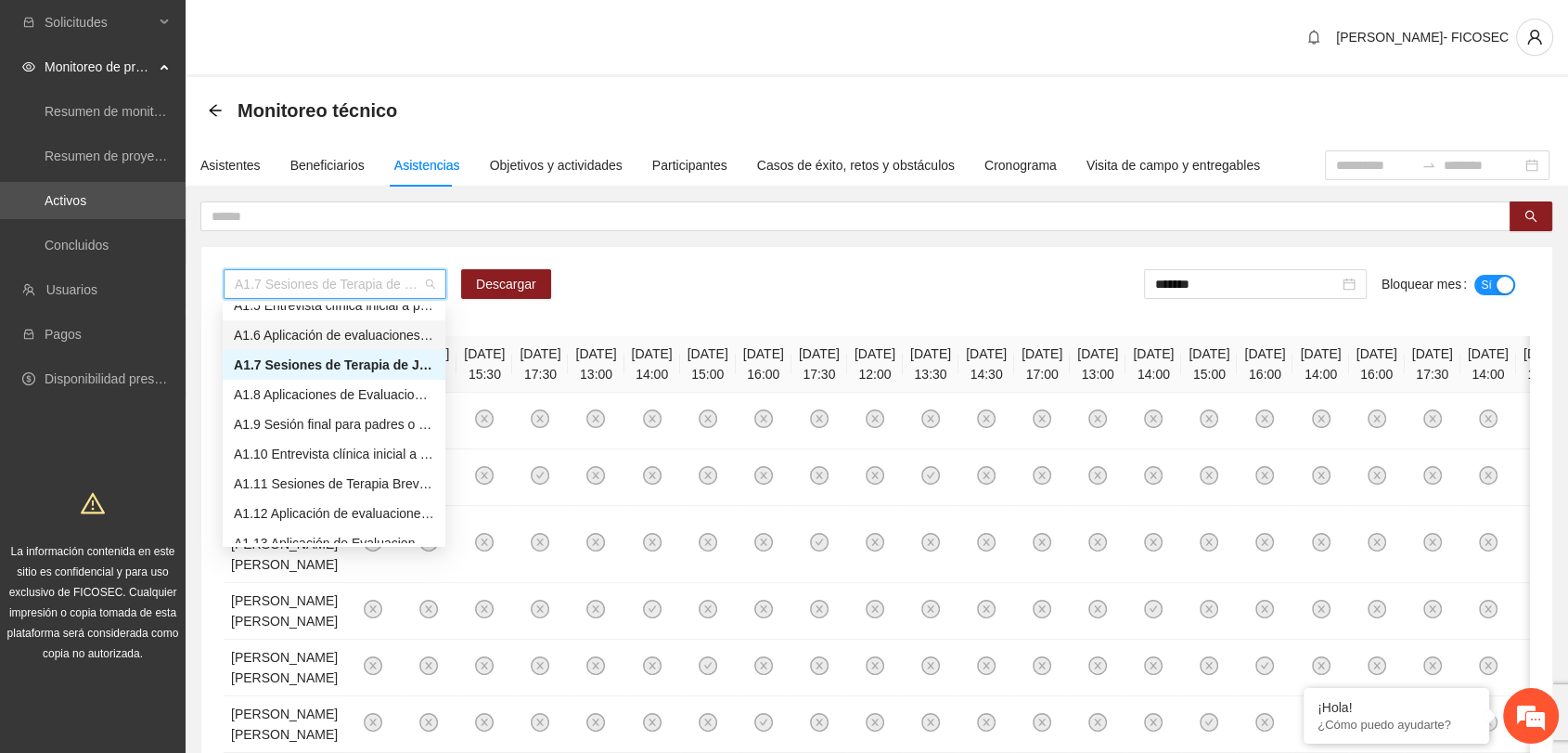
click at [345, 337] on div "A1.6 Aplicación de evaluaciones Pre a NN" at bounding box center [334, 335] width 200 height 21
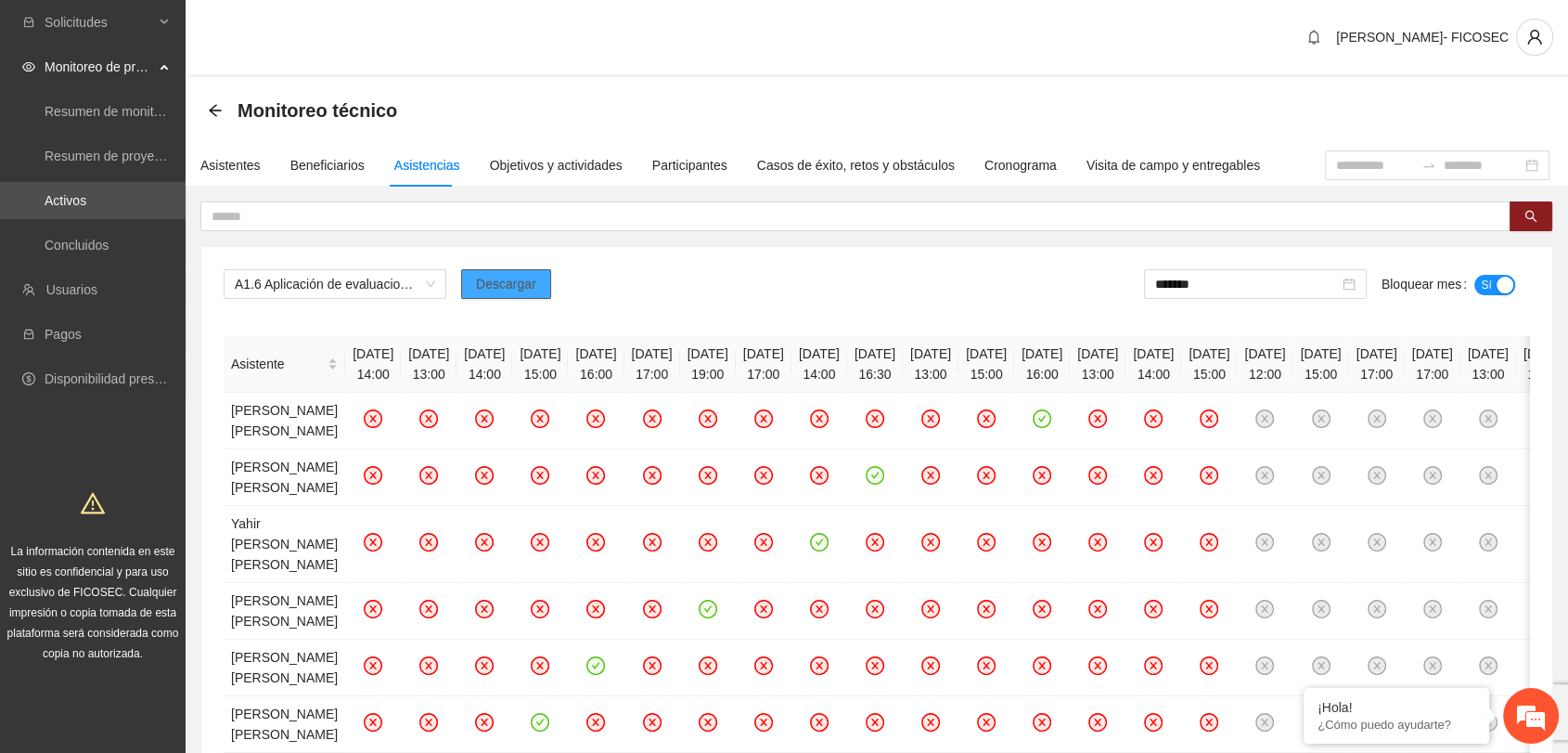
click at [503, 288] on span "Descargar" at bounding box center [506, 284] width 60 height 21
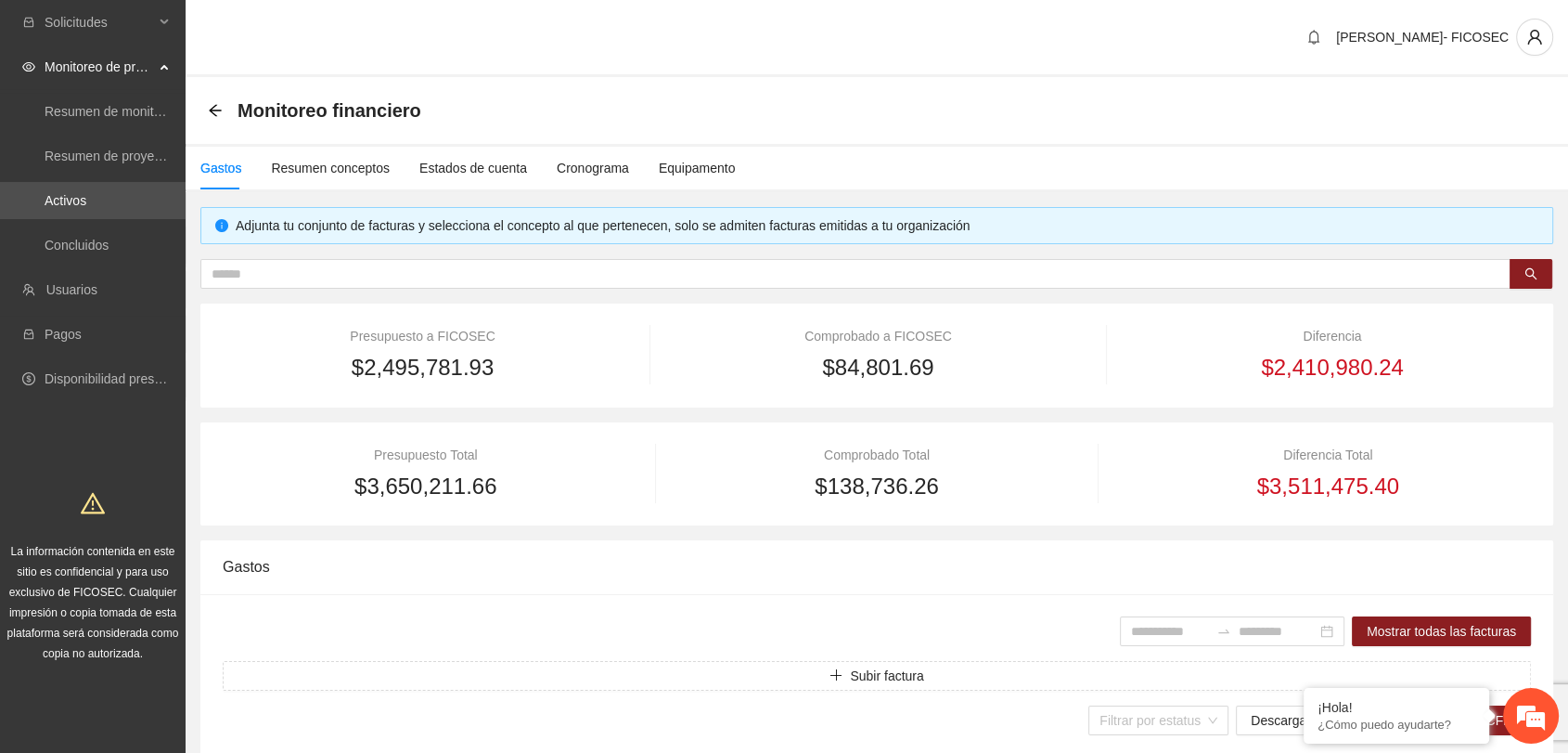
click at [722, 61] on div "[PERSON_NAME]- FICOSEC" at bounding box center [877, 39] width 1383 height 77
click at [86, 196] on link "Activos" at bounding box center [65, 200] width 42 height 15
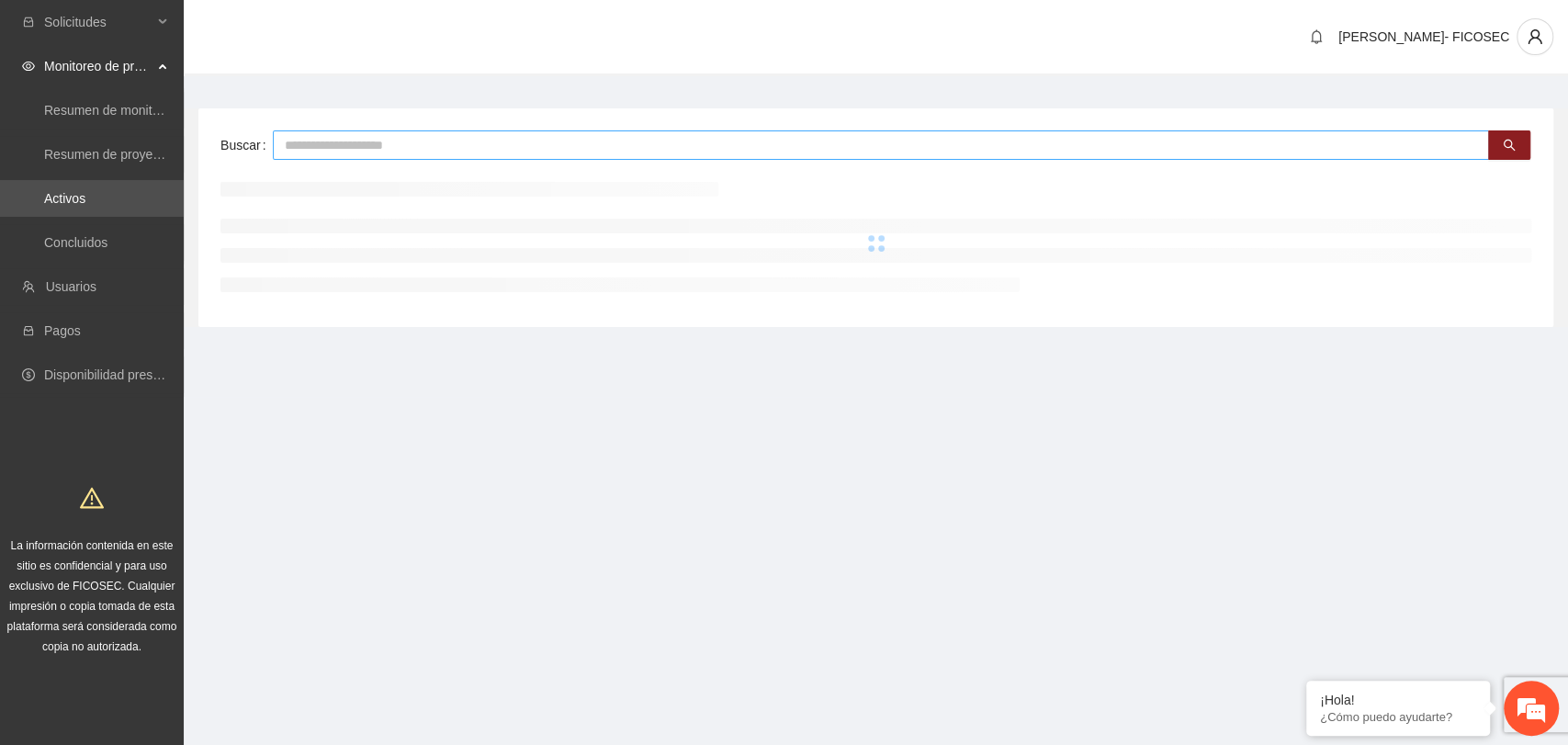
click at [463, 130] on input "text" at bounding box center [881, 144] width 1216 height 29
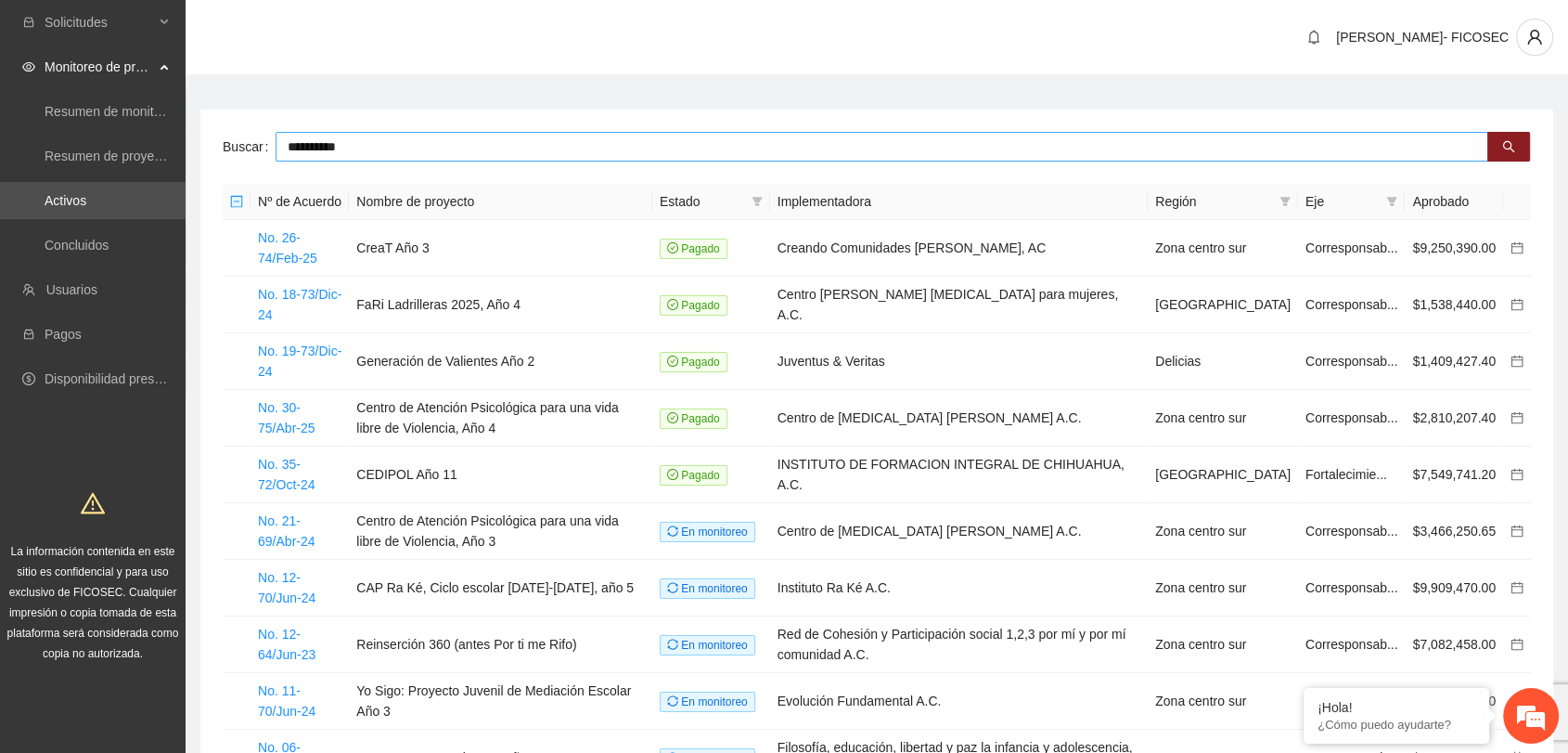
type input "**********"
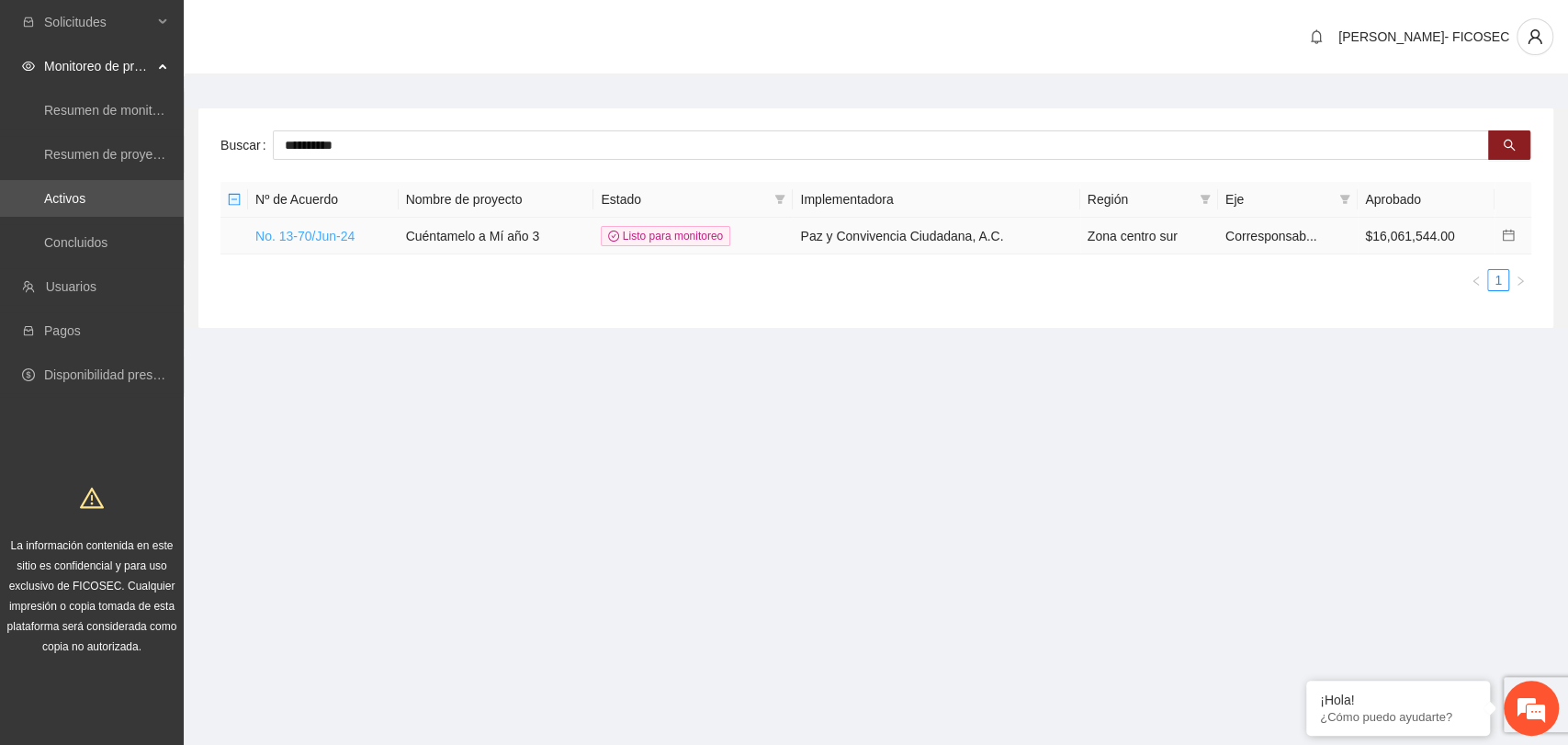
click at [300, 236] on link "No. 13-70/Jun-24" at bounding box center [305, 236] width 99 height 15
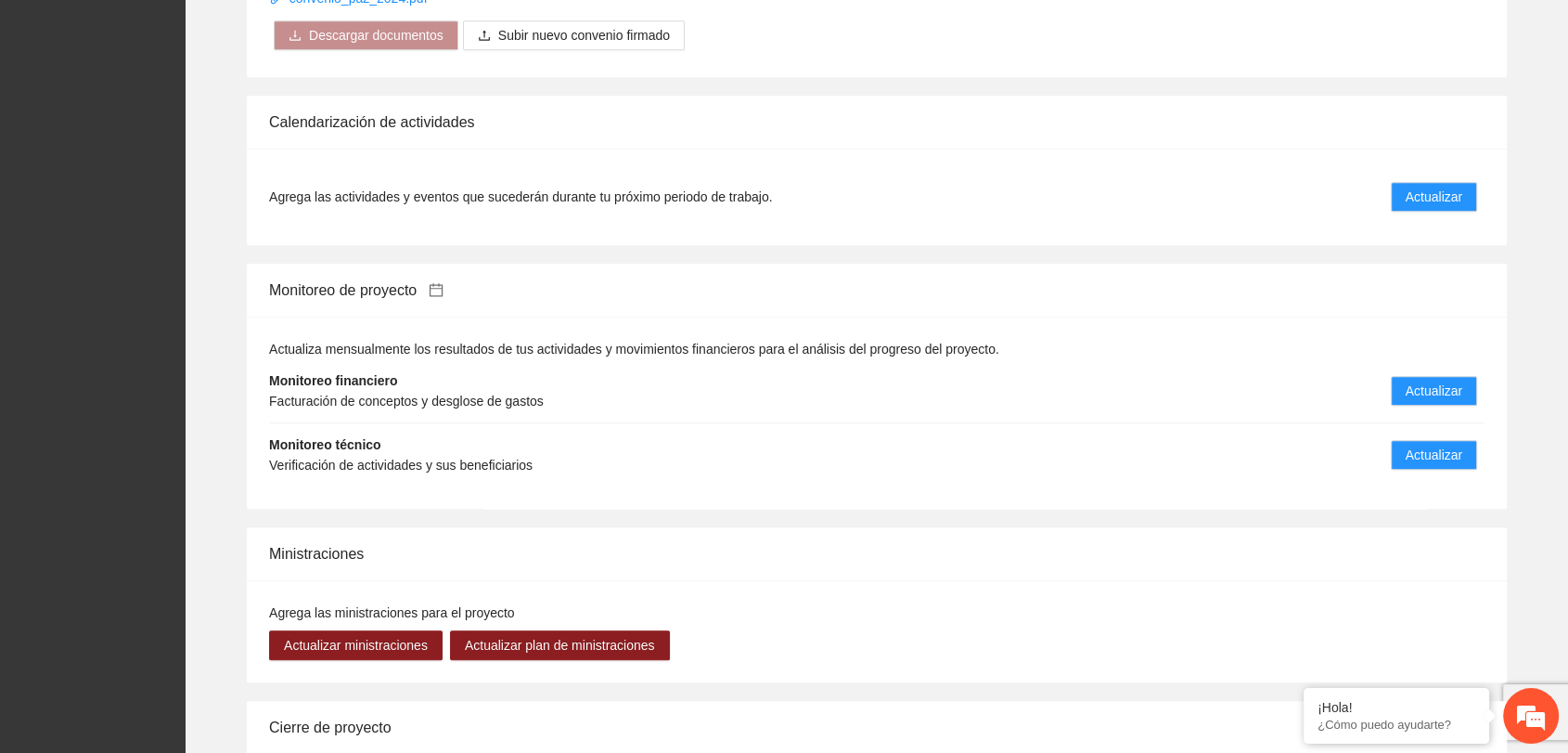
scroll to position [1960, 0]
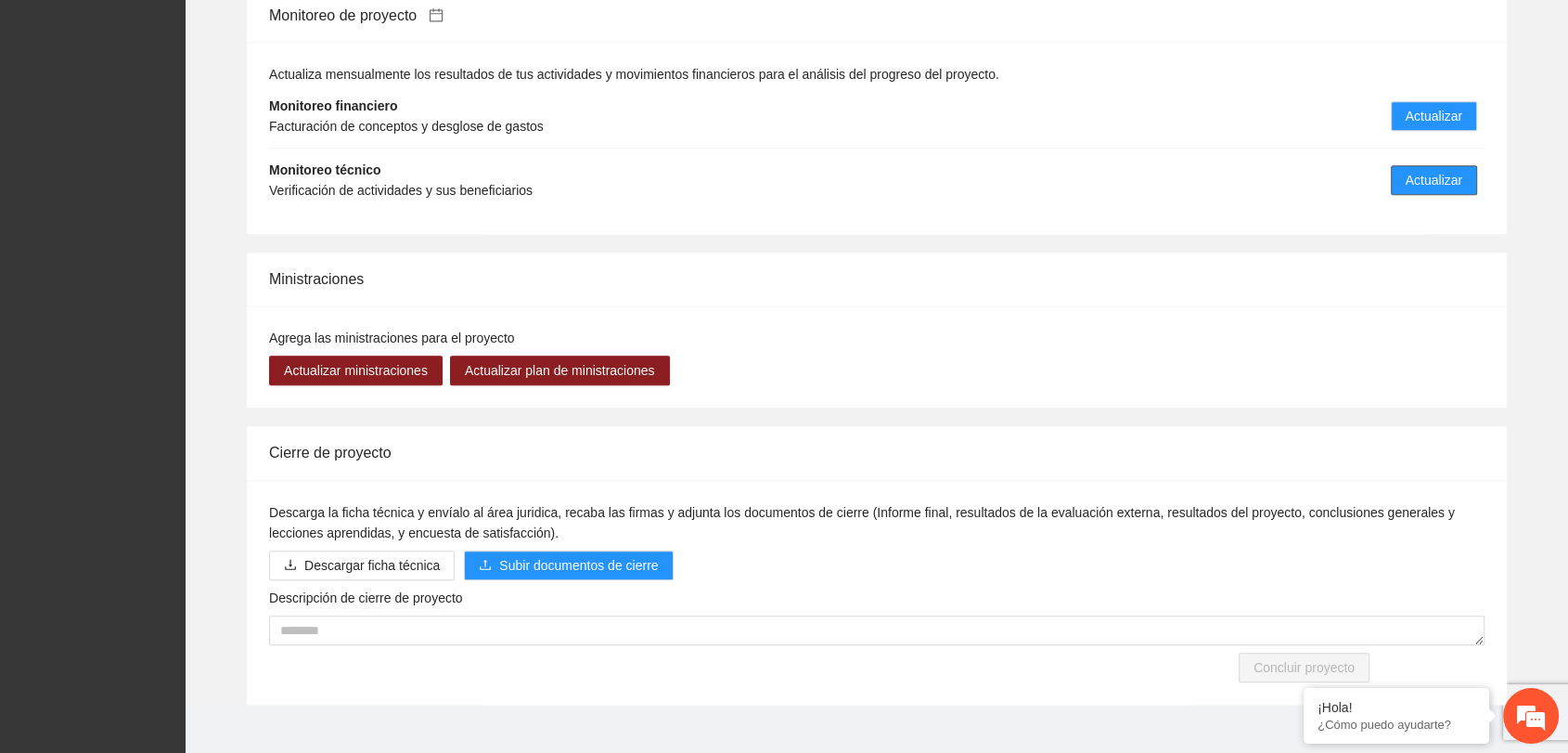
click at [1397, 165] on button "Actualizar" at bounding box center [1433, 180] width 86 height 29
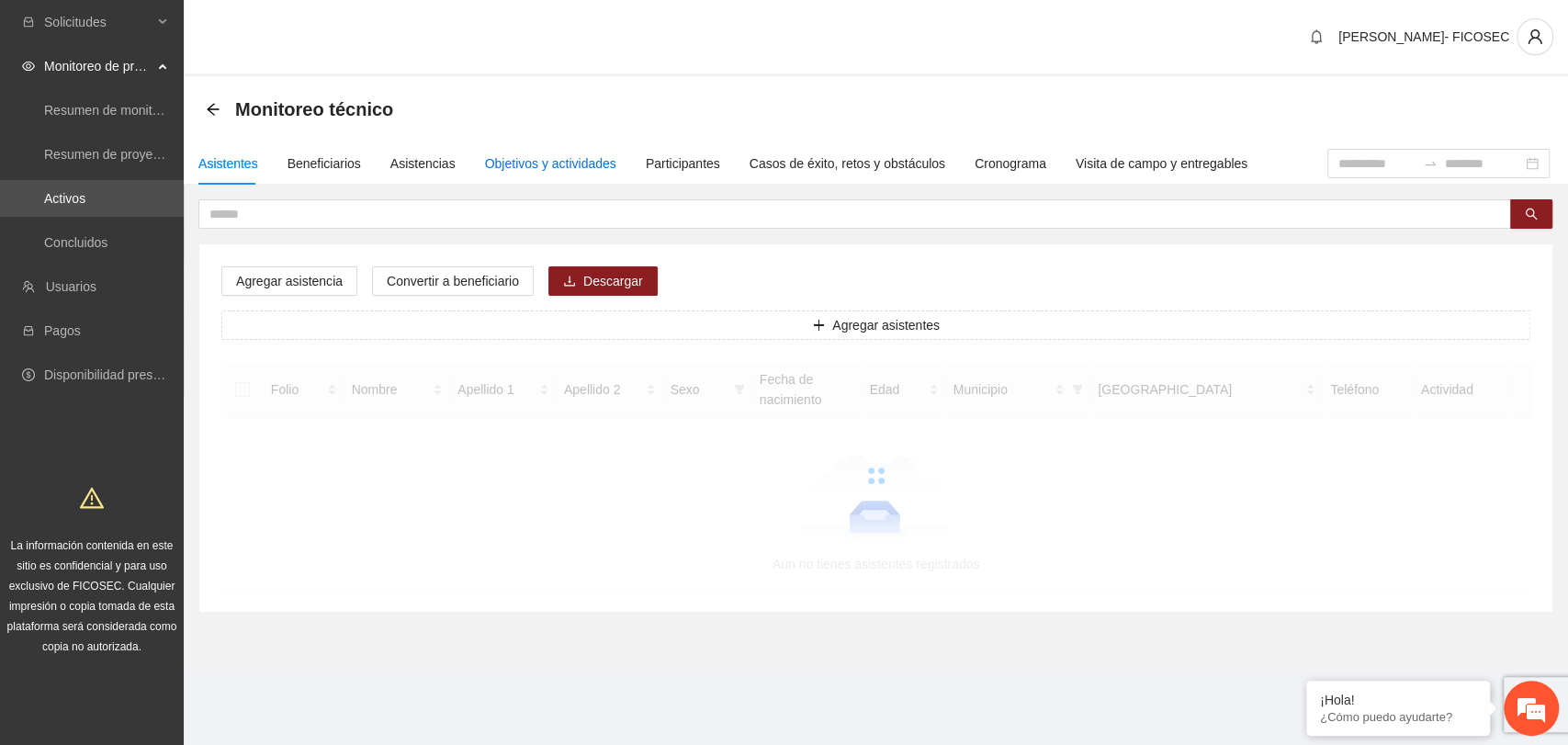
click at [514, 154] on div "Objetivos y actividades" at bounding box center [551, 164] width 131 height 21
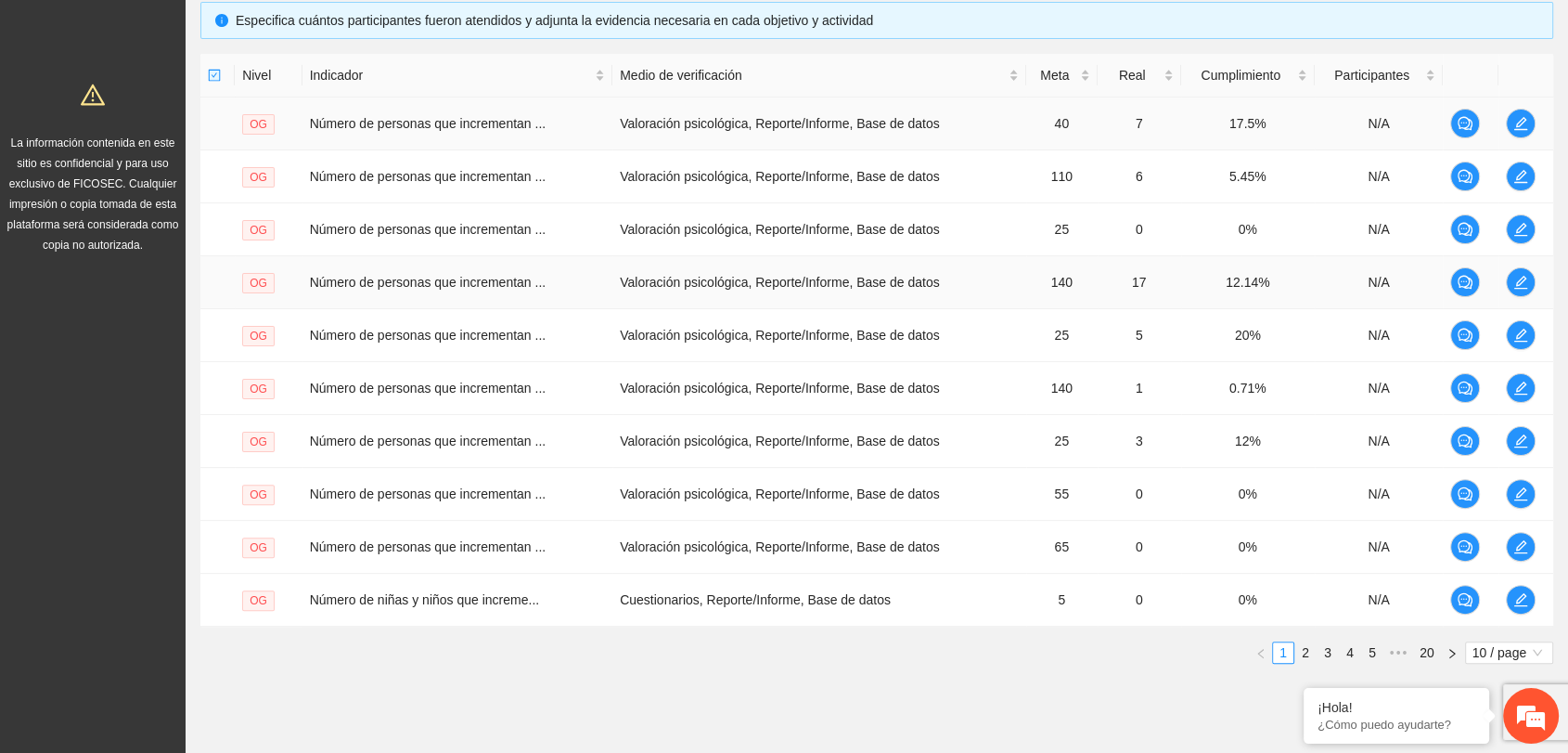
scroll to position [412, 0]
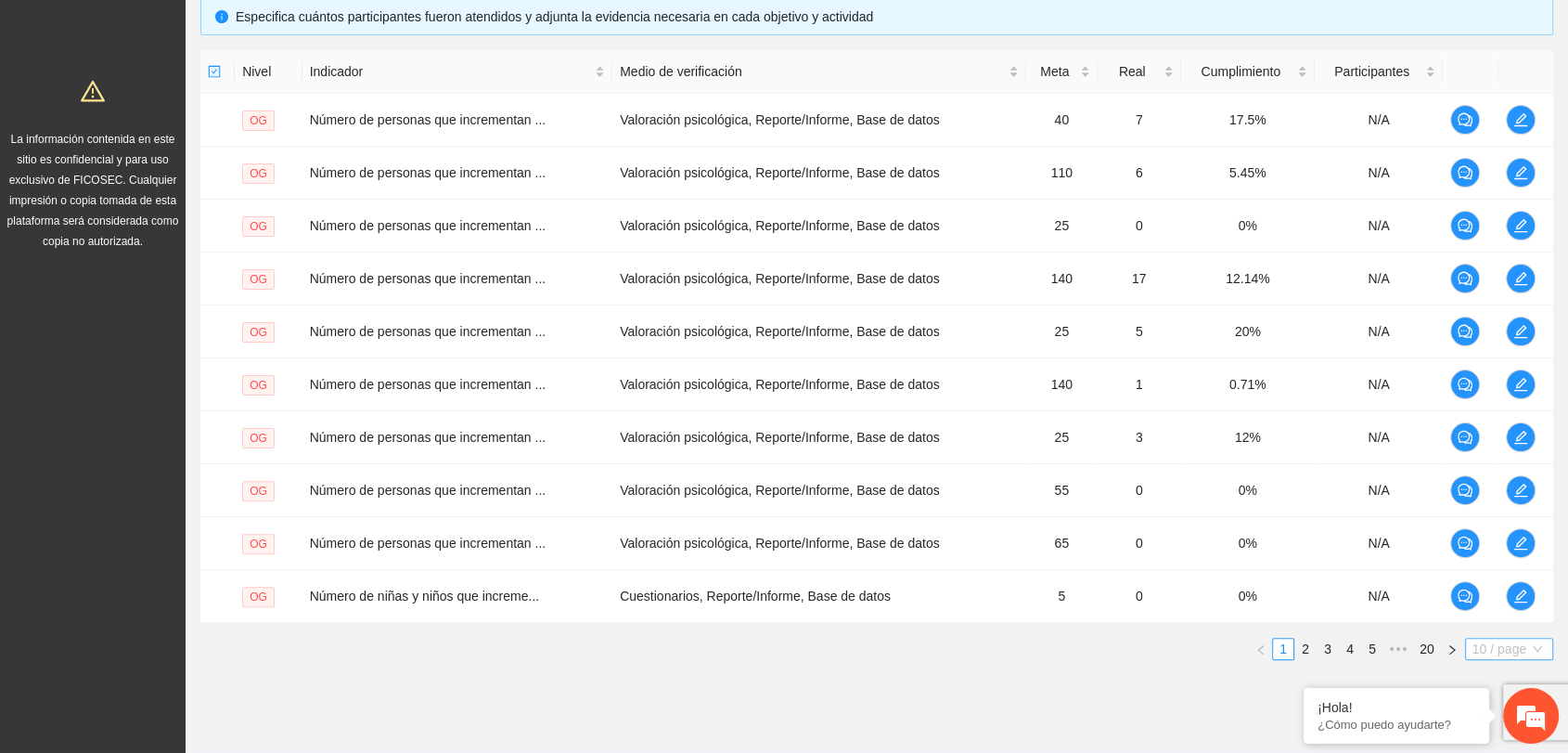
click at [1491, 650] on span "10 / page" at bounding box center [1509, 649] width 74 height 21
click at [1498, 738] on div "50 / page" at bounding box center [1509, 742] width 67 height 21
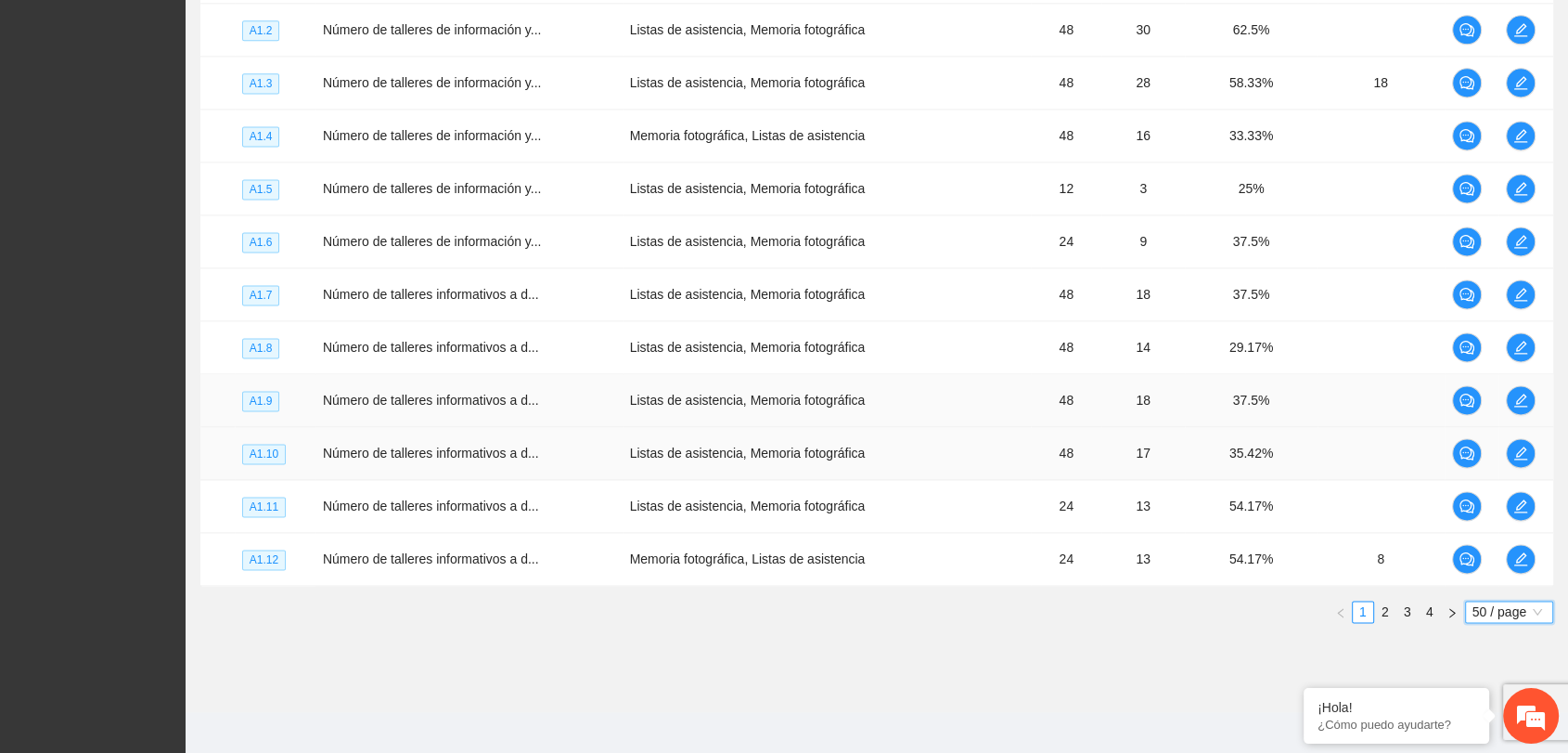
scroll to position [2570, 0]
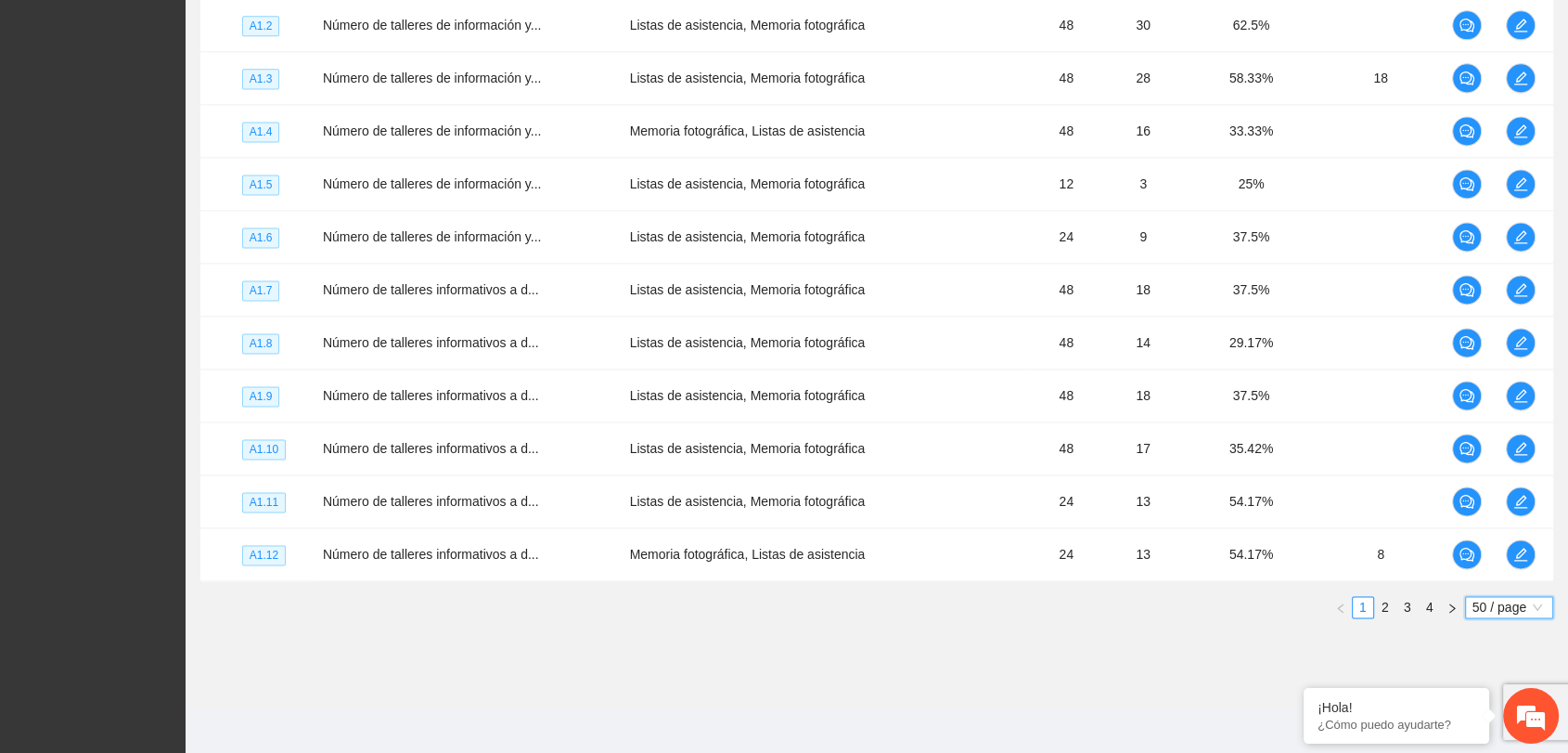
click at [1385, 608] on link "2" at bounding box center [1386, 608] width 21 height 21
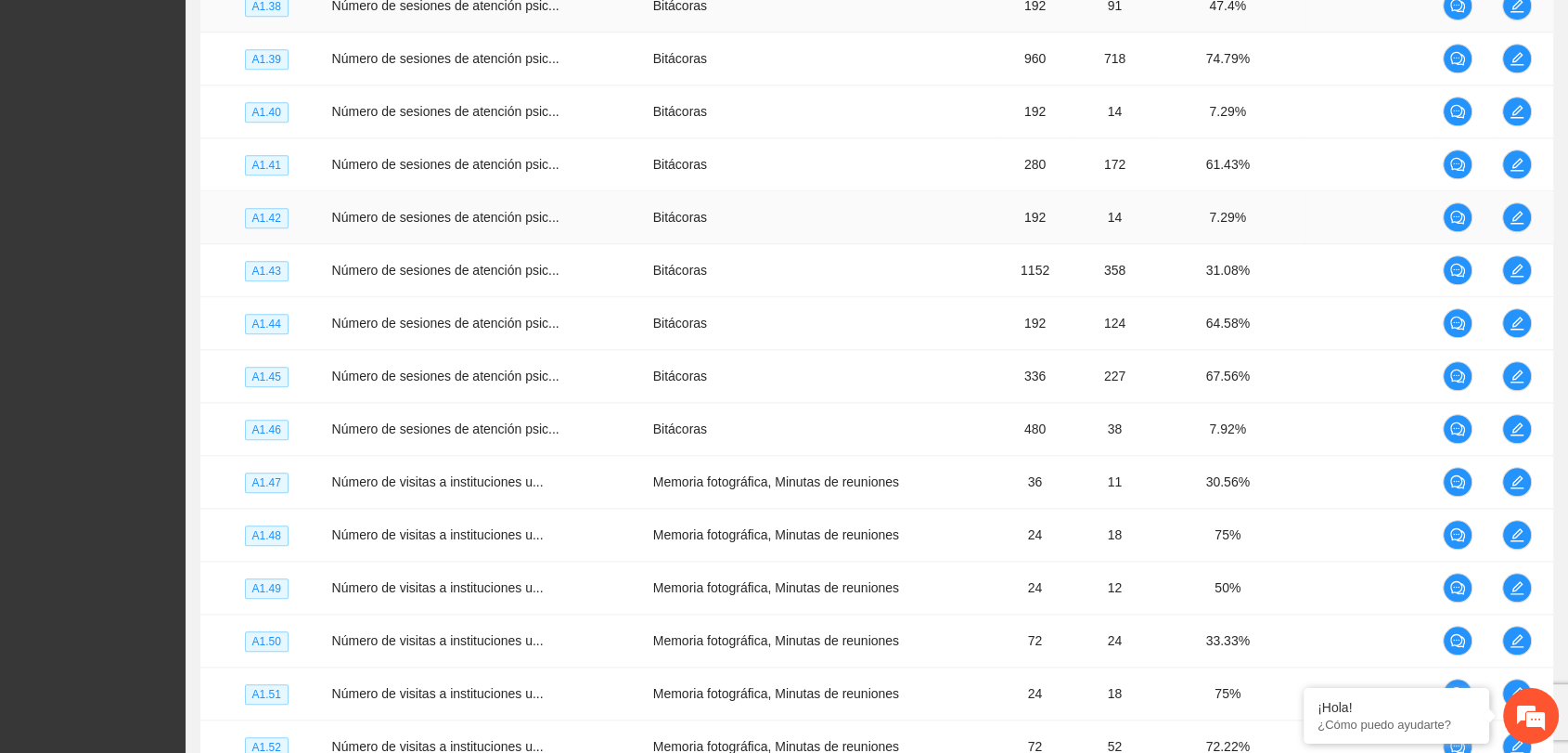
scroll to position [1023, 0]
